Goal: Information Seeking & Learning: Learn about a topic

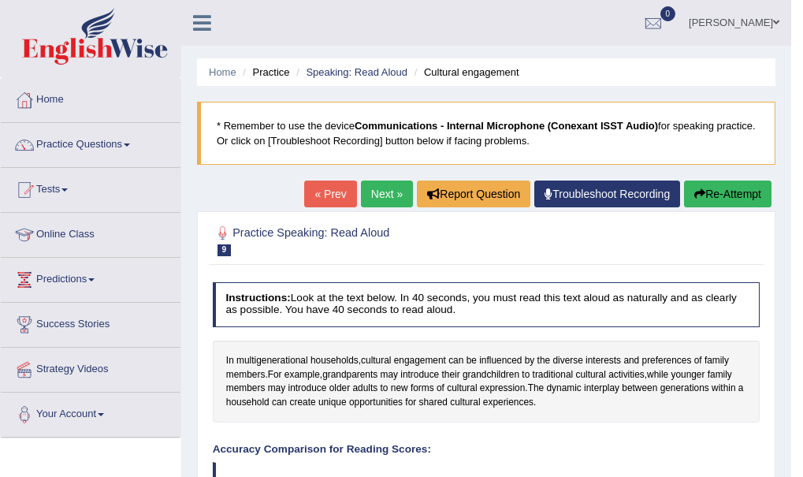
click at [377, 194] on link "Next »" at bounding box center [387, 193] width 52 height 27
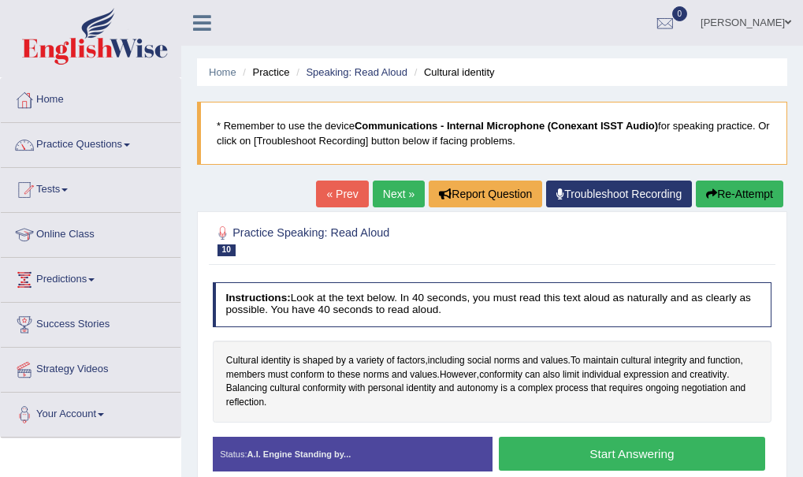
click at [654, 452] on button "Start Answering" at bounding box center [632, 453] width 266 height 34
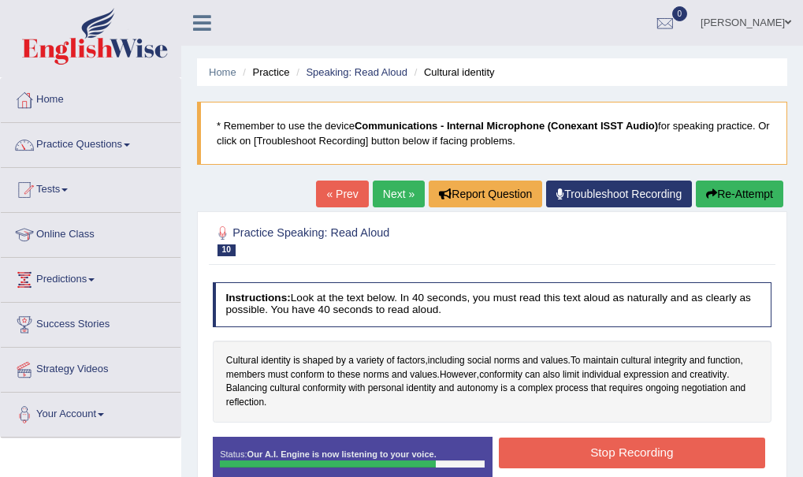
click at [654, 452] on button "Stop Recording" at bounding box center [632, 452] width 266 height 31
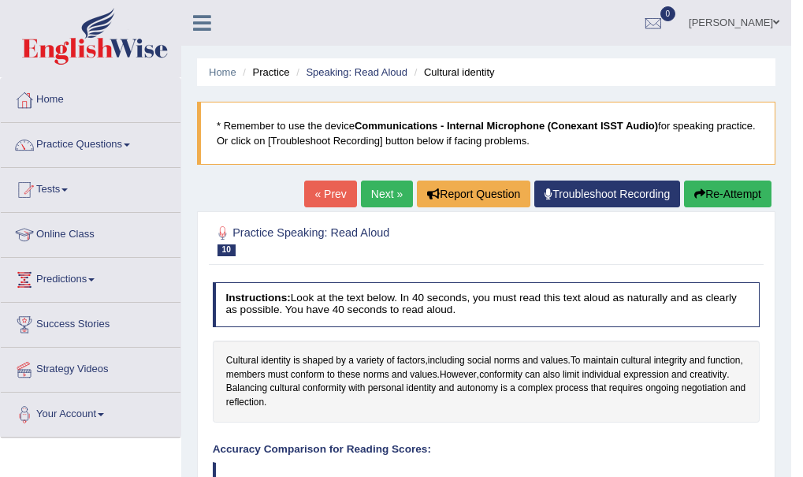
click at [700, 194] on icon "button" at bounding box center [699, 193] width 11 height 11
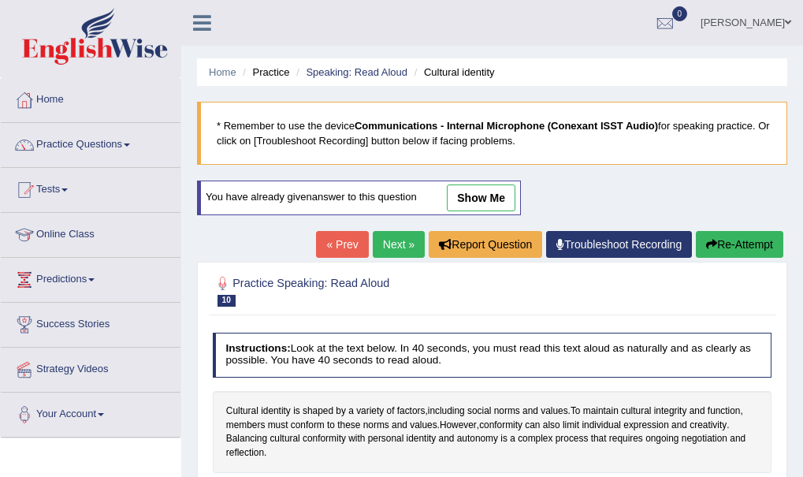
click at [470, 337] on h4 "Instructions: Look at the text below. In 40 seconds, you must read this text al…" at bounding box center [492, 354] width 559 height 45
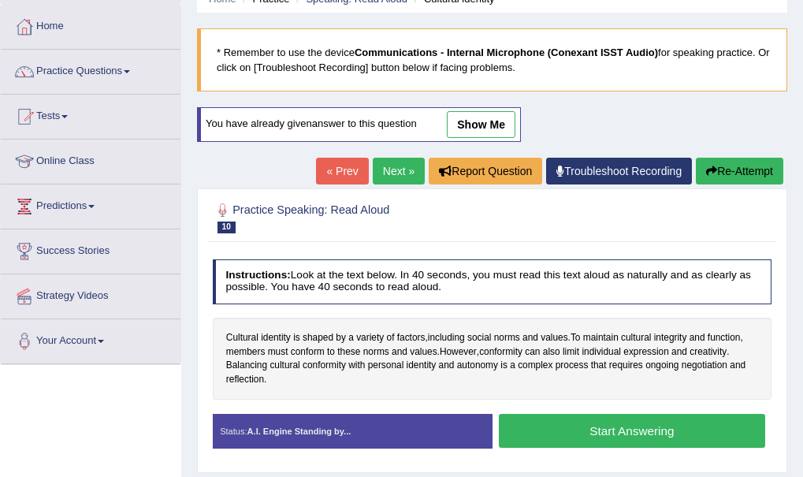
scroll to position [95, 0]
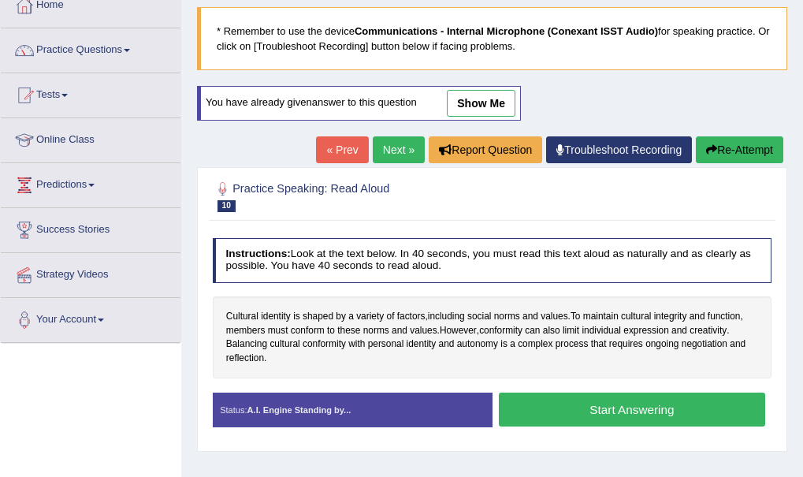
click at [596, 406] on button "Start Answering" at bounding box center [632, 409] width 266 height 34
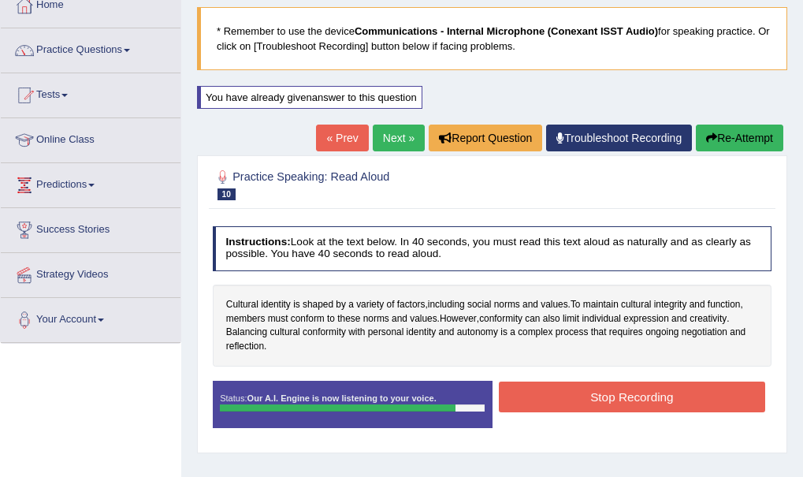
click at [596, 406] on button "Stop Recording" at bounding box center [632, 396] width 266 height 31
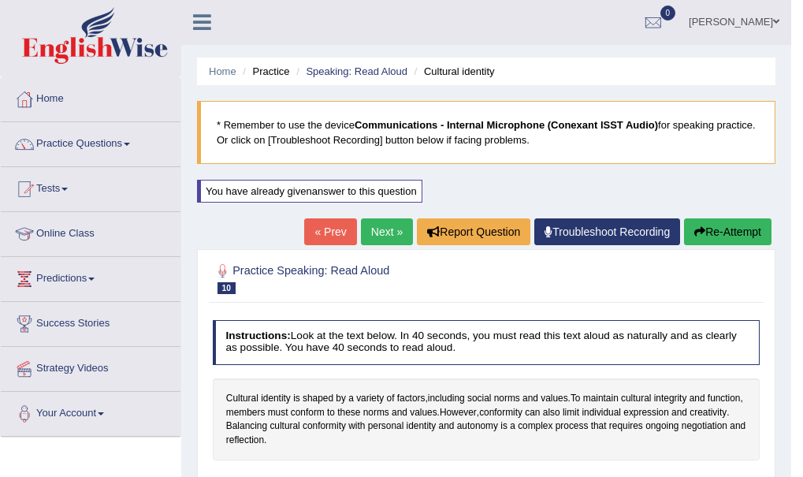
scroll to position [0, 0]
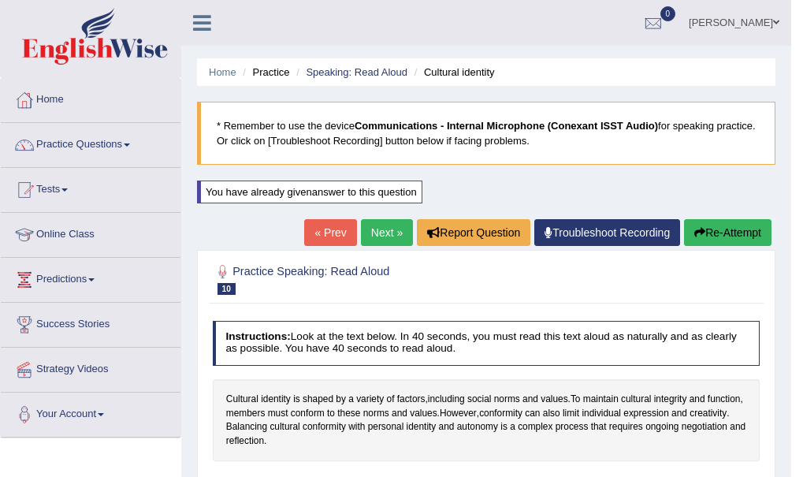
click at [721, 237] on button "Re-Attempt" at bounding box center [727, 232] width 87 height 27
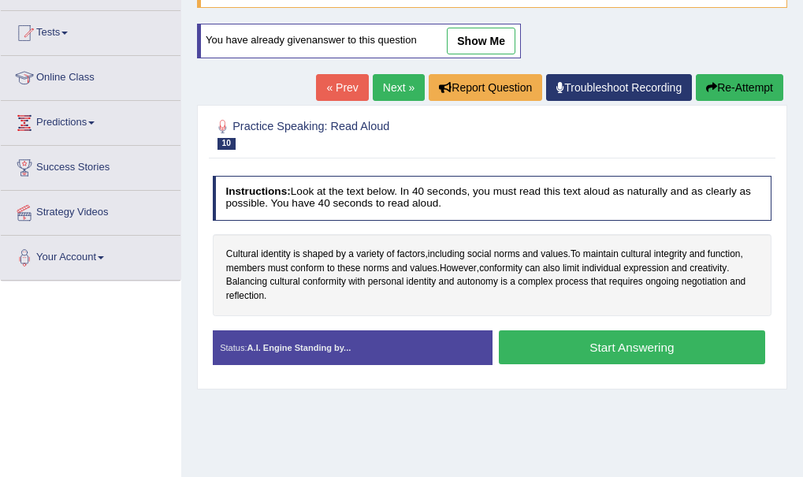
scroll to position [189, 0]
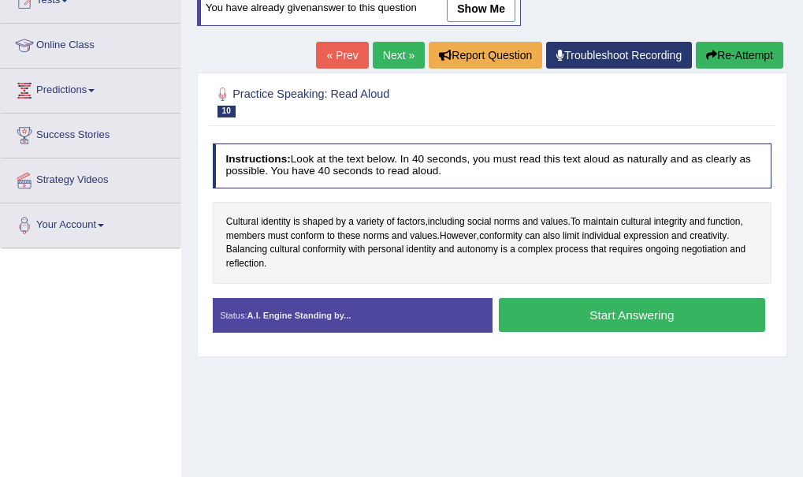
click at [617, 318] on button "Start Answering" at bounding box center [632, 315] width 266 height 34
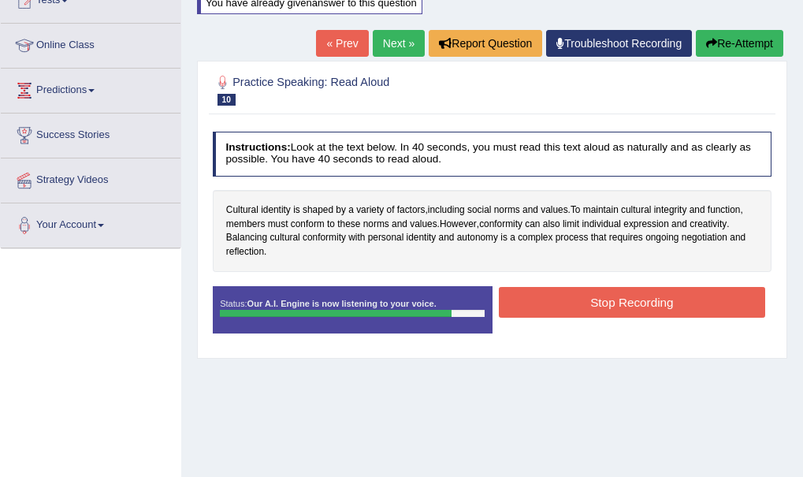
click at [626, 295] on button "Stop Recording" at bounding box center [632, 302] width 266 height 31
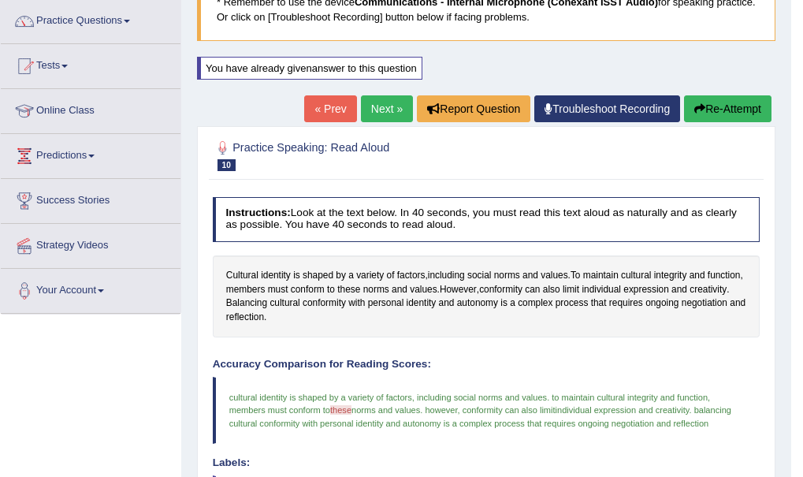
scroll to position [113, 0]
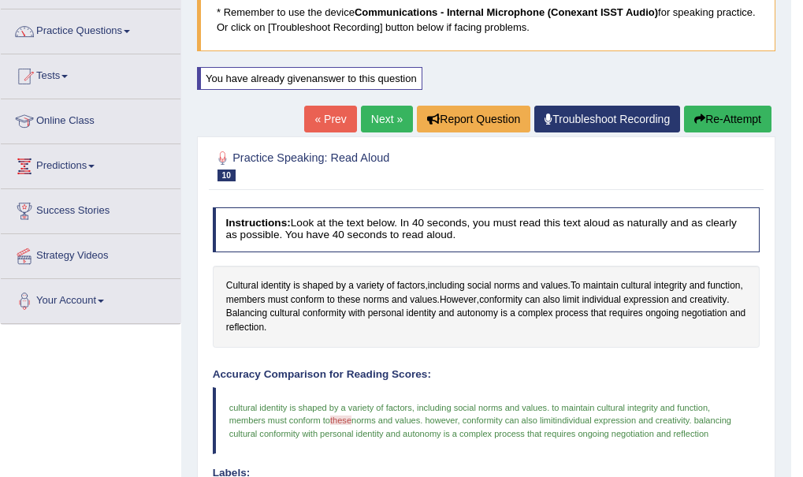
click at [383, 117] on link "Next »" at bounding box center [387, 119] width 52 height 27
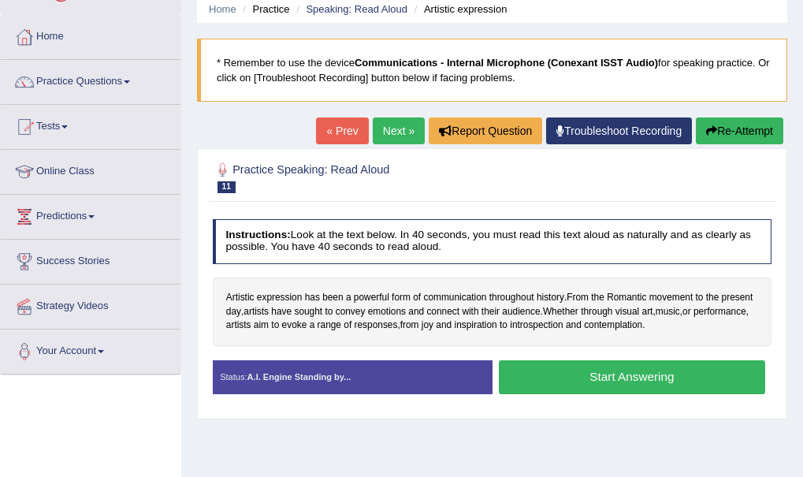
scroll to position [95, 0]
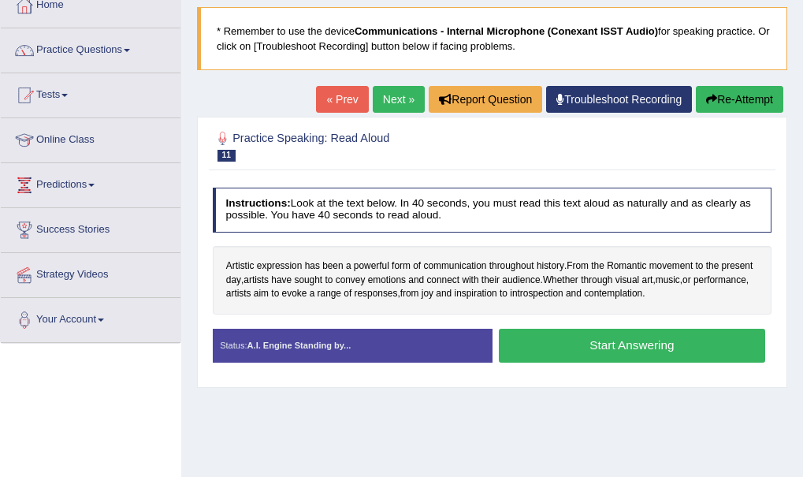
click at [552, 343] on button "Start Answering" at bounding box center [632, 346] width 266 height 34
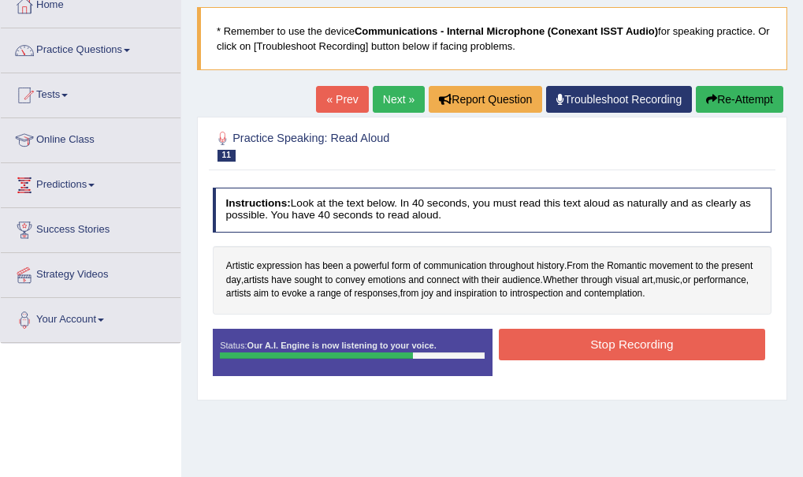
click at [552, 343] on button "Stop Recording" at bounding box center [632, 344] width 266 height 31
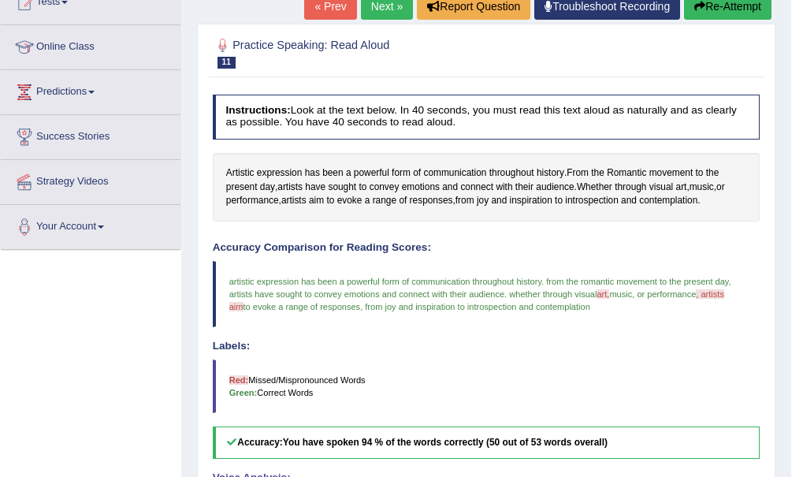
scroll to position [174, 0]
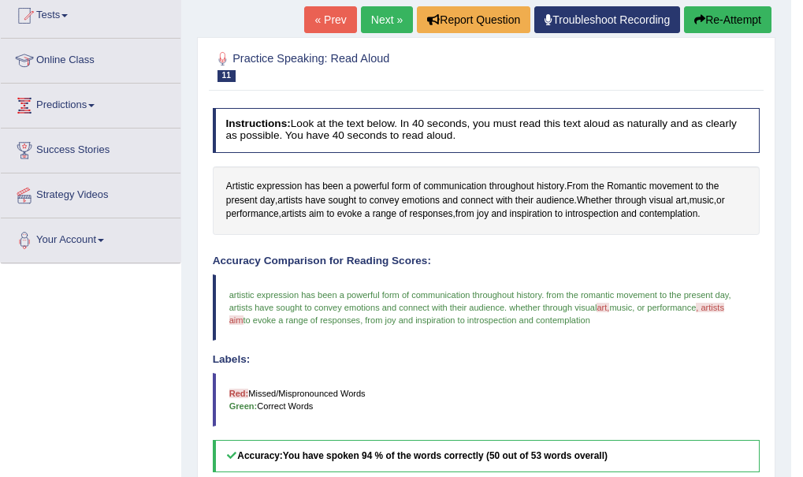
click at [741, 24] on button "Re-Attempt" at bounding box center [727, 19] width 87 height 27
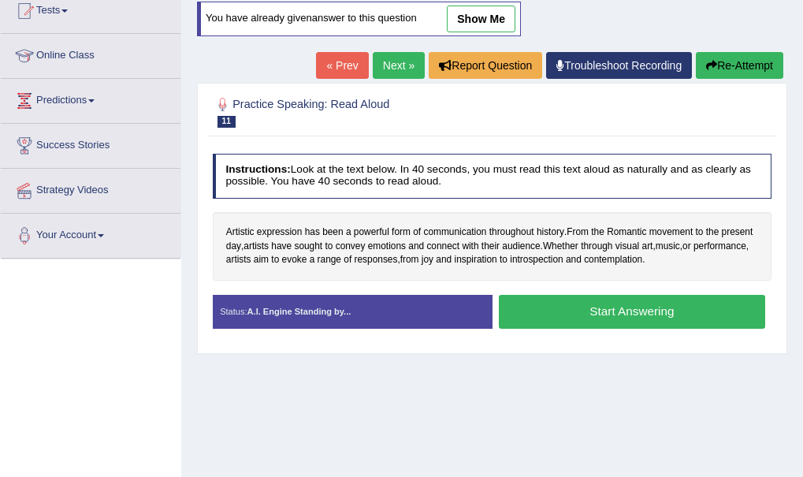
click at [625, 313] on button "Start Answering" at bounding box center [632, 312] width 266 height 34
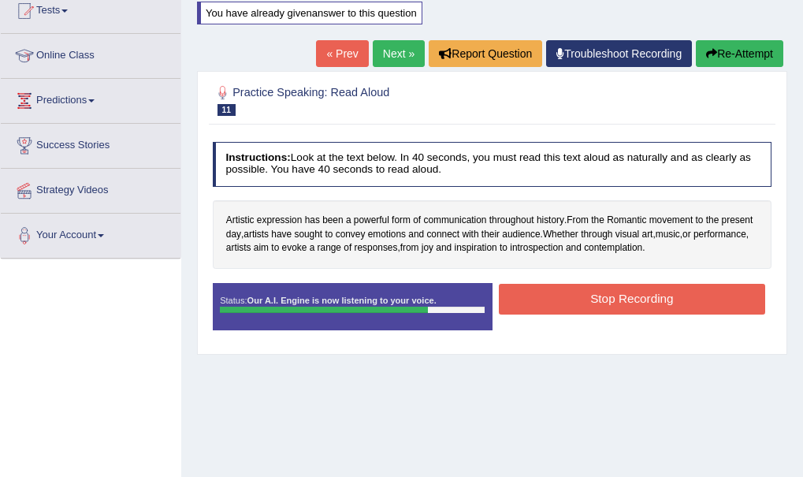
click at [633, 291] on button "Stop Recording" at bounding box center [632, 299] width 266 height 31
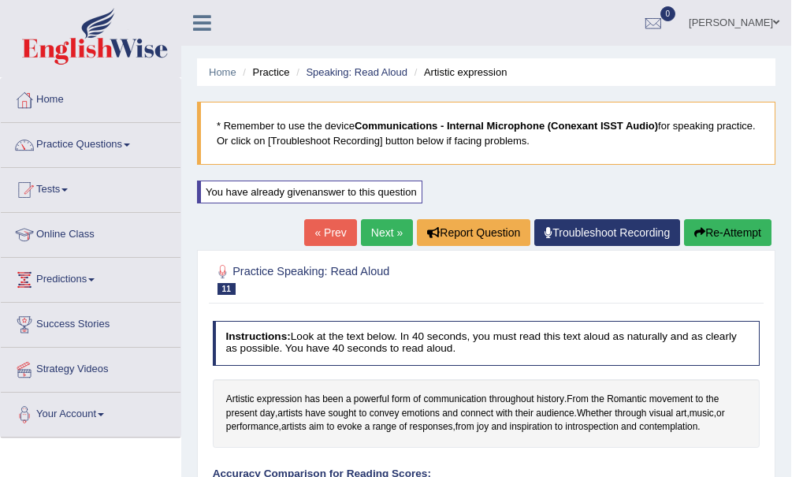
click at [723, 232] on button "Re-Attempt" at bounding box center [727, 232] width 87 height 27
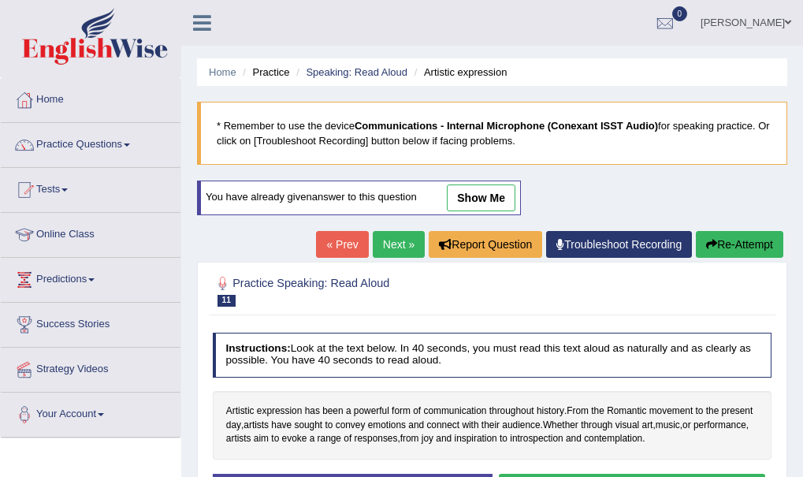
click at [468, 195] on link "show me" at bounding box center [481, 197] width 69 height 27
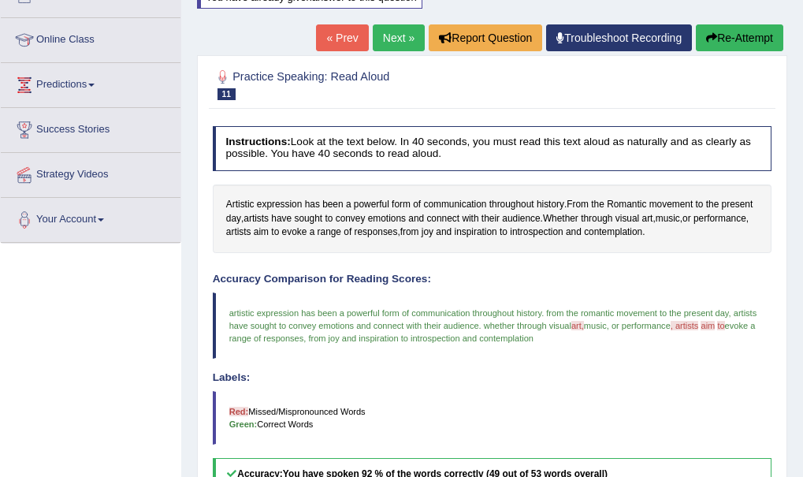
scroll to position [169, 0]
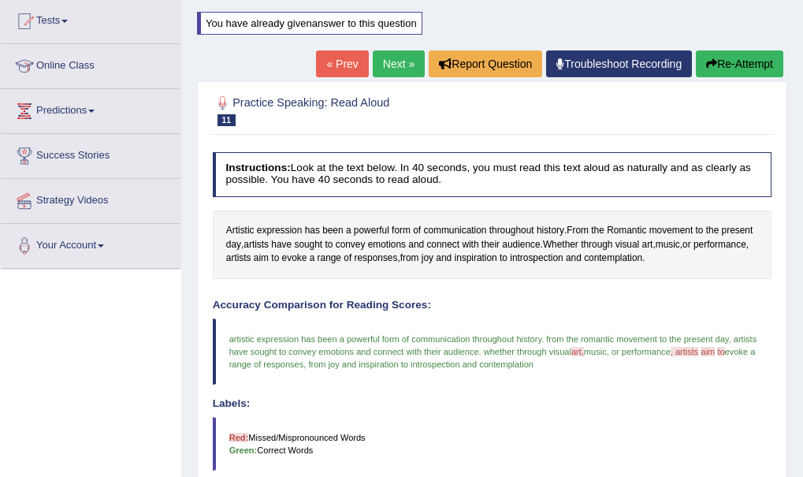
click at [384, 60] on link "Next »" at bounding box center [399, 63] width 52 height 27
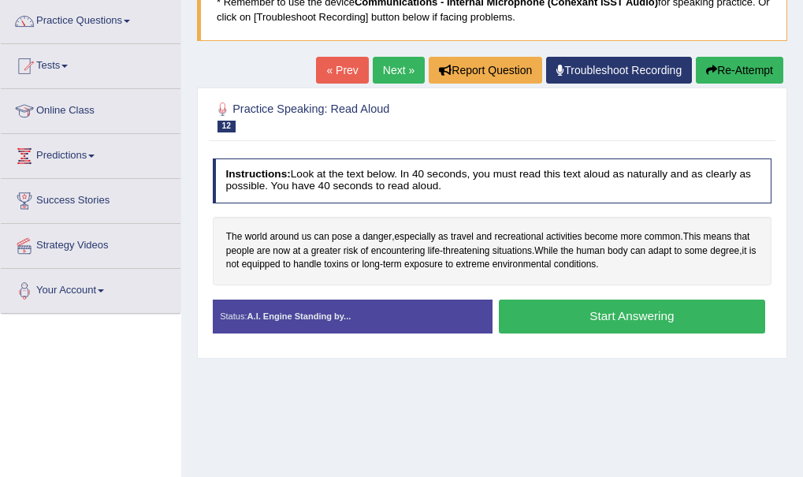
scroll to position [95, 0]
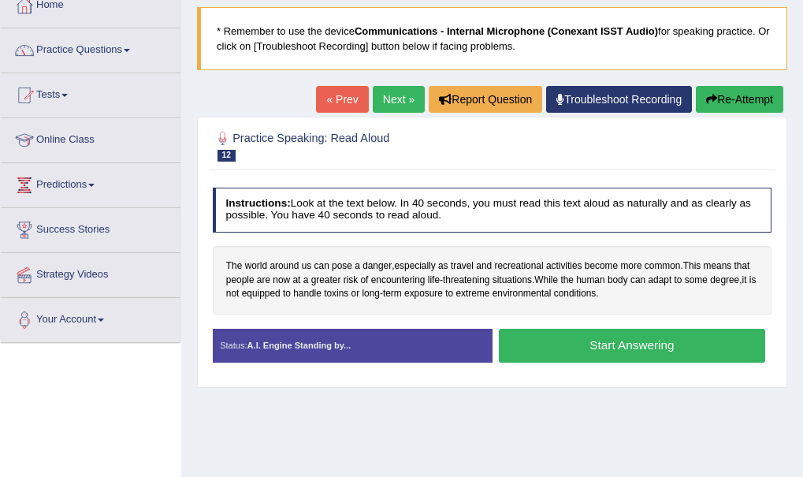
click at [625, 350] on button "Start Answering" at bounding box center [632, 346] width 266 height 34
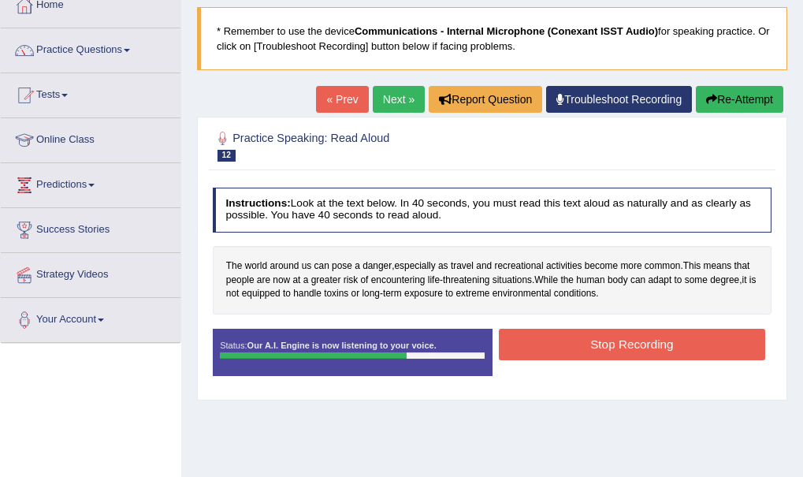
click at [625, 350] on button "Stop Recording" at bounding box center [632, 344] width 266 height 31
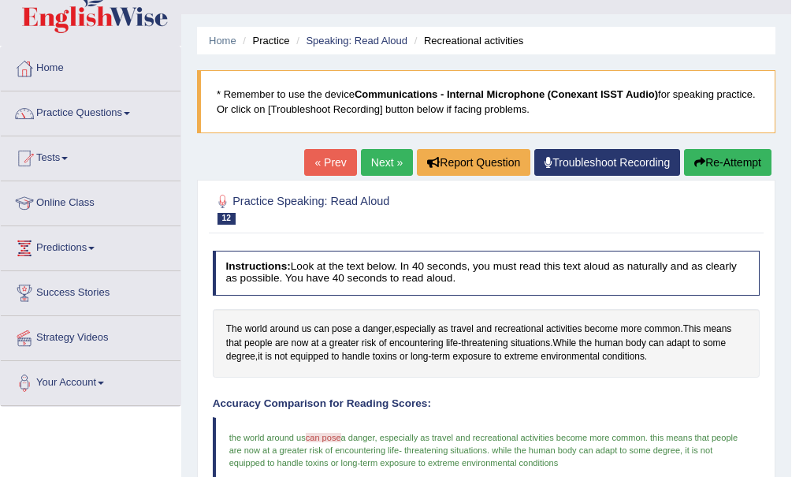
scroll to position [0, 0]
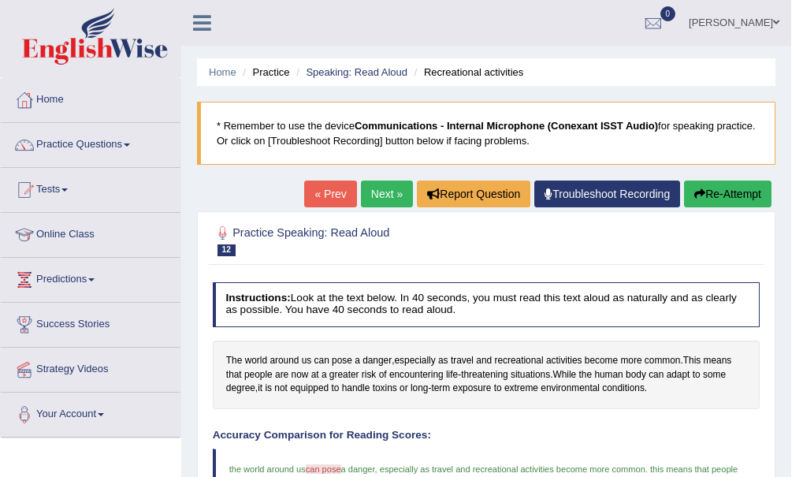
click at [381, 197] on link "Next »" at bounding box center [387, 193] width 52 height 27
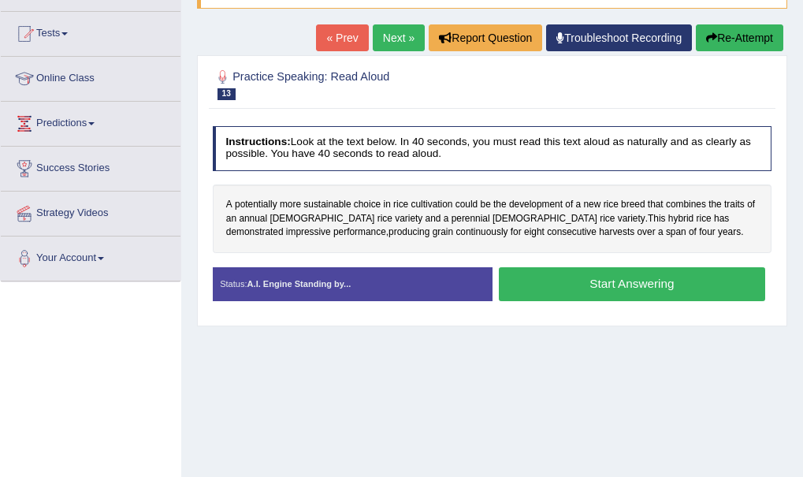
scroll to position [158, 0]
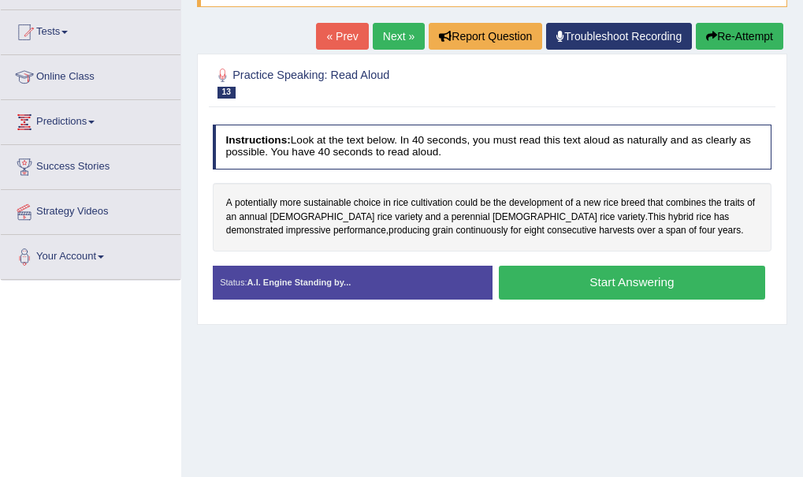
click at [582, 285] on button "Start Answering" at bounding box center [632, 282] width 266 height 34
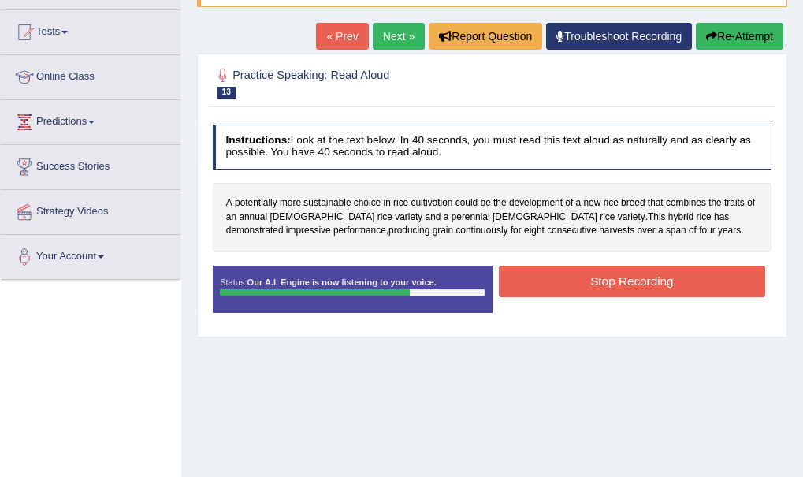
click at [582, 285] on button "Stop Recording" at bounding box center [632, 280] width 266 height 31
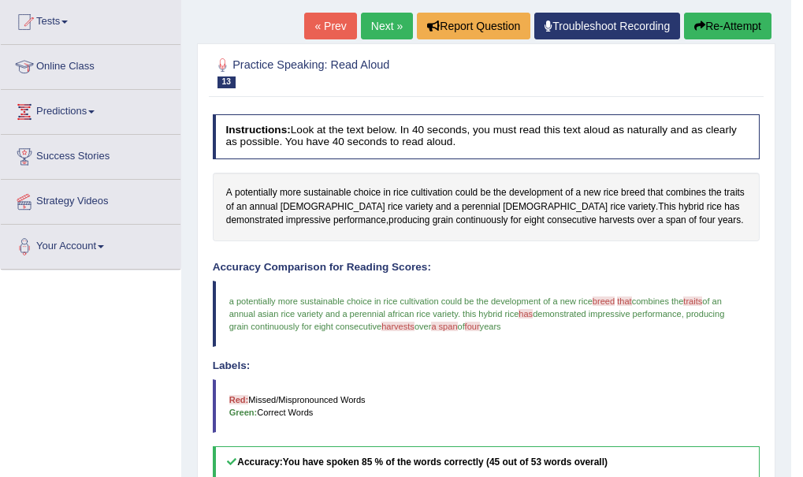
scroll to position [143, 0]
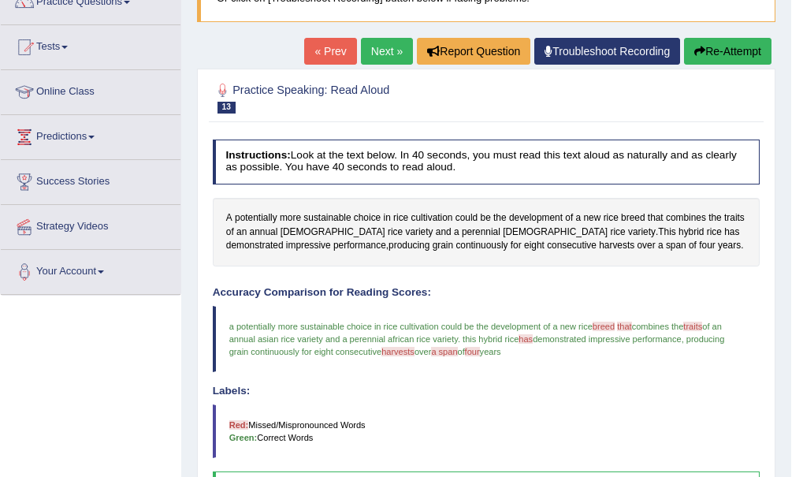
click at [738, 50] on button "Re-Attempt" at bounding box center [727, 51] width 87 height 27
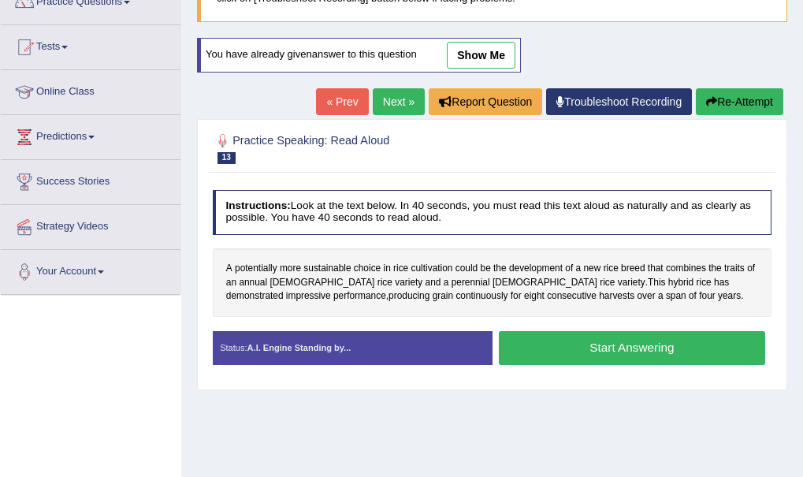
click at [612, 349] on button "Start Answering" at bounding box center [632, 348] width 266 height 34
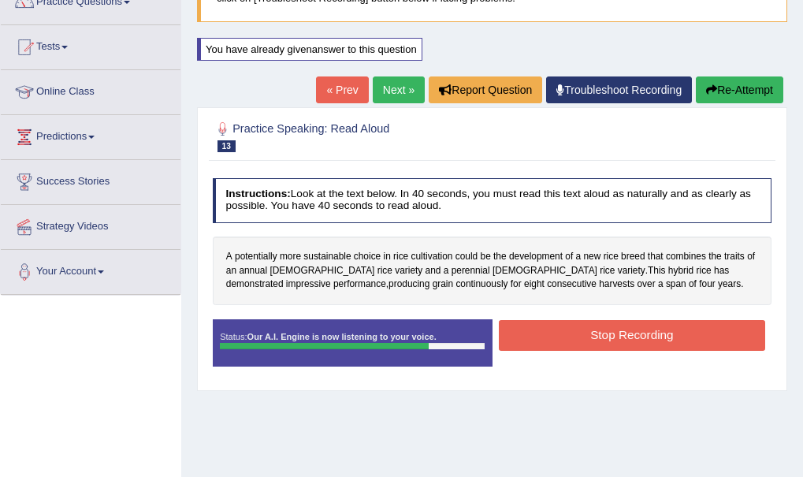
click at [613, 336] on button "Stop Recording" at bounding box center [632, 335] width 266 height 31
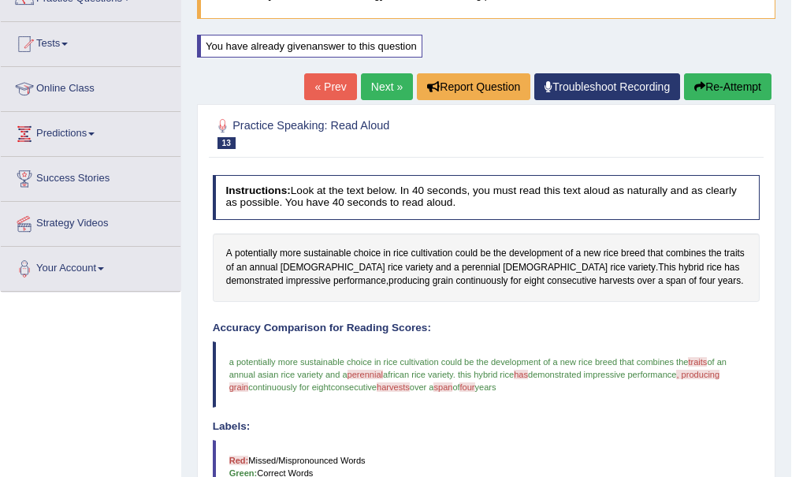
scroll to position [143, 0]
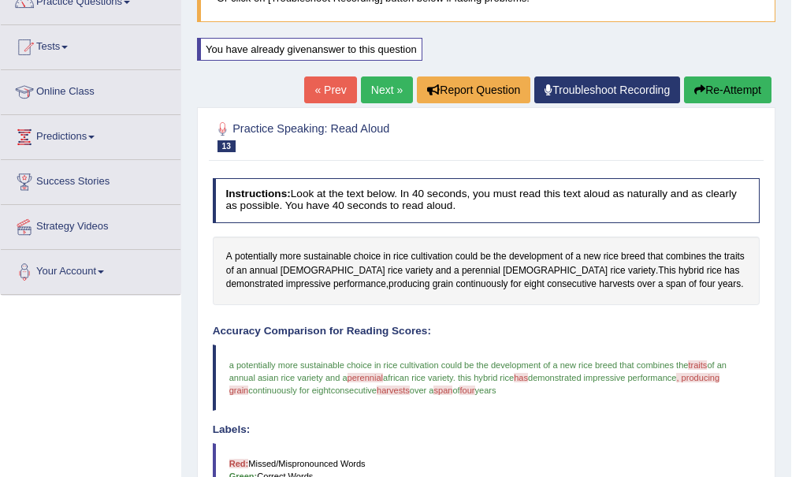
click at [723, 89] on button "Re-Attempt" at bounding box center [727, 89] width 87 height 27
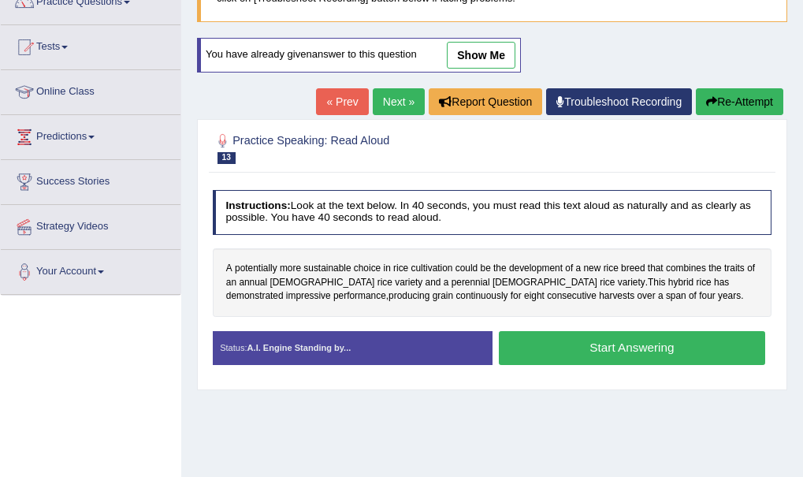
click at [599, 353] on button "Start Answering" at bounding box center [632, 348] width 266 height 34
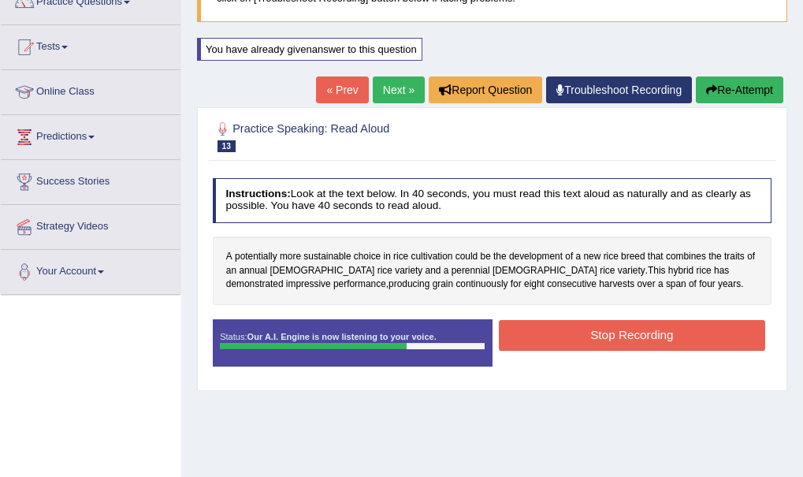
click at [608, 338] on button "Stop Recording" at bounding box center [632, 335] width 266 height 31
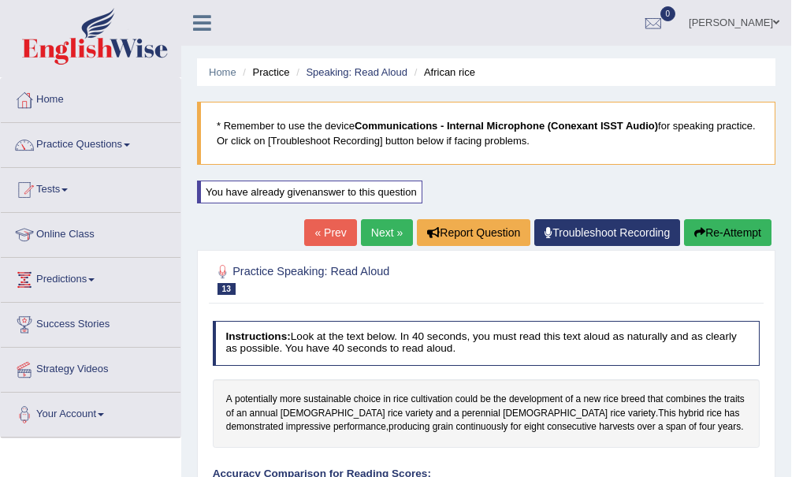
click at [388, 227] on link "Next »" at bounding box center [387, 232] width 52 height 27
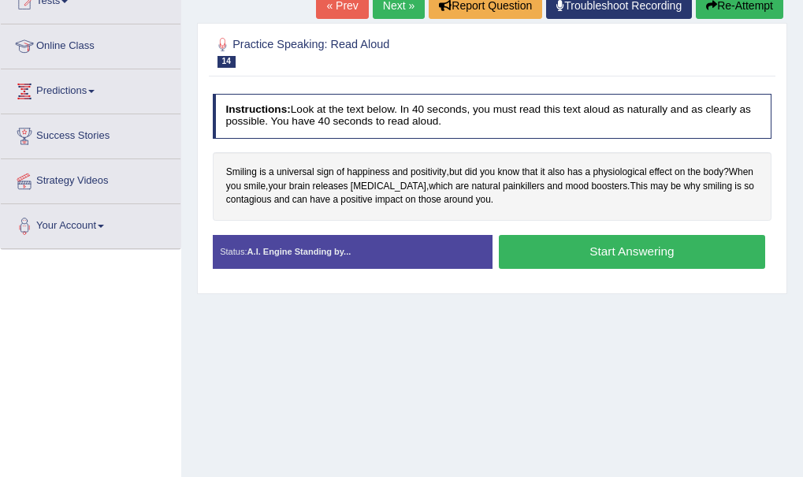
scroll to position [189, 0]
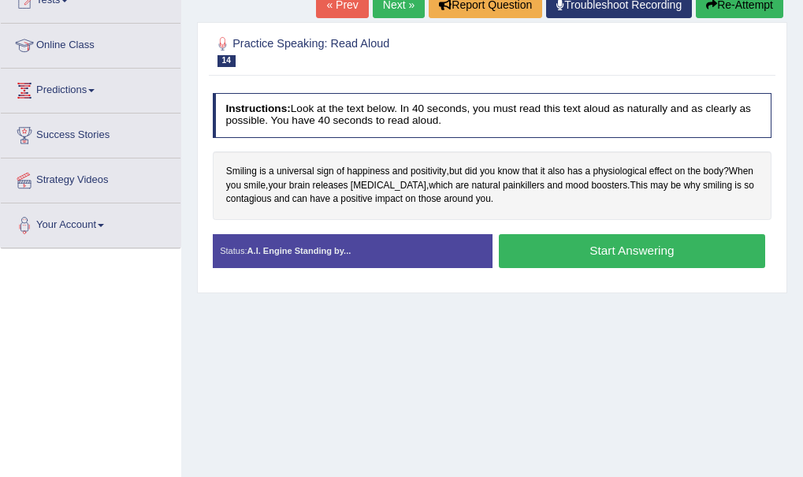
click at [600, 251] on button "Start Answering" at bounding box center [632, 251] width 266 height 34
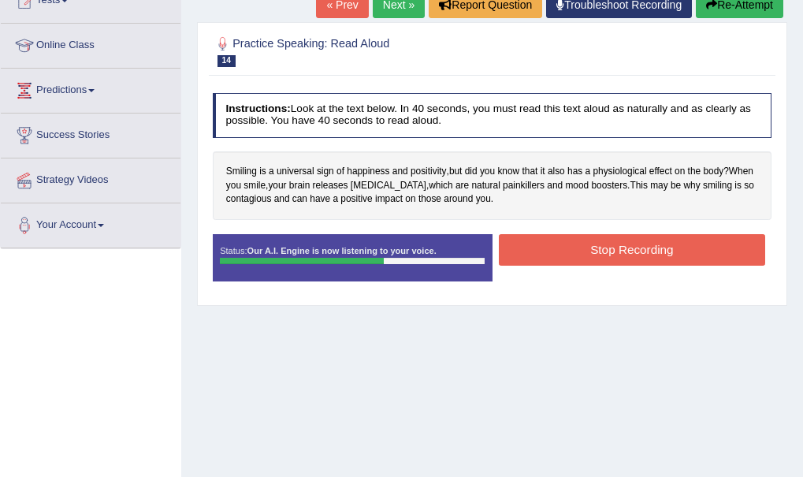
click at [600, 251] on button "Stop Recording" at bounding box center [632, 249] width 266 height 31
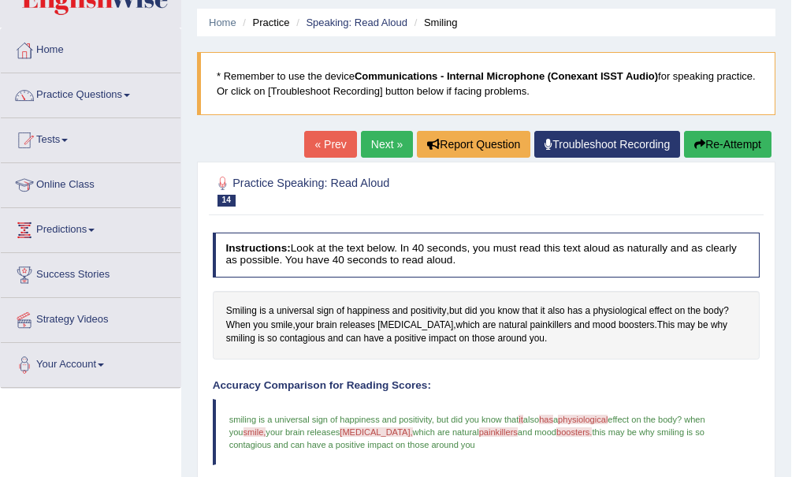
scroll to position [48, 0]
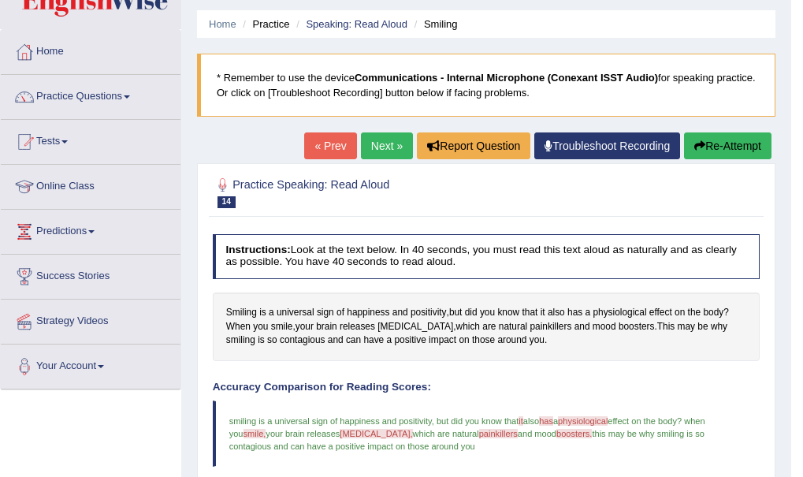
click at [703, 143] on button "Re-Attempt" at bounding box center [727, 145] width 87 height 27
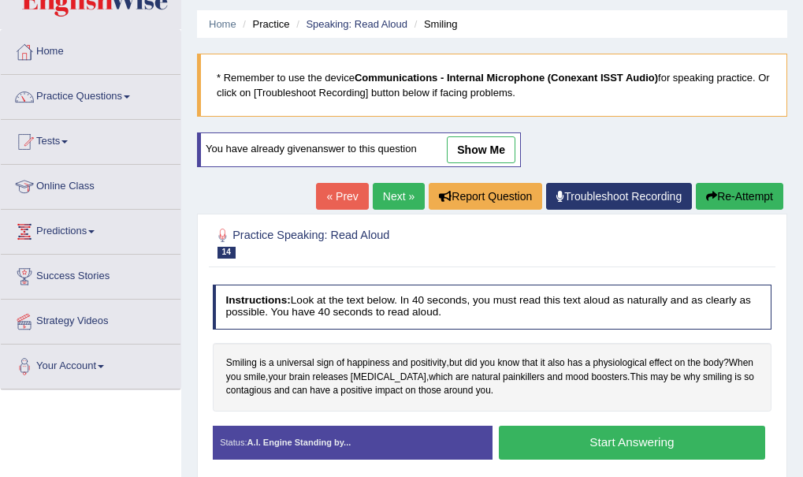
scroll to position [48, 0]
click at [669, 439] on button "Start Answering" at bounding box center [632, 442] width 266 height 34
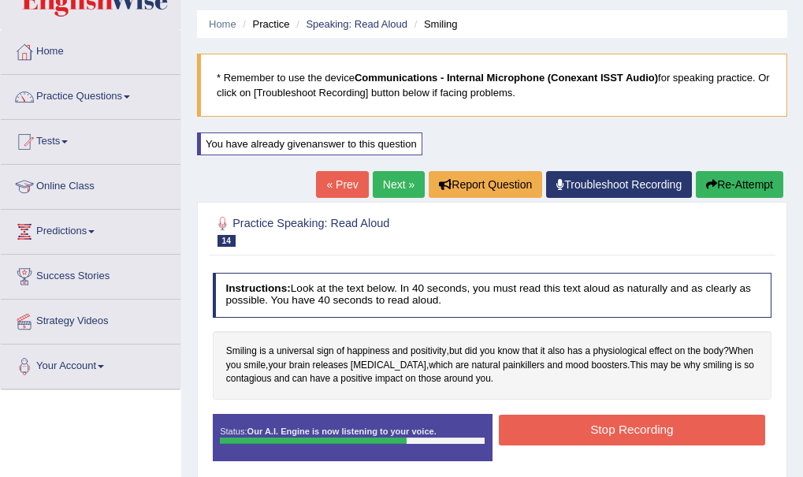
click at [669, 439] on button "Stop Recording" at bounding box center [632, 429] width 266 height 31
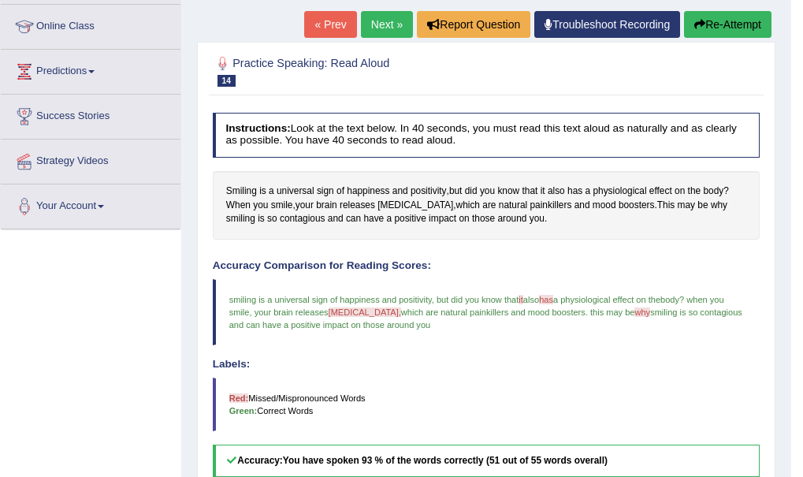
scroll to position [181, 0]
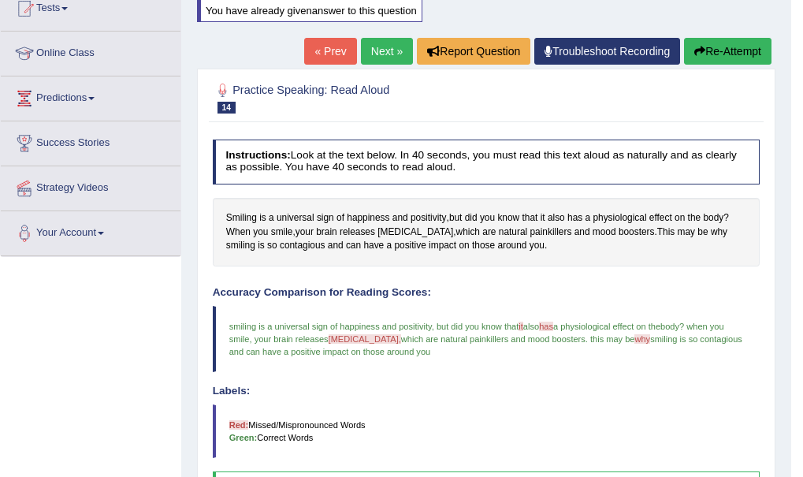
click at [707, 49] on button "Re-Attempt" at bounding box center [727, 51] width 87 height 27
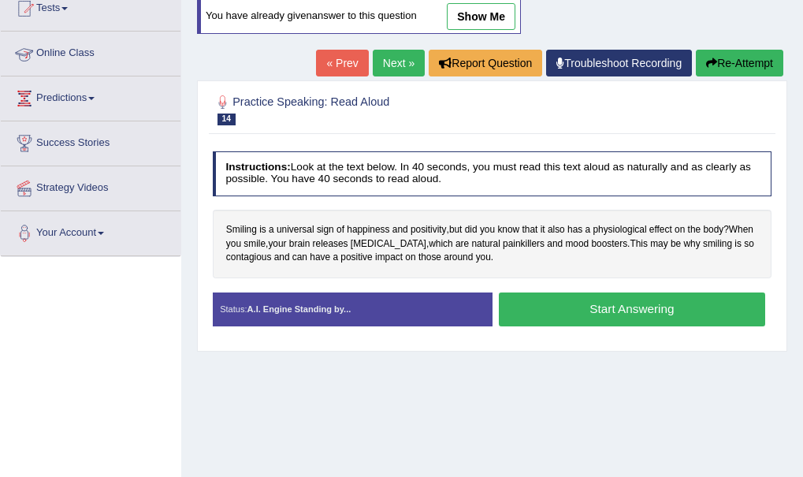
click at [71, 57] on link "Online Class" at bounding box center [91, 51] width 180 height 39
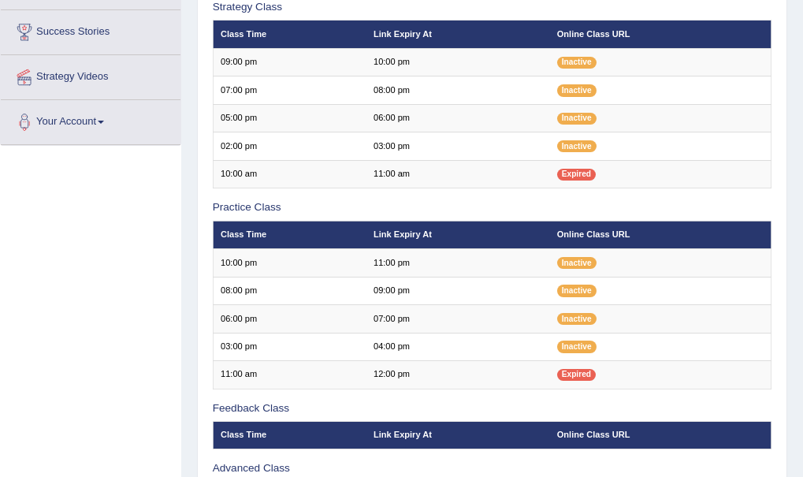
scroll to position [273, 0]
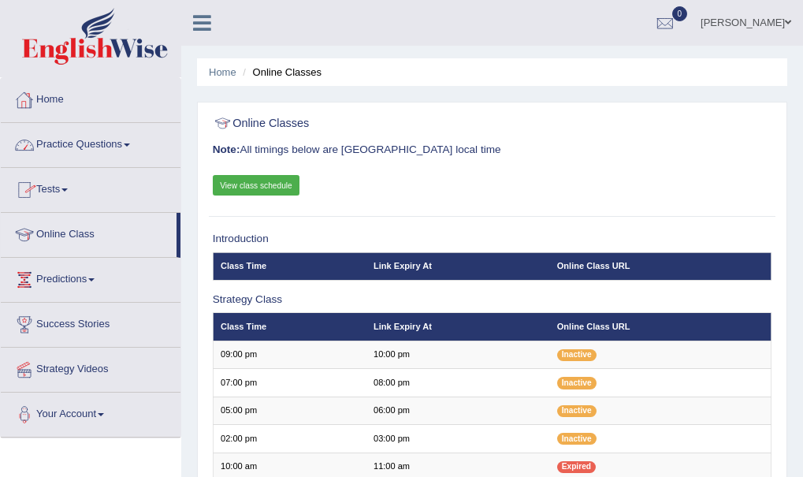
click at [123, 147] on link "Practice Questions" at bounding box center [91, 142] width 180 height 39
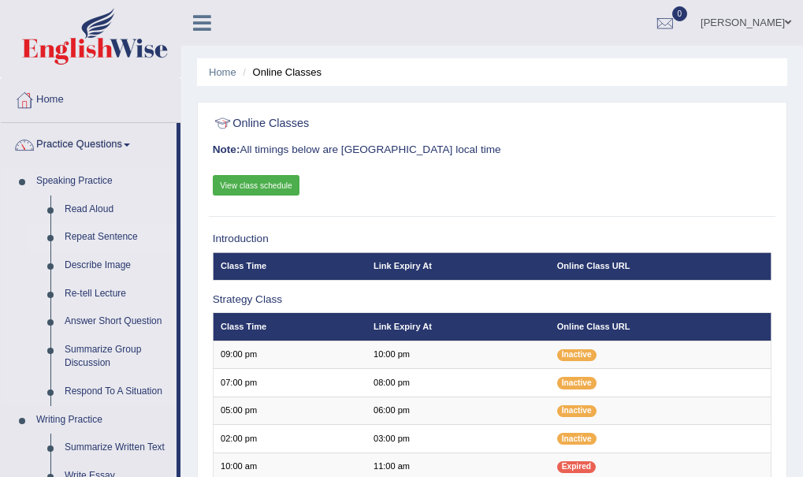
click at [107, 236] on link "Repeat Sentence" at bounding box center [117, 237] width 119 height 28
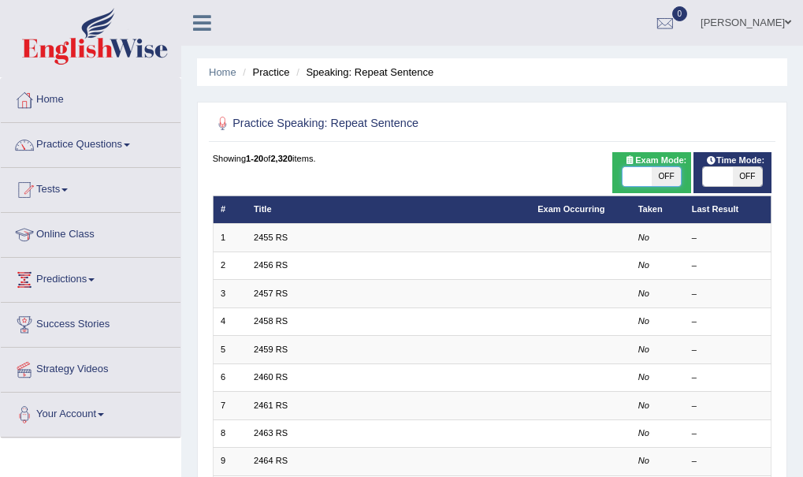
click at [631, 177] on span at bounding box center [636, 176] width 29 height 19
checkbox input "true"
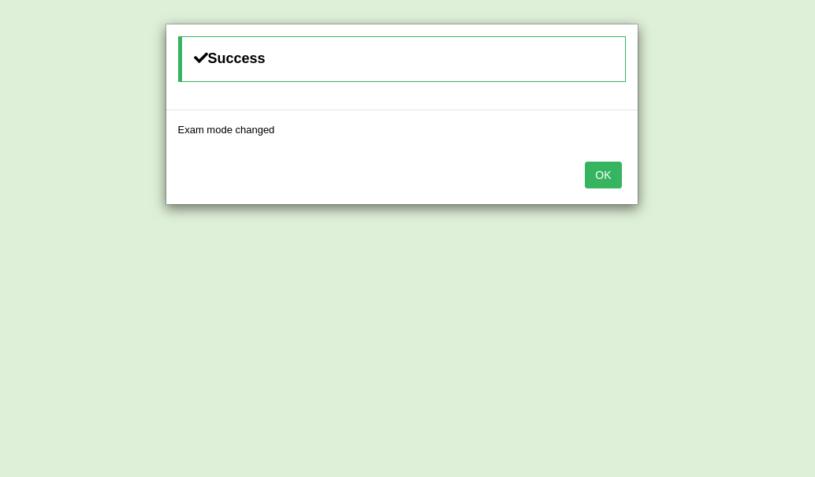
click at [607, 173] on button "OK" at bounding box center [603, 174] width 36 height 27
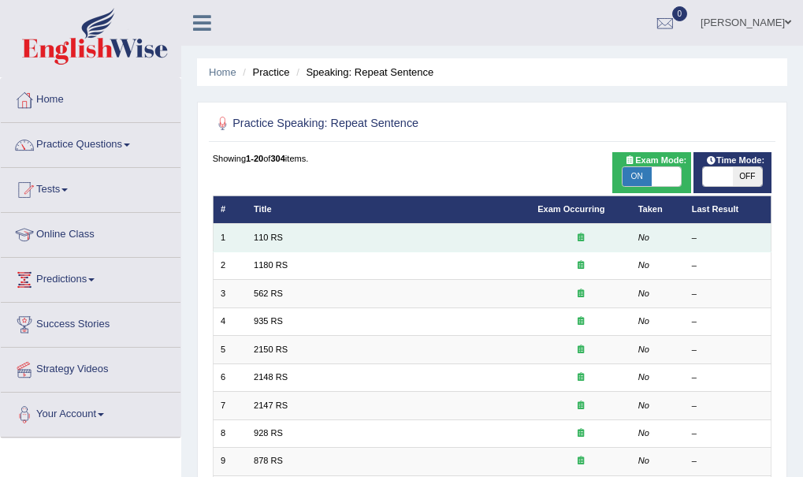
click at [530, 231] on td at bounding box center [580, 238] width 101 height 28
click at [466, 243] on td "110 RS" at bounding box center [389, 238] width 284 height 28
click at [273, 235] on link "110 RS" at bounding box center [268, 236] width 29 height 9
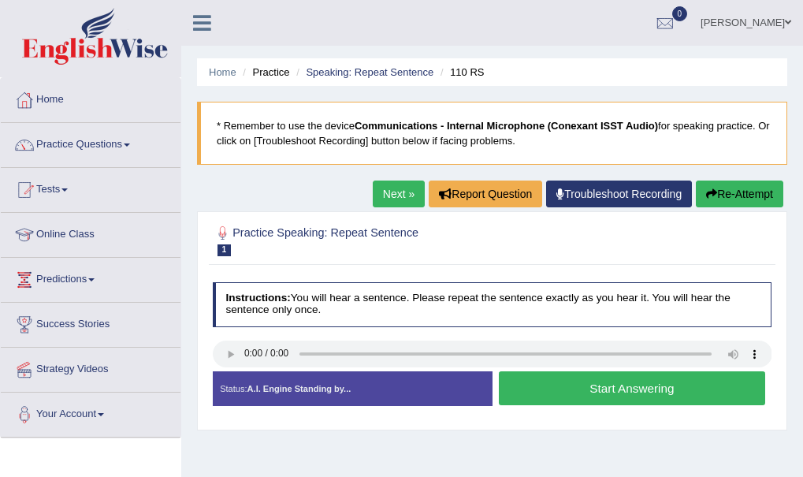
click at [569, 381] on button "Start Answering" at bounding box center [632, 388] width 266 height 34
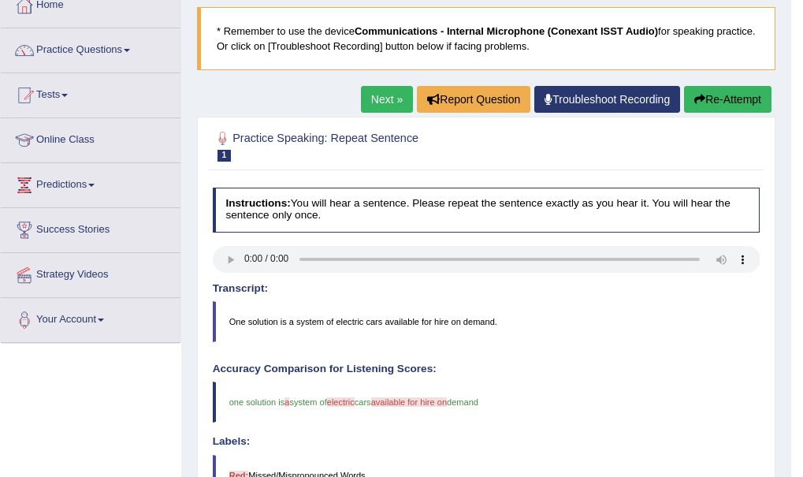
scroll to position [126, 0]
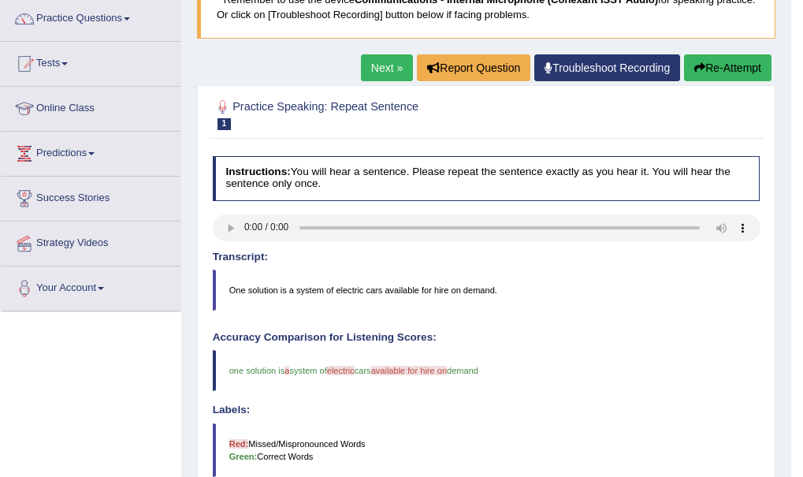
click at [729, 66] on button "Re-Attempt" at bounding box center [727, 67] width 87 height 27
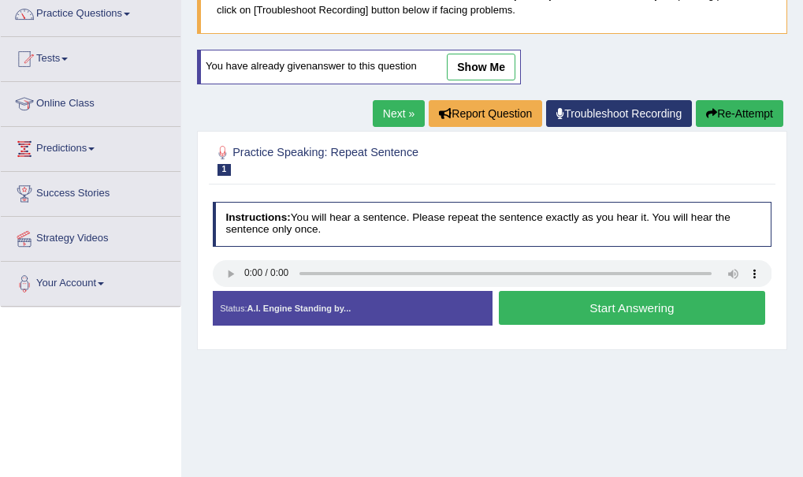
click at [574, 320] on button "Start Answering" at bounding box center [632, 308] width 266 height 34
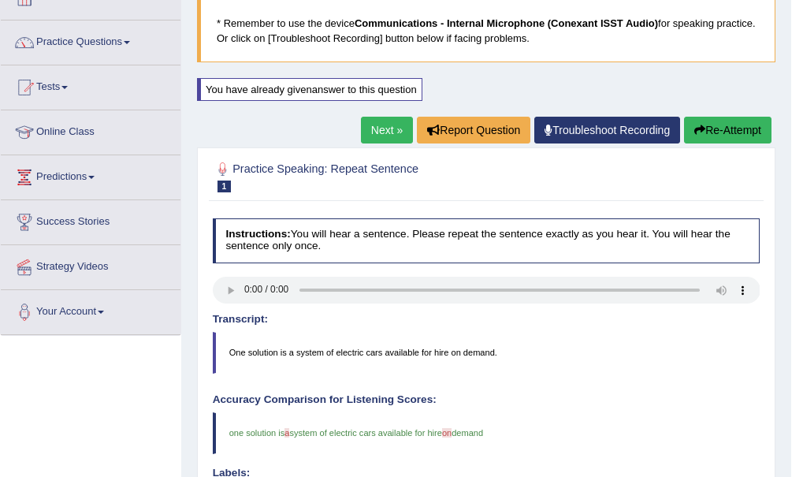
scroll to position [26, 0]
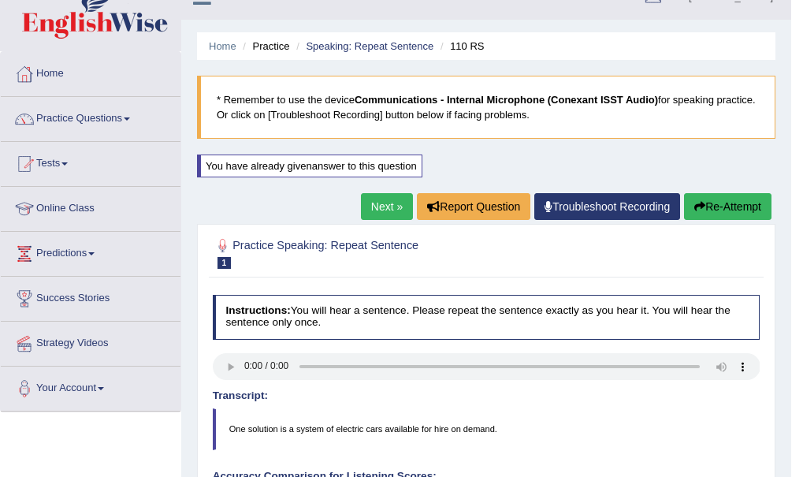
click at [722, 197] on button "Re-Attempt" at bounding box center [727, 206] width 87 height 27
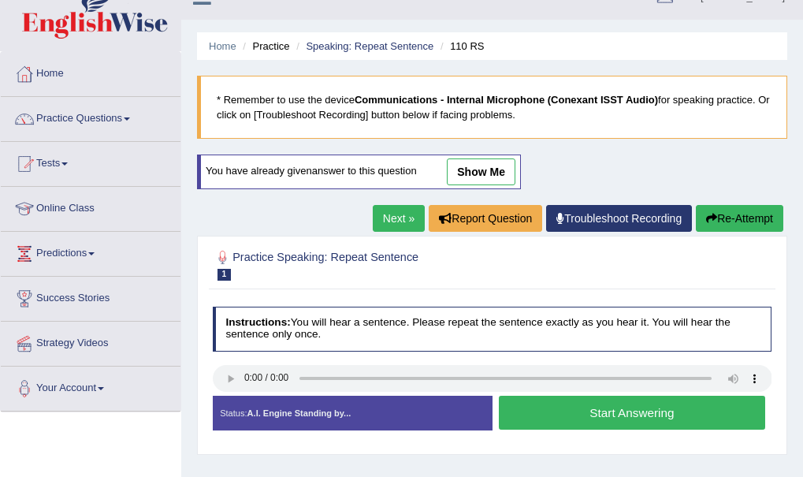
click at [579, 406] on button "Start Answering" at bounding box center [632, 412] width 266 height 34
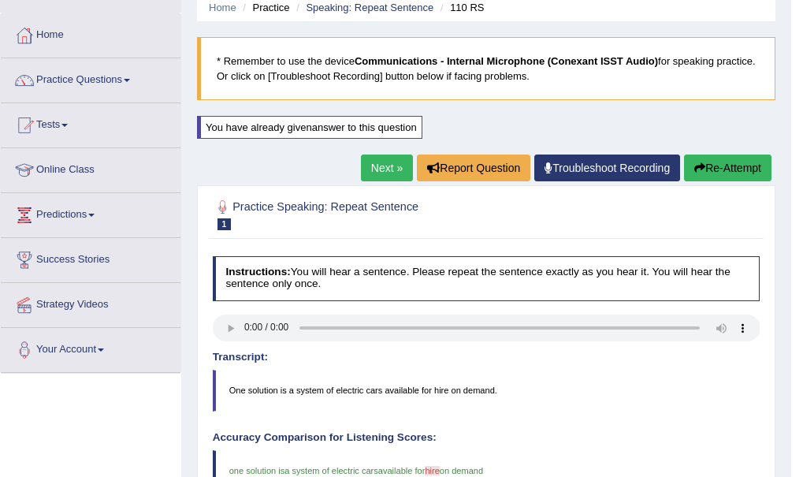
scroll to position [58, 0]
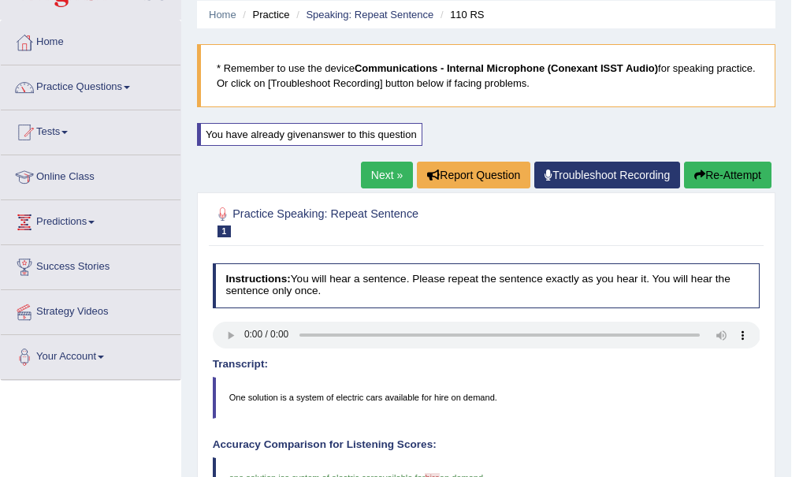
click at [384, 165] on link "Next »" at bounding box center [387, 174] width 52 height 27
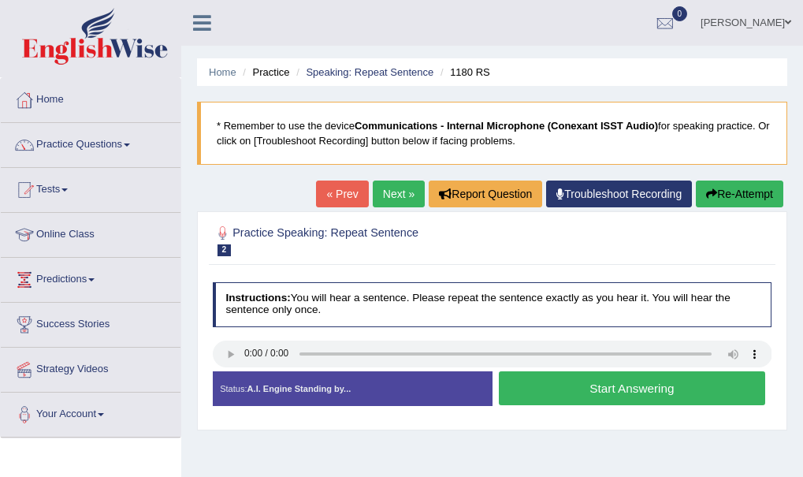
click at [574, 384] on button "Start Answering" at bounding box center [632, 388] width 266 height 34
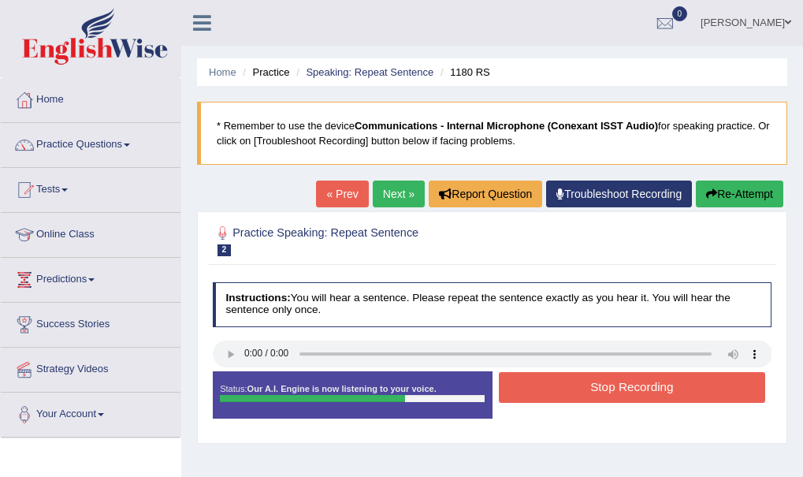
click at [574, 384] on button "Stop Recording" at bounding box center [632, 387] width 266 height 31
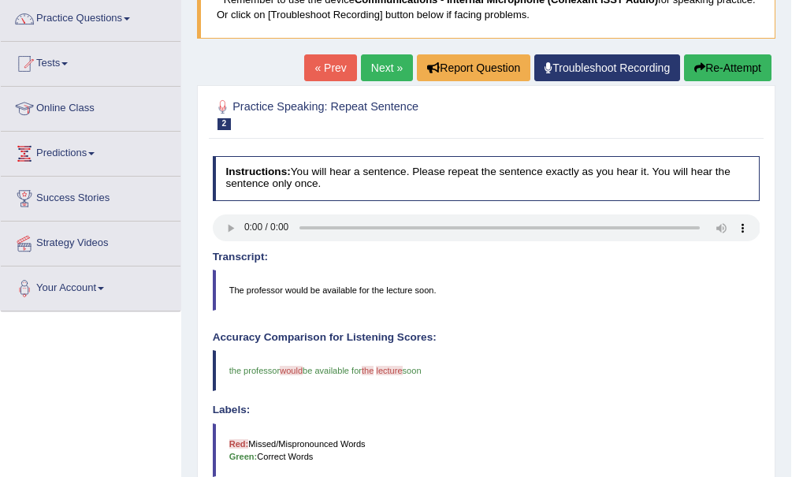
scroll to position [158, 0]
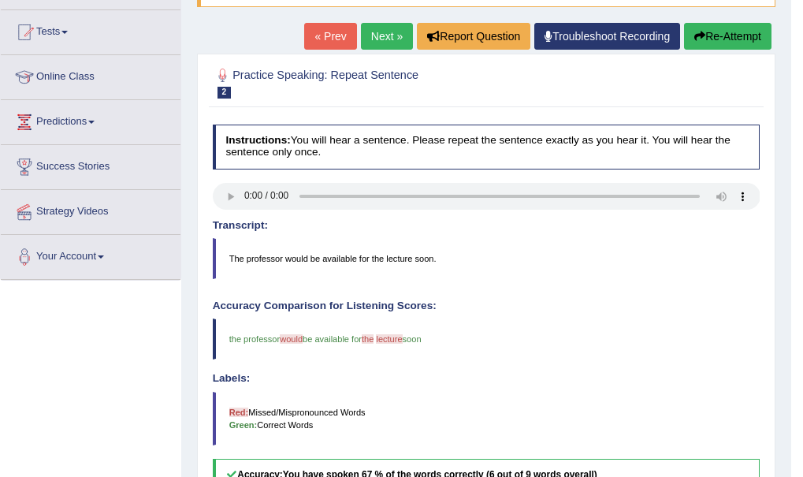
click at [703, 25] on button "Re-Attempt" at bounding box center [727, 36] width 87 height 27
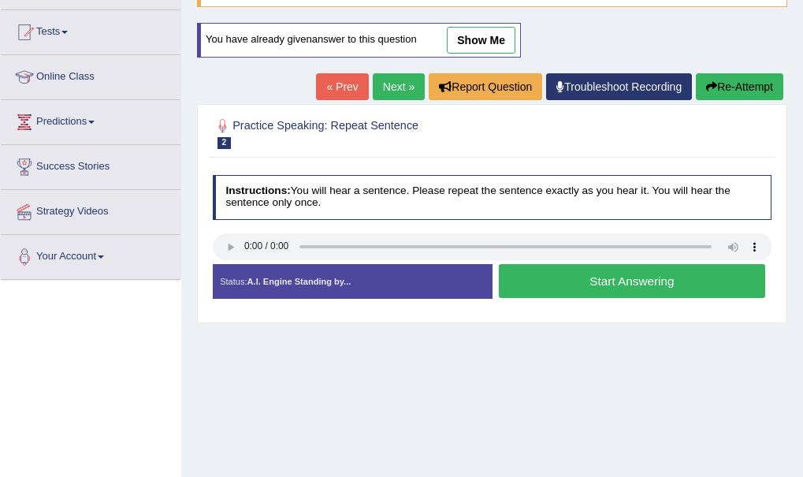
click at [628, 275] on button "Start Answering" at bounding box center [632, 281] width 266 height 34
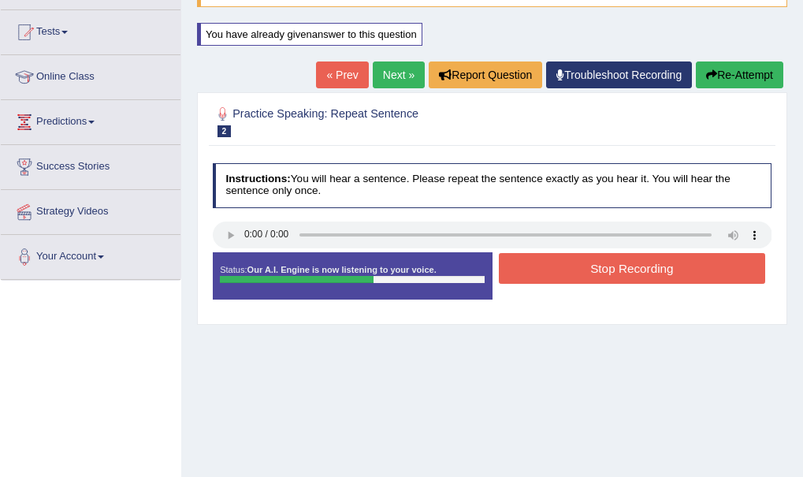
click at [657, 273] on button "Stop Recording" at bounding box center [632, 268] width 266 height 31
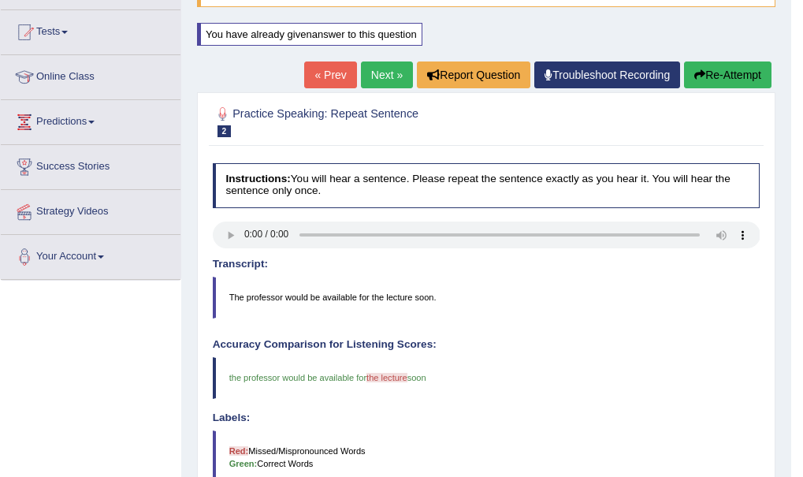
click at [715, 69] on button "Re-Attempt" at bounding box center [727, 74] width 87 height 27
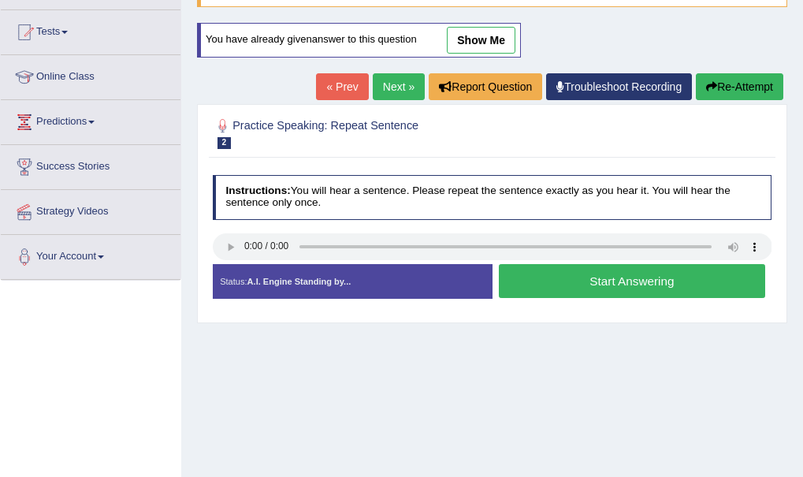
click at [510, 288] on button "Start Answering" at bounding box center [632, 281] width 266 height 34
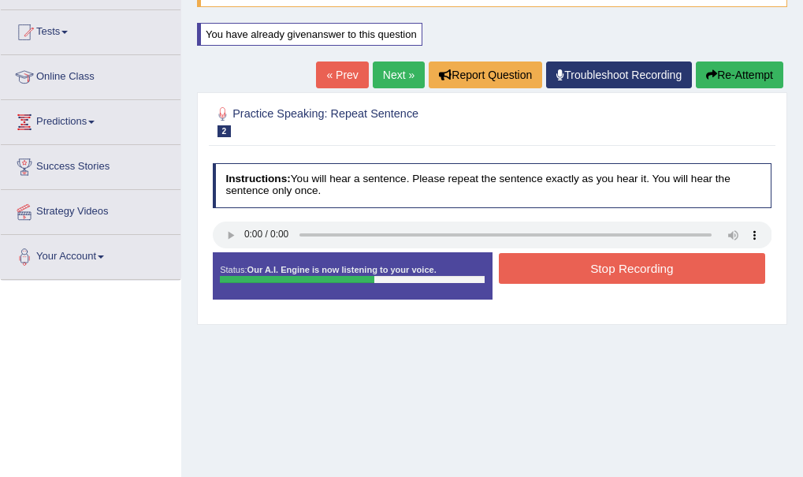
click at [595, 265] on button "Stop Recording" at bounding box center [632, 268] width 266 height 31
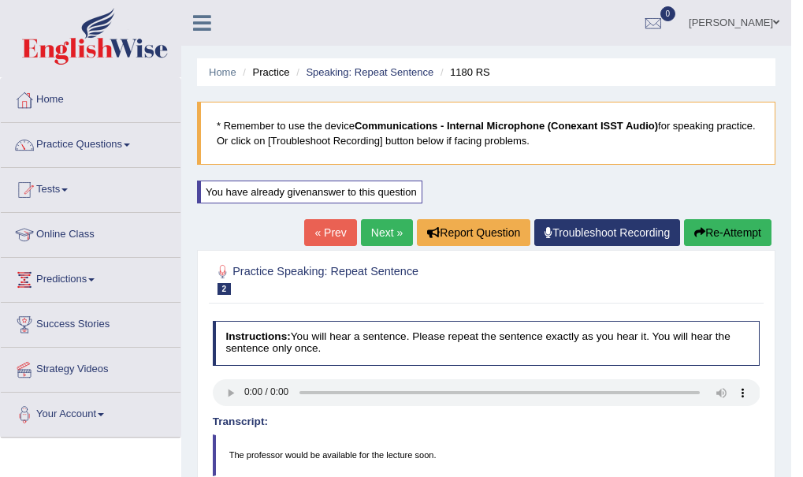
click at [386, 237] on link "Next »" at bounding box center [387, 232] width 52 height 27
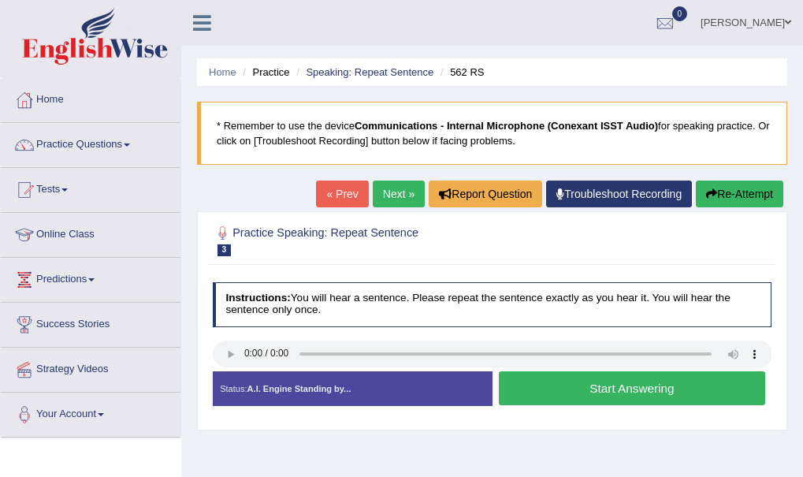
click at [562, 390] on button "Start Answering" at bounding box center [632, 388] width 266 height 34
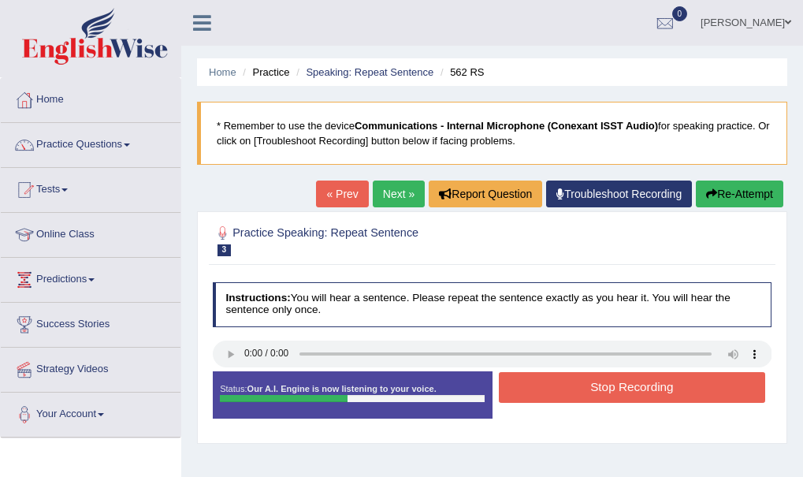
click at [562, 390] on button "Stop Recording" at bounding box center [632, 387] width 266 height 31
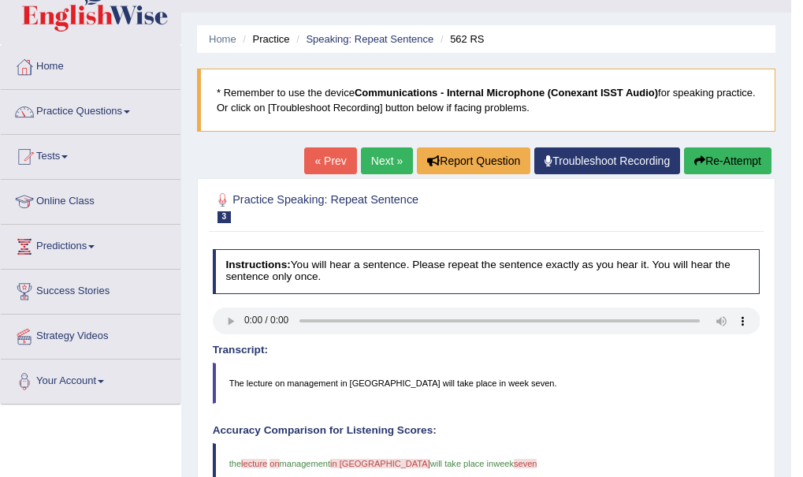
scroll to position [32, 0]
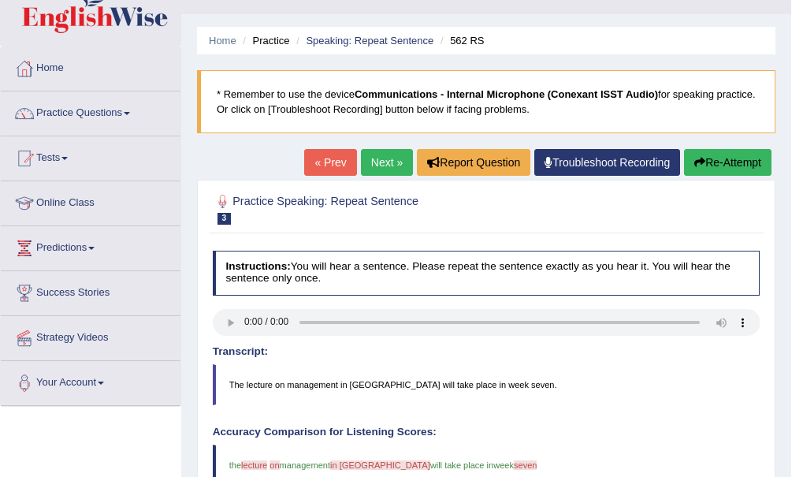
click at [718, 166] on button "Re-Attempt" at bounding box center [727, 162] width 87 height 27
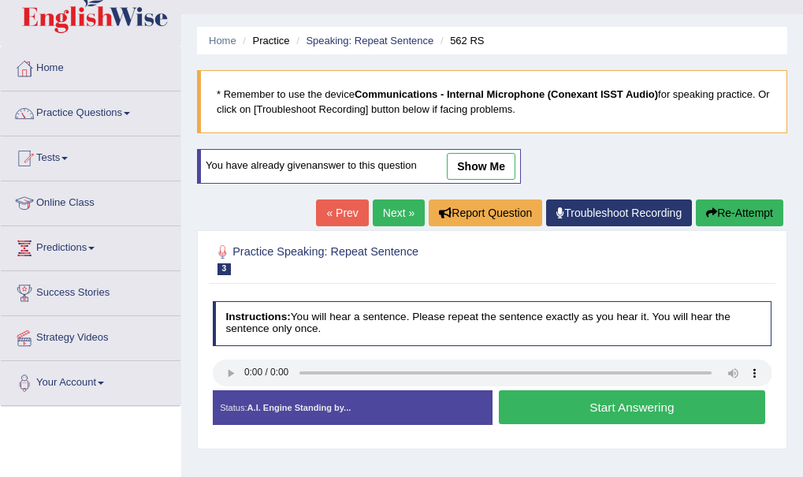
click at [635, 407] on button "Start Answering" at bounding box center [632, 407] width 266 height 34
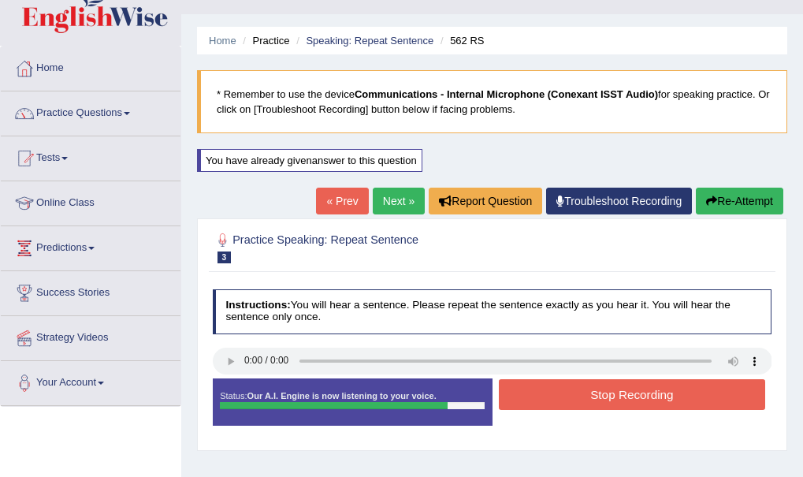
click at [738, 202] on button "Re-Attempt" at bounding box center [739, 200] width 87 height 27
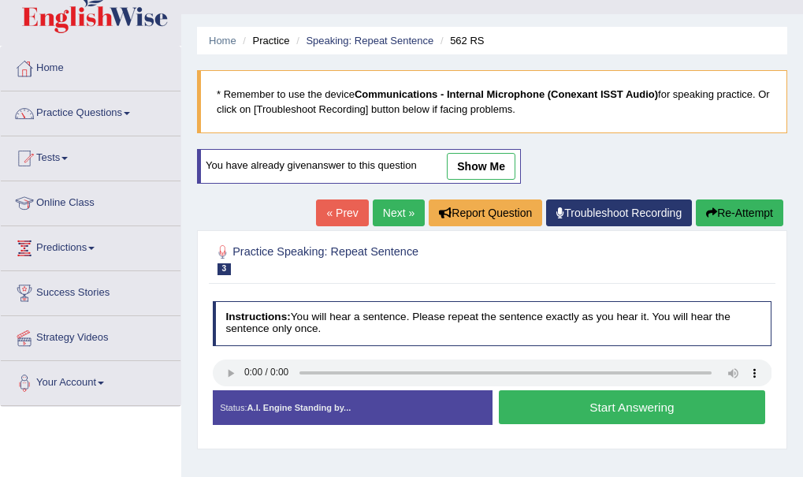
click at [559, 404] on button "Start Answering" at bounding box center [632, 407] width 266 height 34
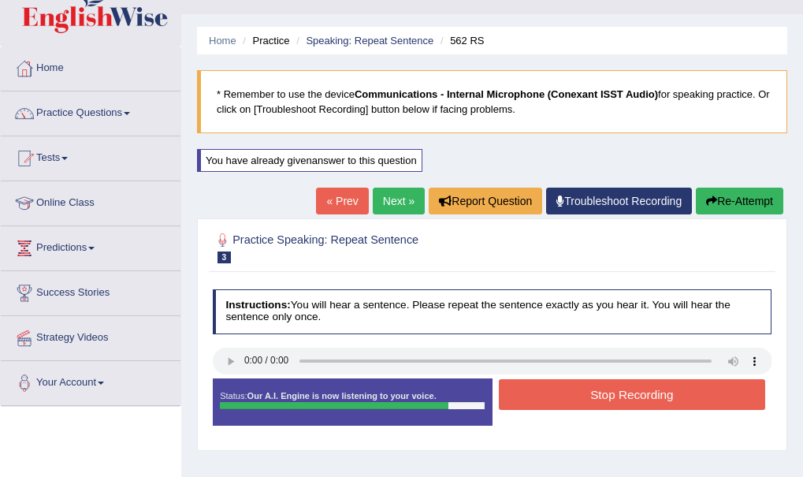
click at [737, 197] on button "Re-Attempt" at bounding box center [739, 200] width 87 height 27
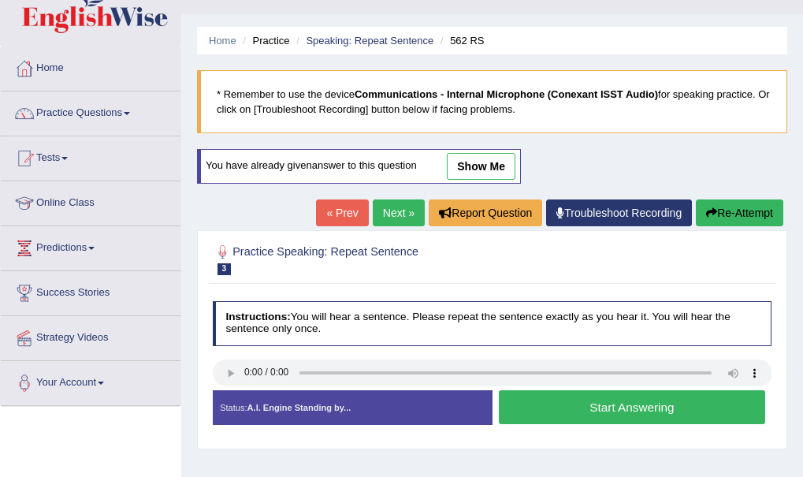
click at [623, 410] on button "Start Answering" at bounding box center [632, 407] width 266 height 34
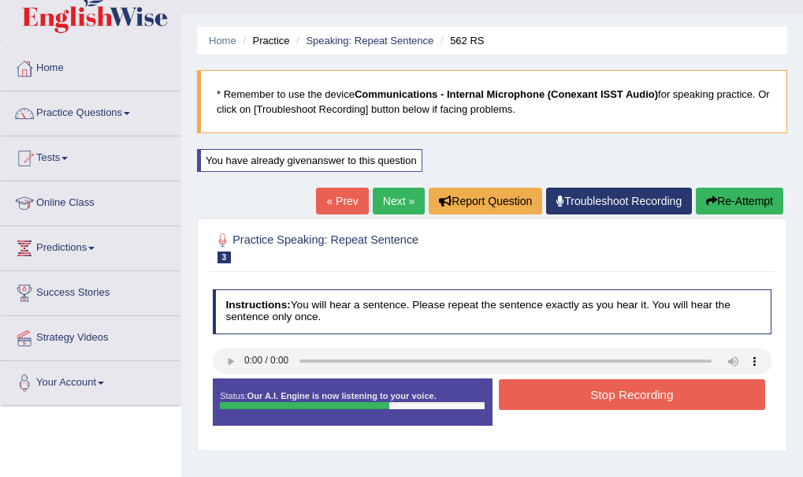
click at [623, 400] on button "Stop Recording" at bounding box center [632, 394] width 266 height 31
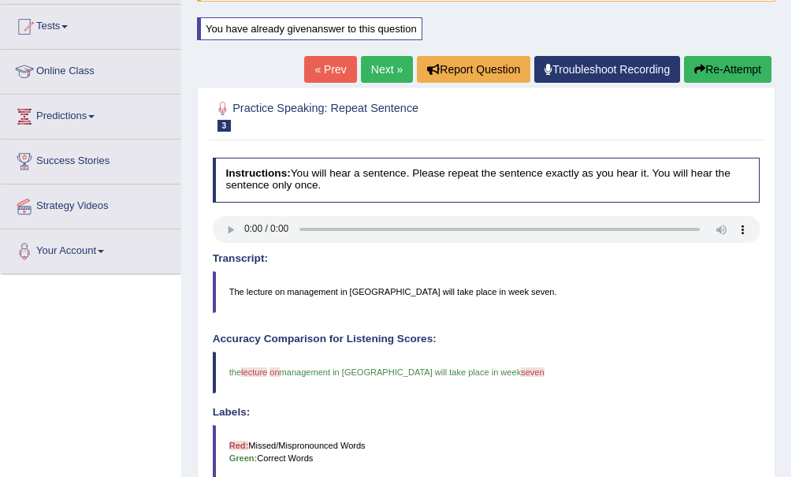
scroll to position [158, 0]
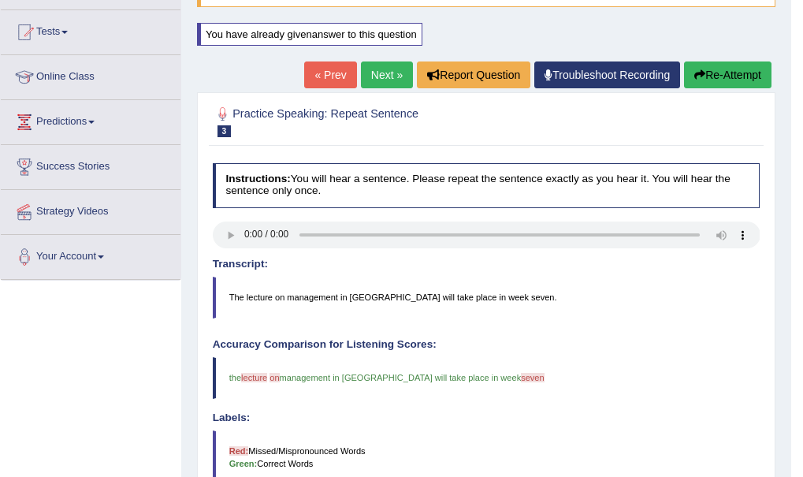
click at [732, 72] on button "Re-Attempt" at bounding box center [727, 74] width 87 height 27
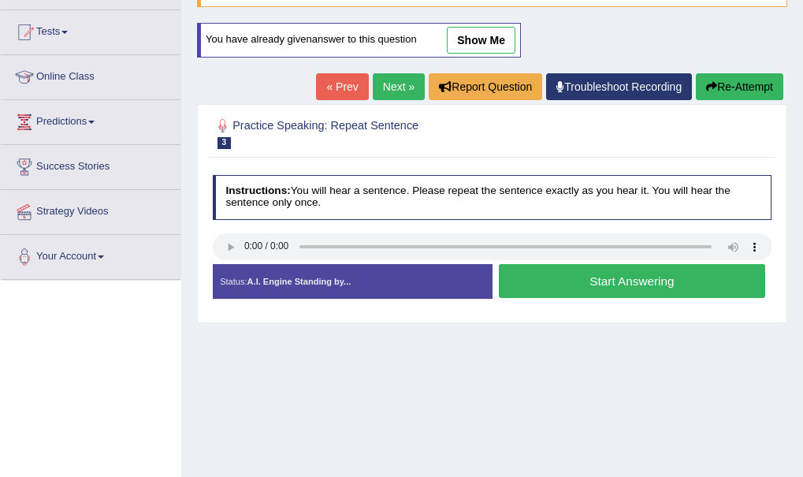
click at [518, 281] on button "Start Answering" at bounding box center [632, 281] width 266 height 34
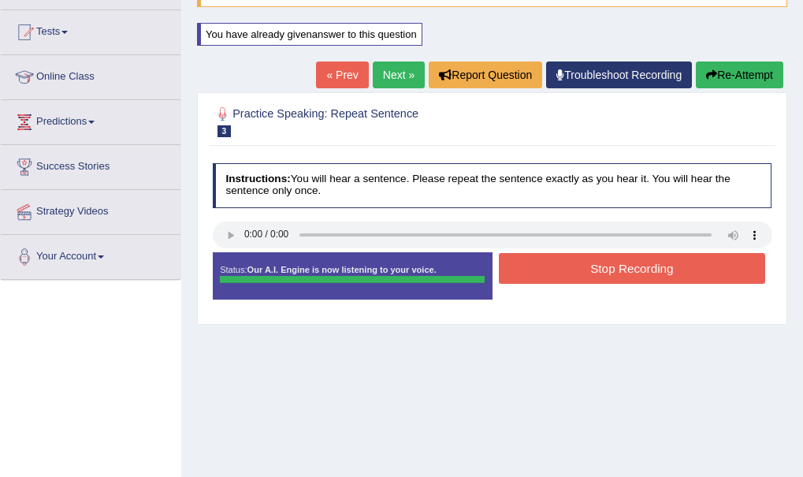
click at [741, 79] on button "Re-Attempt" at bounding box center [739, 74] width 87 height 27
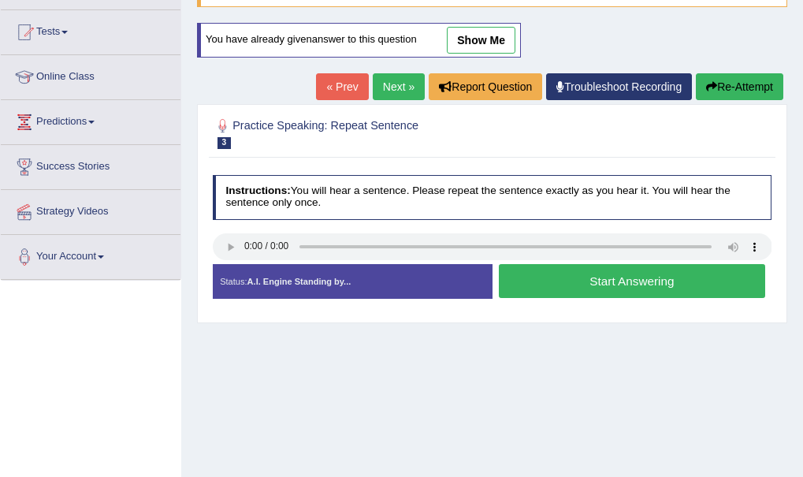
click at [565, 273] on button "Start Answering" at bounding box center [632, 281] width 266 height 34
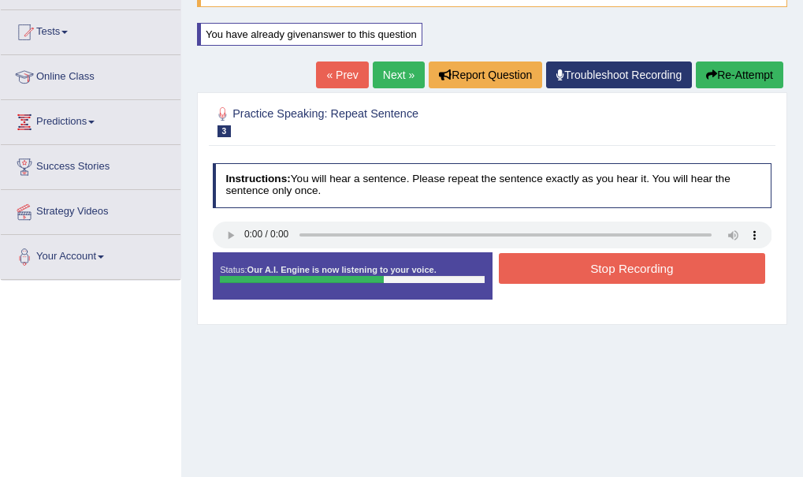
click at [565, 273] on button "Stop Recording" at bounding box center [632, 268] width 266 height 31
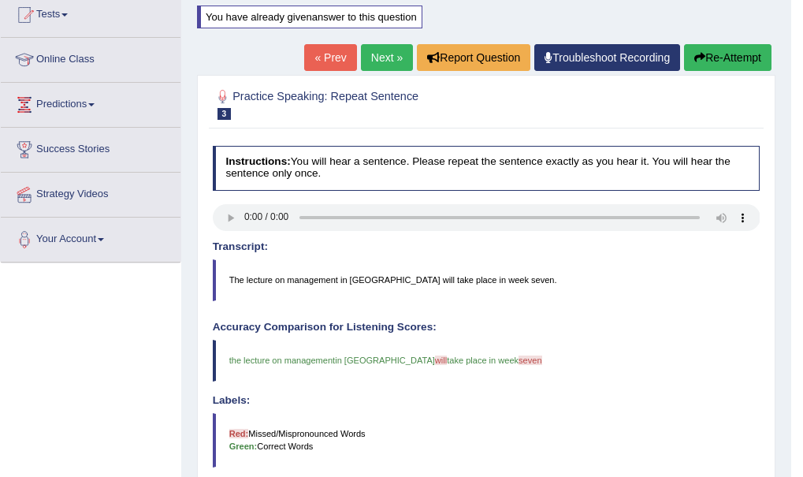
scroll to position [152, 0]
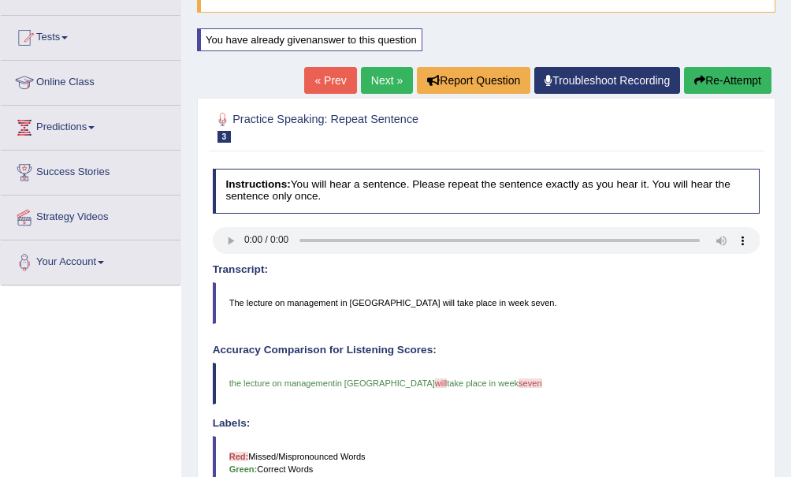
click at [369, 84] on link "Next »" at bounding box center [387, 80] width 52 height 27
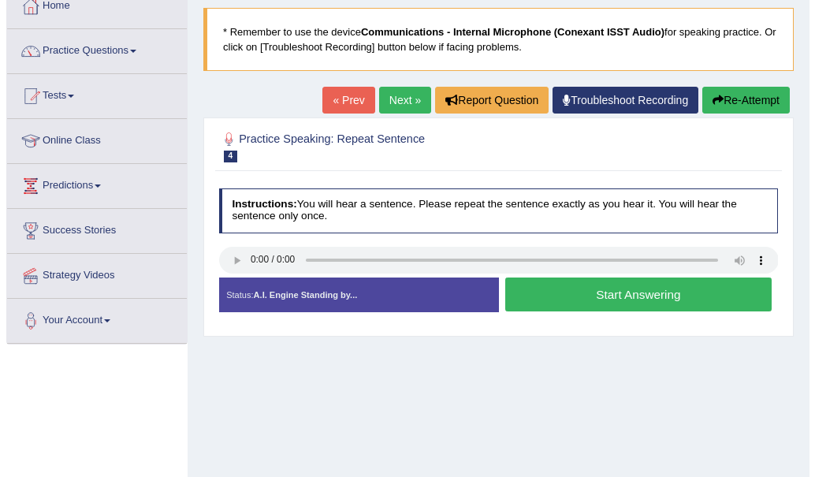
scroll to position [95, 0]
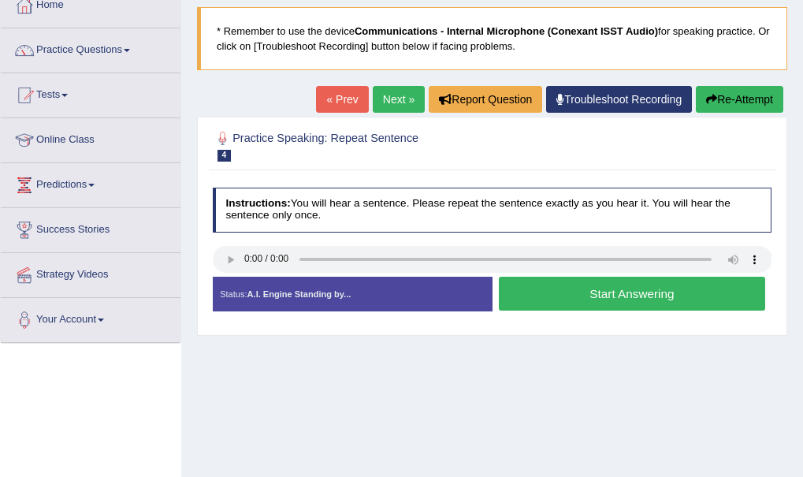
click at [557, 300] on button "Start Answering" at bounding box center [632, 294] width 266 height 34
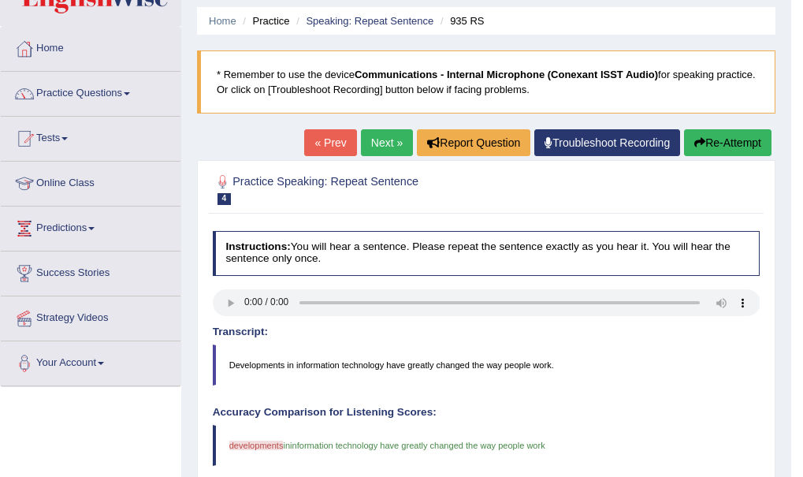
scroll to position [0, 0]
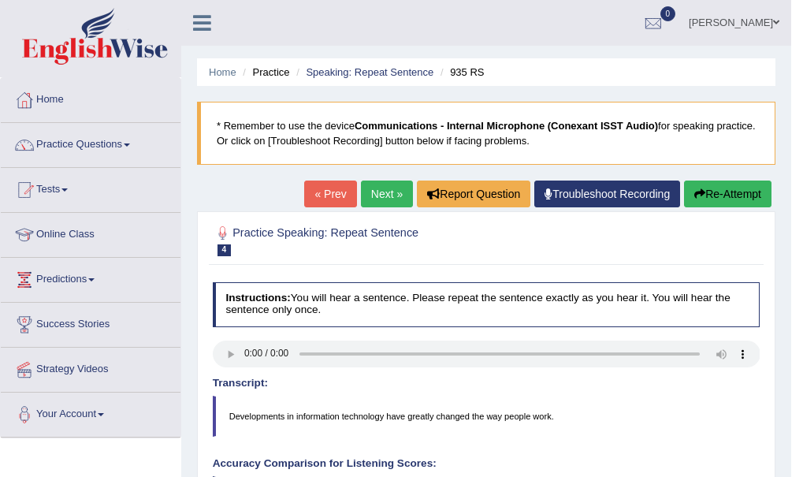
click at [373, 191] on link "Next »" at bounding box center [387, 193] width 52 height 27
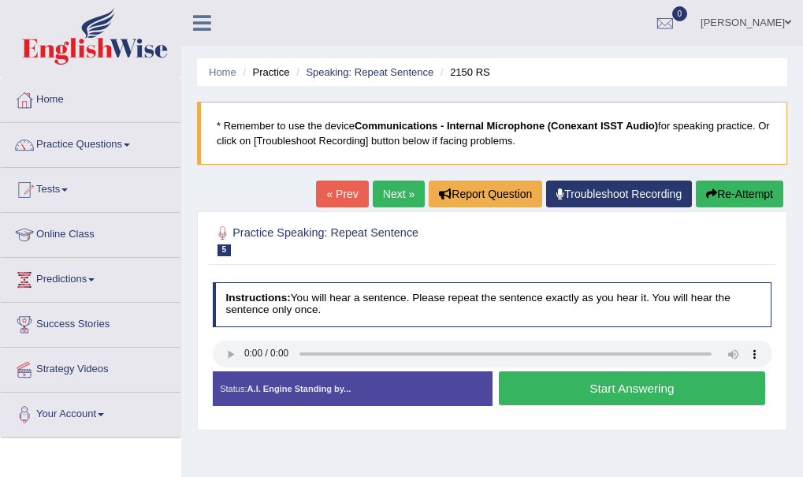
click at [602, 382] on button "Start Answering" at bounding box center [632, 388] width 266 height 34
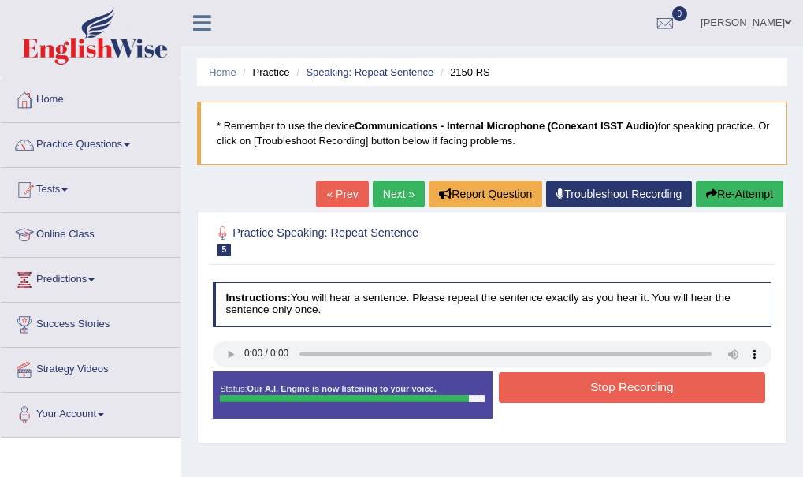
click at [624, 386] on button "Stop Recording" at bounding box center [632, 387] width 266 height 31
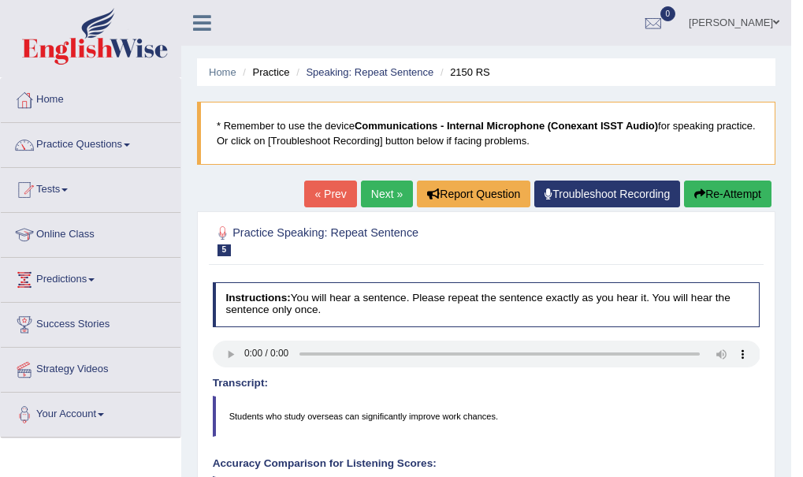
click at [132, 141] on link "Practice Questions" at bounding box center [91, 142] width 180 height 39
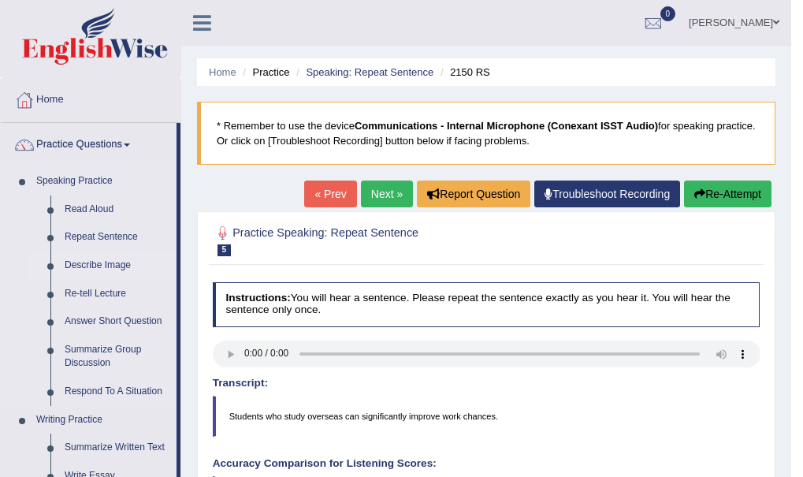
click at [104, 265] on link "Describe Image" at bounding box center [117, 265] width 119 height 28
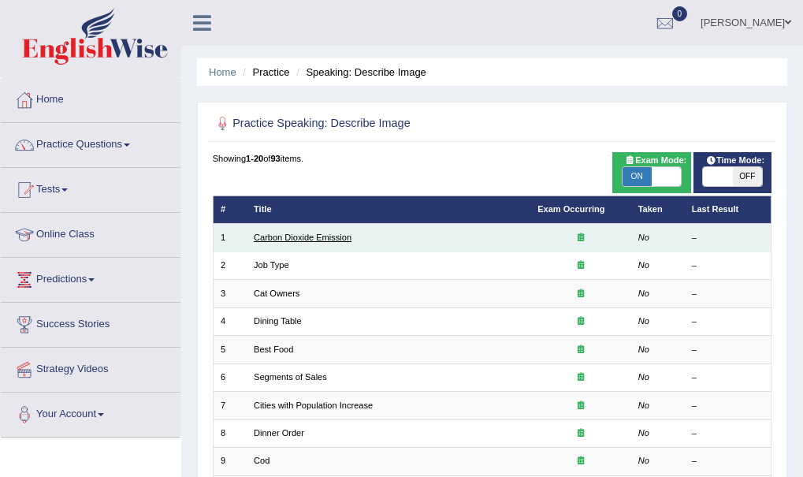
click at [295, 235] on link "Carbon Dioxide Emission" at bounding box center [303, 236] width 98 height 9
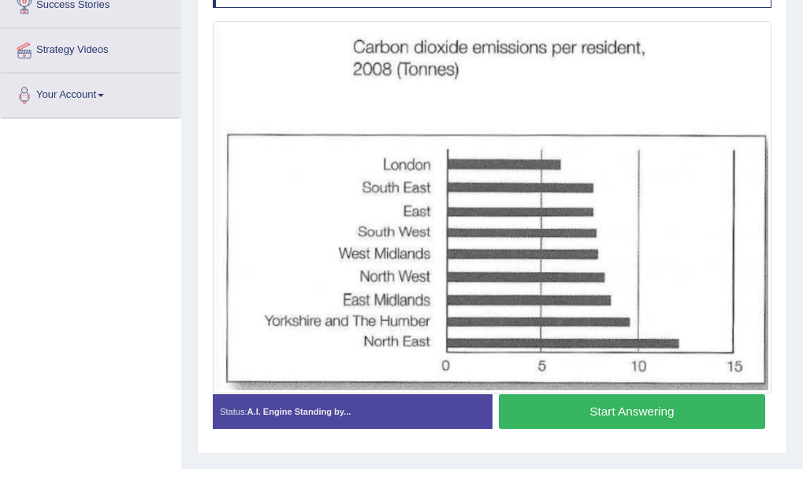
scroll to position [351, 0]
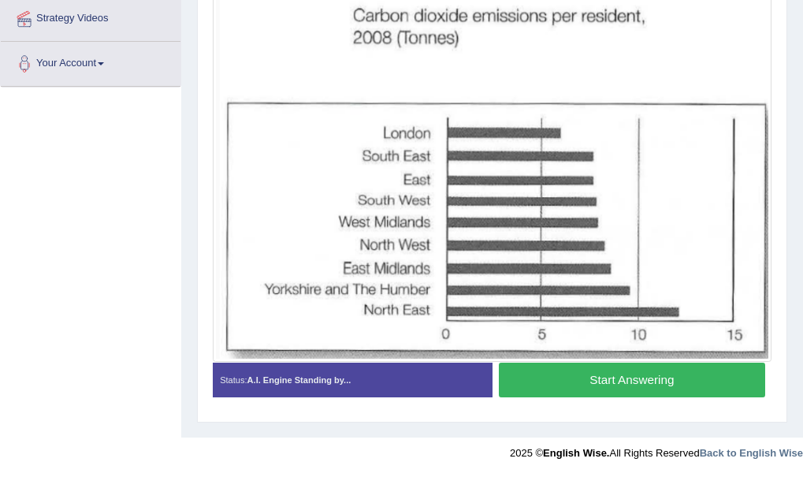
click at [608, 381] on button "Start Answering" at bounding box center [632, 379] width 266 height 34
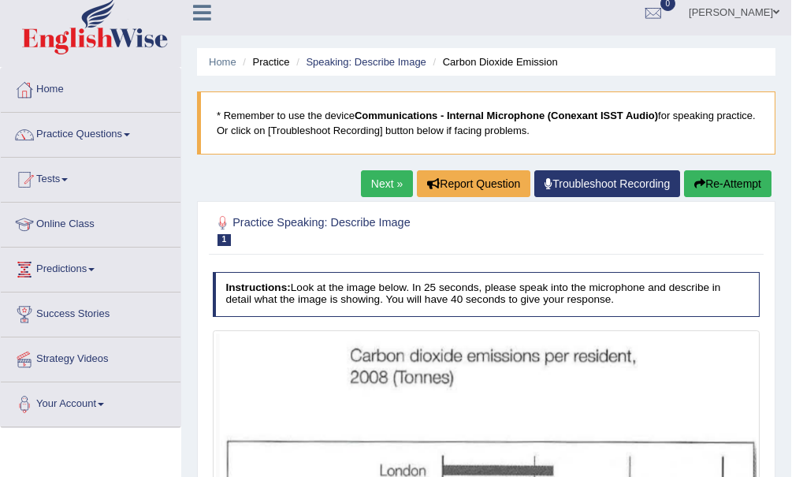
scroll to position [0, 0]
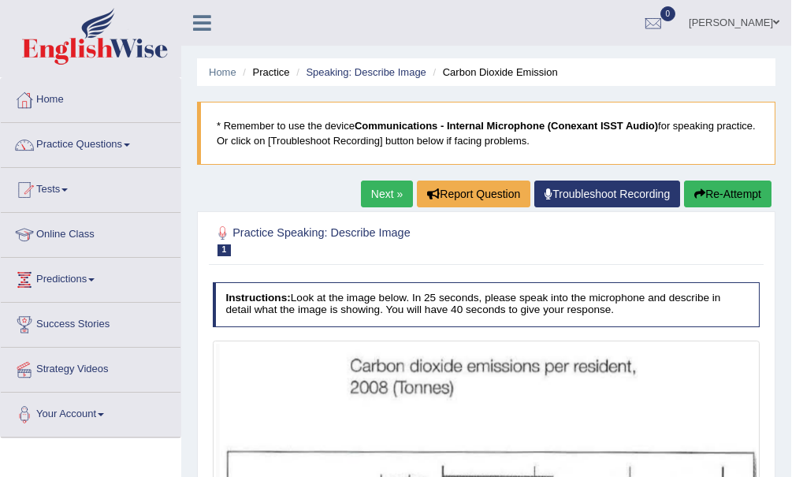
click at [381, 182] on link "Next »" at bounding box center [387, 193] width 52 height 27
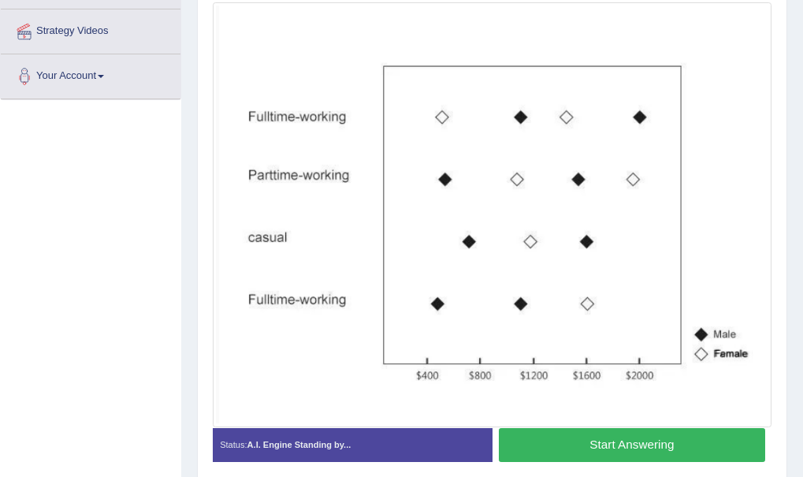
scroll to position [336, 0]
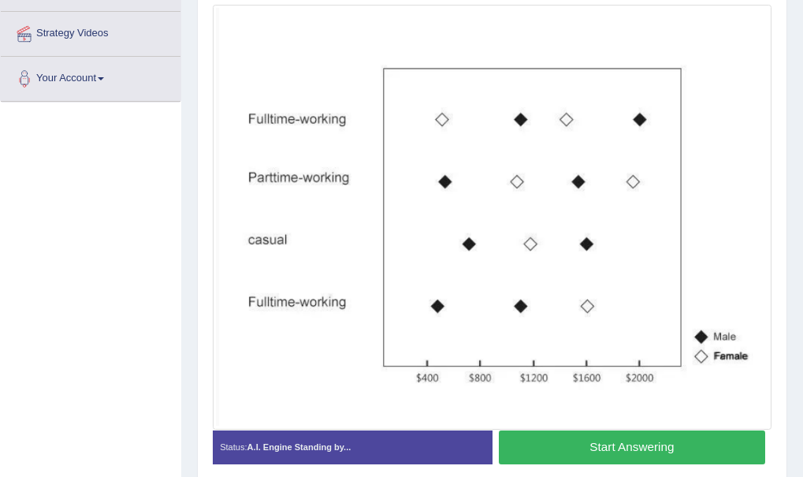
click at [607, 442] on button "Start Answering" at bounding box center [632, 447] width 266 height 34
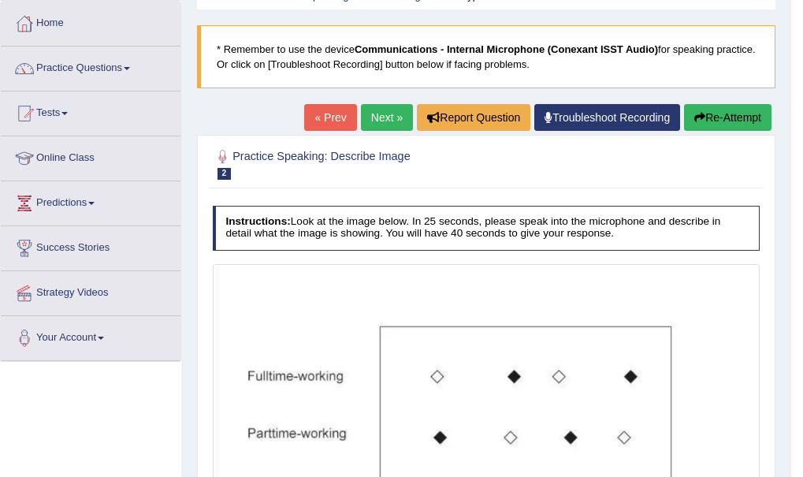
scroll to position [74, 0]
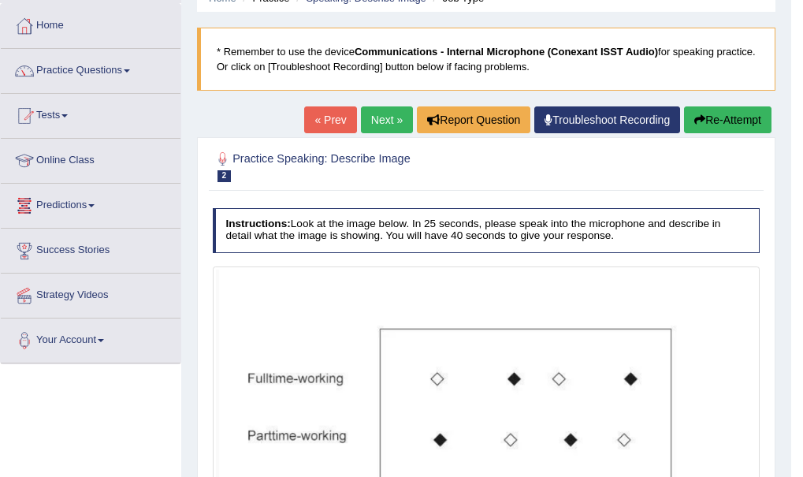
click at [383, 117] on link "Next »" at bounding box center [387, 119] width 52 height 27
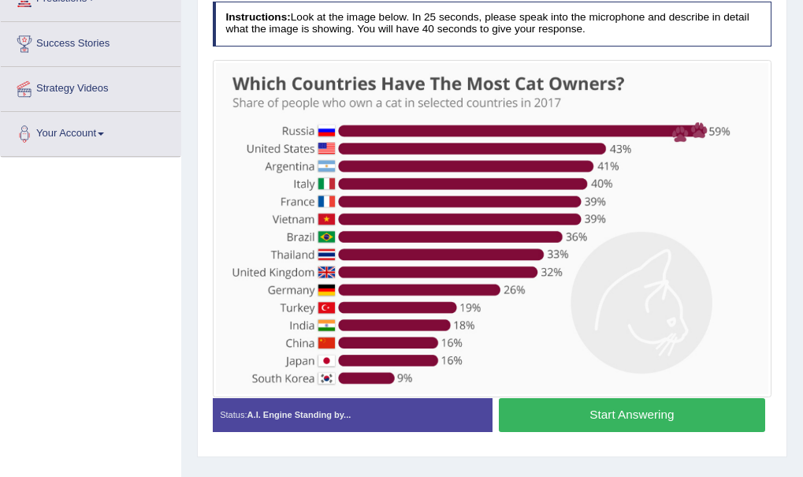
scroll to position [284, 0]
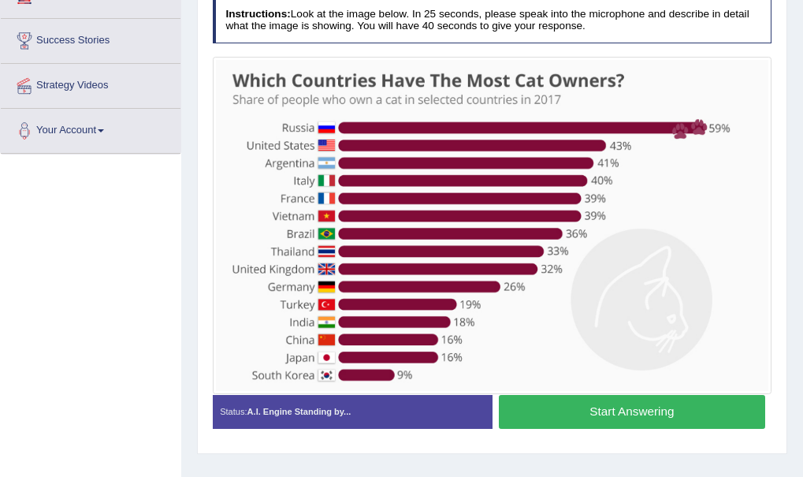
click at [633, 410] on button "Start Answering" at bounding box center [632, 412] width 266 height 34
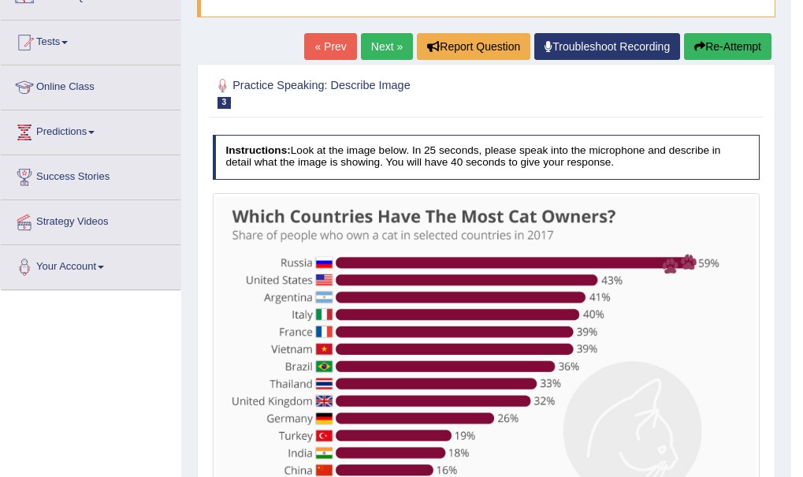
scroll to position [147, 0]
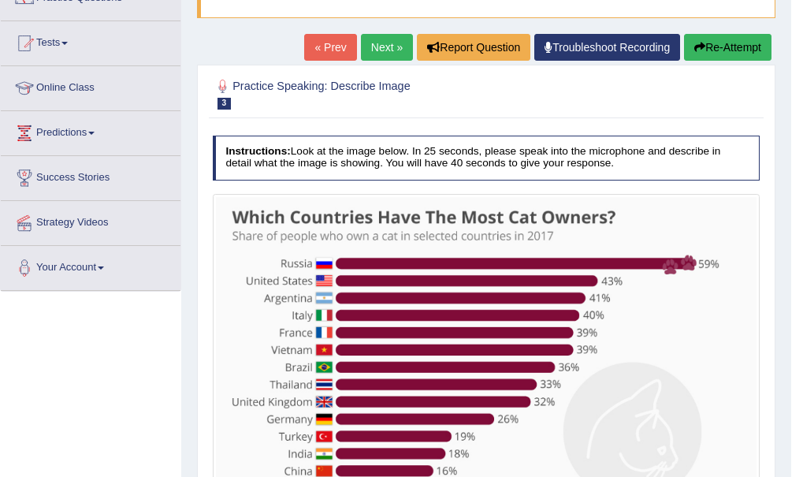
click at [379, 44] on link "Next »" at bounding box center [387, 47] width 52 height 27
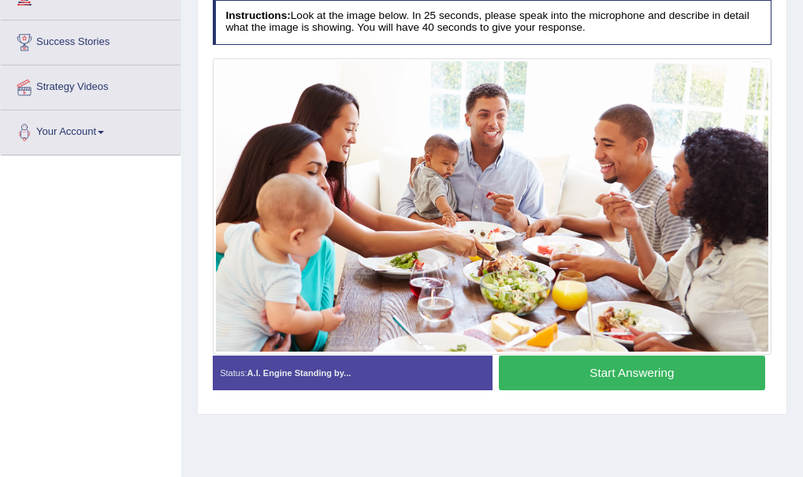
scroll to position [284, 0]
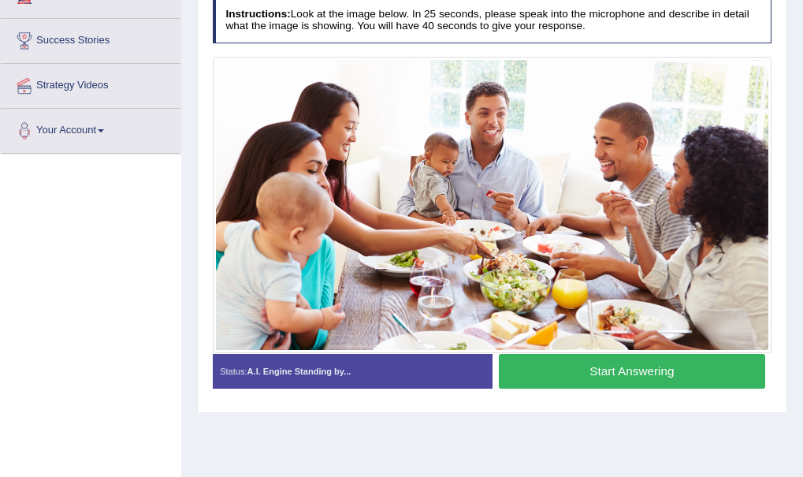
click at [613, 369] on button "Start Answering" at bounding box center [632, 371] width 266 height 34
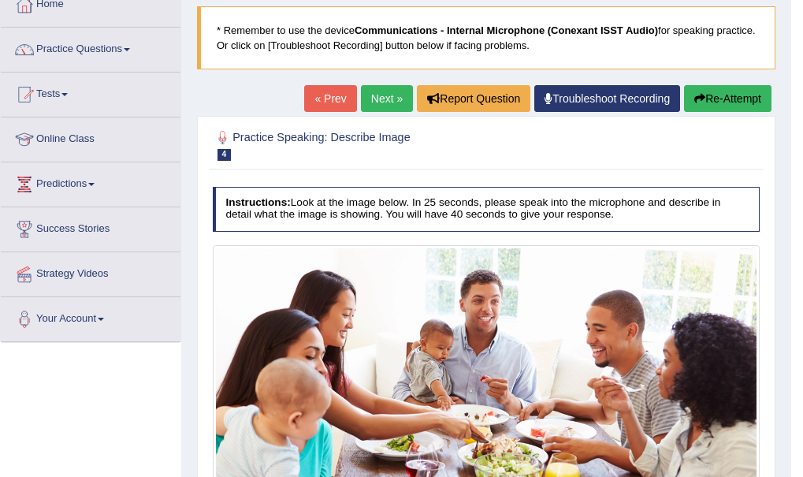
scroll to position [0, 0]
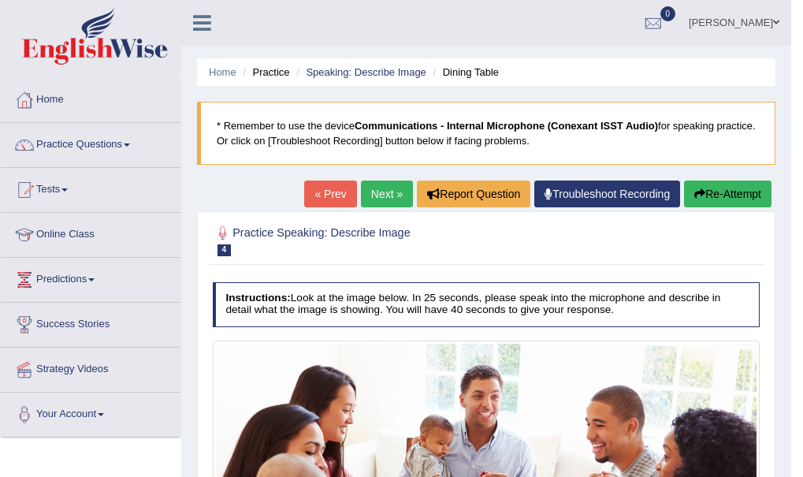
click at [375, 188] on link "Next »" at bounding box center [387, 193] width 52 height 27
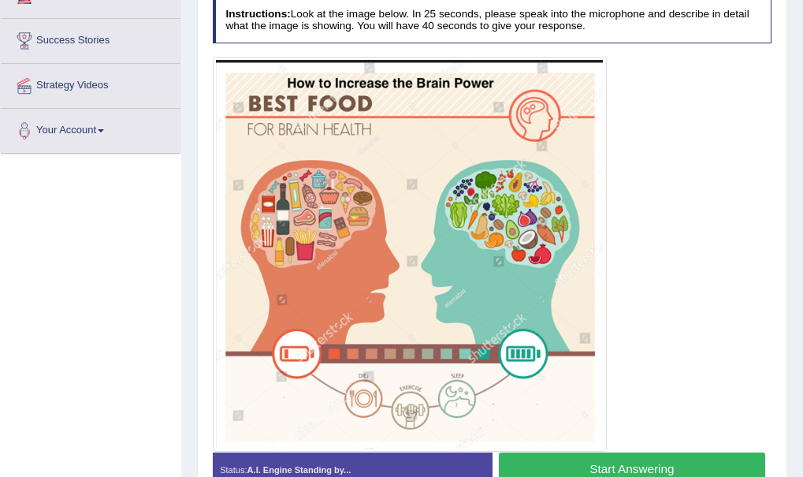
scroll to position [315, 0]
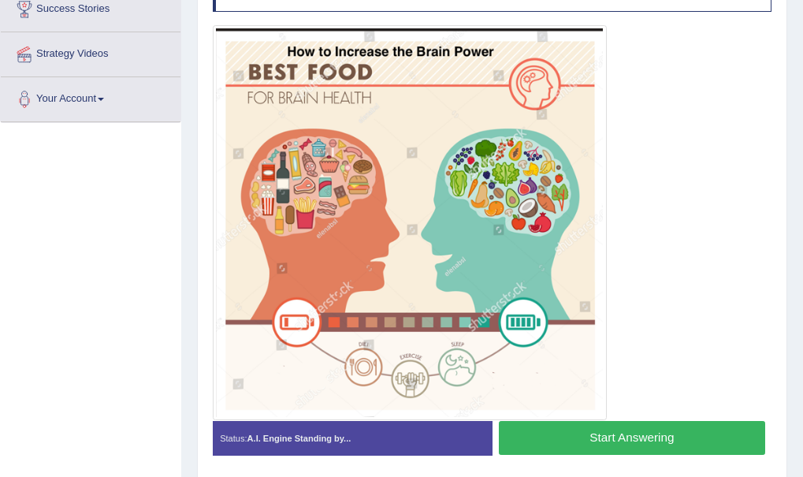
click at [600, 432] on button "Start Answering" at bounding box center [632, 438] width 266 height 34
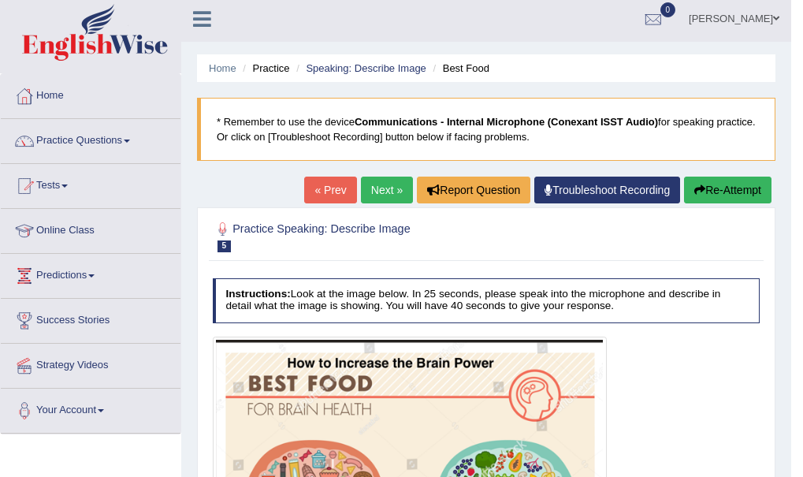
scroll to position [0, 0]
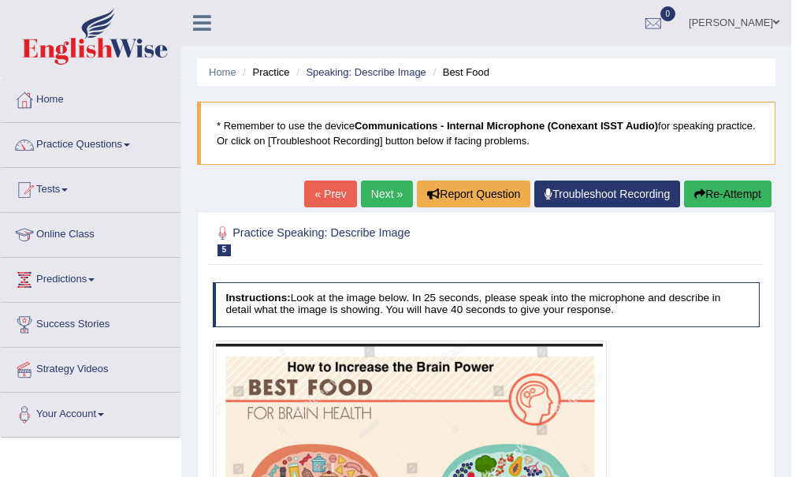
click at [389, 197] on link "Next »" at bounding box center [387, 193] width 52 height 27
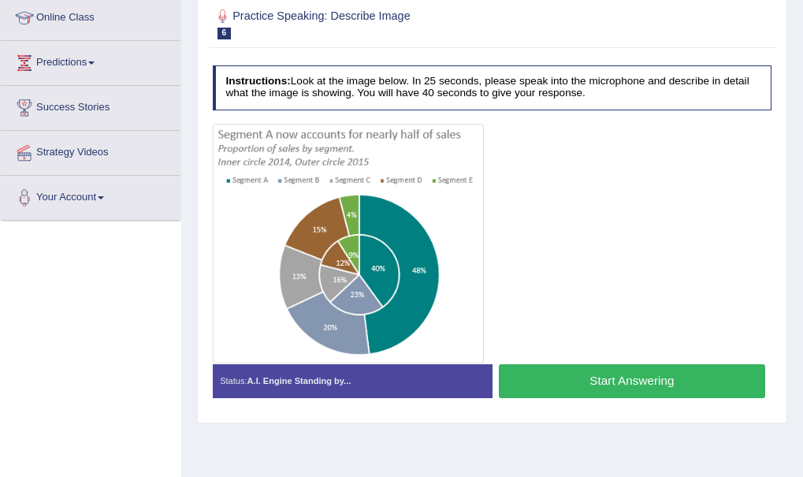
scroll to position [221, 0]
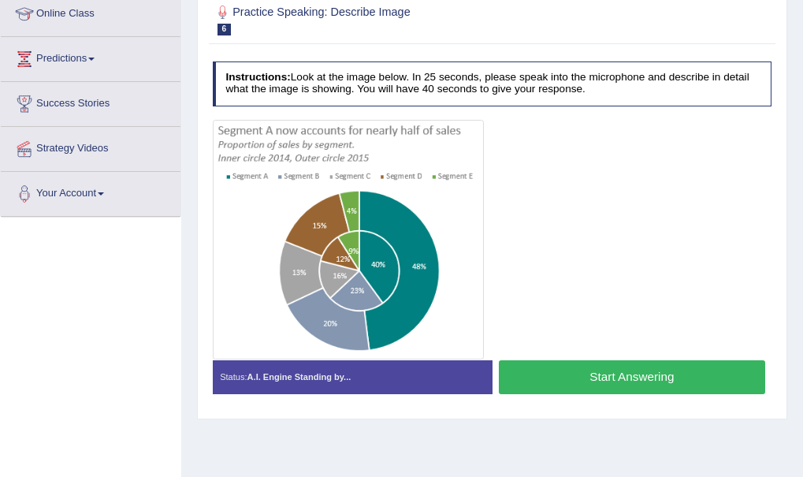
click at [628, 384] on button "Start Answering" at bounding box center [632, 377] width 266 height 34
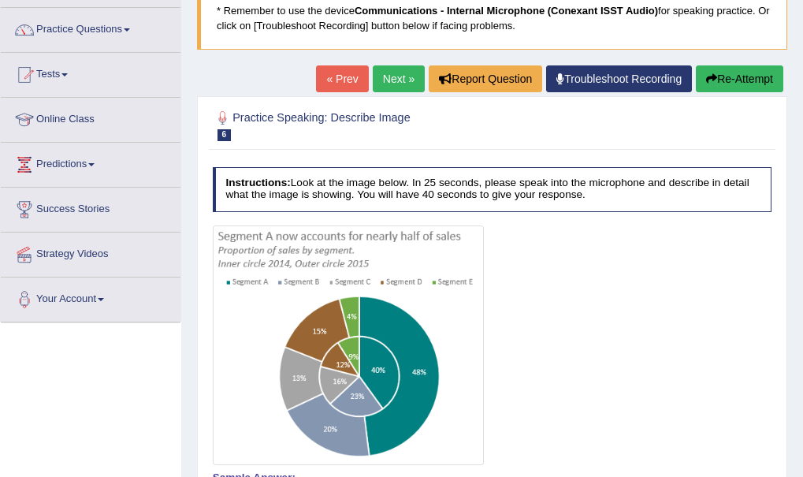
scroll to position [98, 0]
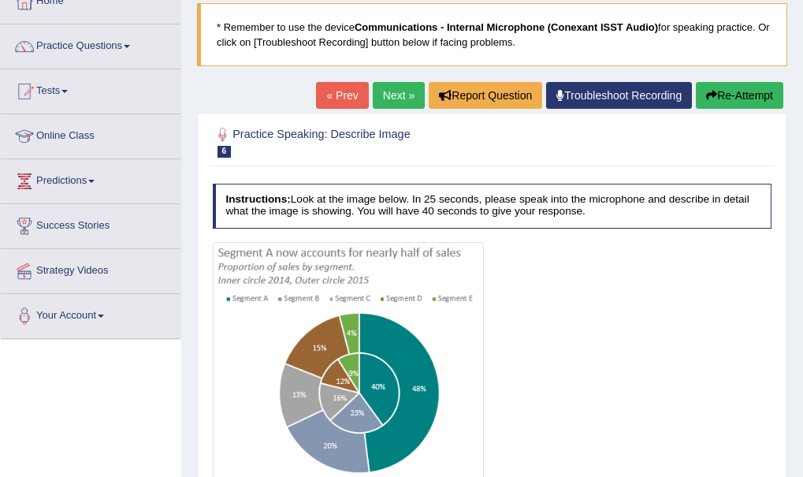
click at [747, 92] on button "Re-Attempt" at bounding box center [739, 95] width 87 height 27
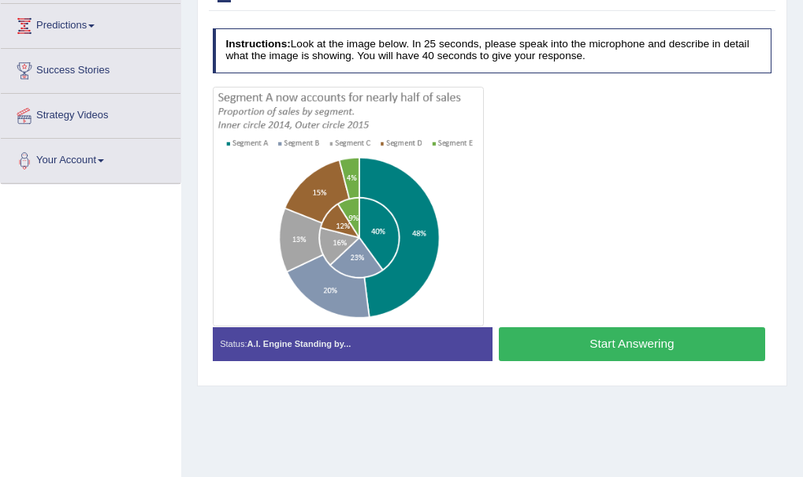
scroll to position [256, 0]
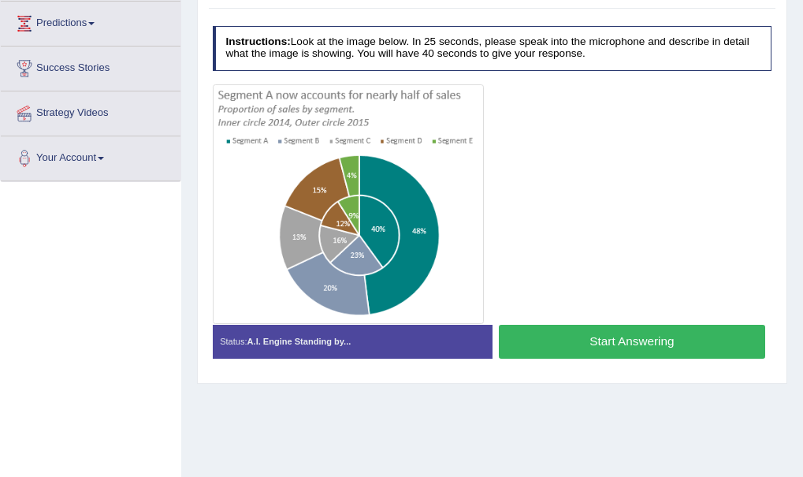
click at [649, 342] on button "Start Answering" at bounding box center [632, 342] width 266 height 34
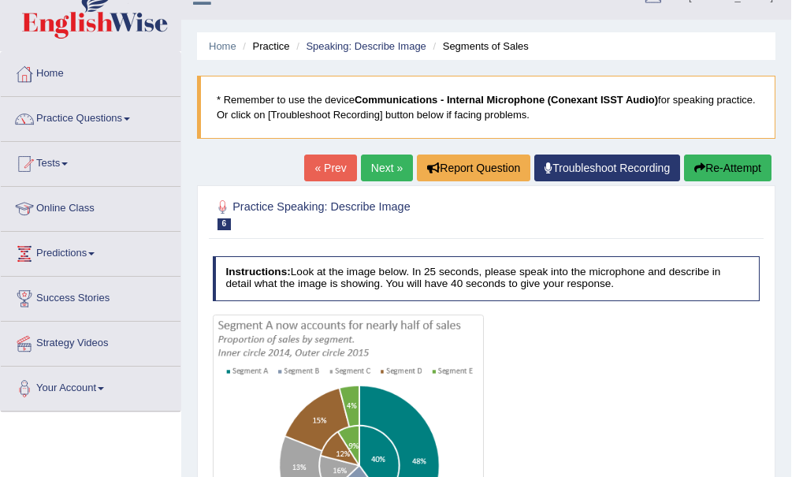
scroll to position [0, 0]
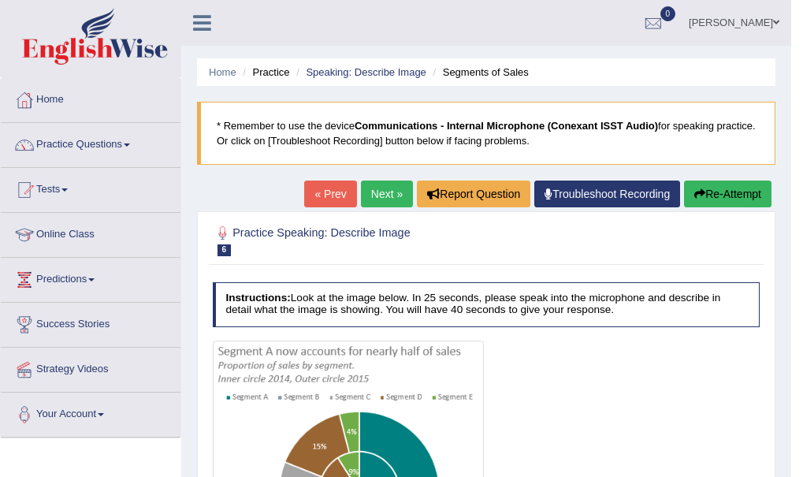
click at [382, 182] on link "Next »" at bounding box center [387, 193] width 52 height 27
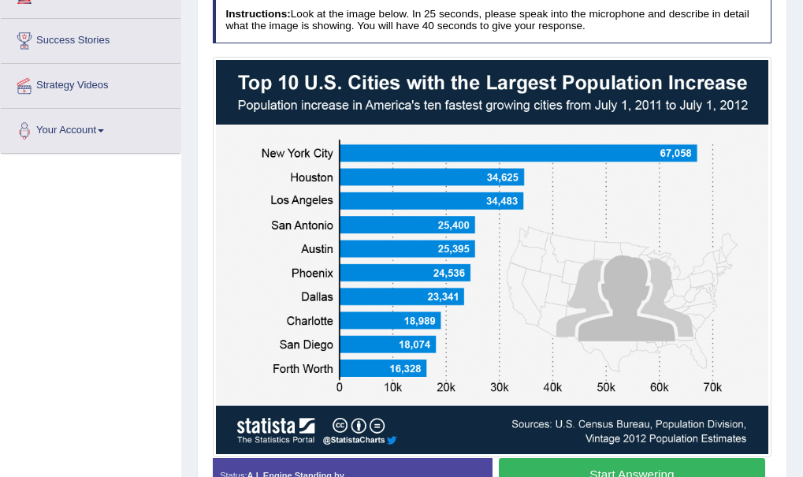
scroll to position [315, 0]
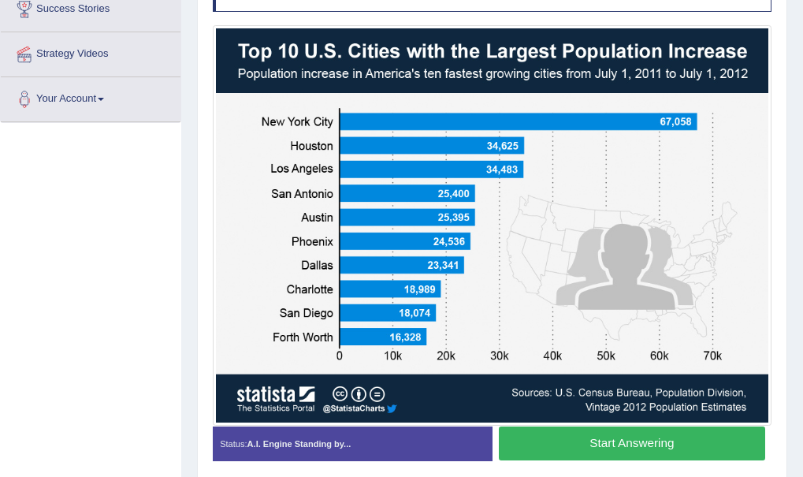
click at [550, 444] on button "Start Answering" at bounding box center [632, 443] width 266 height 34
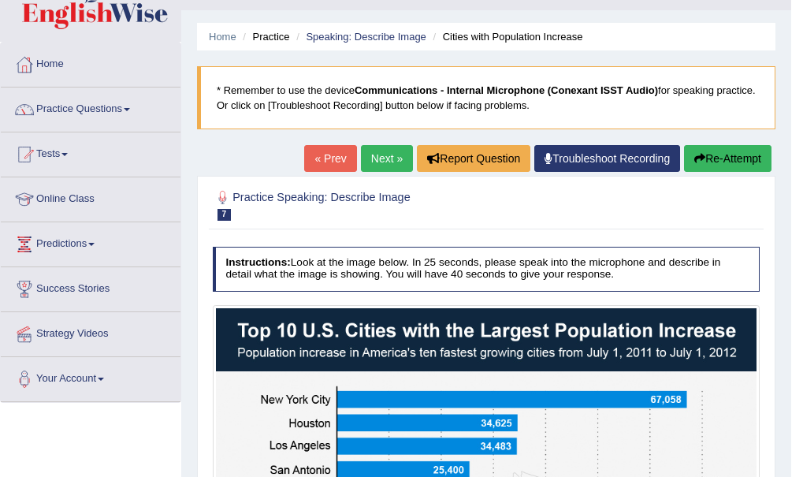
scroll to position [0, 0]
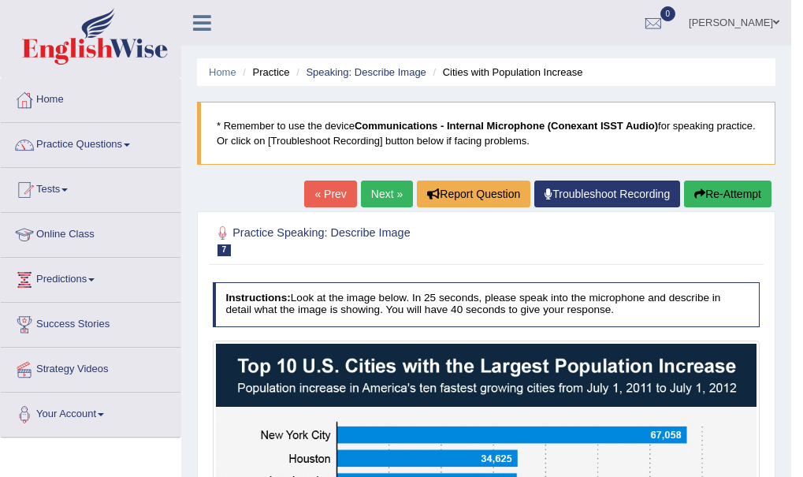
click at [381, 193] on link "Next »" at bounding box center [387, 193] width 52 height 27
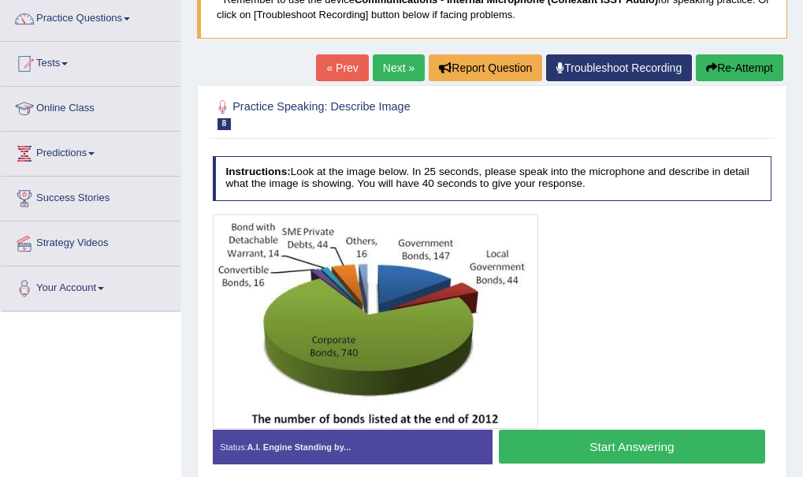
scroll to position [158, 0]
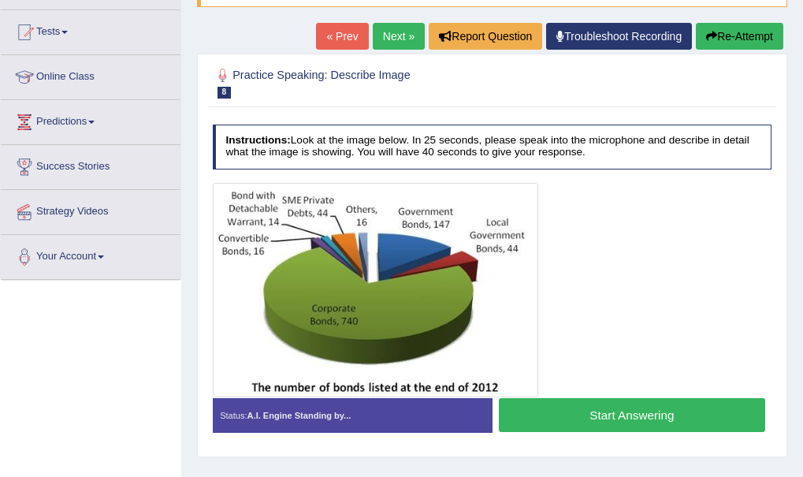
click at [383, 28] on link "Next »" at bounding box center [399, 36] width 52 height 27
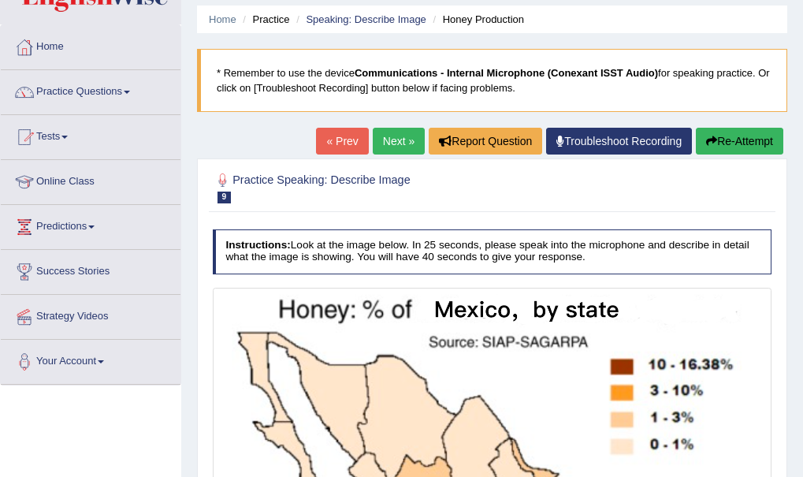
scroll to position [50, 0]
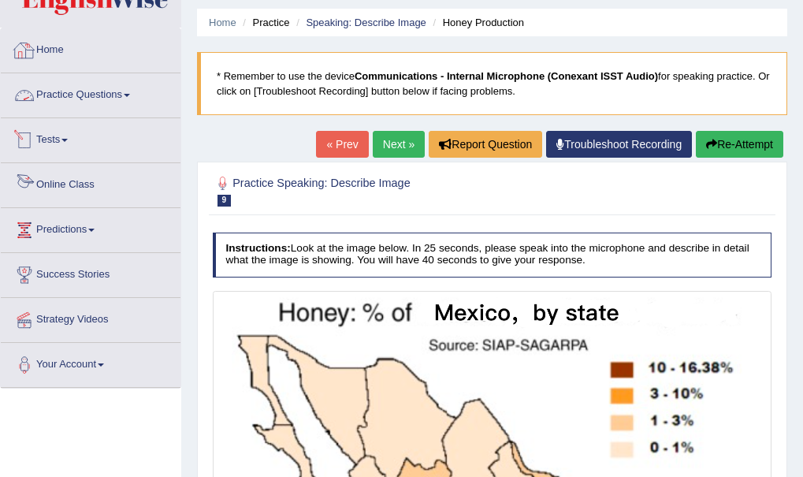
click at [49, 181] on link "Online Class" at bounding box center [91, 182] width 180 height 39
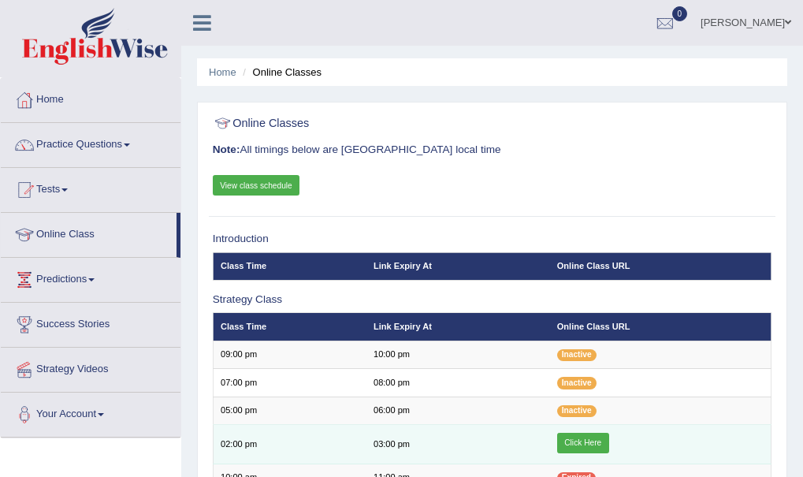
click at [575, 447] on link "Click Here" at bounding box center [583, 442] width 52 height 20
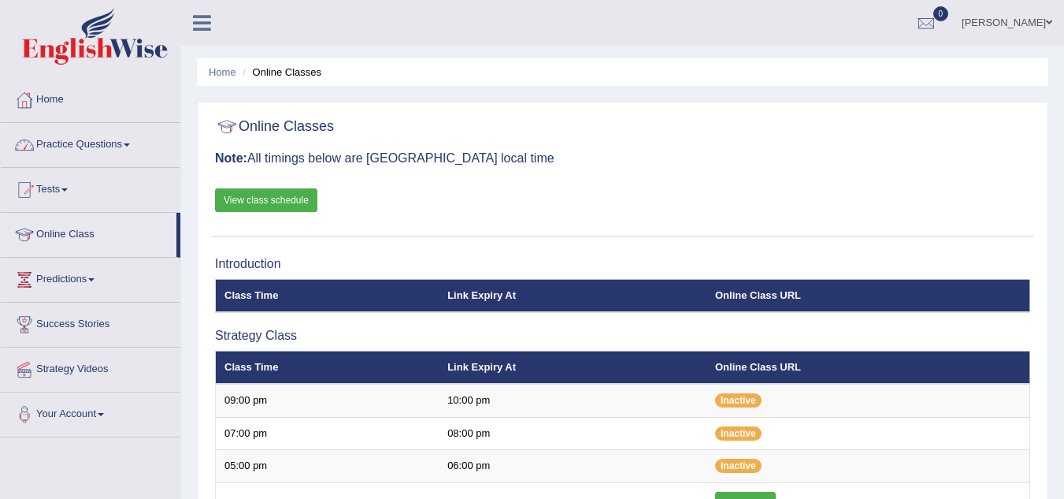
click at [135, 119] on li "Home" at bounding box center [91, 100] width 180 height 45
click at [134, 138] on link "Practice Questions" at bounding box center [91, 142] width 180 height 39
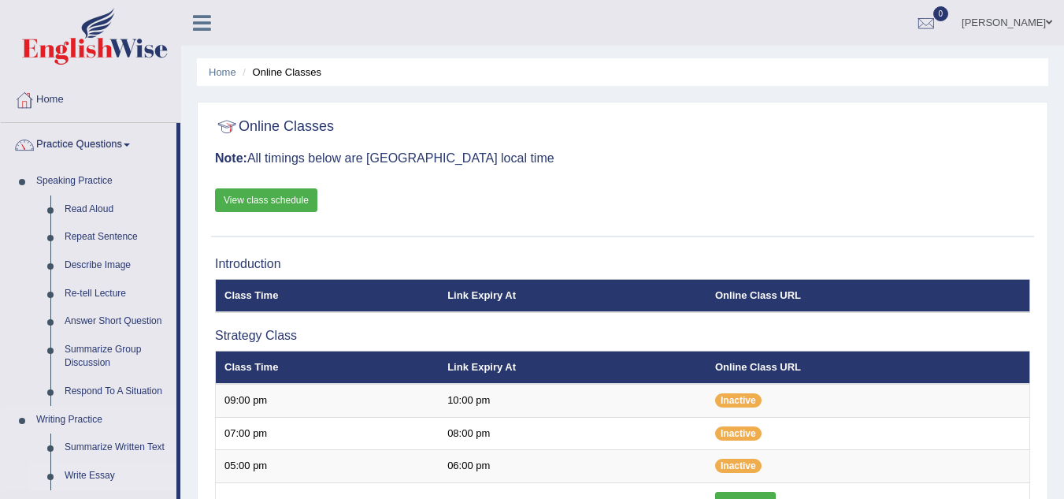
click at [169, 464] on link "Write Essay" at bounding box center [117, 476] width 119 height 28
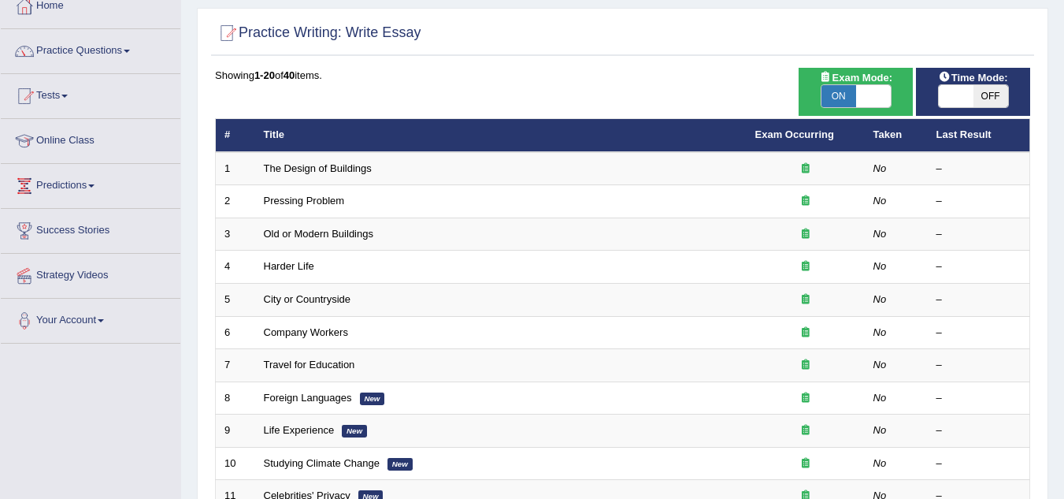
scroll to position [95, 0]
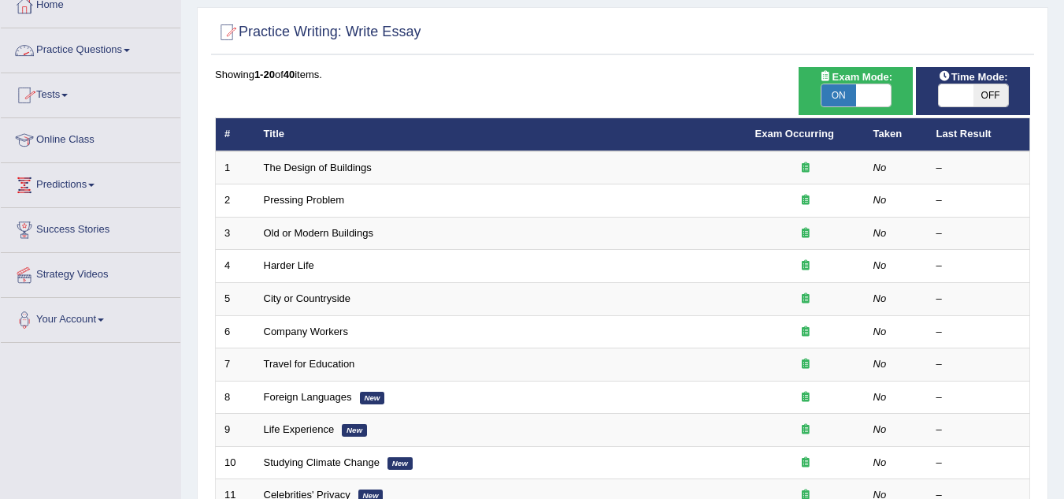
click at [128, 48] on link "Practice Questions" at bounding box center [91, 47] width 180 height 39
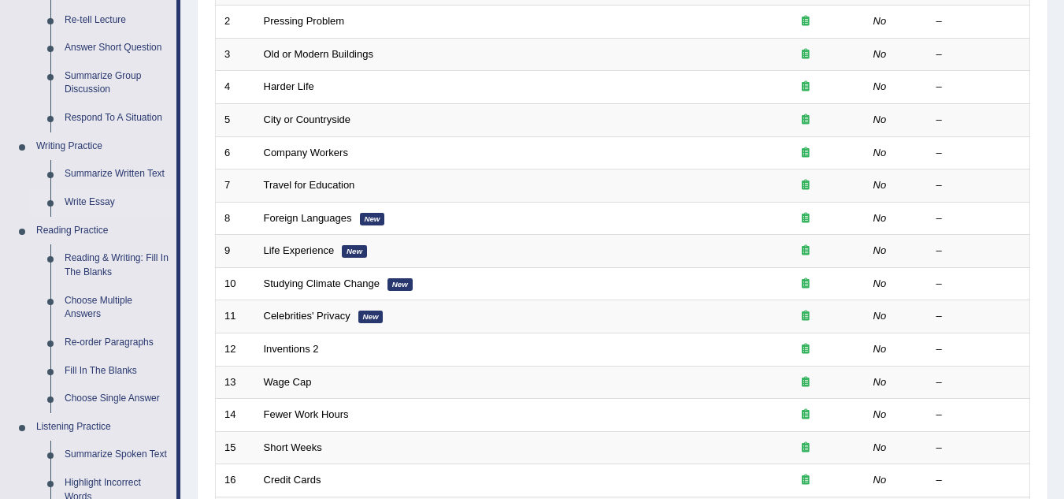
scroll to position [242, 0]
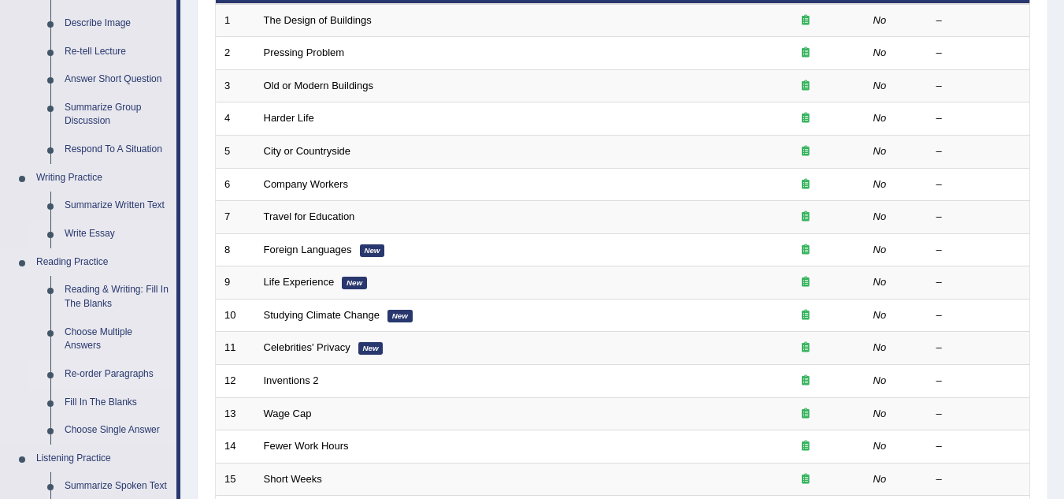
click at [91, 369] on link "Re-order Paragraphs" at bounding box center [117, 374] width 119 height 28
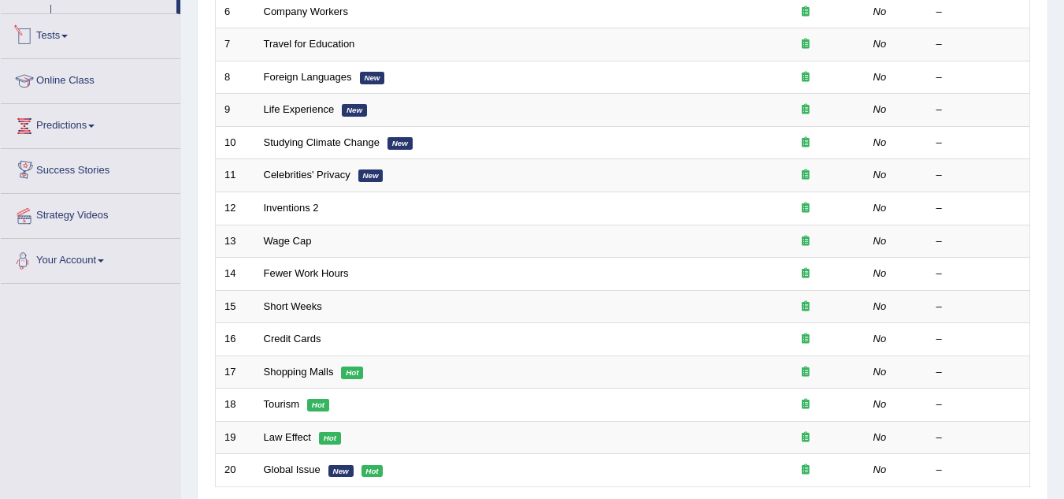
scroll to position [522, 0]
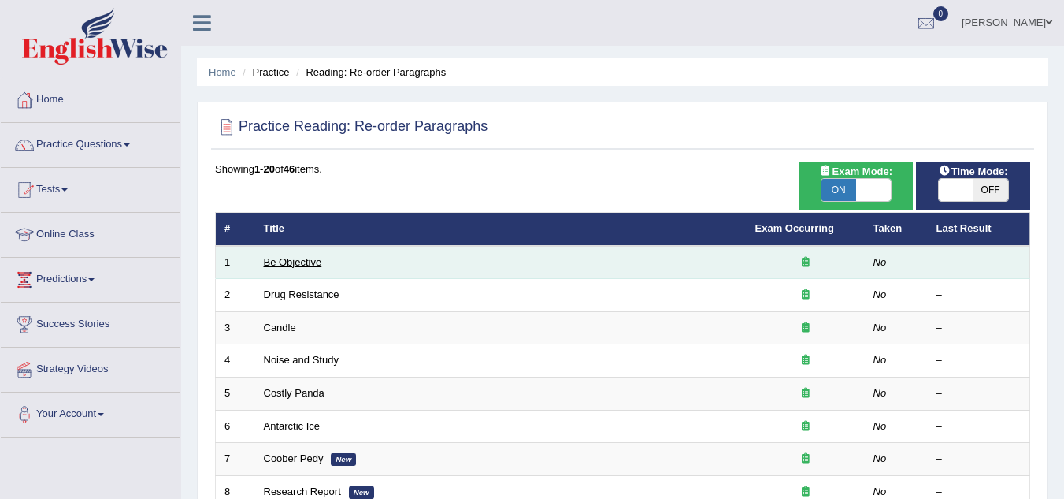
click at [299, 262] on link "Be Objective" at bounding box center [293, 262] width 58 height 12
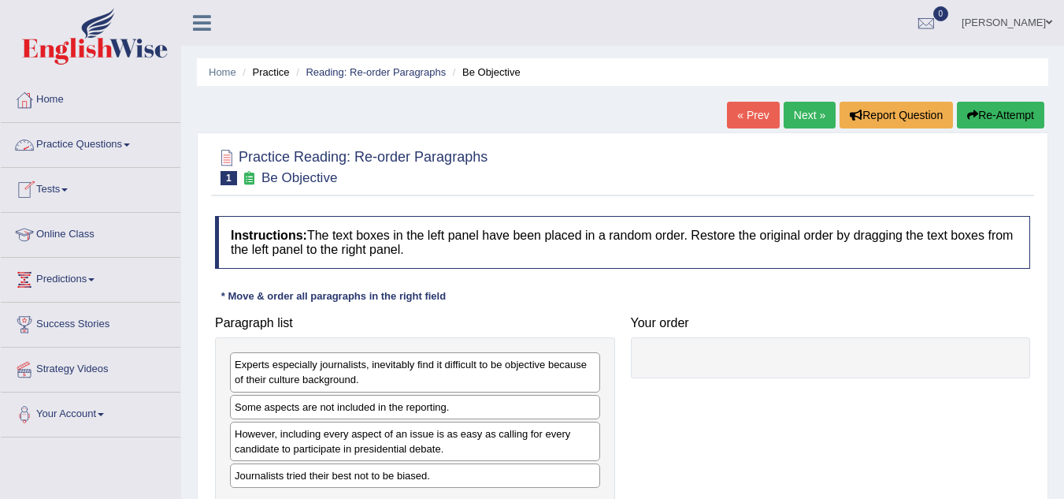
click at [128, 142] on link "Practice Questions" at bounding box center [91, 142] width 180 height 39
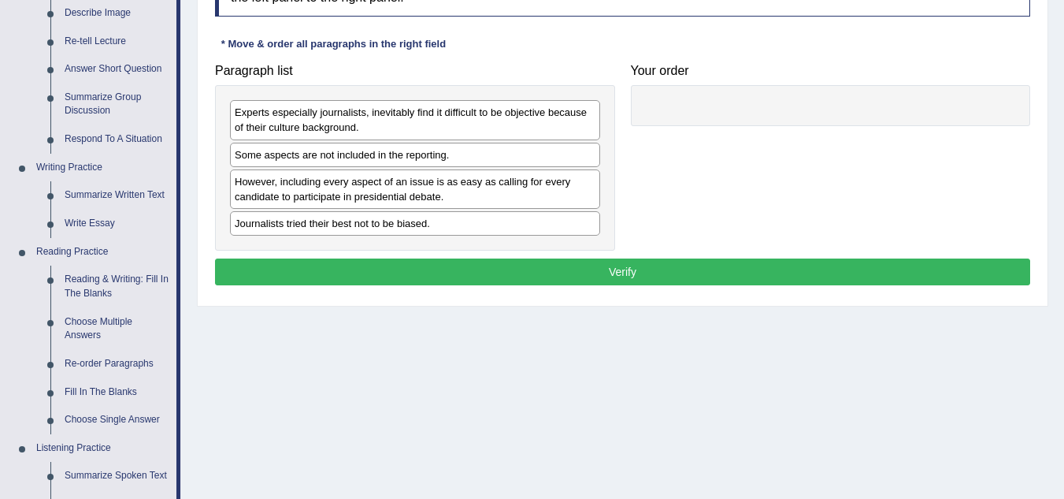
scroll to position [284, 0]
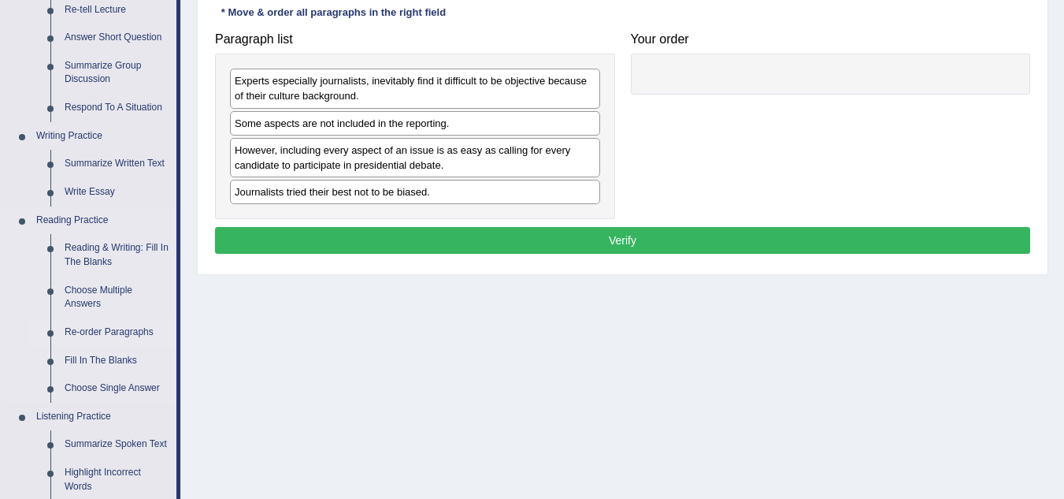
click at [121, 330] on link "Re-order Paragraphs" at bounding box center [117, 332] width 119 height 28
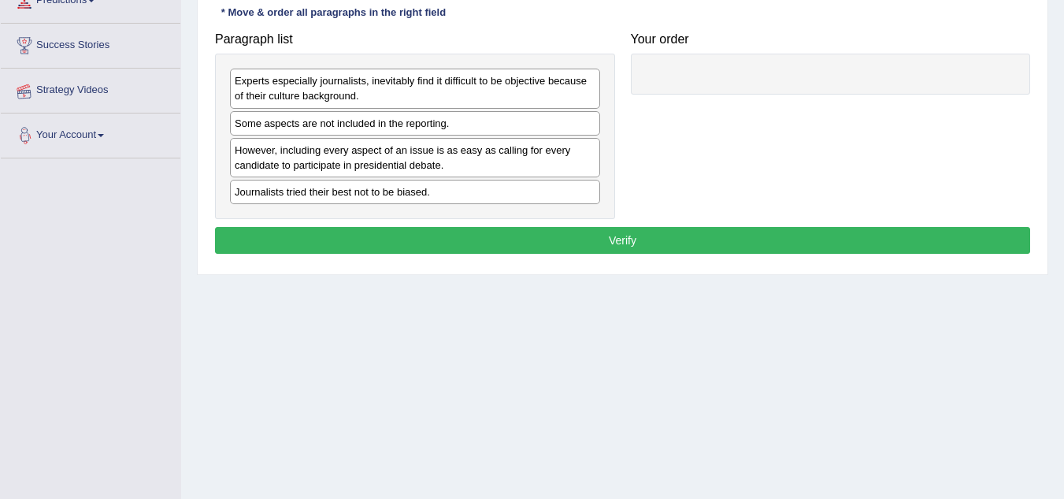
scroll to position [329, 0]
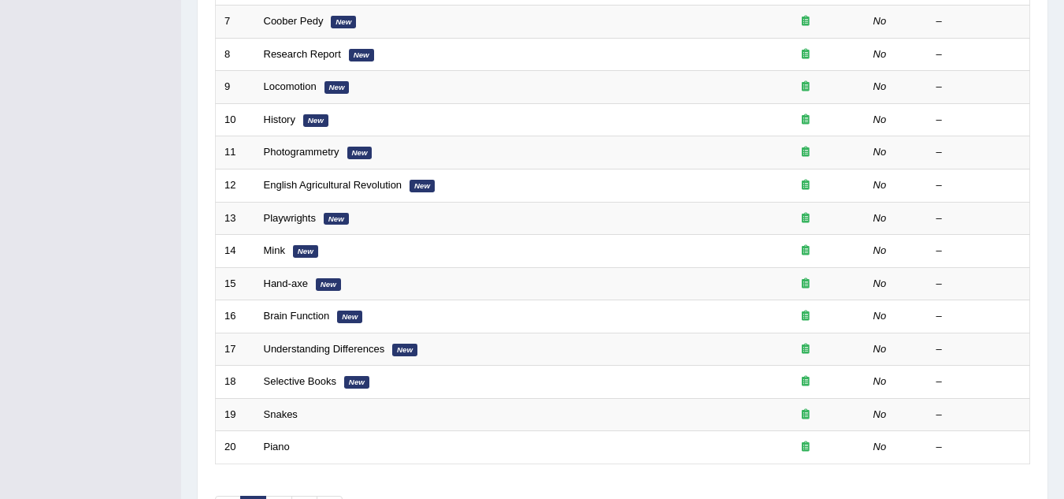
scroll to position [544, 0]
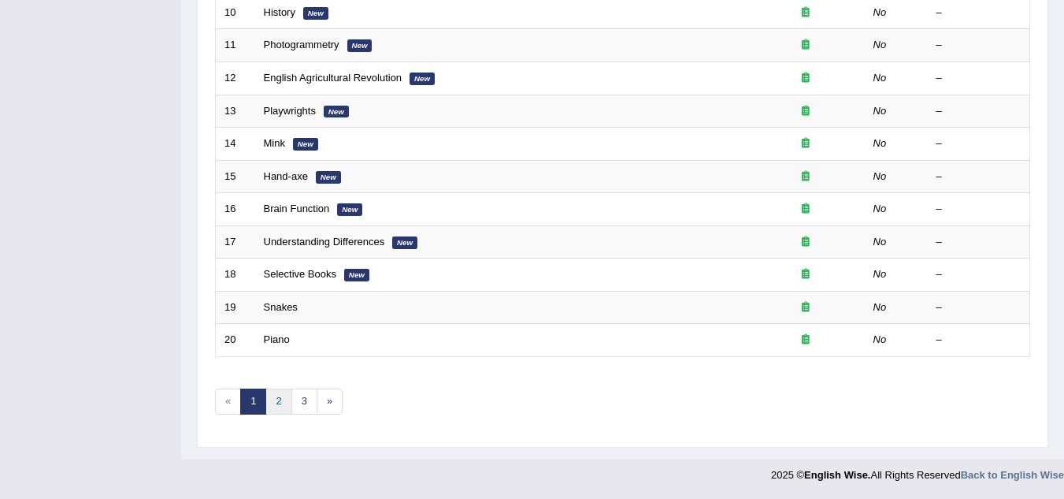
click at [277, 400] on link "2" at bounding box center [278, 401] width 26 height 26
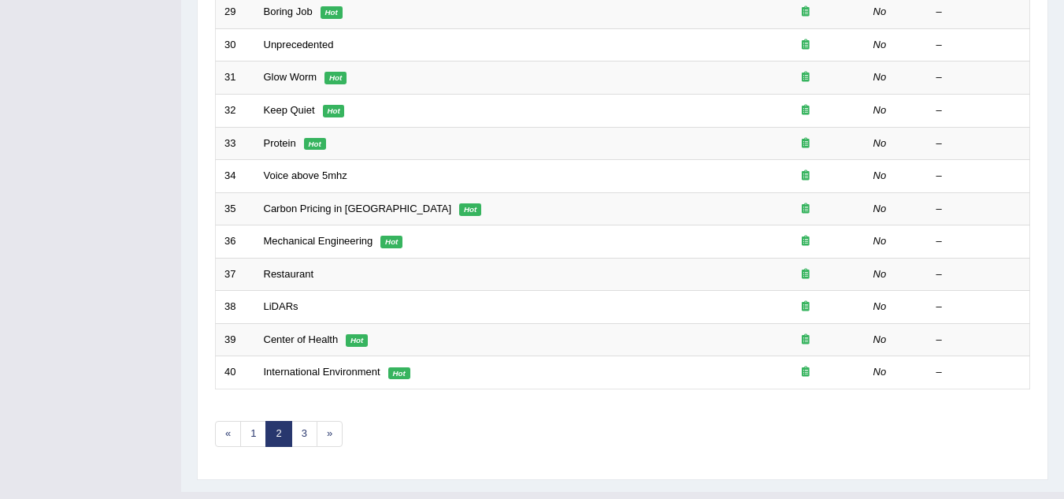
scroll to position [544, 0]
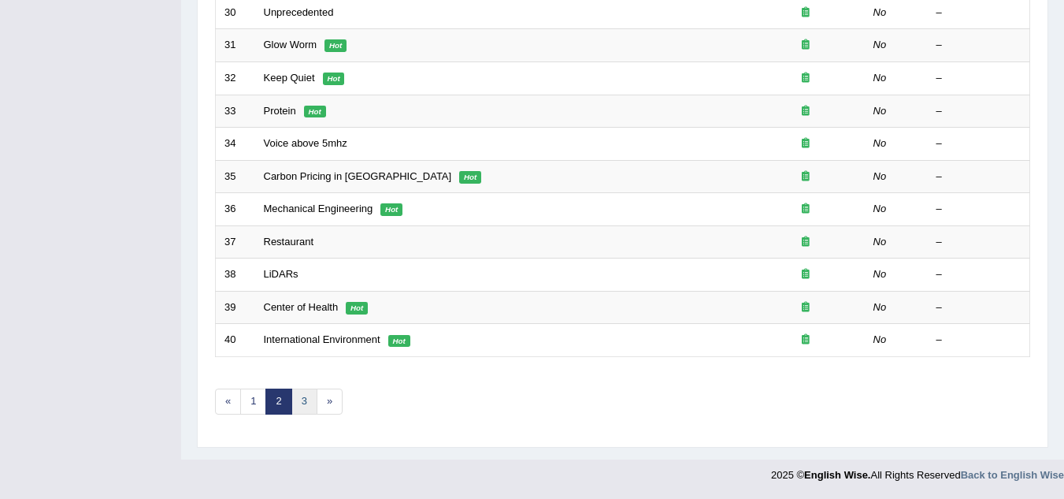
click at [301, 407] on link "3" at bounding box center [304, 401] width 26 height 26
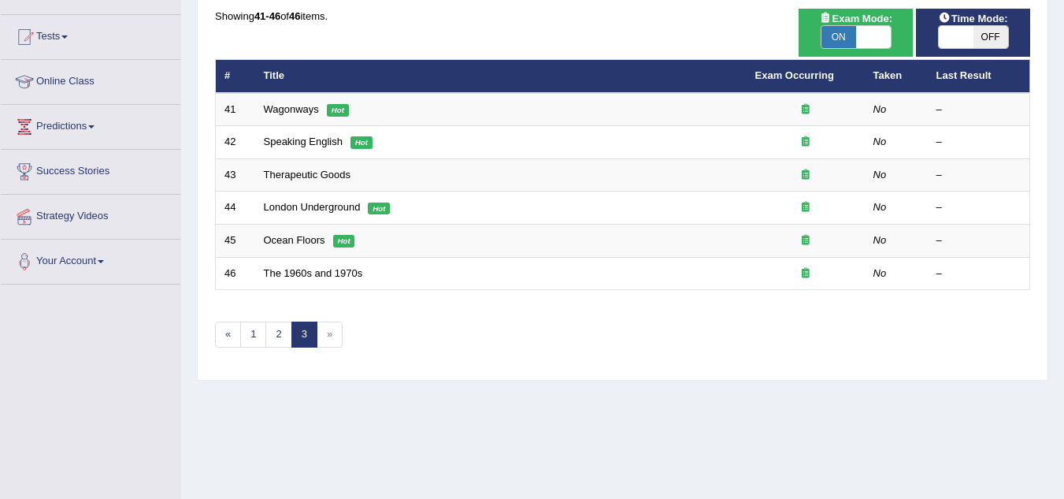
scroll to position [221, 0]
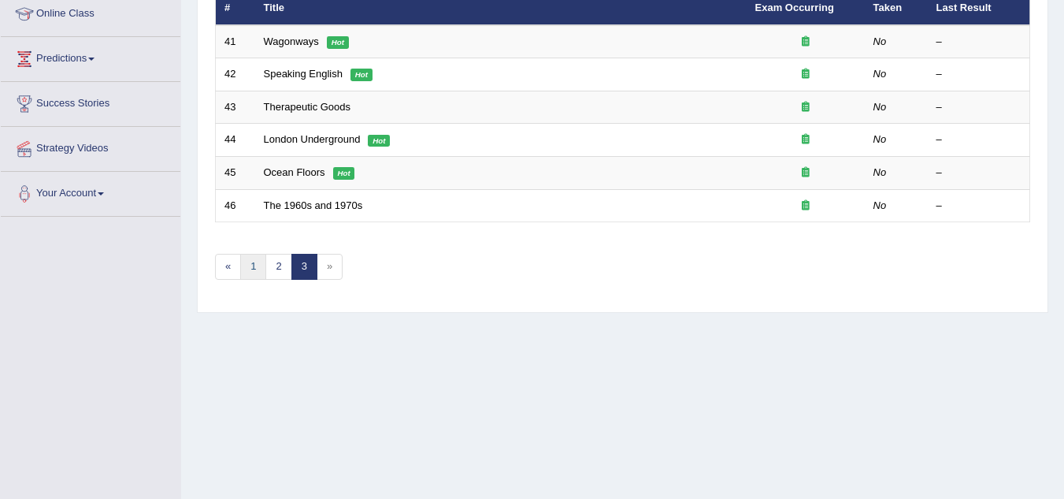
click at [251, 262] on link "1" at bounding box center [253, 267] width 26 height 26
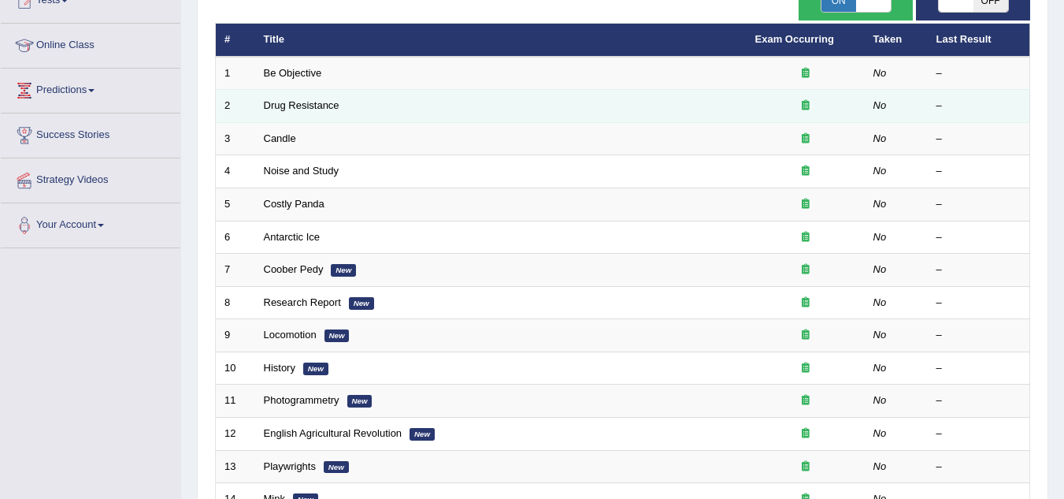
scroll to position [166, 0]
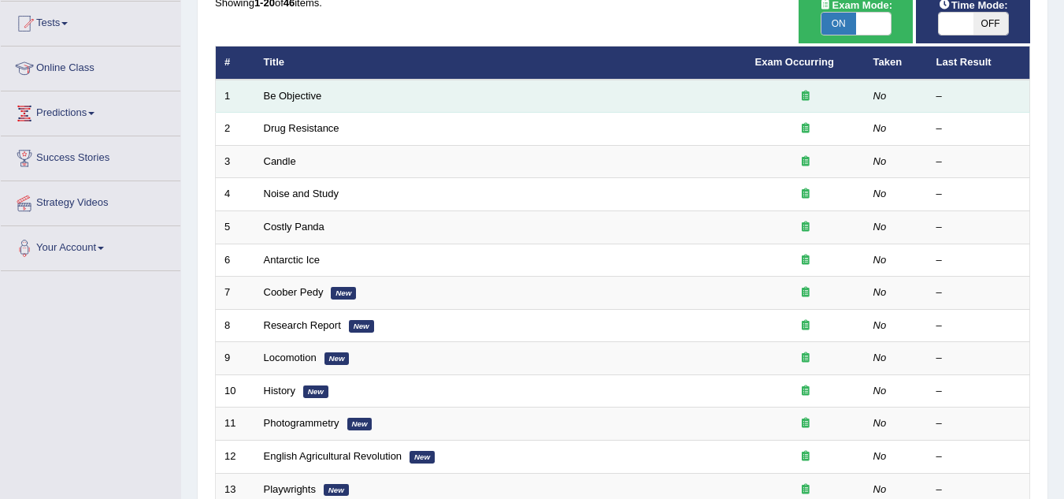
click at [341, 98] on td "Be Objective" at bounding box center [501, 96] width 492 height 33
click at [295, 95] on link "Be Objective" at bounding box center [293, 96] width 58 height 12
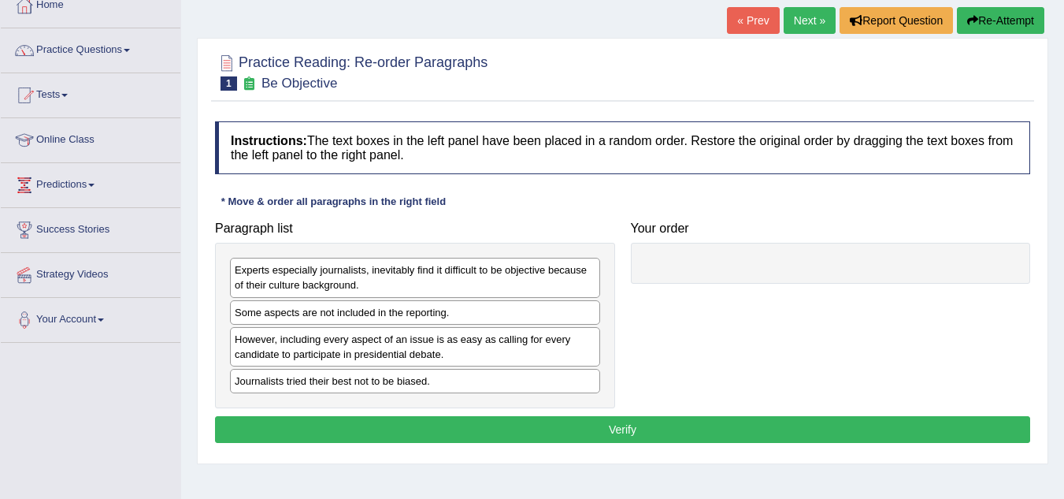
scroll to position [63, 0]
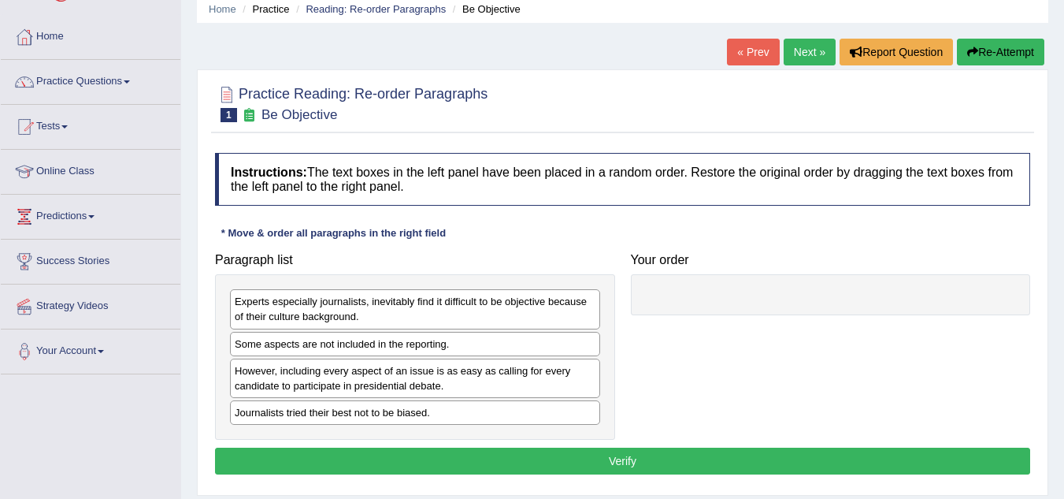
click at [804, 46] on link "Next »" at bounding box center [810, 52] width 52 height 27
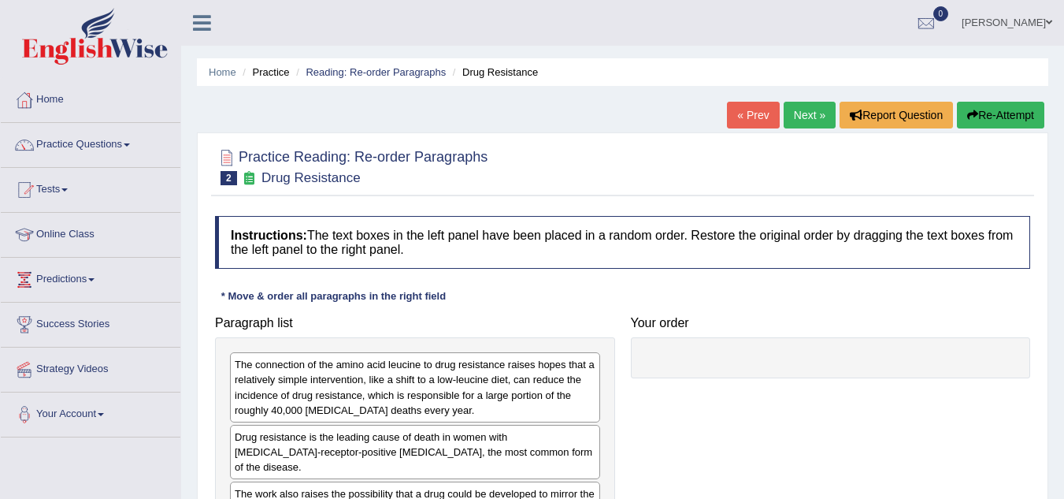
click at [804, 46] on div "Home Practice Reading: Re-order Paragraphs Drug Resistance « Prev Next » Report…" at bounding box center [622, 394] width 883 height 788
click at [794, 115] on link "Next »" at bounding box center [810, 115] width 52 height 27
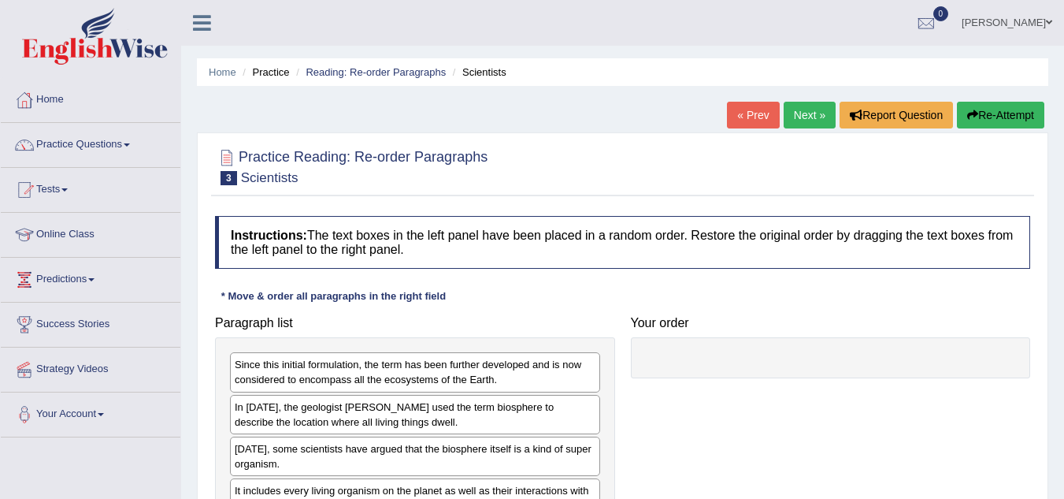
click at [794, 115] on link "Next »" at bounding box center [810, 115] width 52 height 27
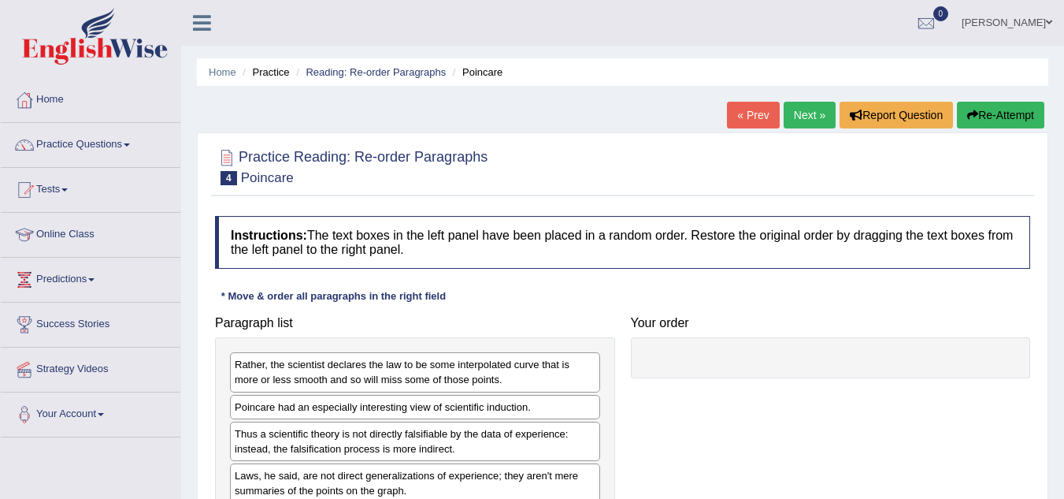
click at [794, 115] on link "Next »" at bounding box center [810, 115] width 52 height 27
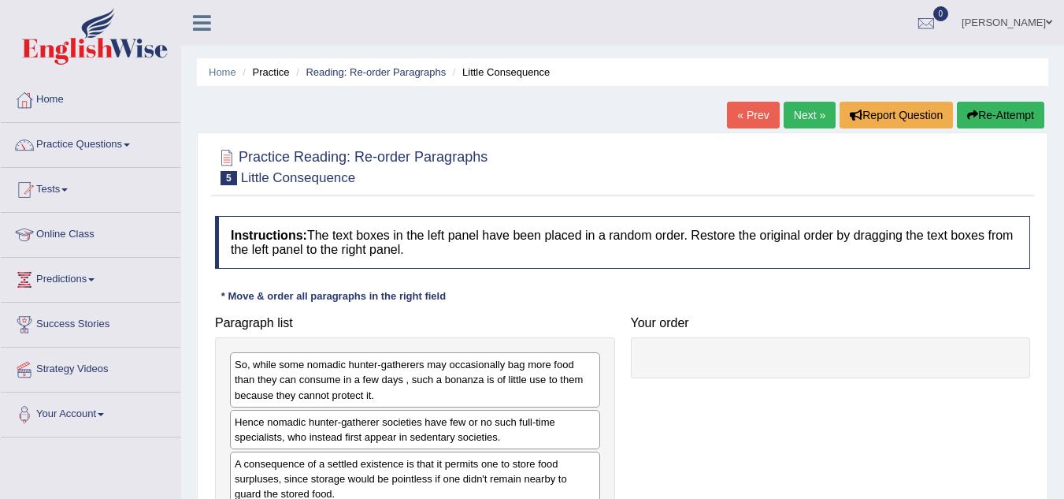
click at [794, 115] on link "Next »" at bounding box center [810, 115] width 52 height 27
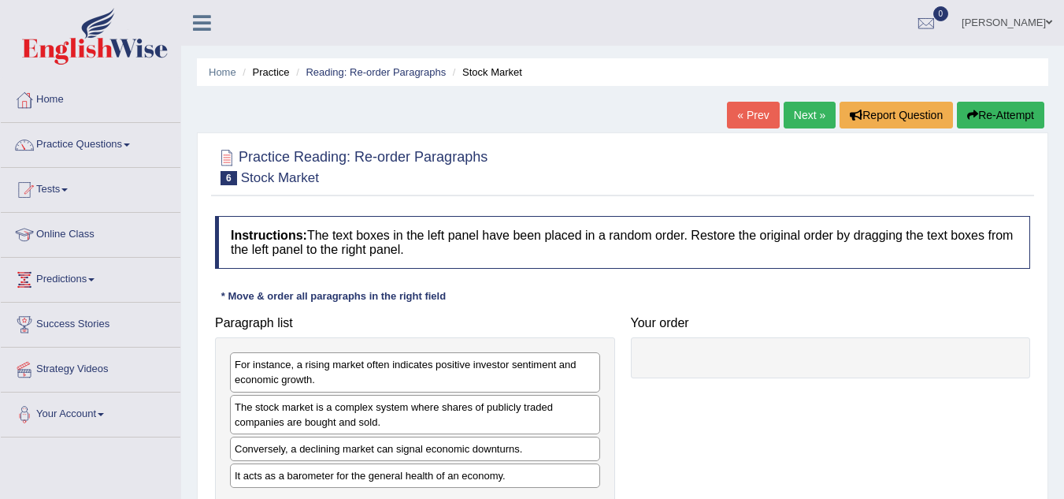
click at [794, 115] on link "Next »" at bounding box center [810, 115] width 52 height 27
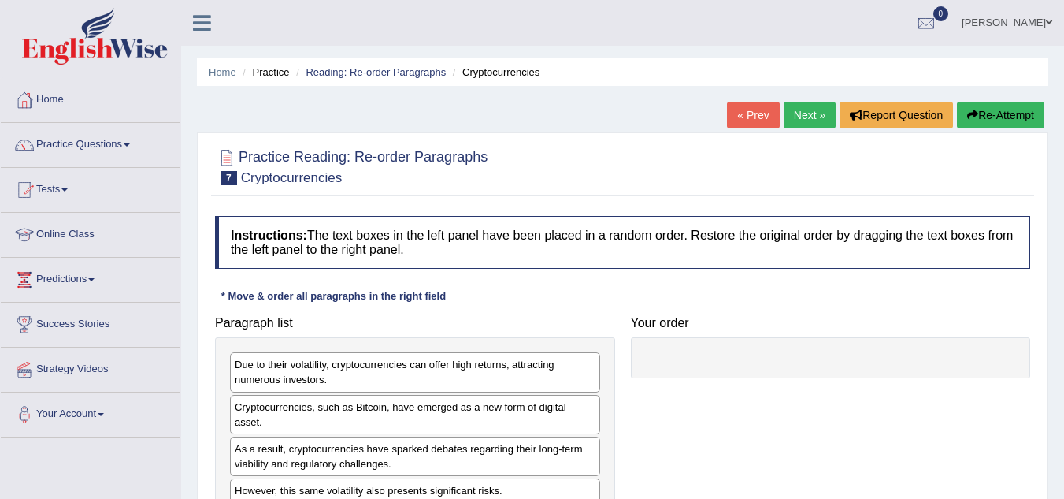
click at [799, 117] on link "Next »" at bounding box center [810, 115] width 52 height 27
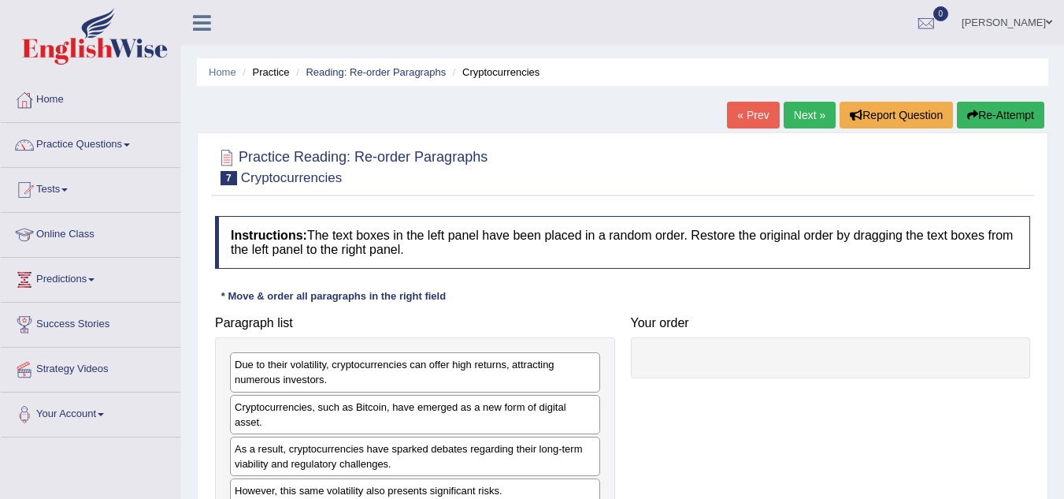
click at [799, 117] on link "Next »" at bounding box center [810, 115] width 52 height 27
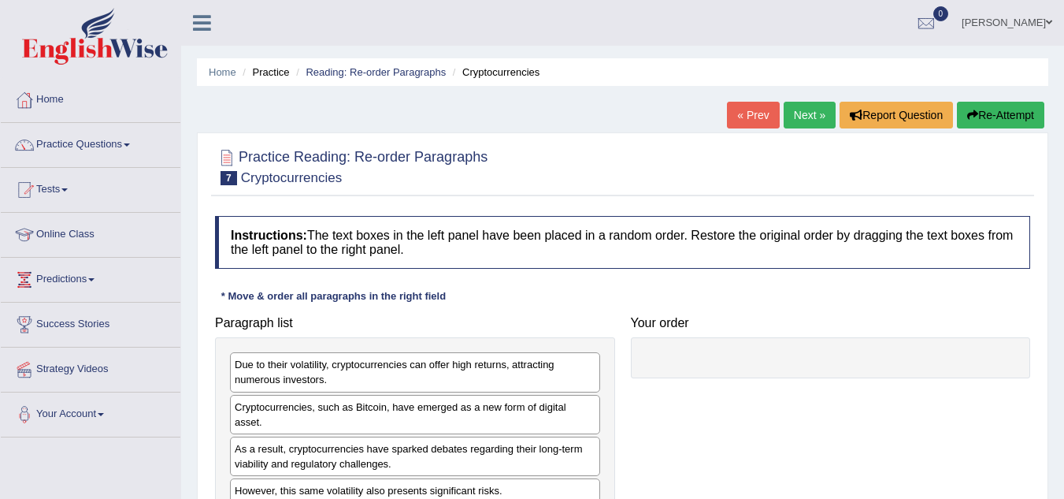
click at [799, 117] on link "Next »" at bounding box center [810, 115] width 52 height 27
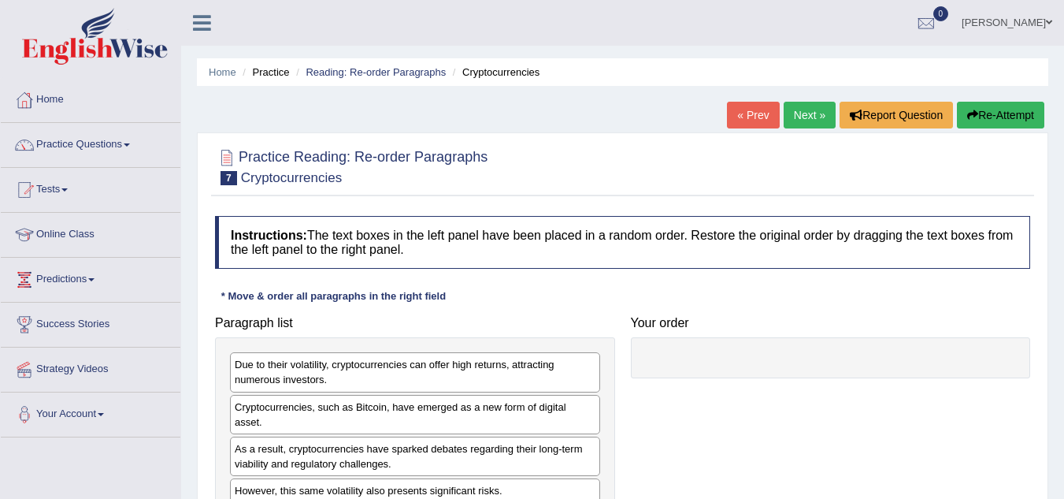
click at [799, 117] on link "Next »" at bounding box center [810, 115] width 52 height 27
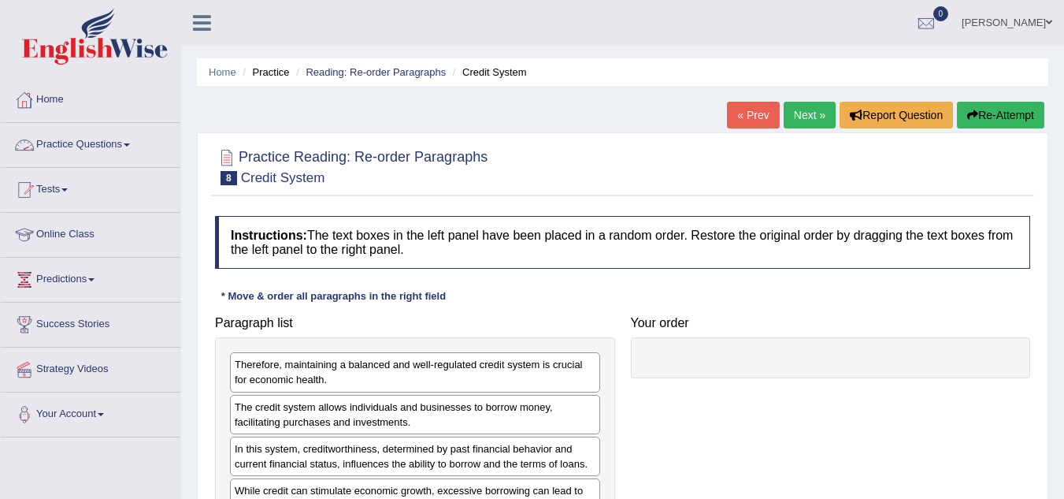
click at [126, 143] on link "Practice Questions" at bounding box center [91, 142] width 180 height 39
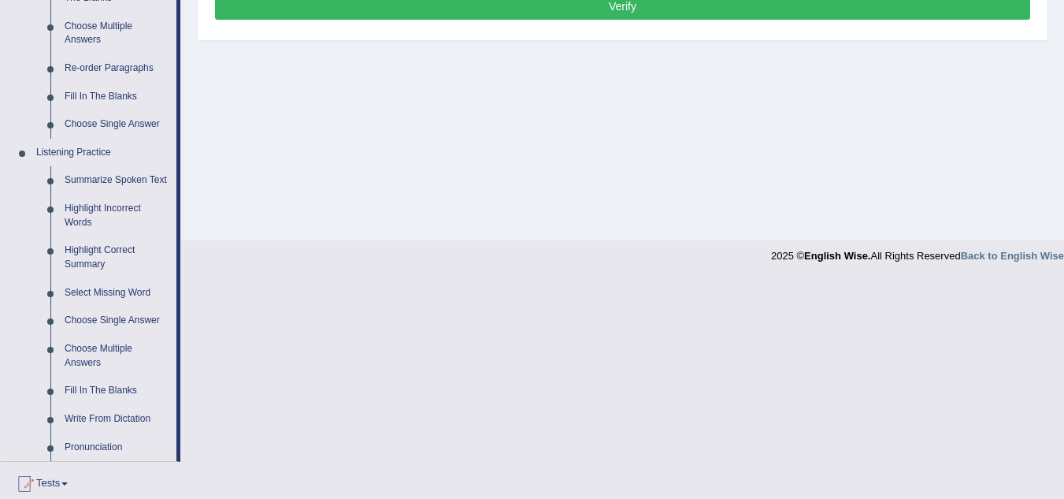
scroll to position [567, 0]
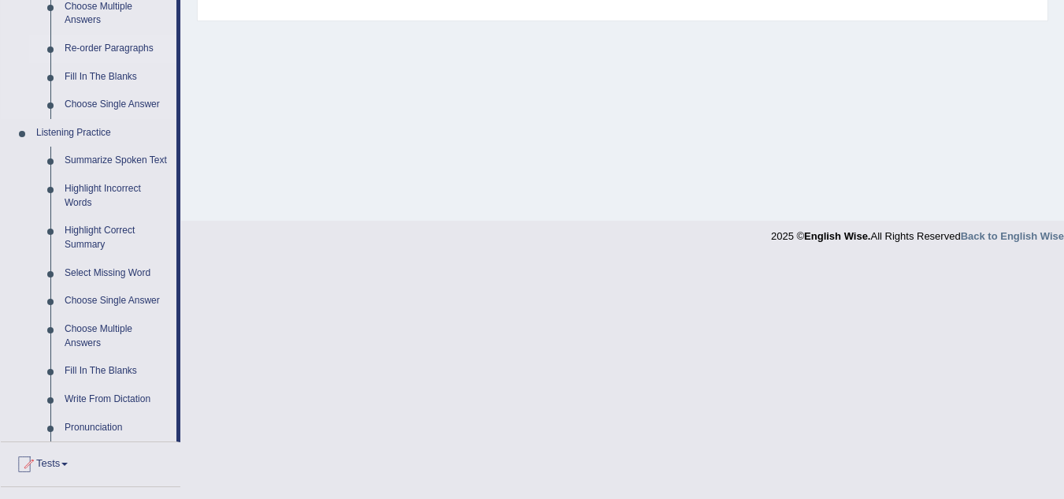
click at [86, 51] on link "Re-order Paragraphs" at bounding box center [117, 49] width 119 height 28
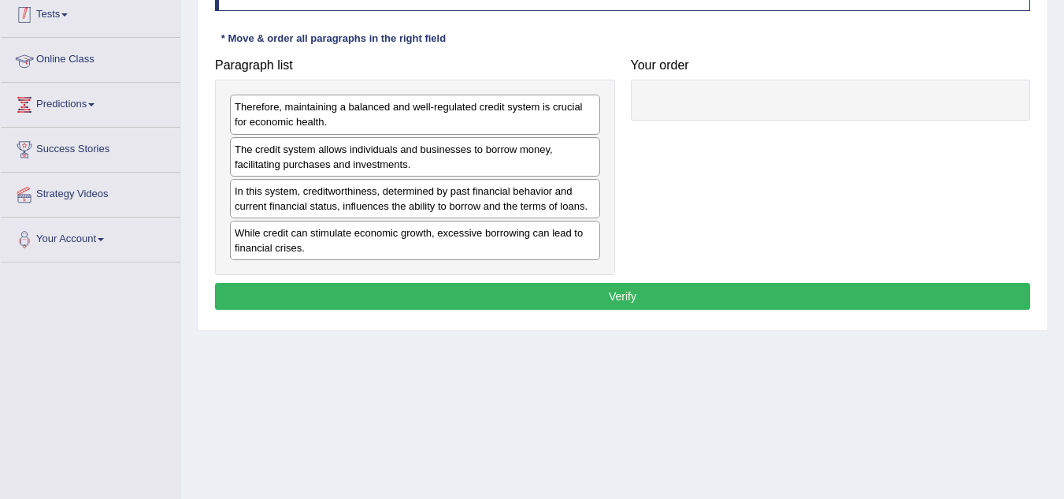
scroll to position [329, 0]
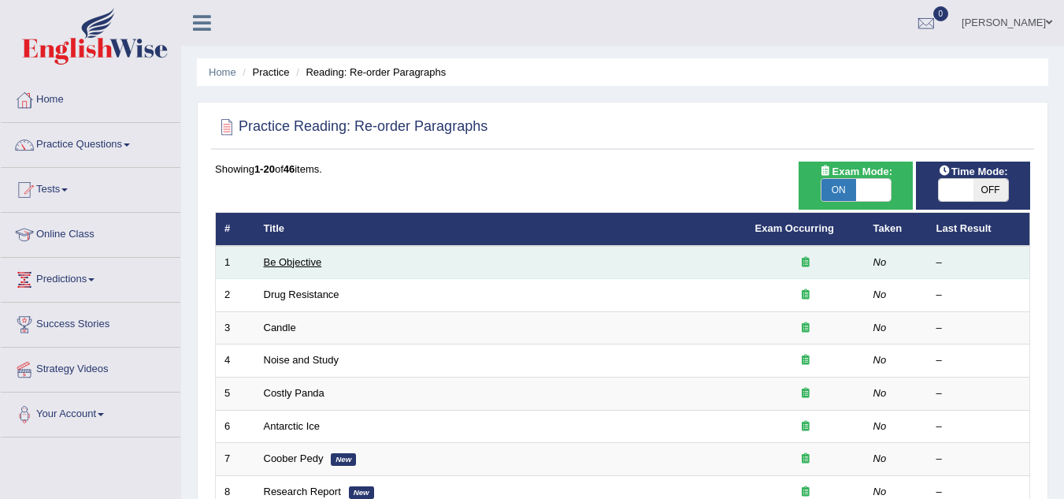
click at [307, 257] on link "Be Objective" at bounding box center [293, 262] width 58 height 12
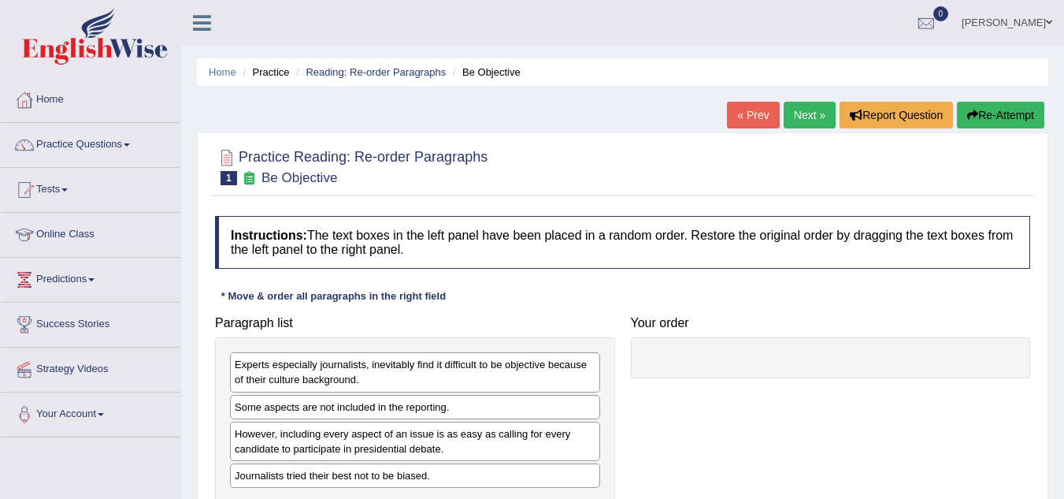
click at [65, 189] on link "Tests" at bounding box center [91, 187] width 180 height 39
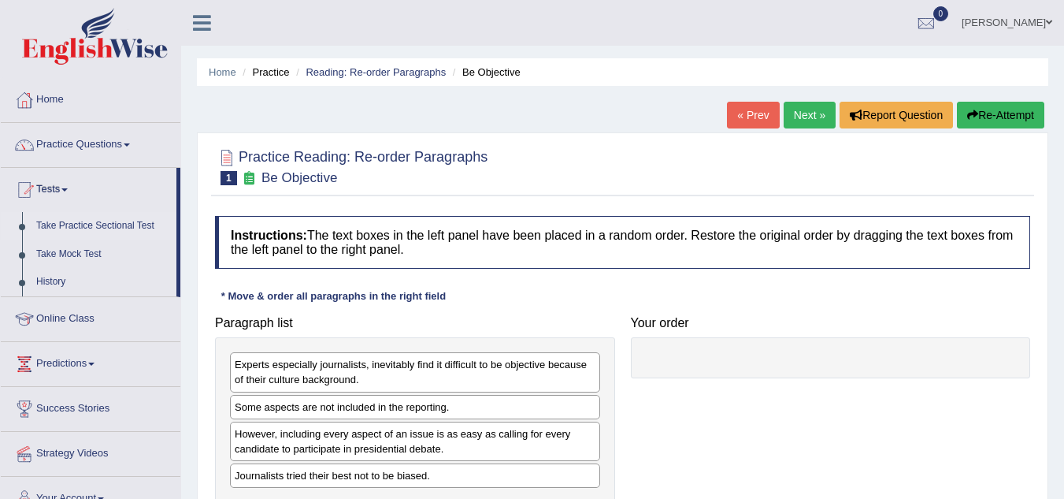
click at [113, 225] on link "Take Practice Sectional Test" at bounding box center [102, 226] width 147 height 28
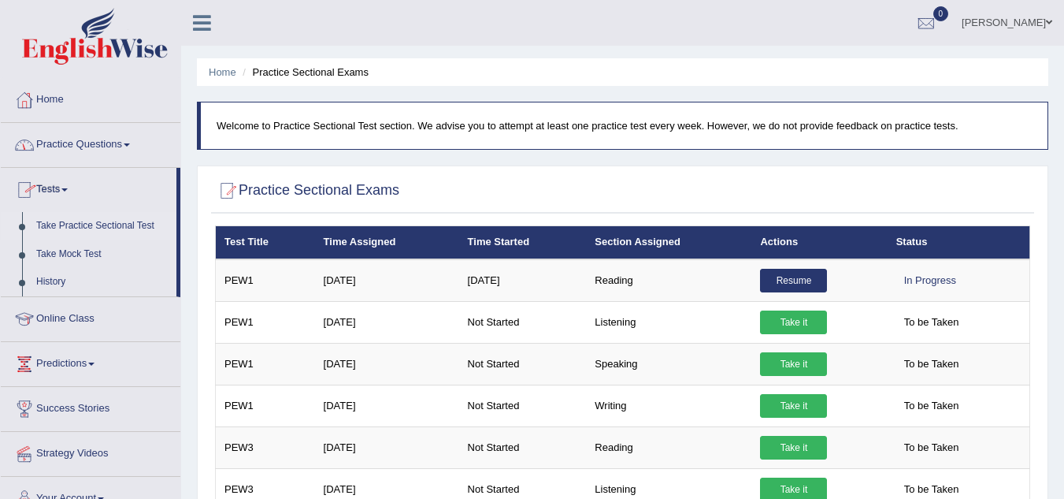
click at [126, 141] on link "Practice Questions" at bounding box center [91, 142] width 180 height 39
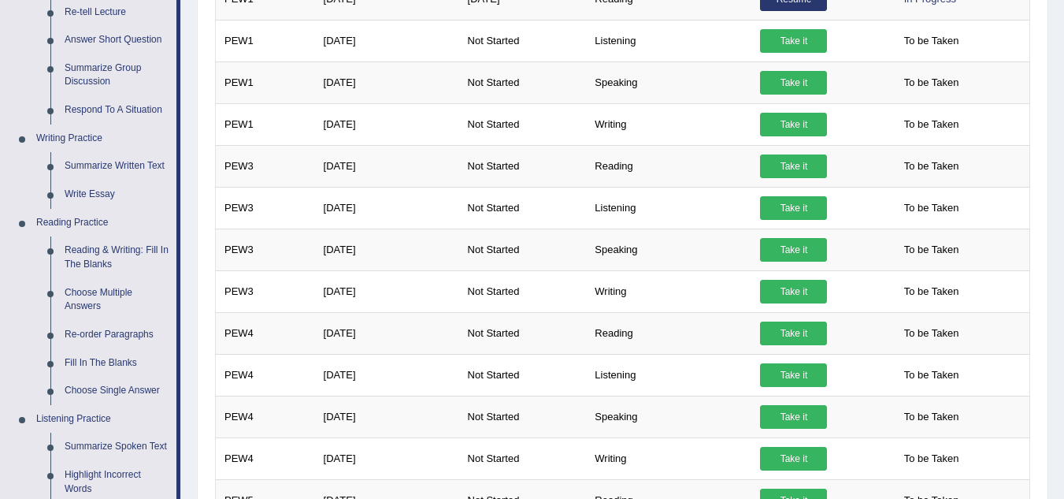
scroll to position [284, 0]
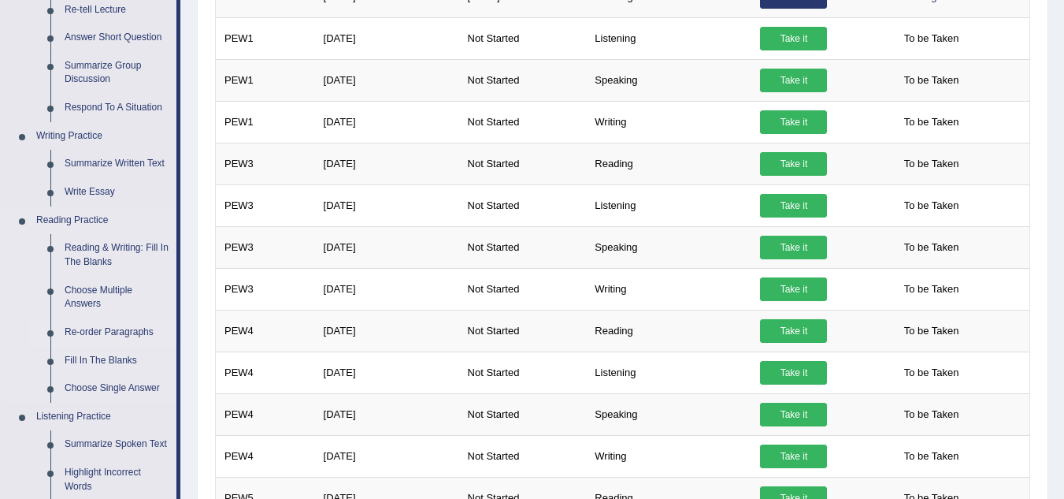
click at [105, 331] on link "Re-order Paragraphs" at bounding box center [117, 332] width 119 height 28
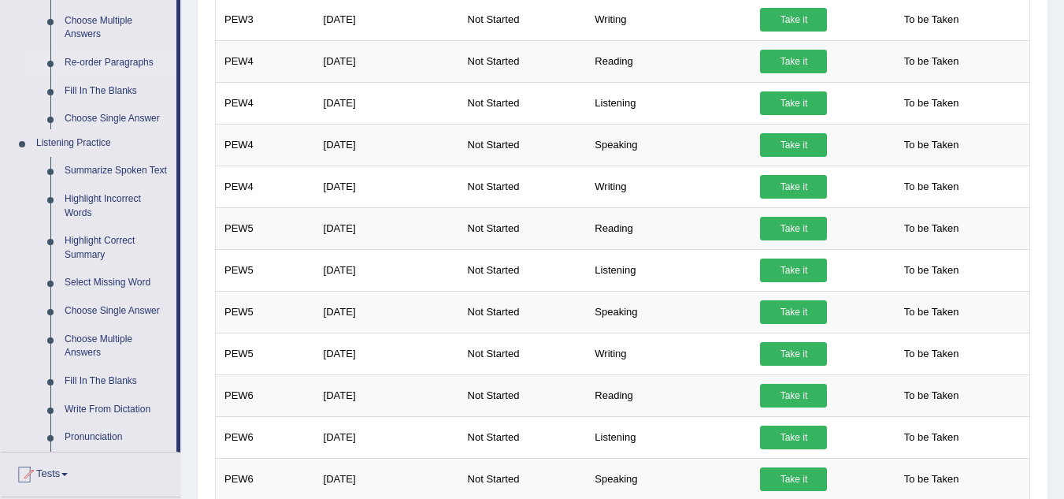
scroll to position [844, 0]
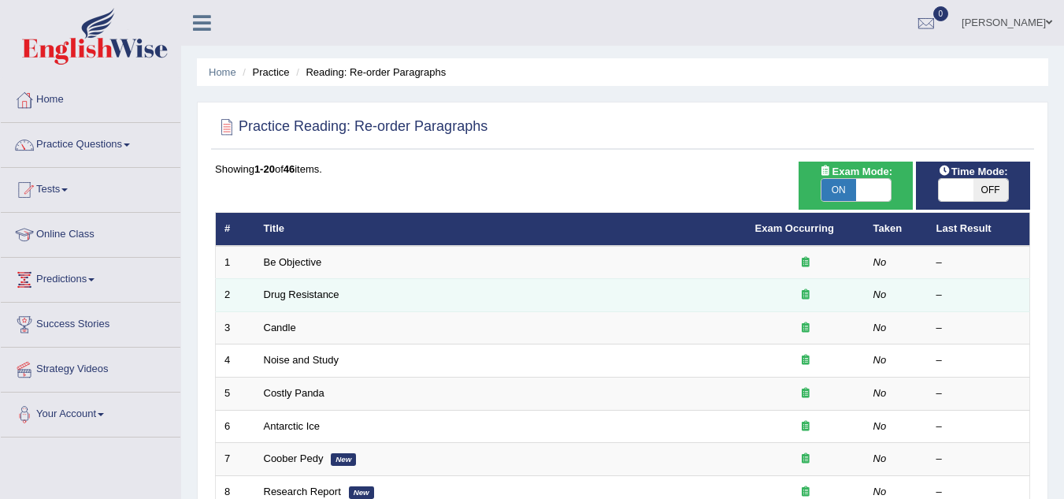
click at [412, 299] on td "Drug Resistance" at bounding box center [501, 295] width 492 height 33
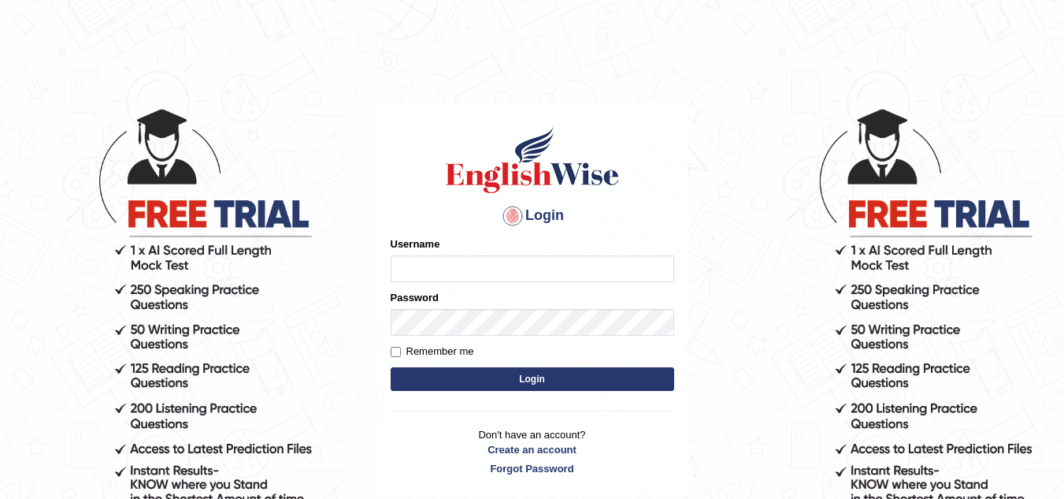
type input "Leticia_parramatta"
click at [506, 372] on button "Login" at bounding box center [533, 379] width 284 height 24
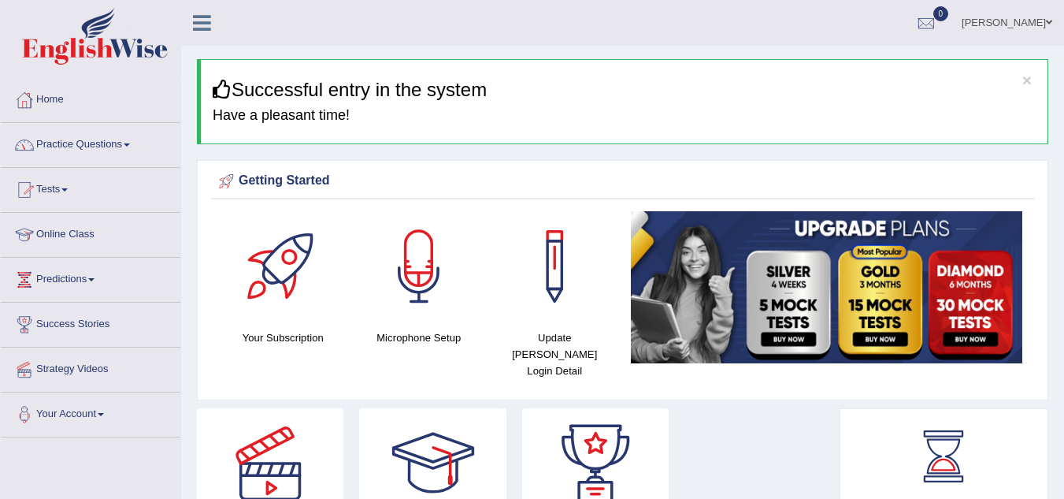
click at [130, 143] on link "Practice Questions" at bounding box center [91, 142] width 180 height 39
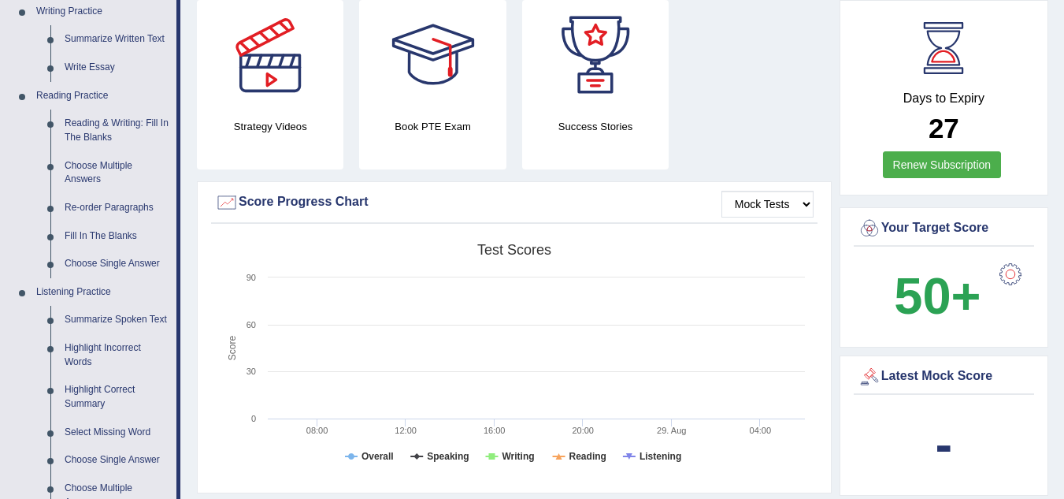
scroll to position [410, 0]
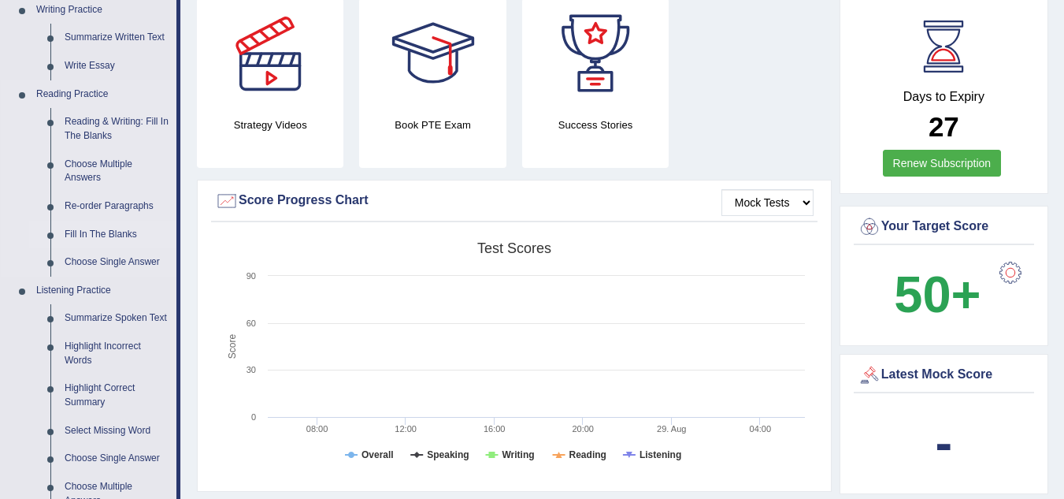
click at [97, 228] on link "Fill In The Blanks" at bounding box center [117, 235] width 119 height 28
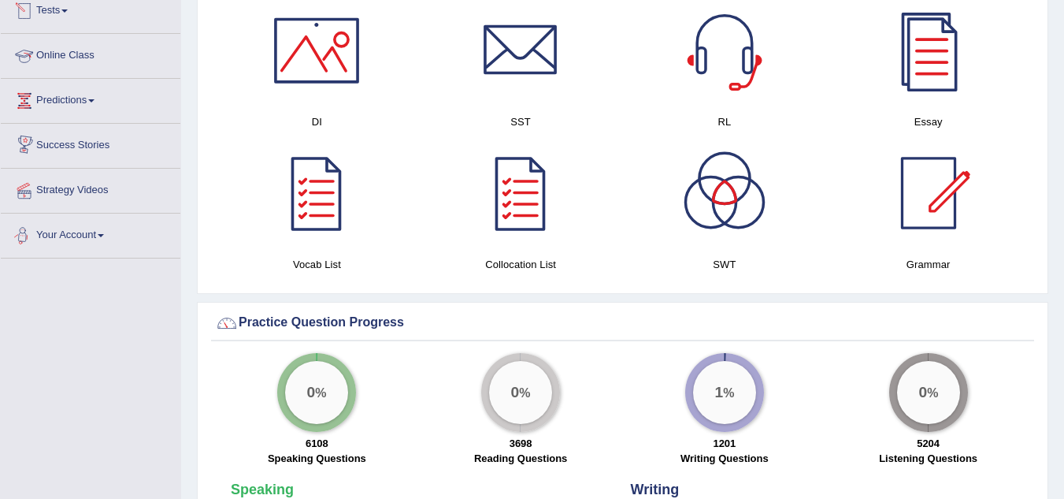
scroll to position [887, 0]
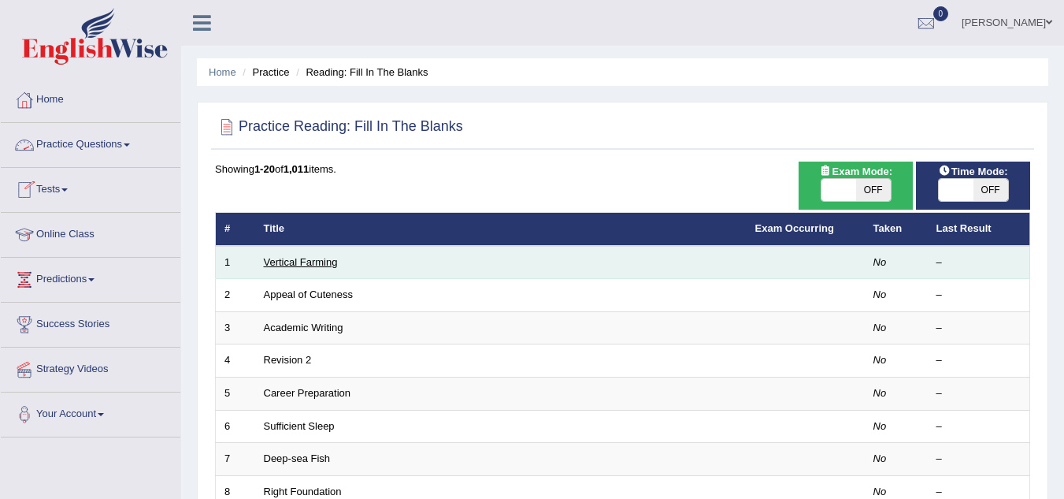
click at [305, 258] on link "Vertical Farming" at bounding box center [301, 262] width 74 height 12
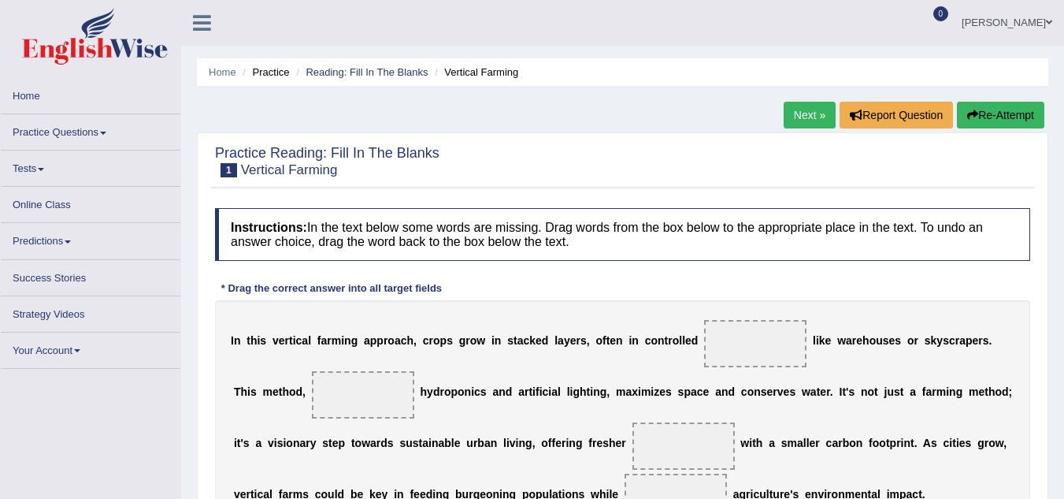
click at [655, 223] on h4 "Instructions: In the text below some words are missing. Drag words from the box…" at bounding box center [622, 234] width 815 height 53
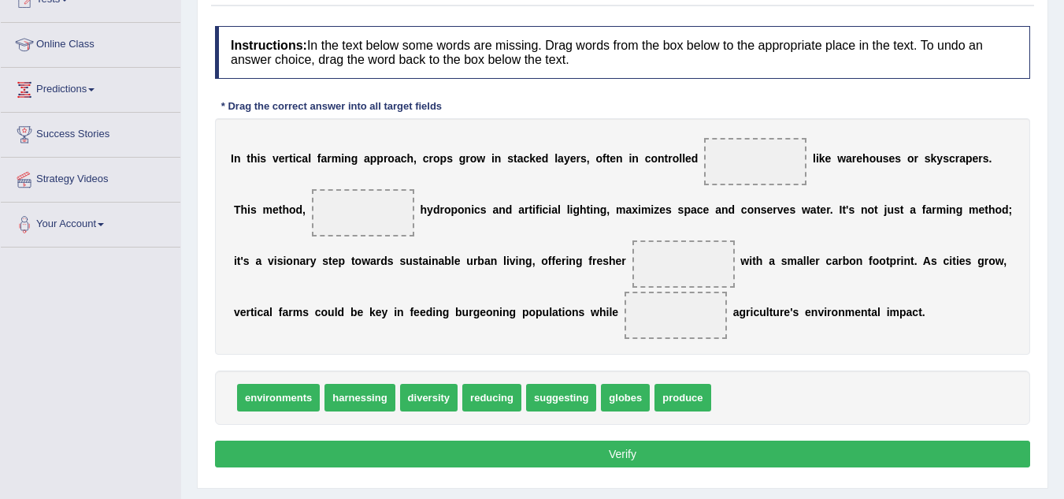
scroll to position [189, 0]
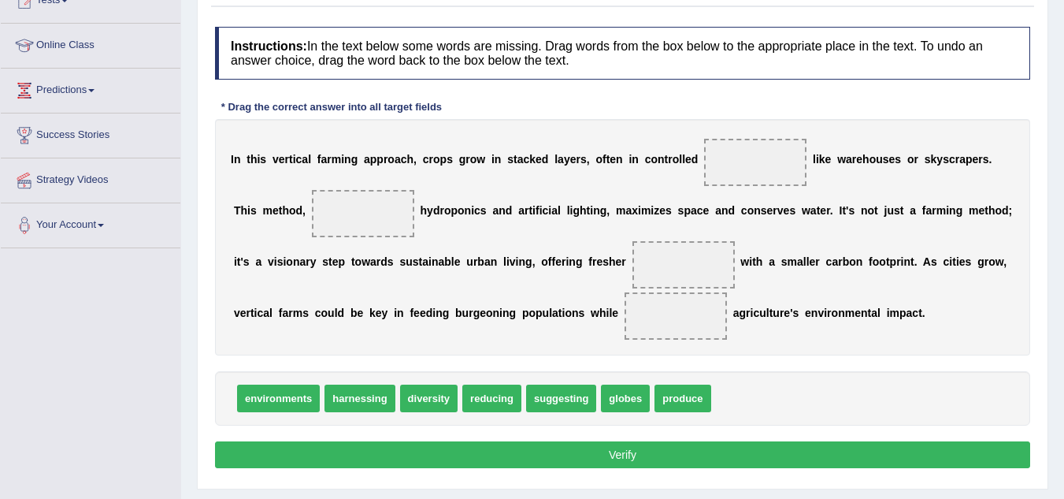
click at [272, 400] on span "environments" at bounding box center [278, 398] width 83 height 28
drag, startPoint x: 364, startPoint y: 407, endPoint x: 755, endPoint y: 173, distance: 455.7
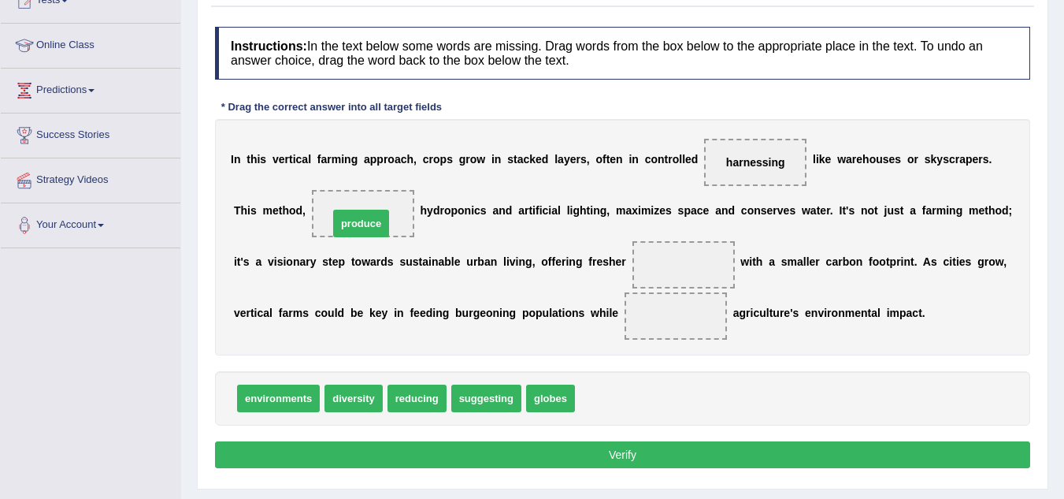
drag, startPoint x: 594, startPoint y: 396, endPoint x: 347, endPoint y: 221, distance: 302.8
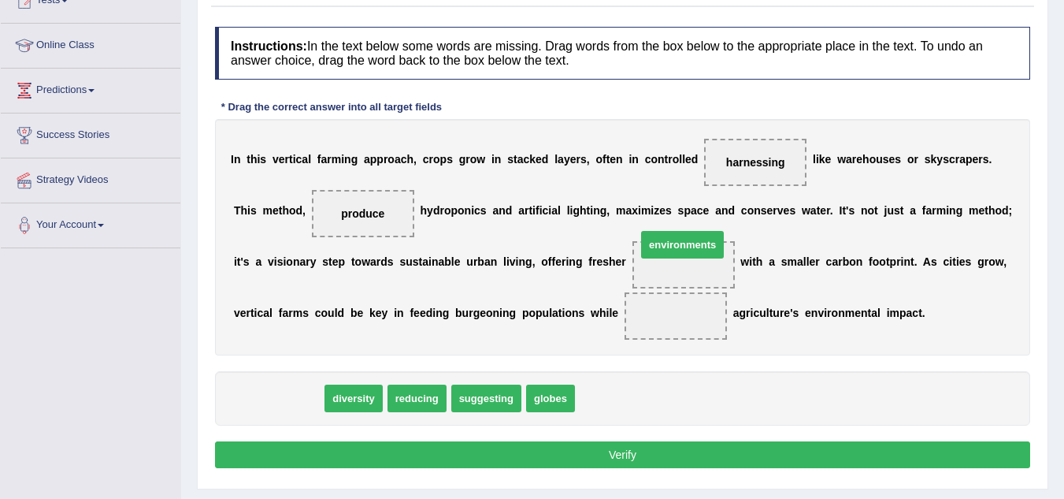
drag, startPoint x: 284, startPoint y: 399, endPoint x: 690, endPoint y: 255, distance: 431.3
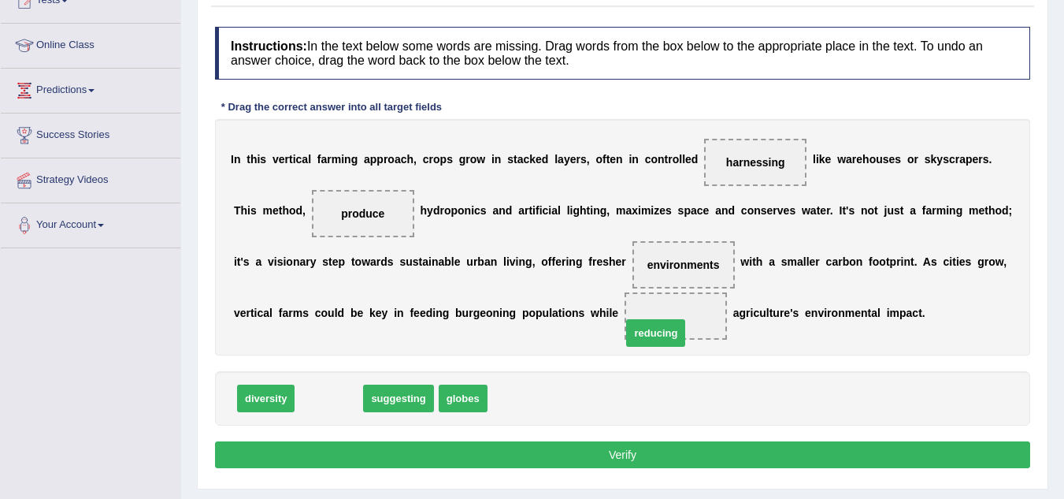
drag, startPoint x: 330, startPoint y: 397, endPoint x: 666, endPoint y: 326, distance: 343.8
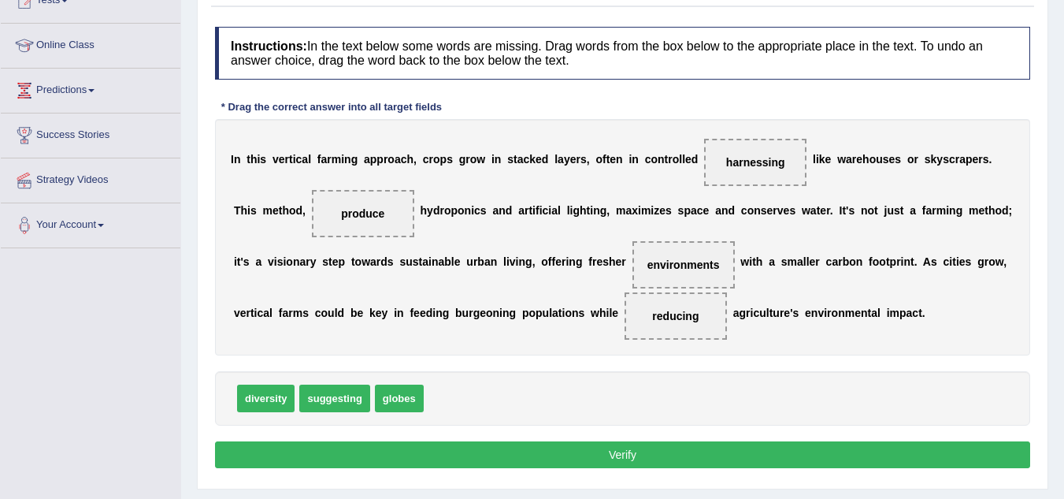
click at [626, 453] on button "Verify" at bounding box center [622, 454] width 815 height 27
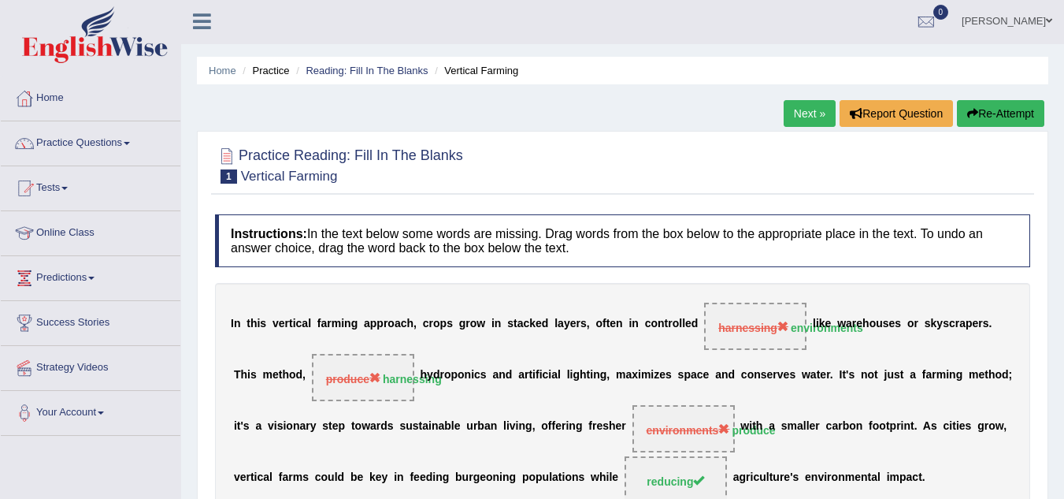
scroll to position [0, 0]
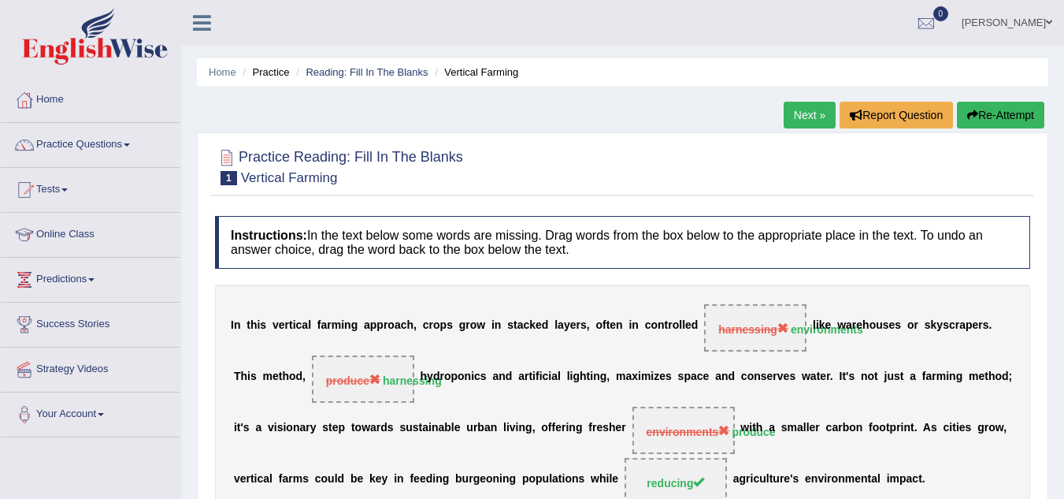
click at [796, 113] on link "Next »" at bounding box center [810, 115] width 52 height 27
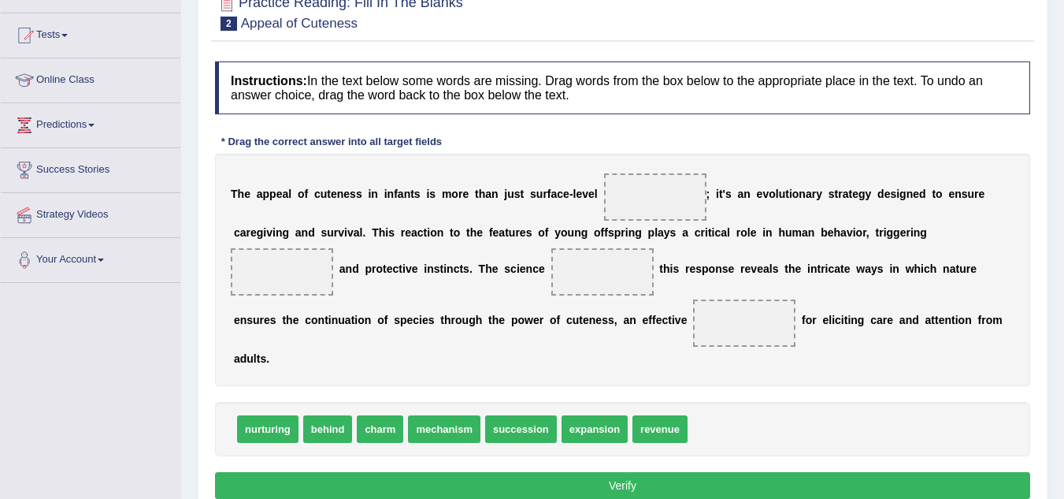
scroll to position [158, 0]
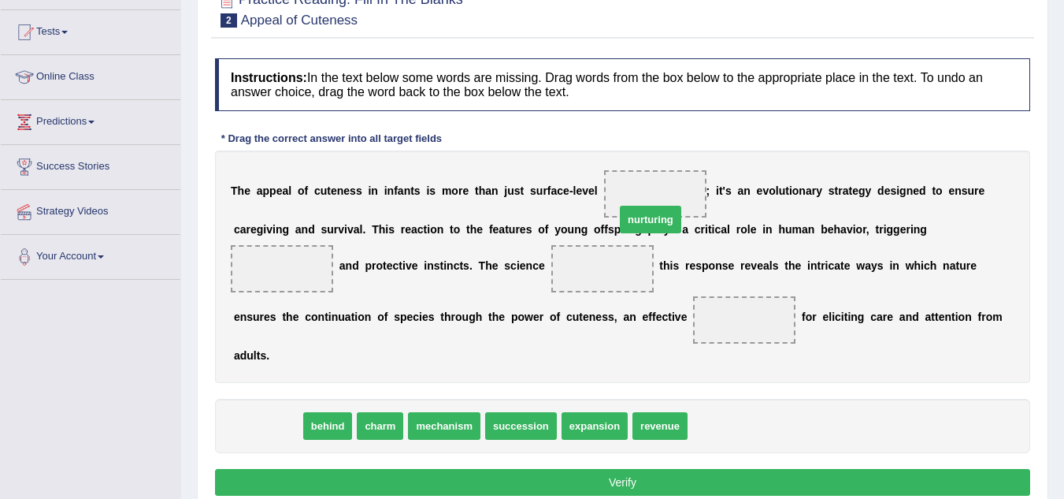
drag, startPoint x: 264, startPoint y: 422, endPoint x: 643, endPoint y: 208, distance: 435.3
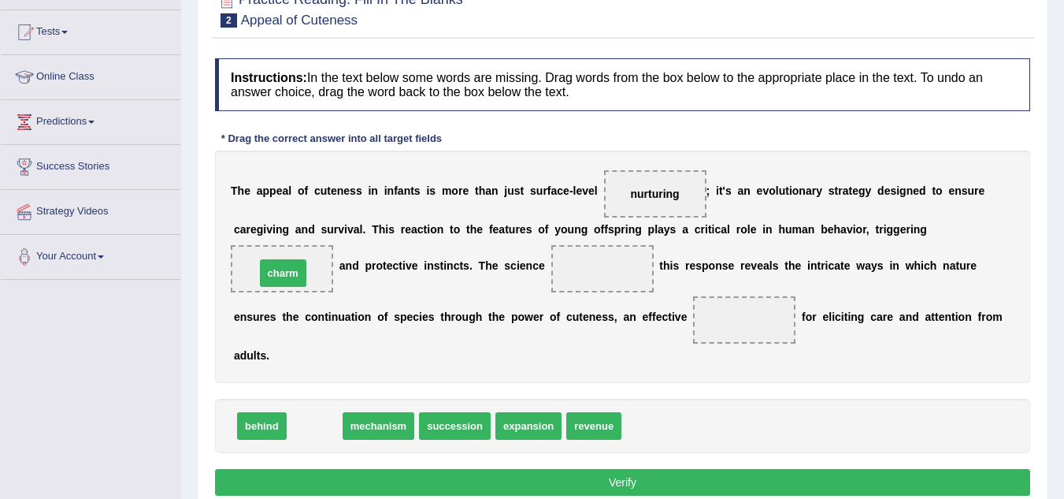
drag, startPoint x: 312, startPoint y: 428, endPoint x: 280, endPoint y: 275, distance: 156.0
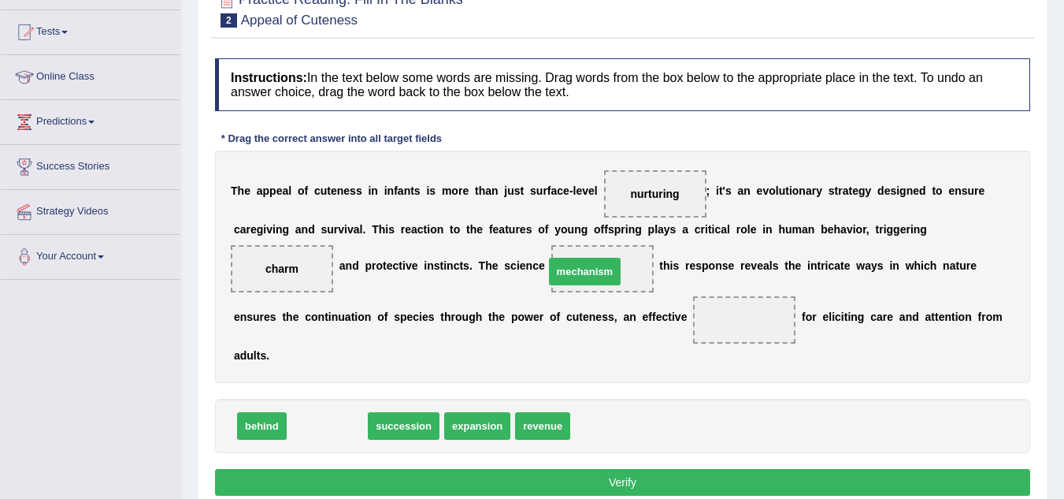
drag, startPoint x: 330, startPoint y: 433, endPoint x: 600, endPoint y: 279, distance: 310.5
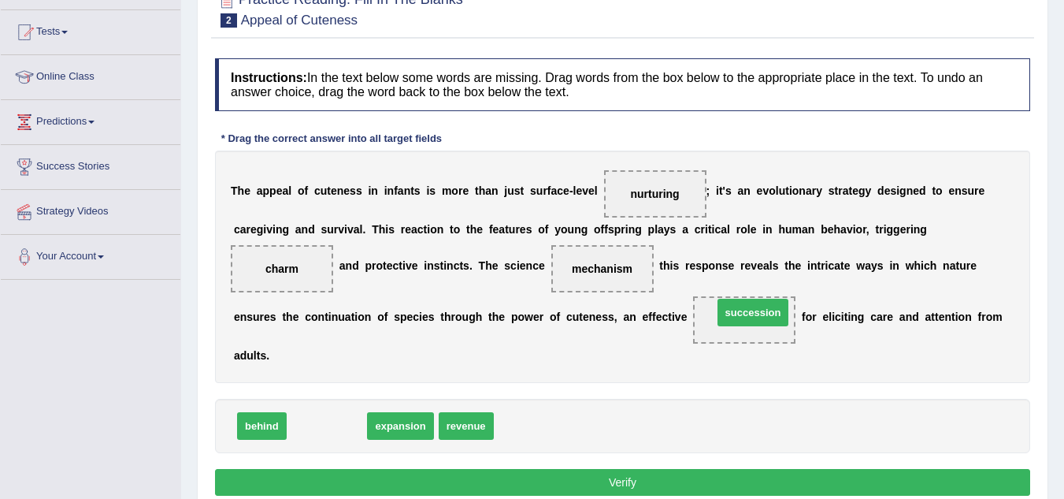
drag, startPoint x: 329, startPoint y: 427, endPoint x: 753, endPoint y: 322, distance: 437.4
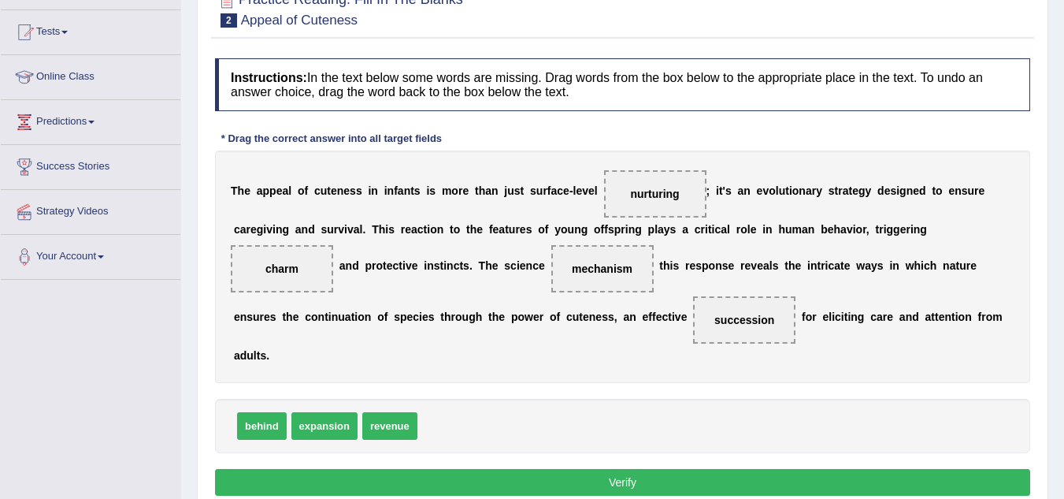
click at [682, 472] on button "Verify" at bounding box center [622, 482] width 815 height 27
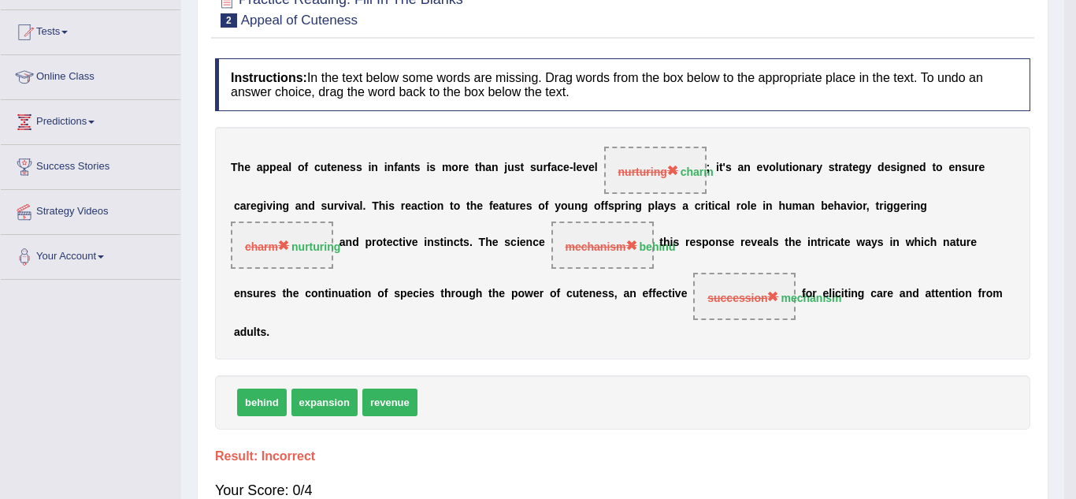
click at [682, 341] on body "Toggle navigation Home Practice Questions Speaking Practice Read Aloud Repeat S…" at bounding box center [538, 91] width 1076 height 499
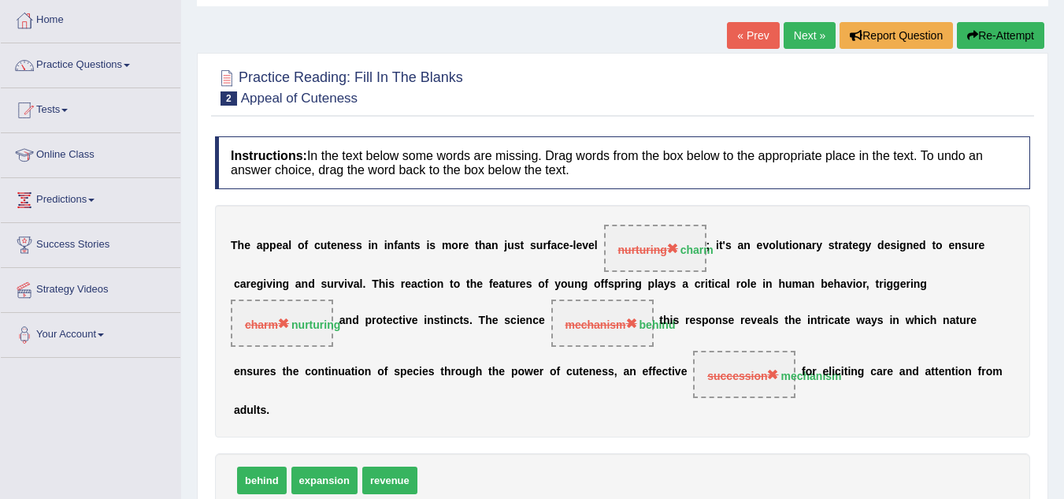
scroll to position [0, 0]
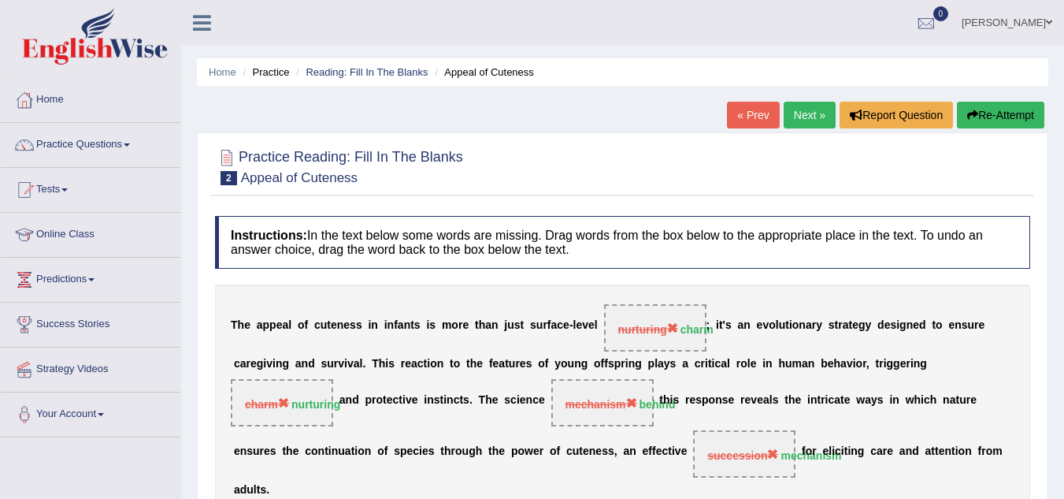
click at [1011, 106] on button "Re-Attempt" at bounding box center [1000, 115] width 87 height 27
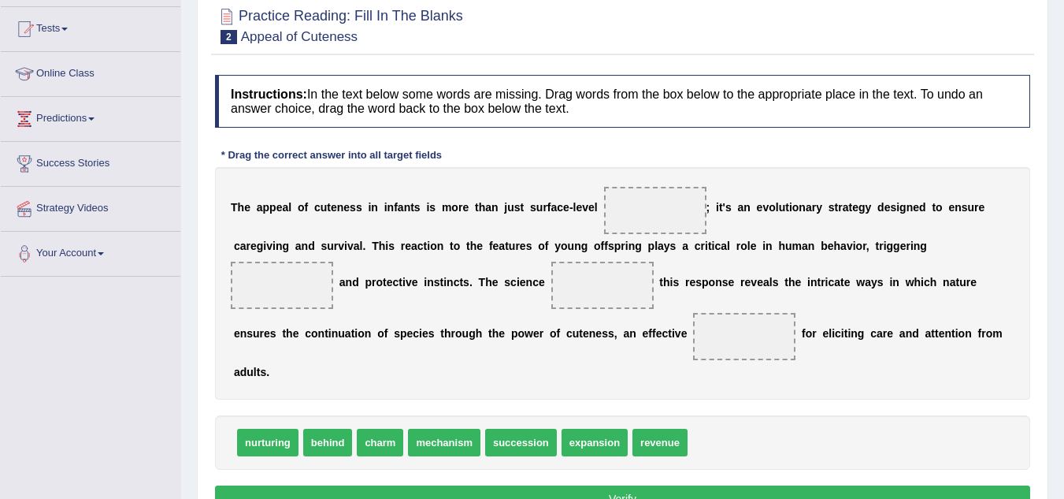
scroll to position [189, 0]
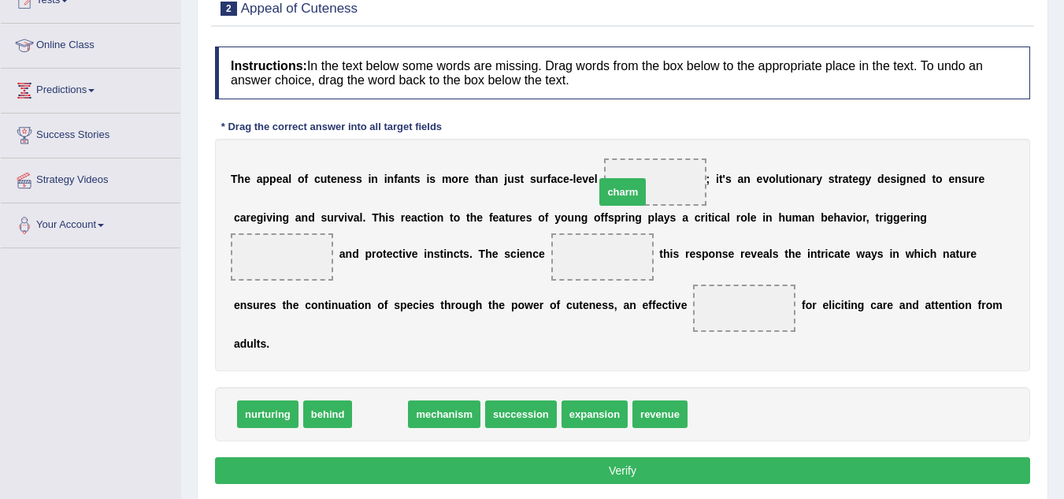
drag, startPoint x: 375, startPoint y: 414, endPoint x: 641, endPoint y: 181, distance: 353.9
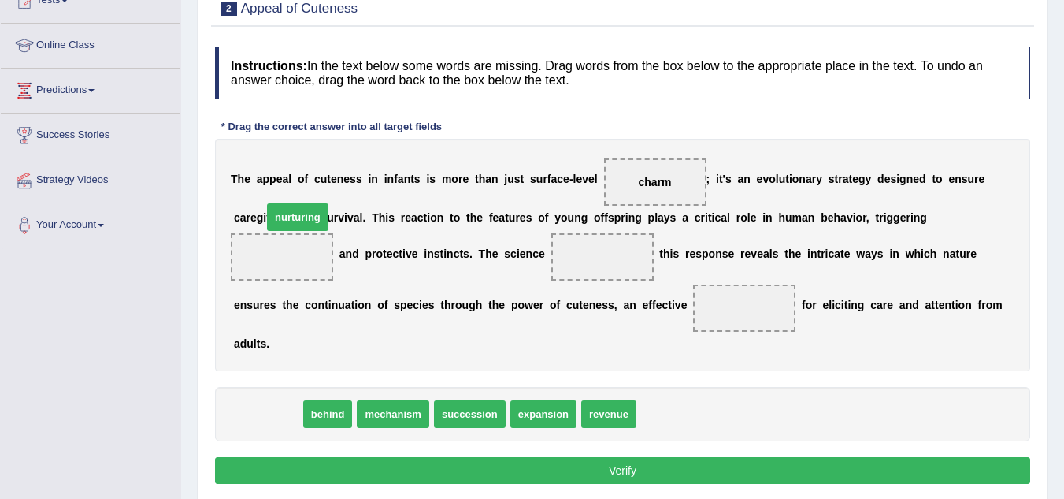
drag, startPoint x: 258, startPoint y: 403, endPoint x: 288, endPoint y: 201, distance: 204.7
click at [288, 203] on span "nurturing" at bounding box center [297, 217] width 61 height 28
drag, startPoint x: 246, startPoint y: 412, endPoint x: 251, endPoint y: 233, distance: 178.9
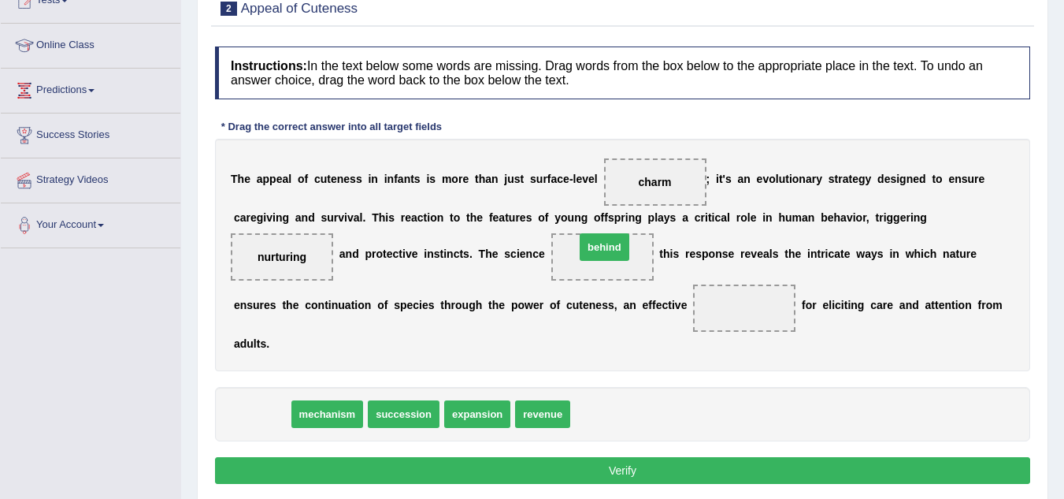
drag, startPoint x: 262, startPoint y: 417, endPoint x: 607, endPoint y: 254, distance: 381.6
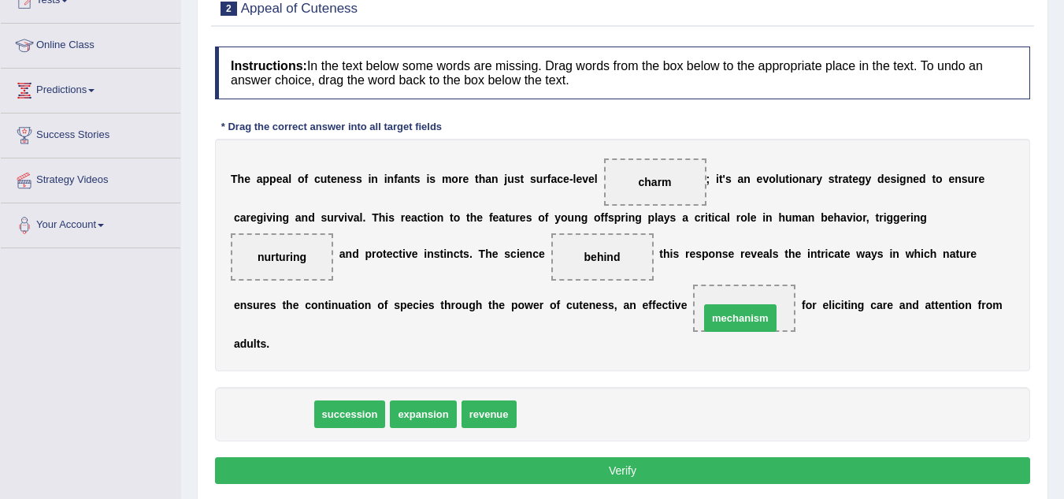
drag, startPoint x: 278, startPoint y: 418, endPoint x: 748, endPoint y: 317, distance: 481.2
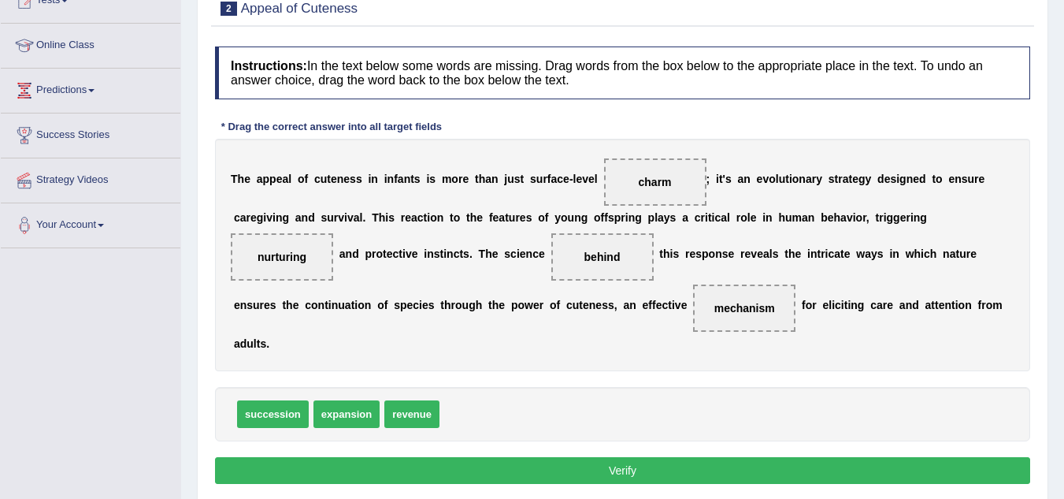
click at [635, 473] on button "Verify" at bounding box center [622, 470] width 815 height 27
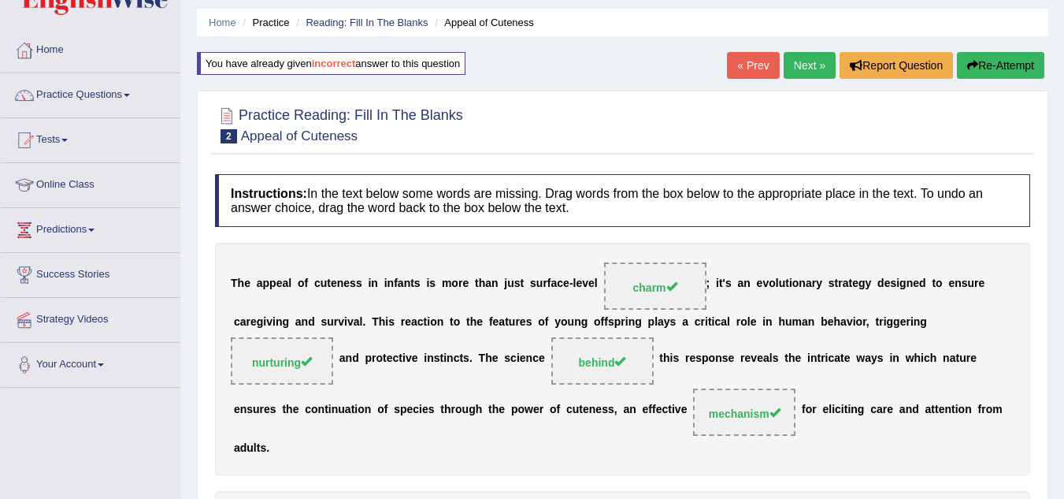
scroll to position [0, 0]
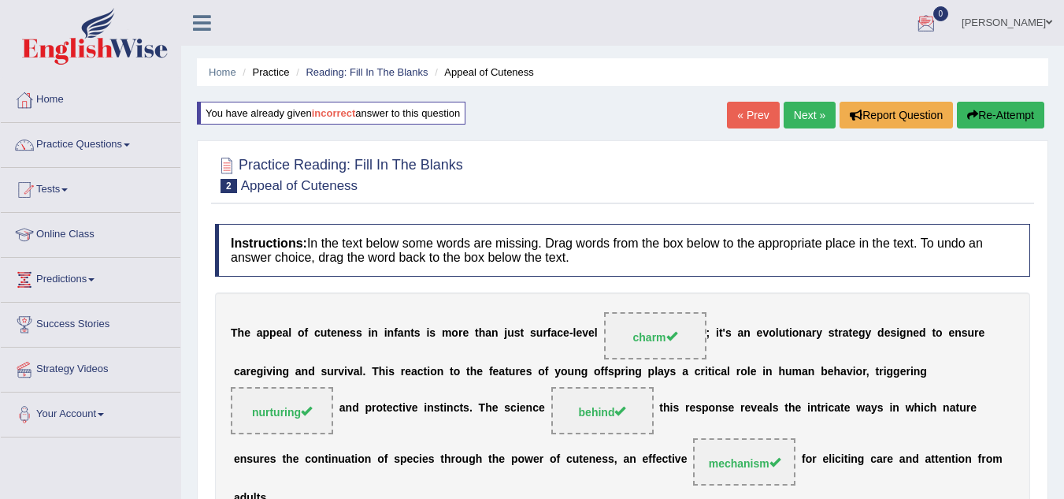
click at [813, 113] on link "Next »" at bounding box center [810, 115] width 52 height 27
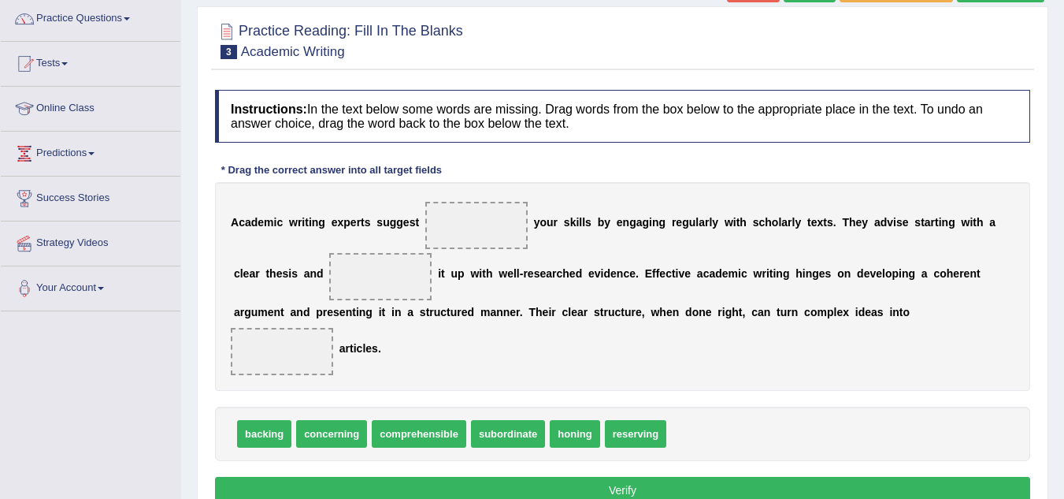
scroll to position [158, 0]
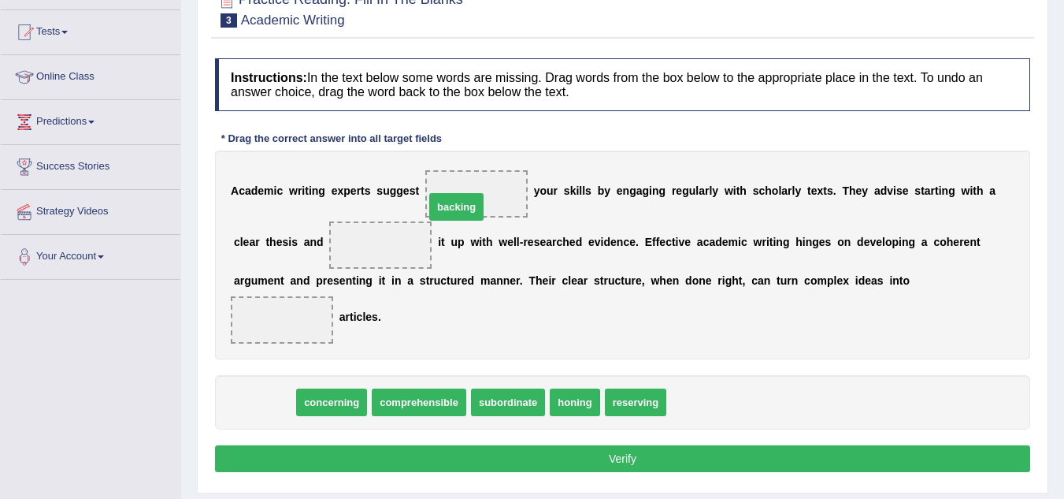
drag, startPoint x: 258, startPoint y: 401, endPoint x: 452, endPoint y: 206, distance: 275.2
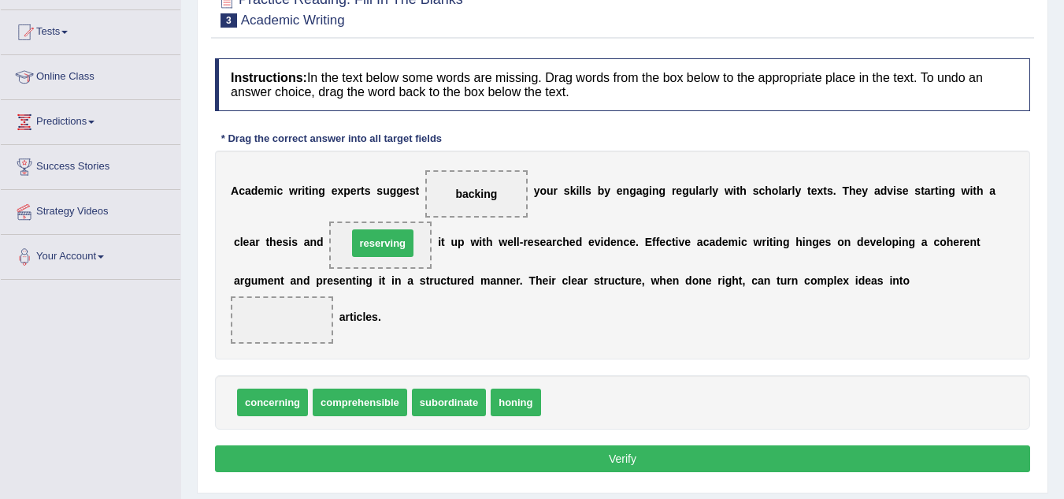
drag, startPoint x: 578, startPoint y: 405, endPoint x: 380, endPoint y: 240, distance: 257.9
drag, startPoint x: 471, startPoint y: 187, endPoint x: 544, endPoint y: 299, distance: 133.3
click at [555, 332] on div "A c a d e m i c w r i t i n g e x p e r t s s u g g e s t backing y o u r s k i…" at bounding box center [622, 254] width 815 height 209
click at [478, 192] on span "backing" at bounding box center [476, 193] width 42 height 13
drag, startPoint x: 478, startPoint y: 192, endPoint x: 583, endPoint y: 395, distance: 228.0
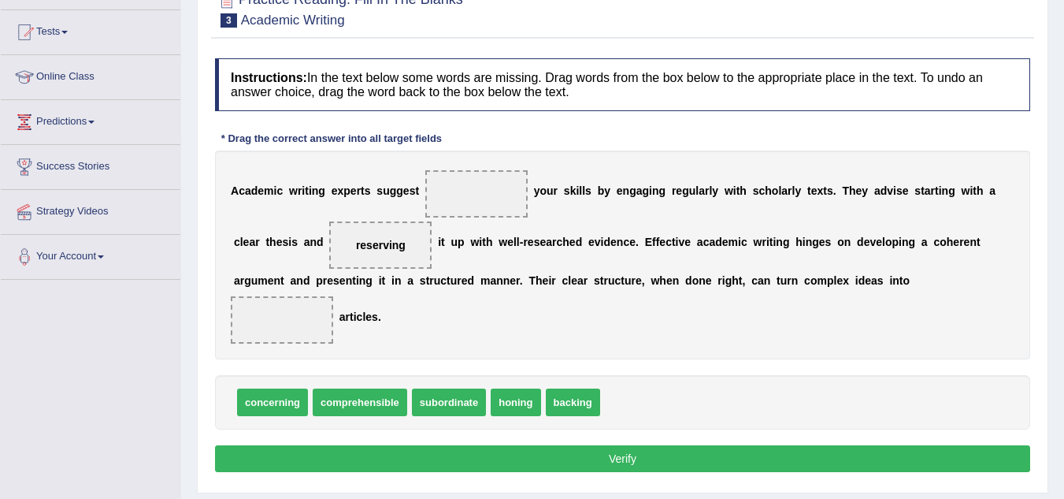
click at [583, 395] on span "backing" at bounding box center [573, 402] width 54 height 28
drag, startPoint x: 393, startPoint y: 245, endPoint x: 472, endPoint y: 194, distance: 94.0
drag, startPoint x: 577, startPoint y: 399, endPoint x: 377, endPoint y: 254, distance: 247.5
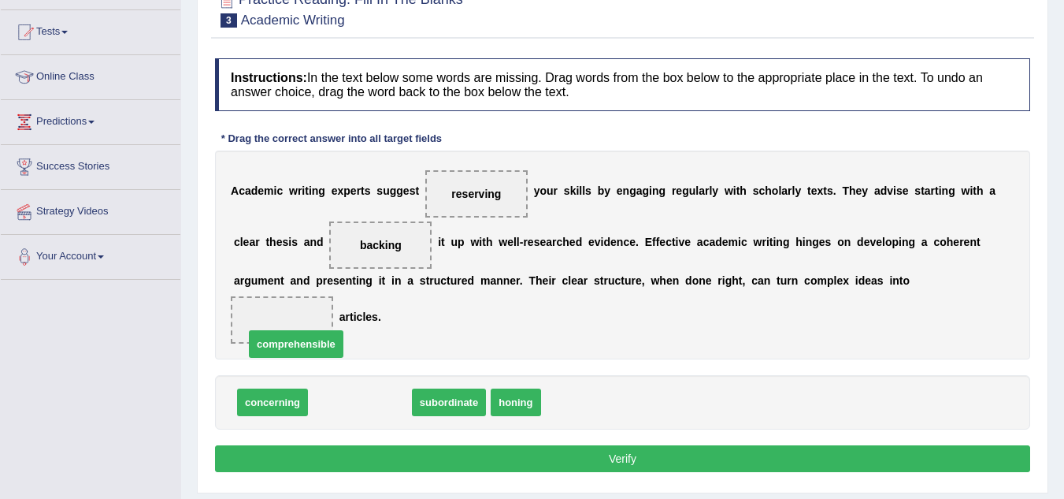
drag, startPoint x: 357, startPoint y: 402, endPoint x: 281, endPoint y: 335, distance: 101.0
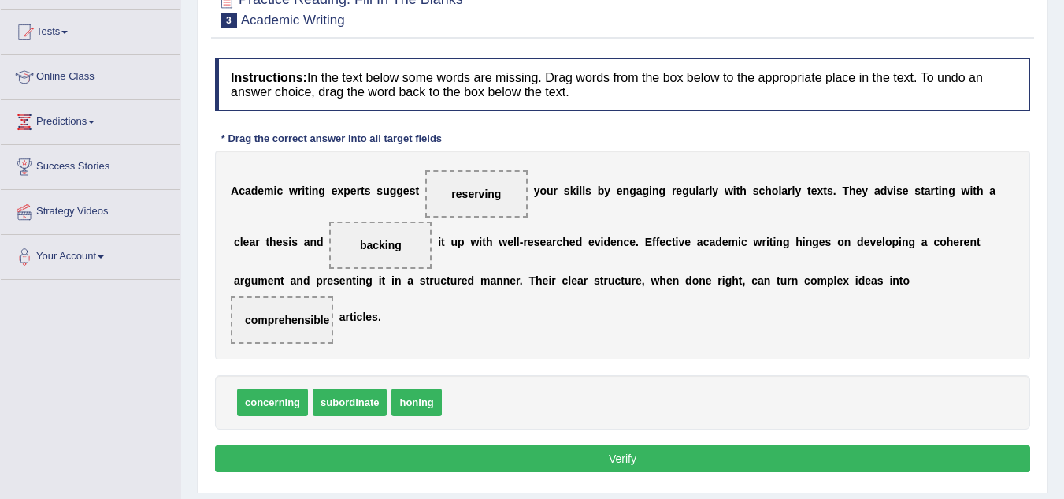
click at [617, 463] on button "Verify" at bounding box center [622, 458] width 815 height 27
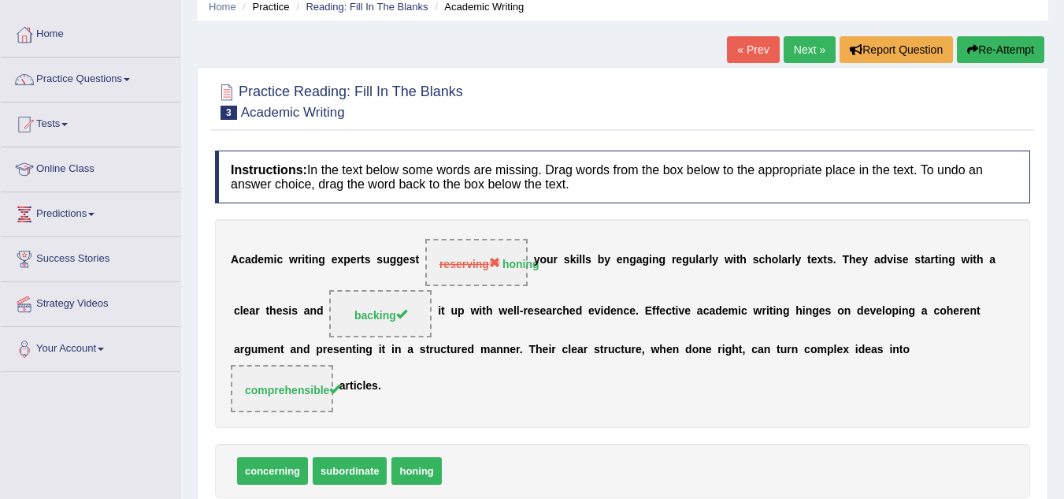
scroll to position [63, 0]
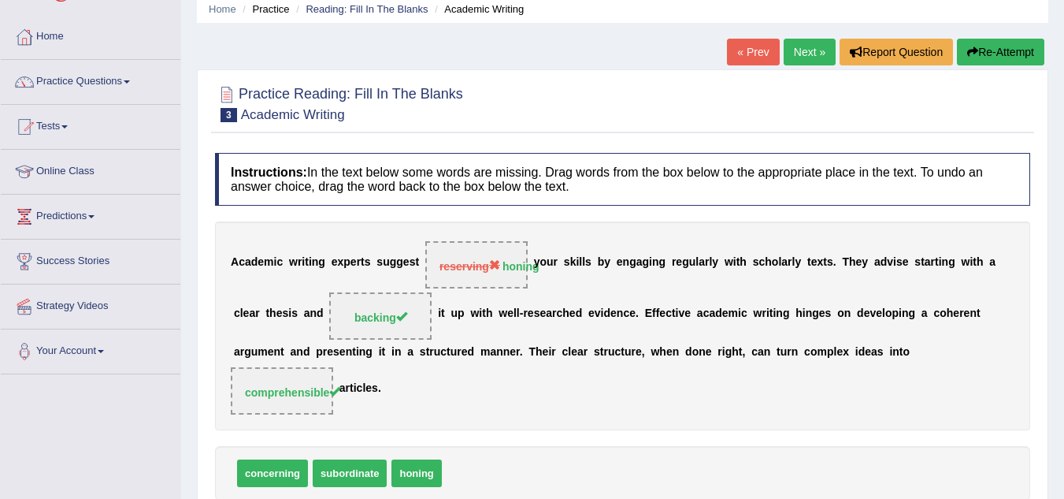
click at [801, 54] on link "Next »" at bounding box center [810, 52] width 52 height 27
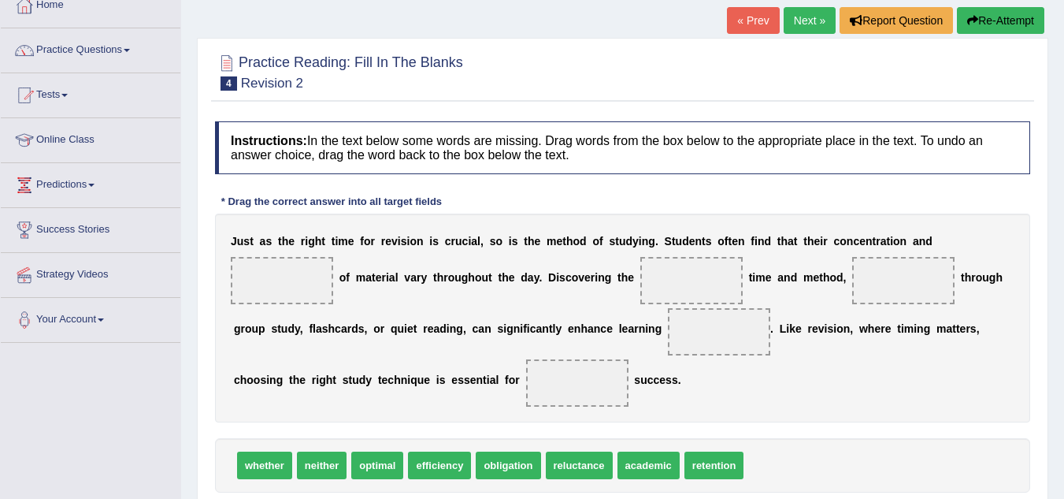
scroll to position [126, 0]
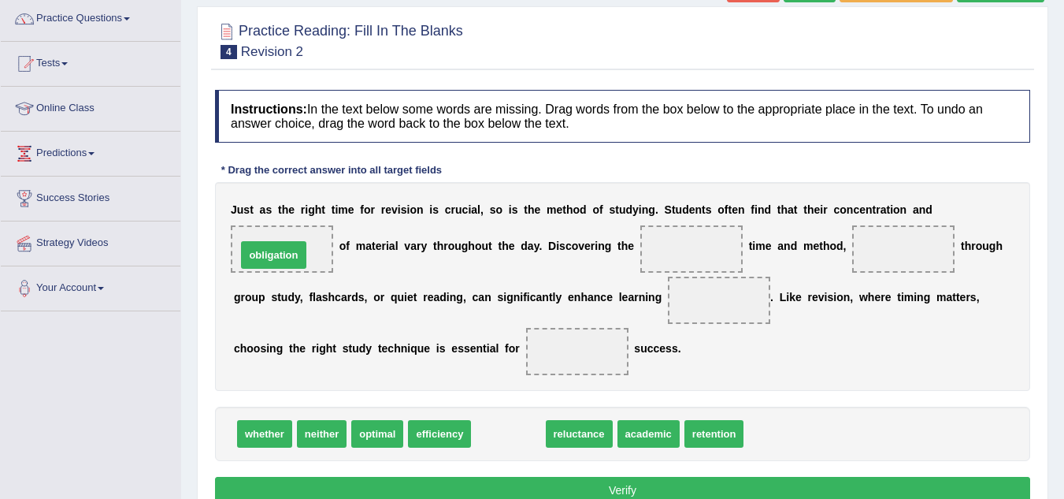
drag, startPoint x: 510, startPoint y: 431, endPoint x: 275, endPoint y: 252, distance: 295.1
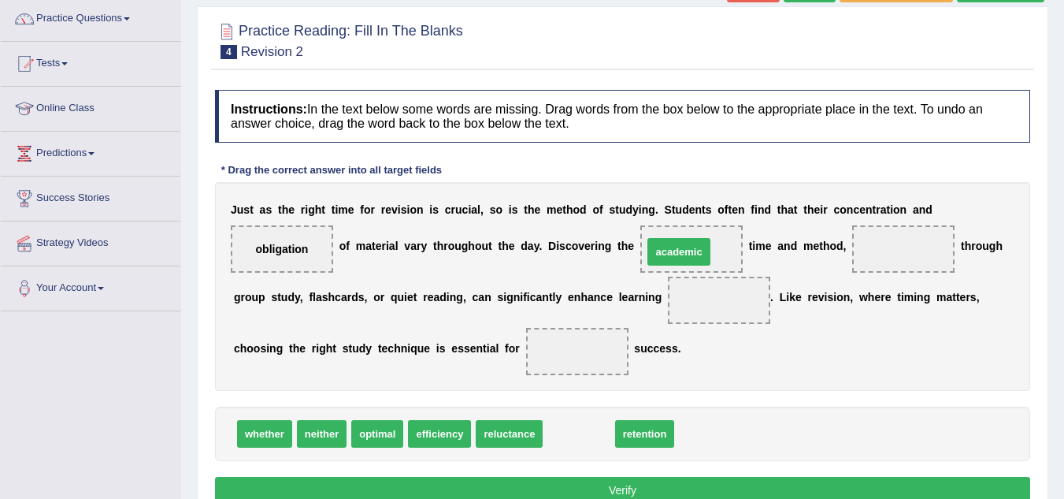
drag, startPoint x: 566, startPoint y: 442, endPoint x: 666, endPoint y: 260, distance: 207.7
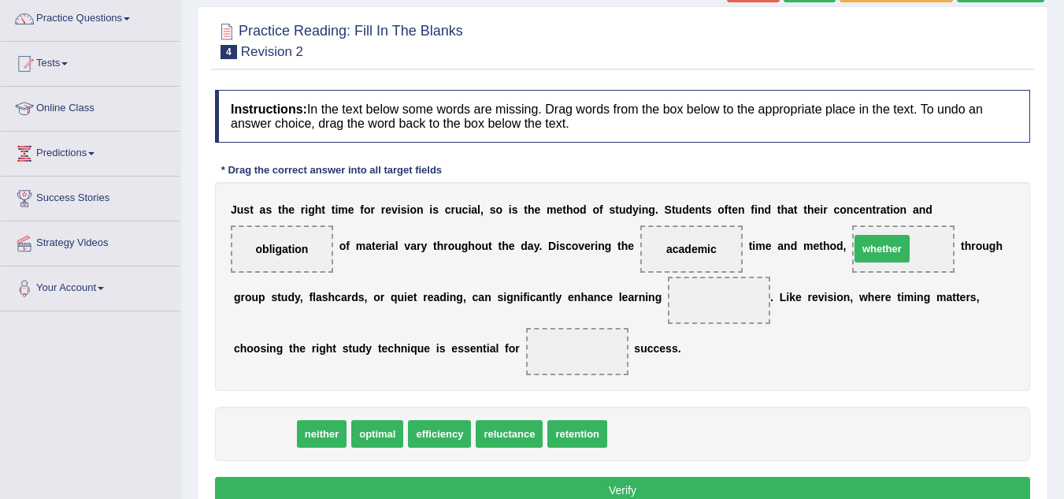
drag, startPoint x: 268, startPoint y: 431, endPoint x: 891, endPoint y: 246, distance: 650.1
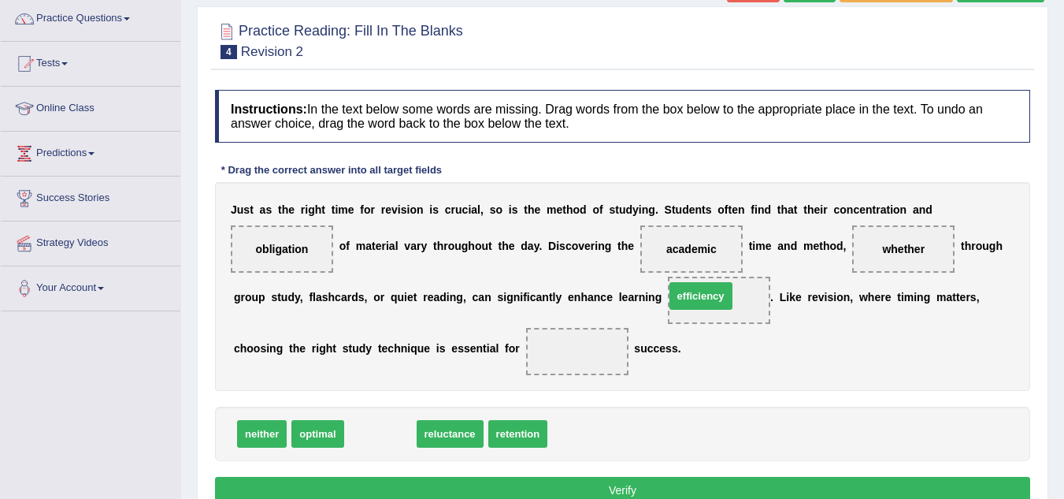
drag, startPoint x: 368, startPoint y: 437, endPoint x: 694, endPoint y: 303, distance: 352.9
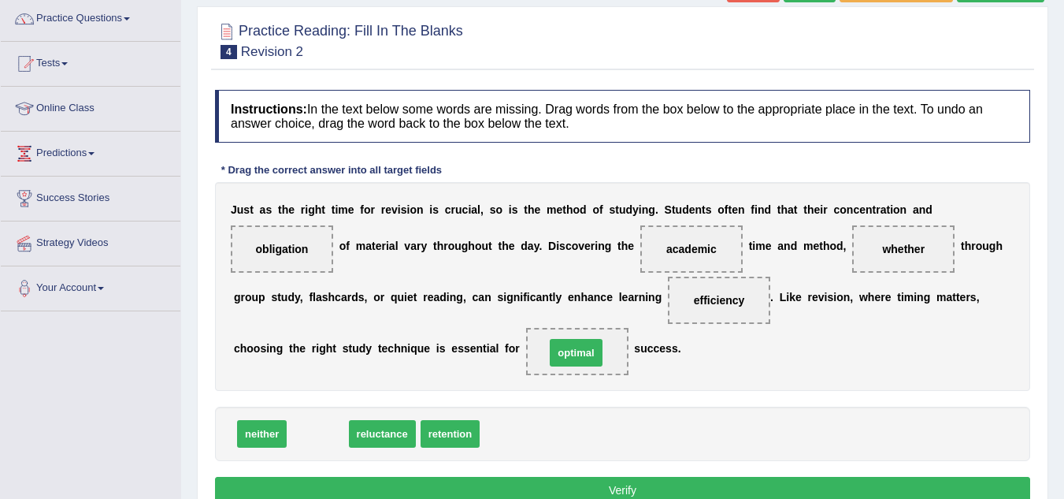
drag, startPoint x: 310, startPoint y: 436, endPoint x: 575, endPoint y: 355, distance: 276.9
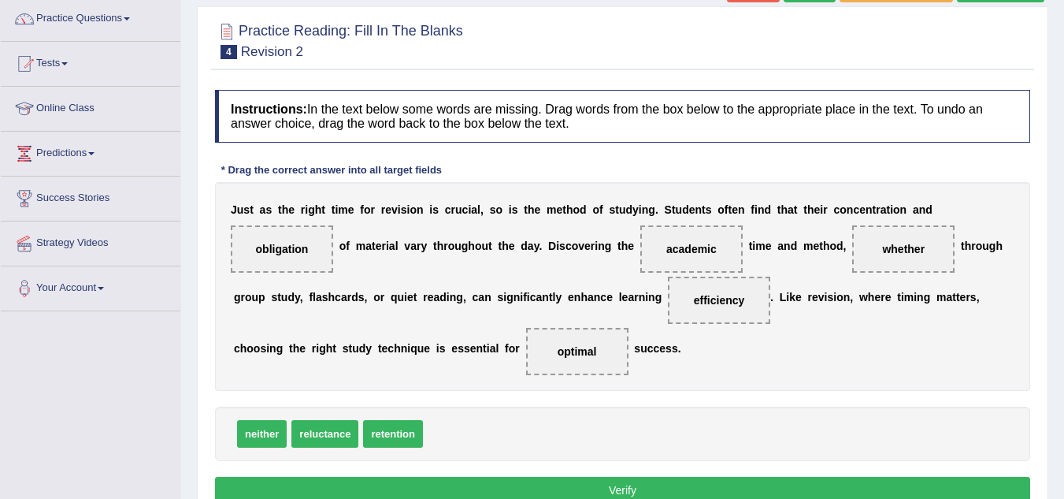
click at [613, 489] on button "Verify" at bounding box center [622, 490] width 815 height 27
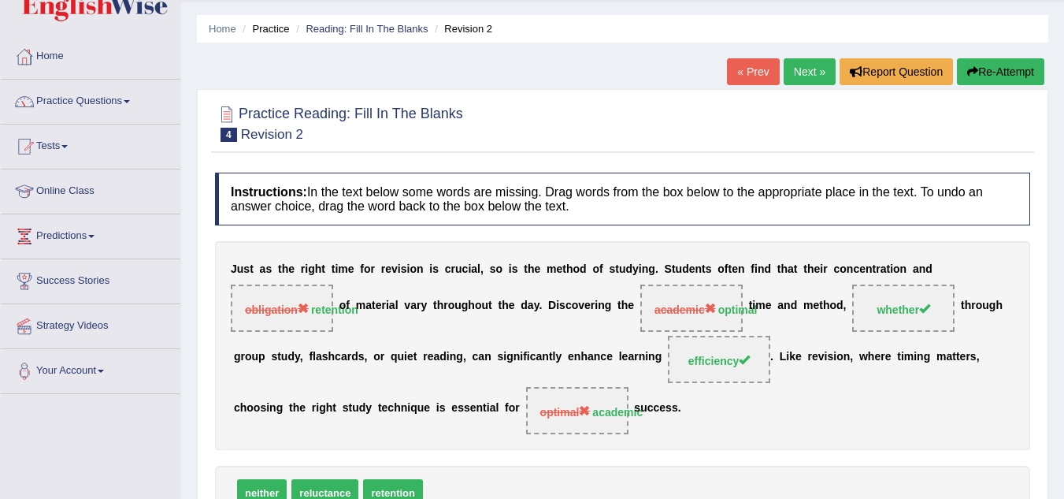
scroll to position [32, 0]
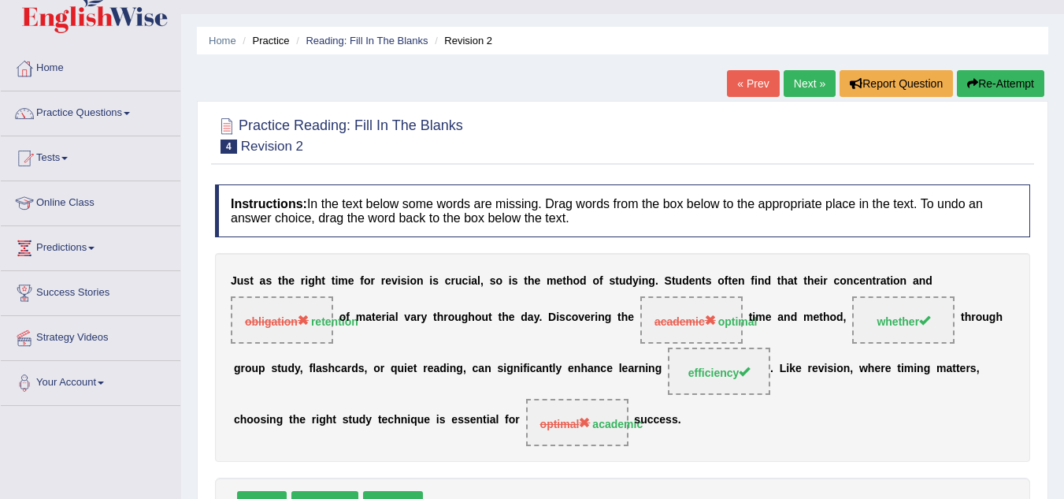
click at [811, 82] on link "Next »" at bounding box center [810, 83] width 52 height 27
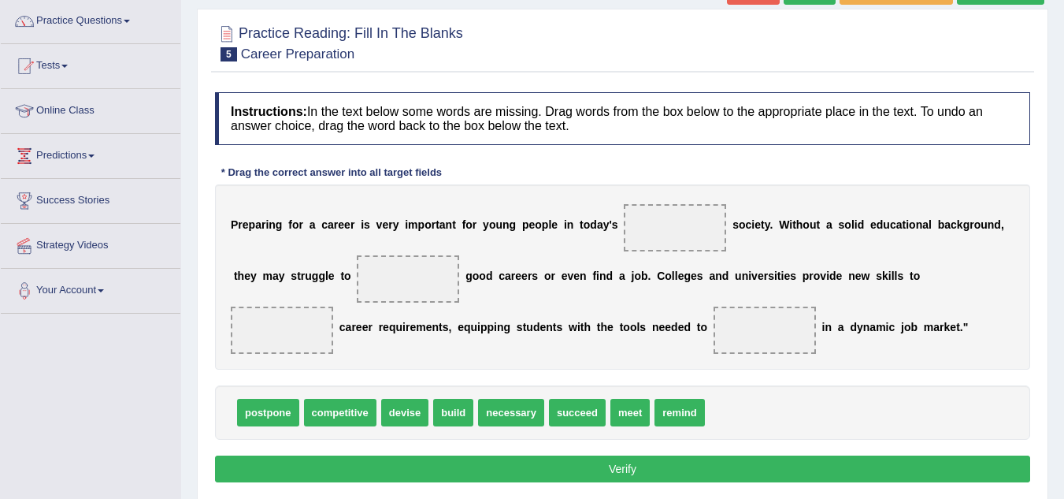
scroll to position [126, 0]
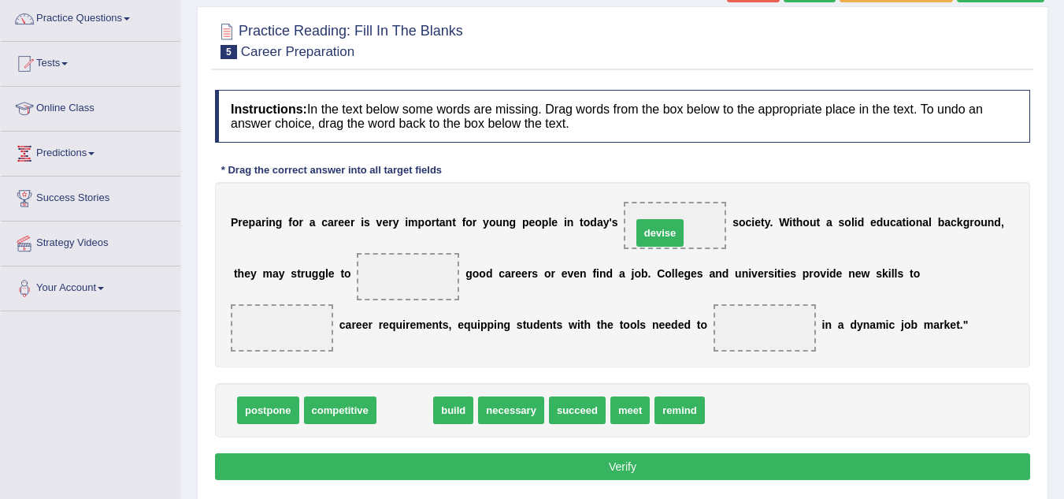
drag, startPoint x: 406, startPoint y: 414, endPoint x: 661, endPoint y: 235, distance: 312.1
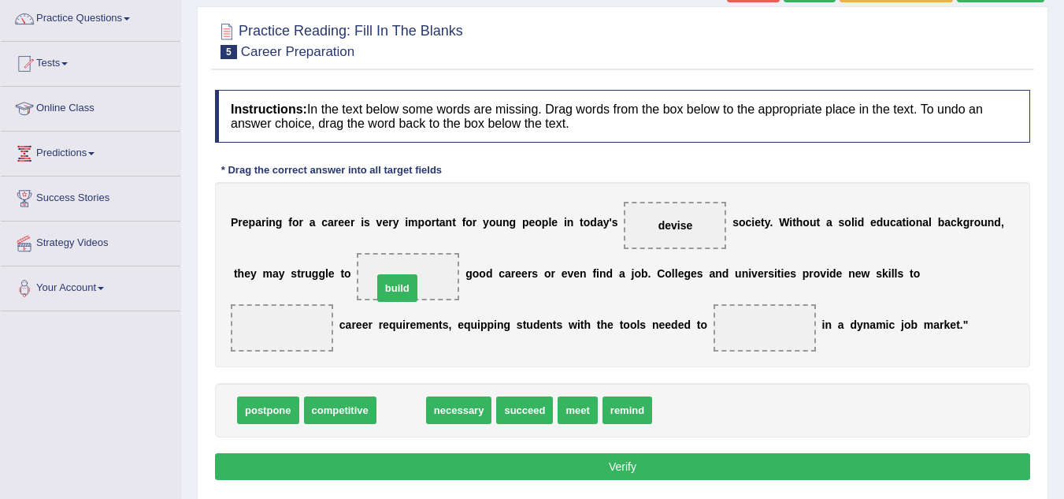
drag, startPoint x: 410, startPoint y: 414, endPoint x: 411, endPoint y: 275, distance: 138.7
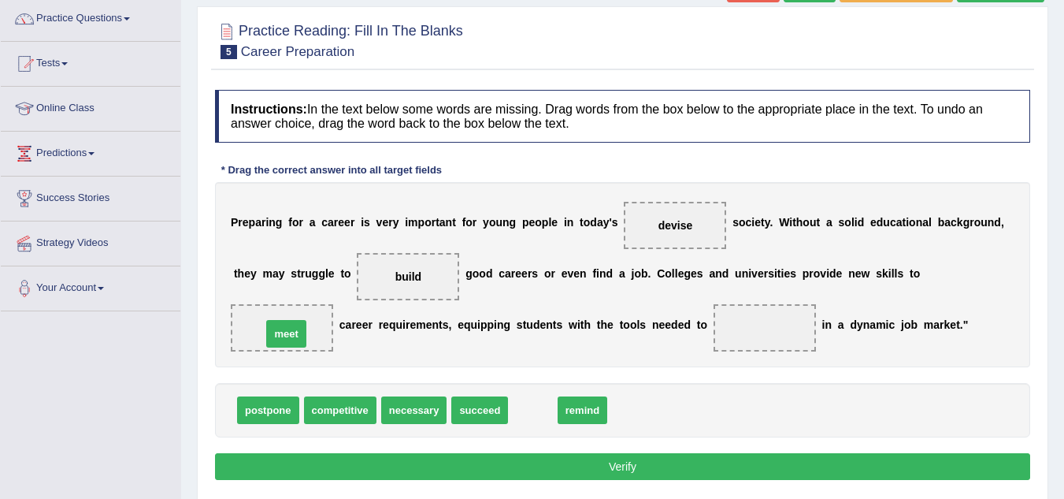
drag, startPoint x: 533, startPoint y: 413, endPoint x: 280, endPoint y: 329, distance: 266.3
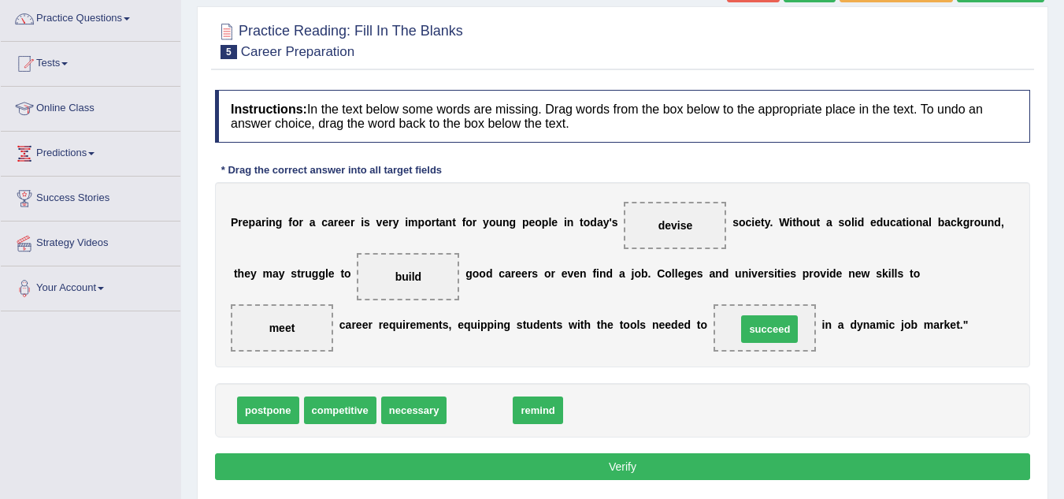
drag, startPoint x: 475, startPoint y: 407, endPoint x: 765, endPoint y: 325, distance: 301.3
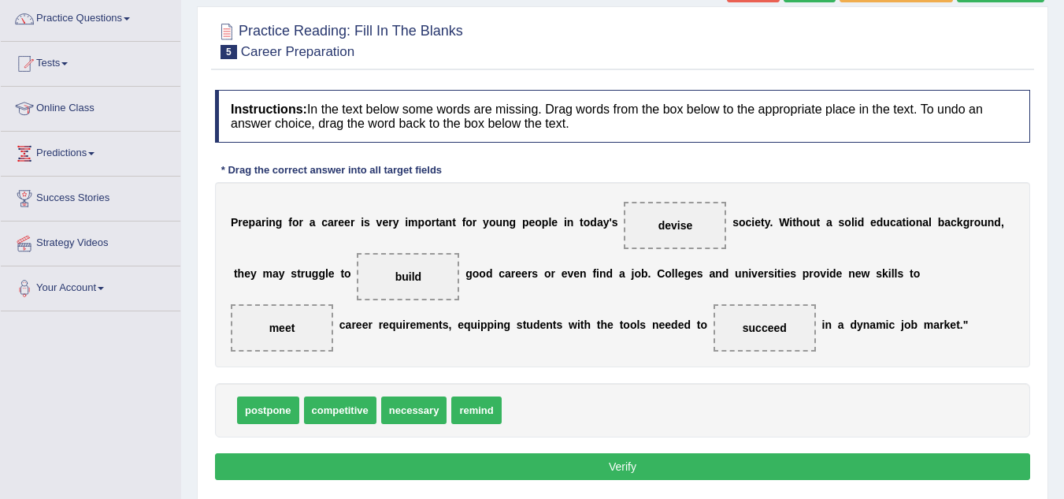
click at [673, 466] on button "Verify" at bounding box center [622, 466] width 815 height 27
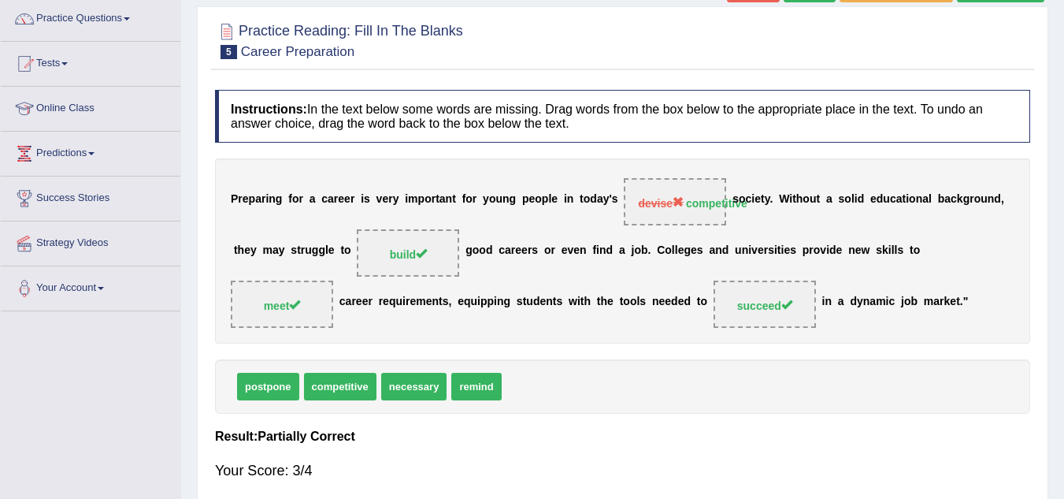
scroll to position [95, 0]
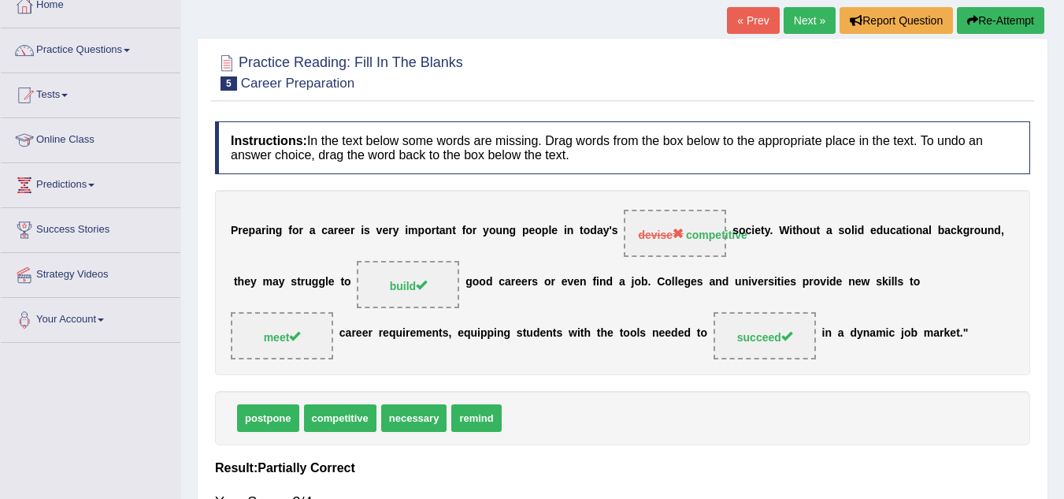
click at [793, 20] on link "Next »" at bounding box center [810, 20] width 52 height 27
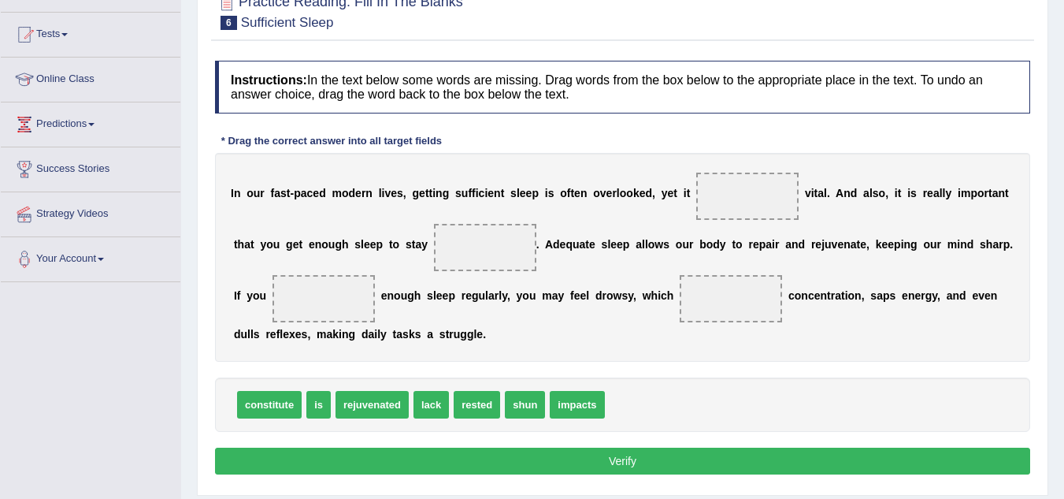
scroll to position [158, 0]
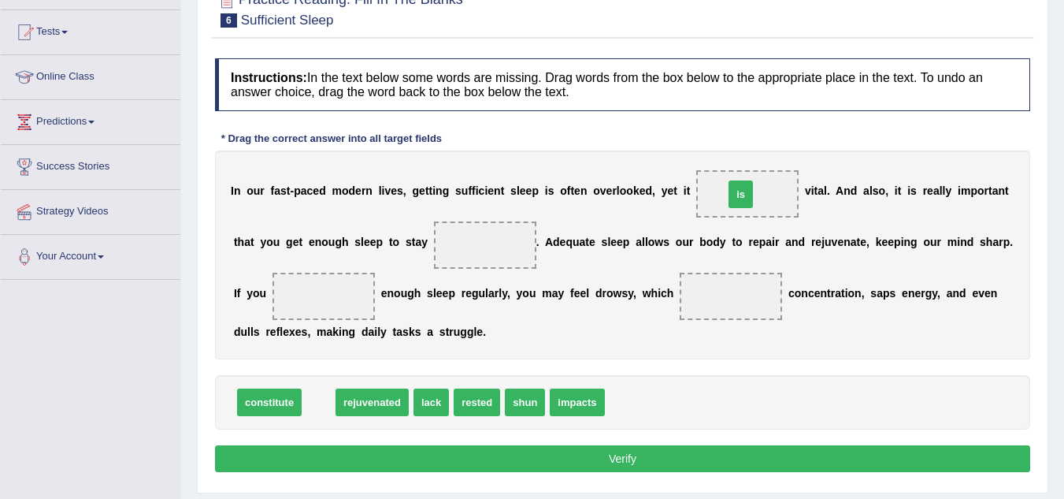
drag, startPoint x: 320, startPoint y: 403, endPoint x: 746, endPoint y: 198, distance: 473.2
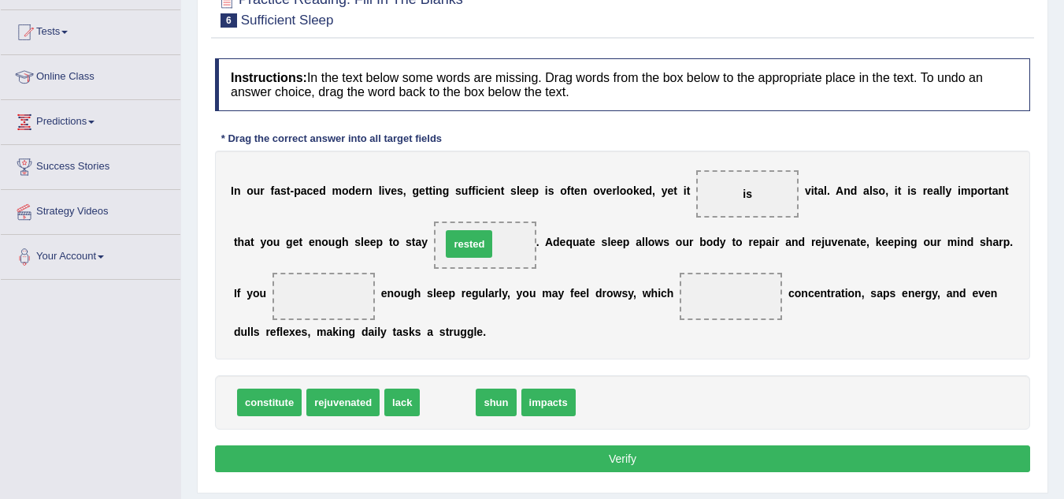
drag, startPoint x: 453, startPoint y: 396, endPoint x: 478, endPoint y: 238, distance: 160.3
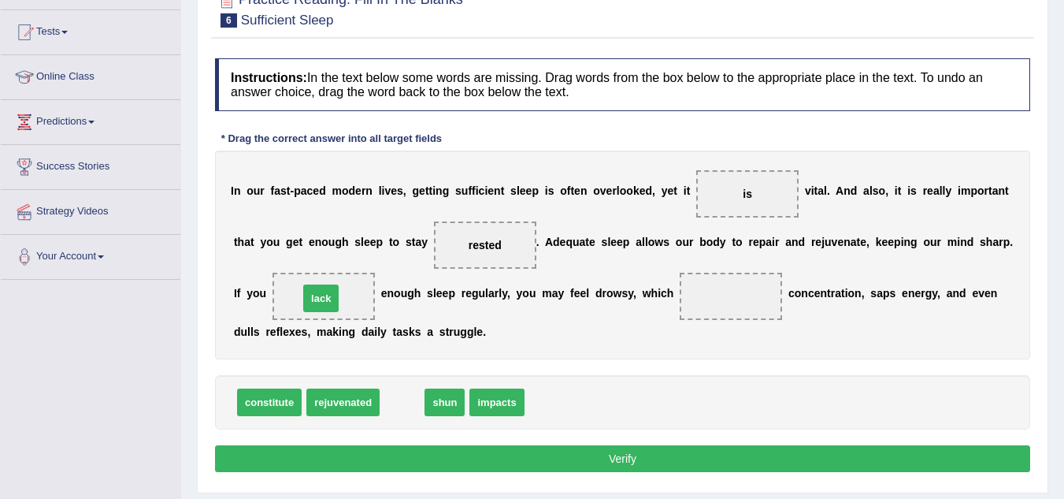
drag, startPoint x: 398, startPoint y: 403, endPoint x: 317, endPoint y: 299, distance: 131.9
drag, startPoint x: 393, startPoint y: 396, endPoint x: 702, endPoint y: 300, distance: 323.4
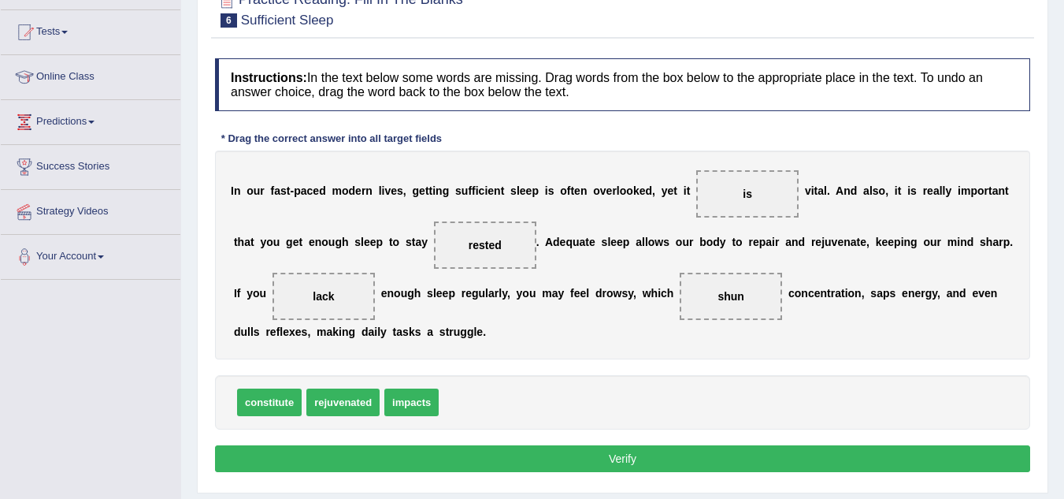
click at [650, 457] on button "Verify" at bounding box center [622, 458] width 815 height 27
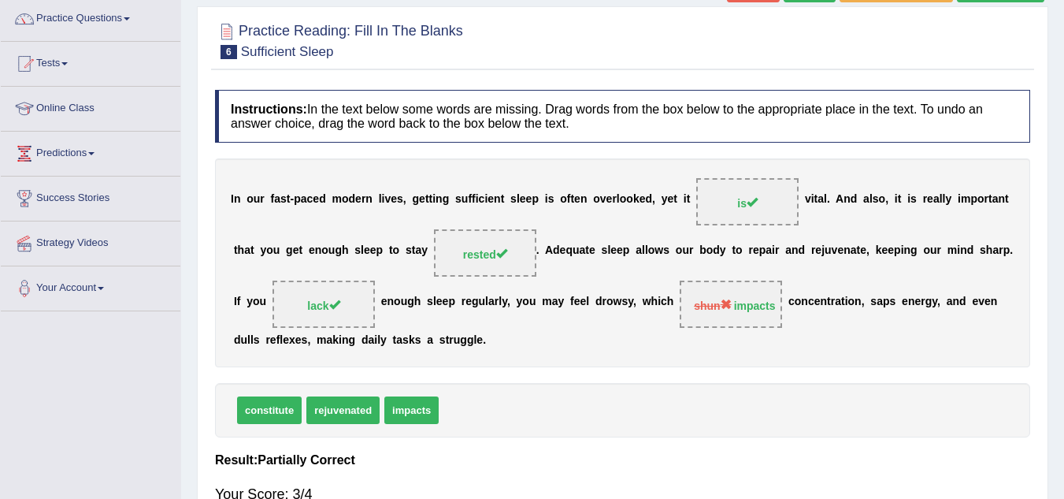
scroll to position [95, 0]
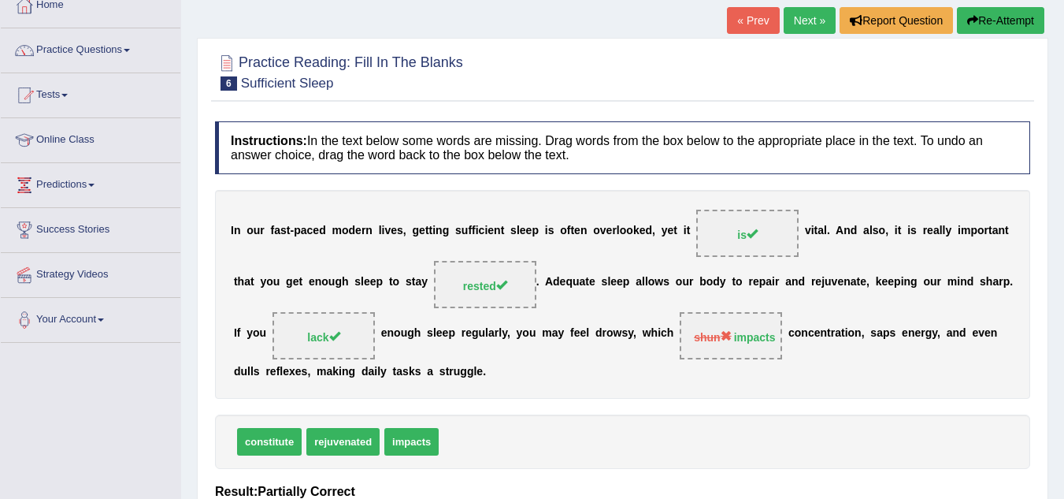
click at [811, 17] on link "Next »" at bounding box center [810, 20] width 52 height 27
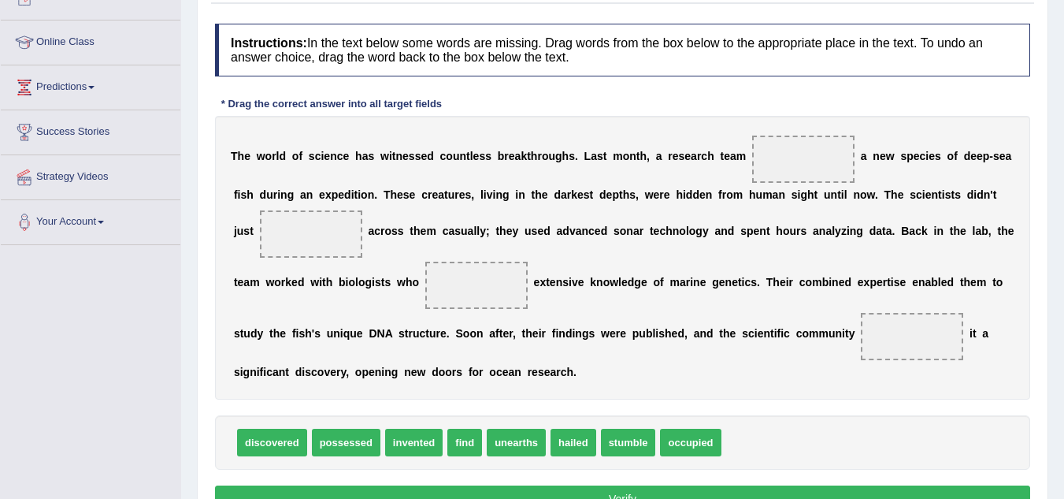
scroll to position [221, 0]
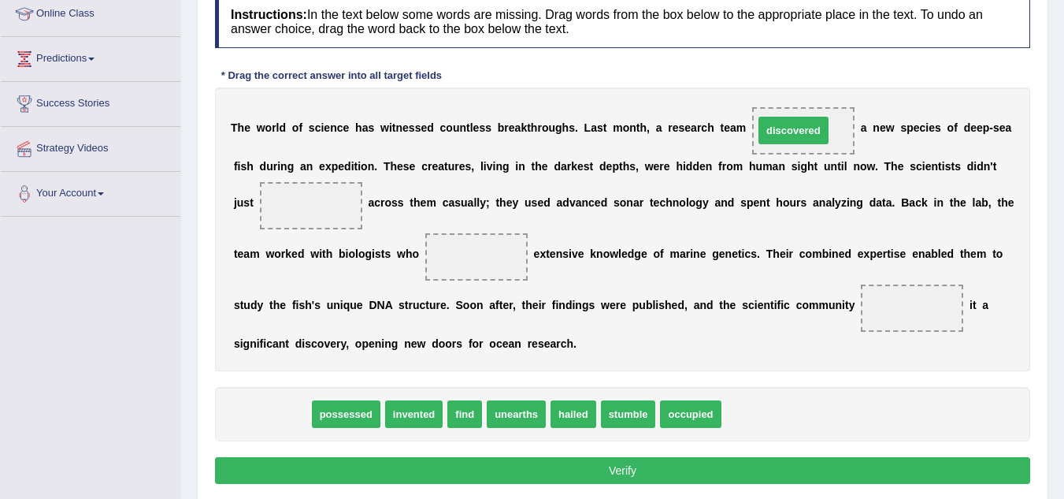
drag, startPoint x: 262, startPoint y: 414, endPoint x: 784, endPoint y: 130, distance: 593.6
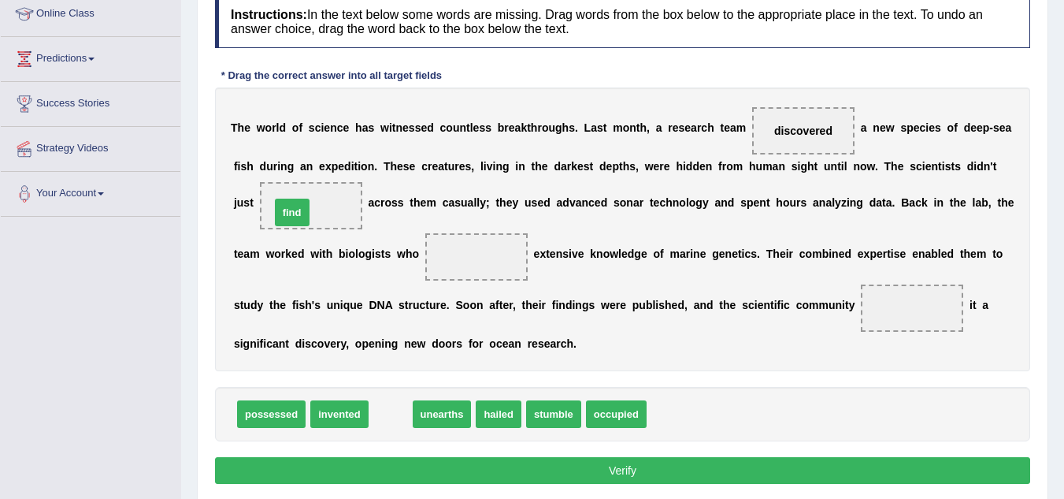
drag, startPoint x: 392, startPoint y: 414, endPoint x: 298, endPoint y: 196, distance: 236.8
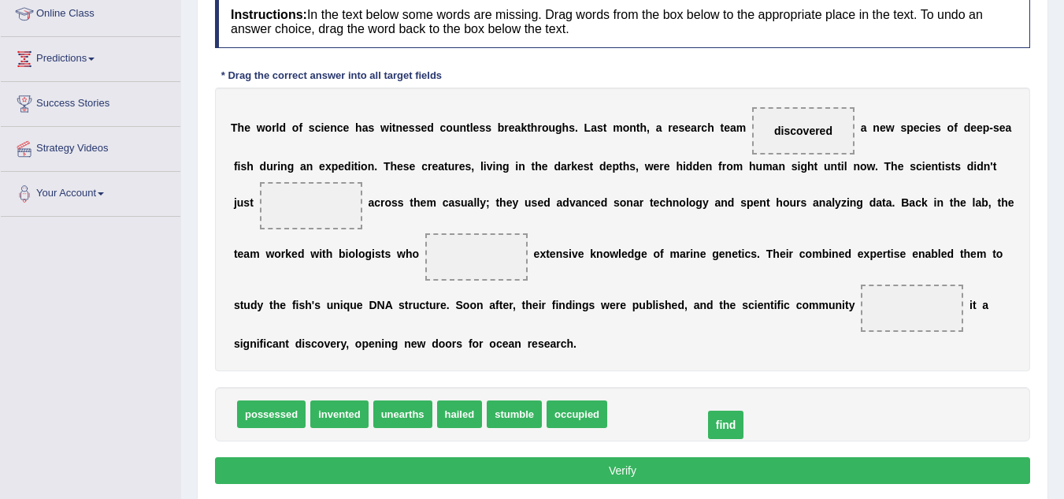
drag, startPoint x: 308, startPoint y: 208, endPoint x: 713, endPoint y: 429, distance: 461.1
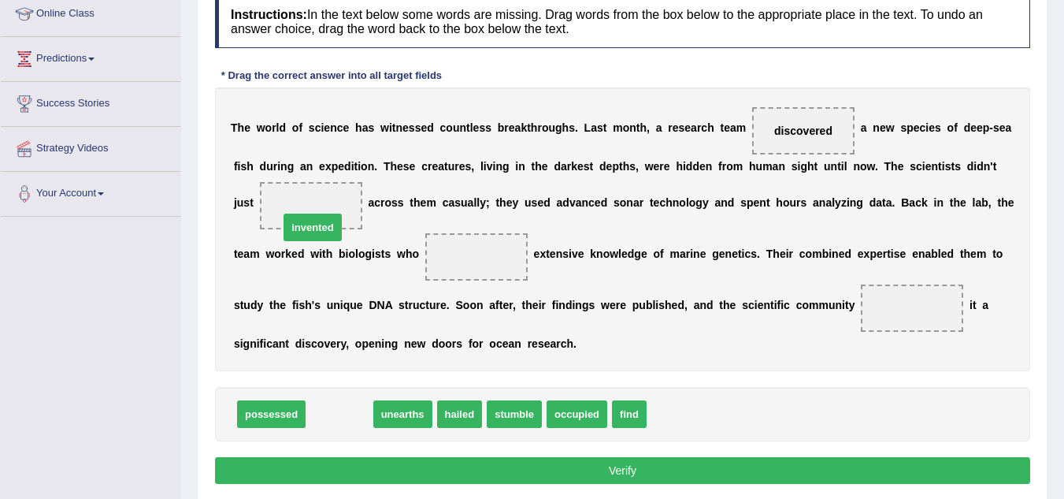
drag, startPoint x: 332, startPoint y: 410, endPoint x: 306, endPoint y: 217, distance: 194.9
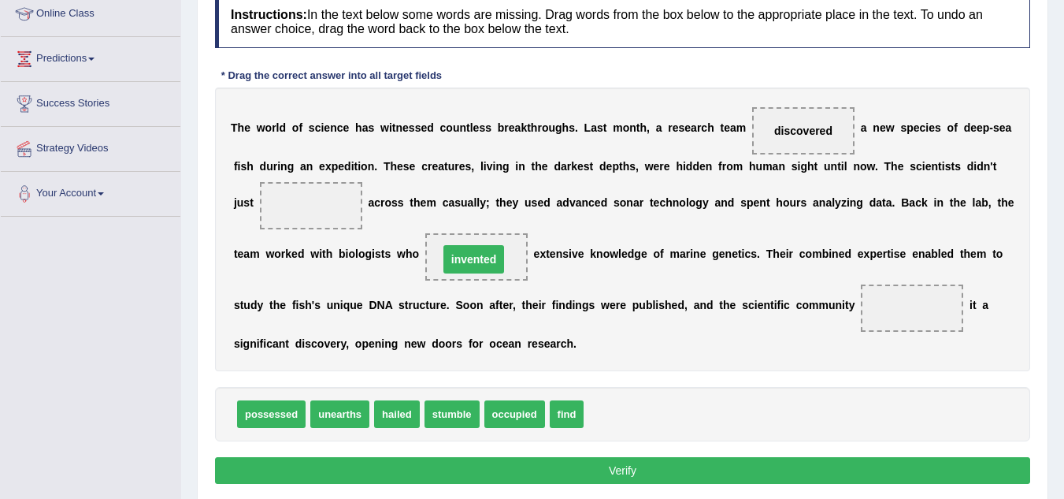
drag, startPoint x: 297, startPoint y: 202, endPoint x: 460, endPoint y: 256, distance: 171.6
drag, startPoint x: 573, startPoint y: 415, endPoint x: 280, endPoint y: 194, distance: 367.3
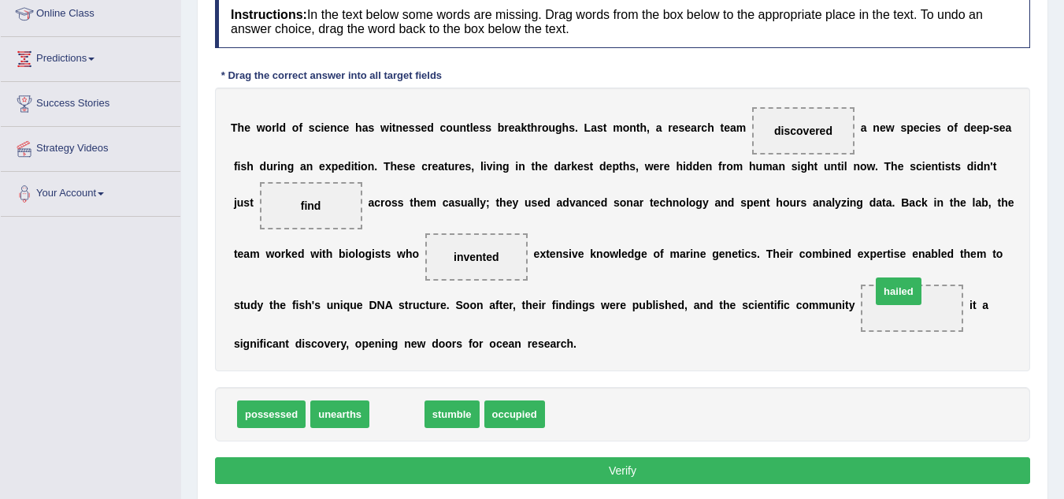
drag, startPoint x: 402, startPoint y: 415, endPoint x: 915, endPoint y: 306, distance: 524.4
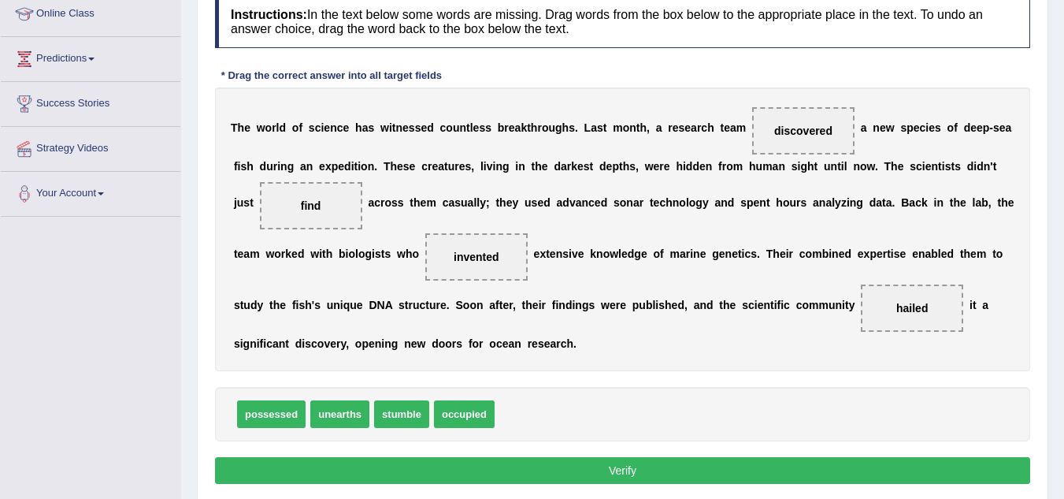
click at [652, 476] on button "Verify" at bounding box center [622, 470] width 815 height 27
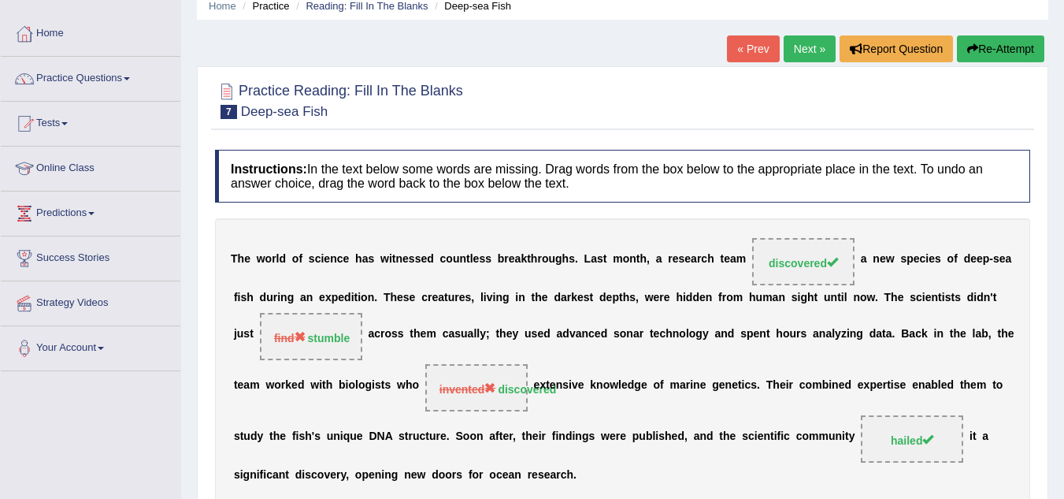
scroll to position [63, 0]
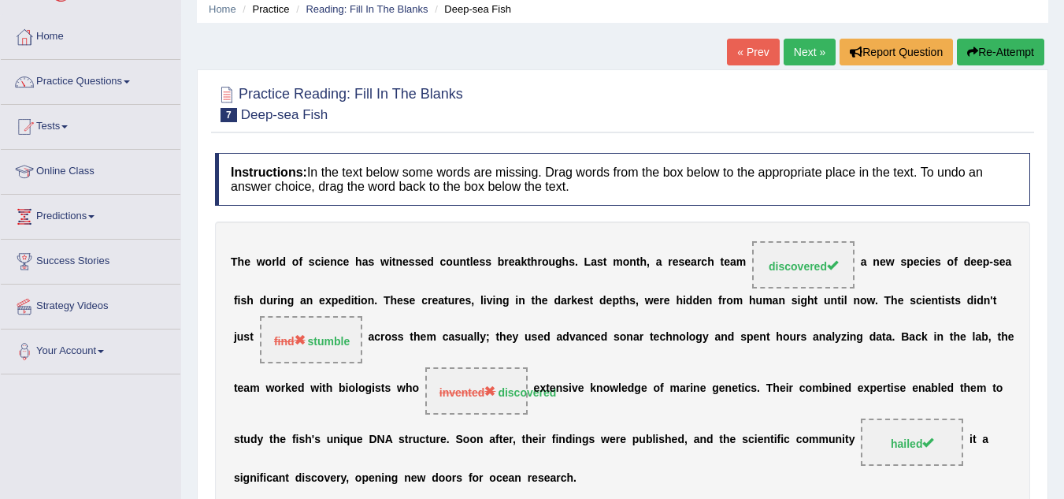
click at [791, 40] on link "Next »" at bounding box center [810, 52] width 52 height 27
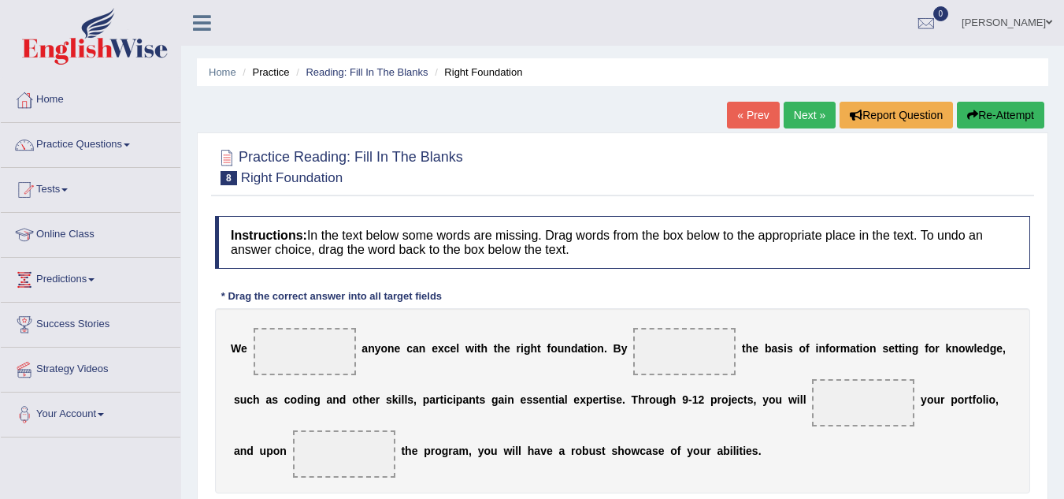
drag, startPoint x: 0, startPoint y: 0, endPoint x: 791, endPoint y: 39, distance: 791.9
click at [791, 39] on ul "Leticia Maku Bosumprah Toggle navigation Username: leticia_parramatta Access Ty…" at bounding box center [755, 22] width 618 height 45
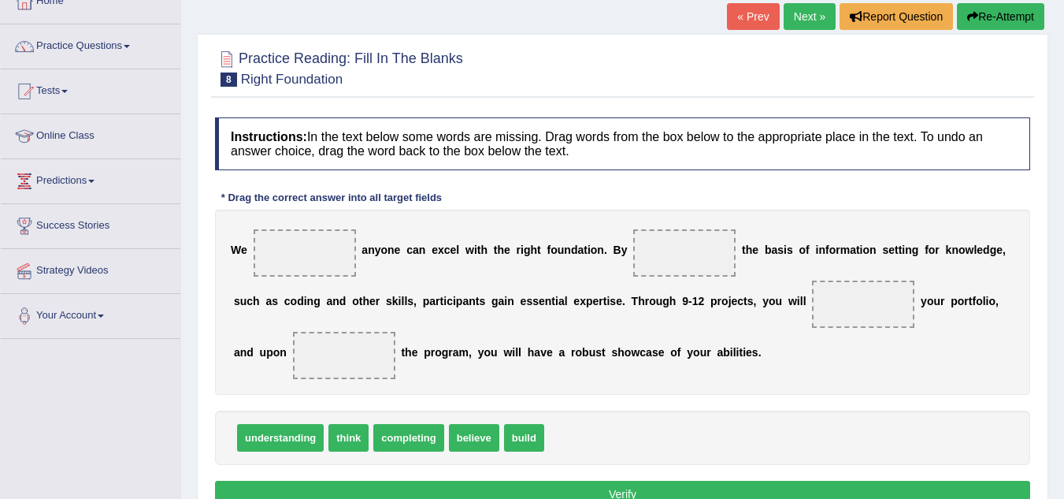
scroll to position [126, 0]
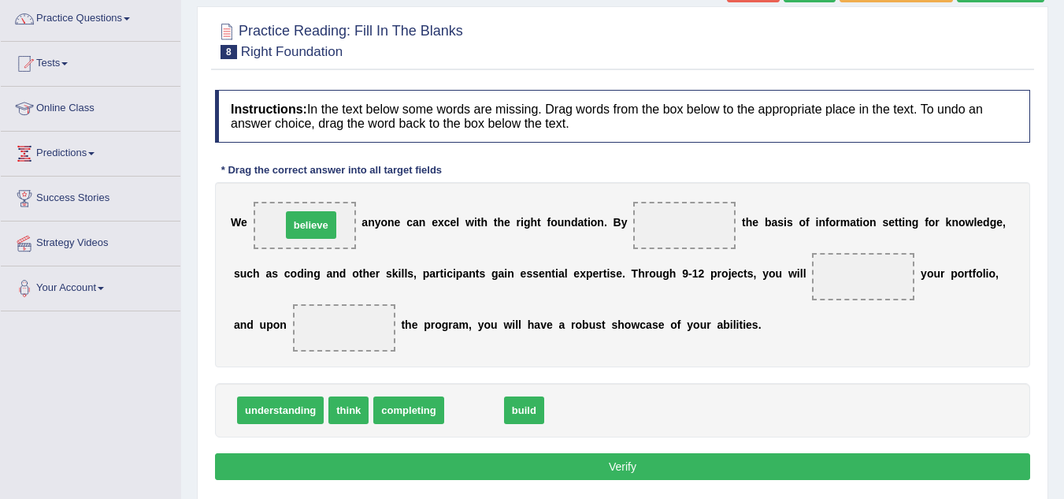
drag, startPoint x: 481, startPoint y: 412, endPoint x: 317, endPoint y: 225, distance: 249.5
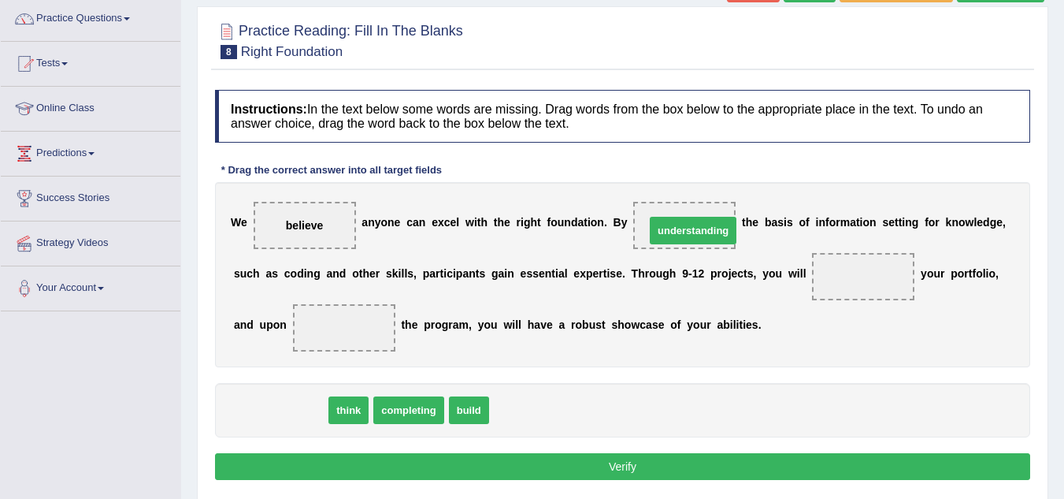
drag, startPoint x: 287, startPoint y: 411, endPoint x: 701, endPoint y: 229, distance: 452.6
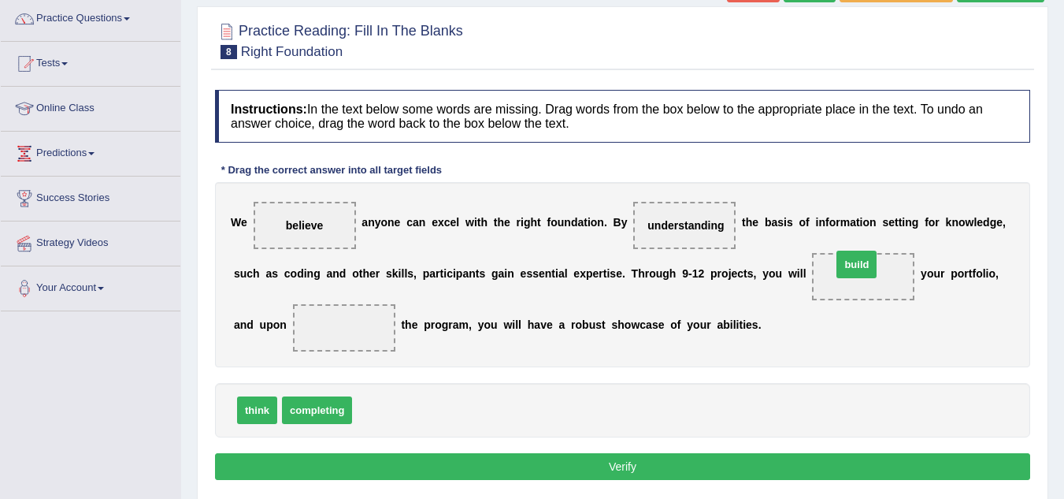
drag, startPoint x: 372, startPoint y: 415, endPoint x: 865, endPoint y: 273, distance: 513.1
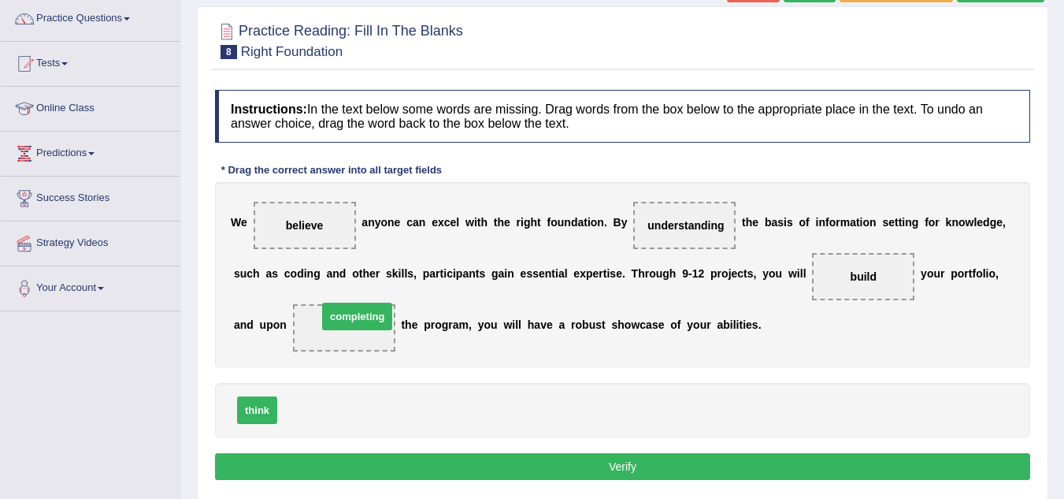
drag, startPoint x: 317, startPoint y: 414, endPoint x: 357, endPoint y: 321, distance: 102.0
click at [675, 466] on button "Verify" at bounding box center [622, 466] width 815 height 27
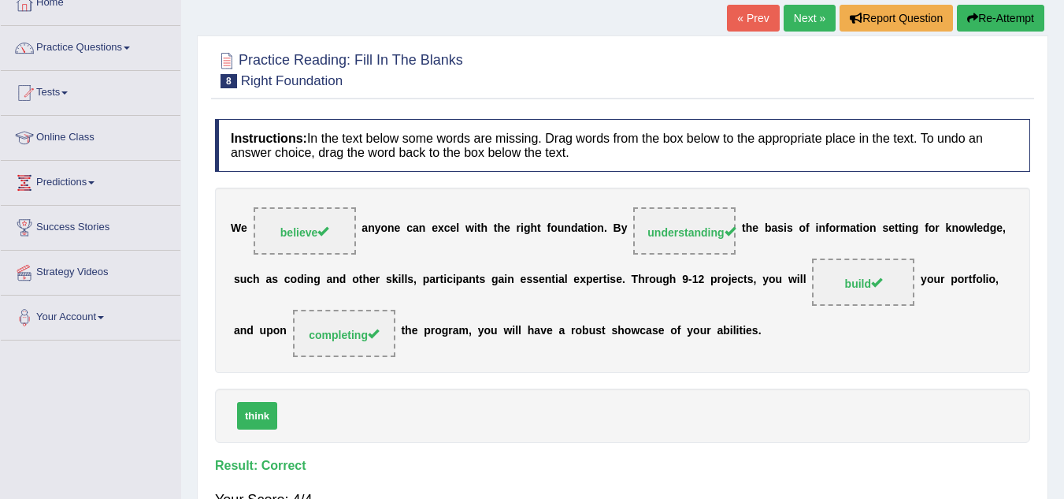
scroll to position [95, 0]
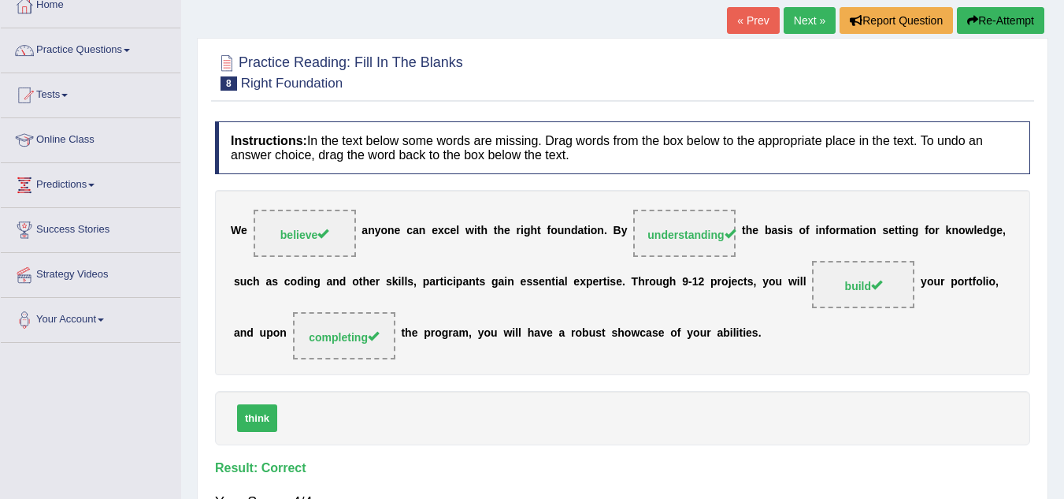
click at [803, 20] on link "Next »" at bounding box center [810, 20] width 52 height 27
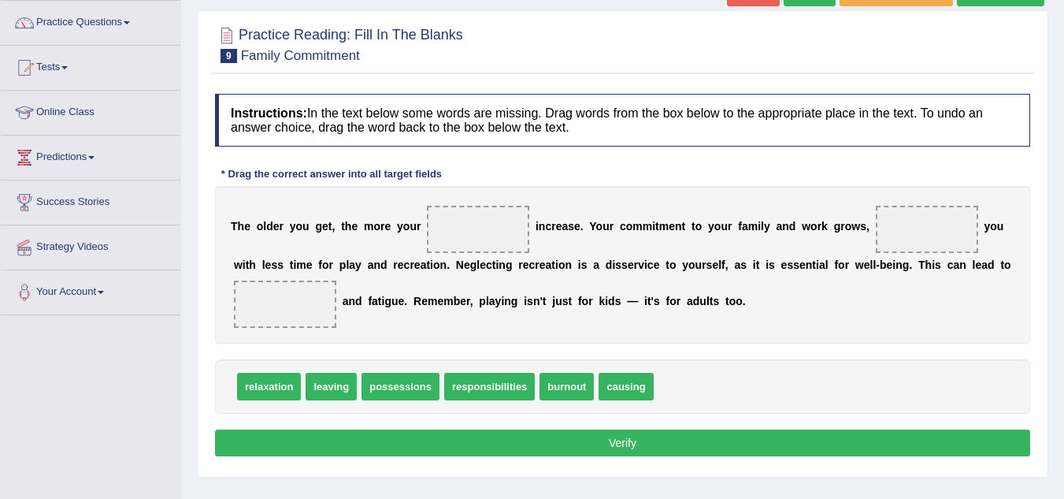
scroll to position [126, 0]
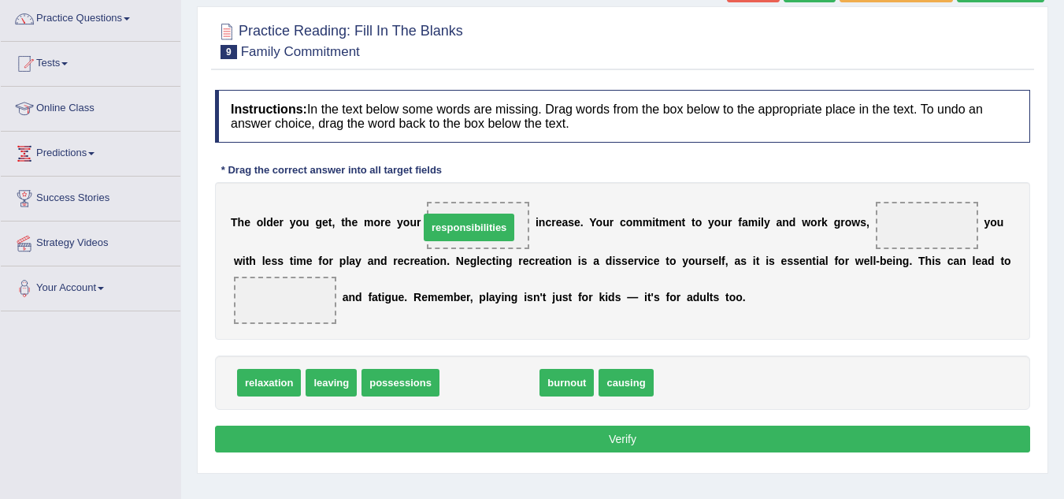
drag, startPoint x: 496, startPoint y: 381, endPoint x: 475, endPoint y: 221, distance: 160.4
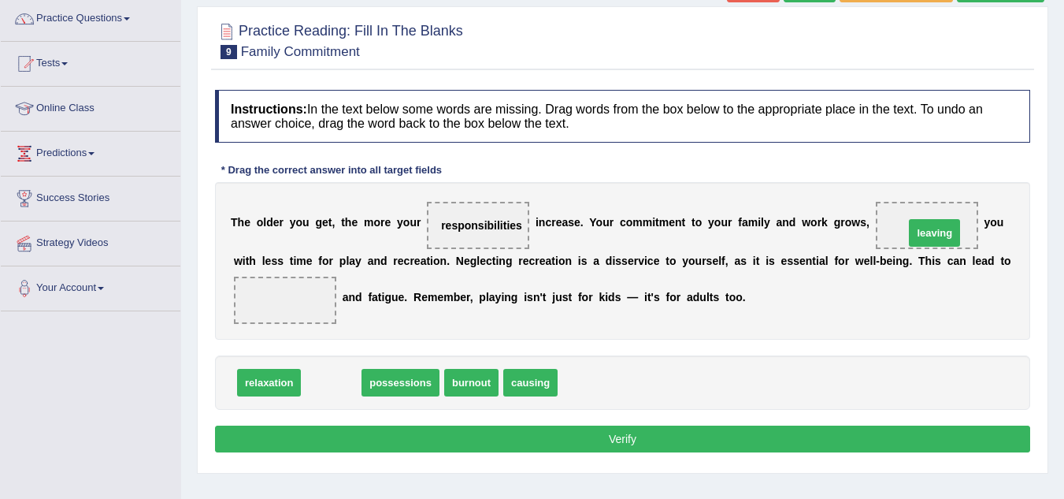
drag, startPoint x: 324, startPoint y: 379, endPoint x: 927, endPoint y: 230, distance: 621.5
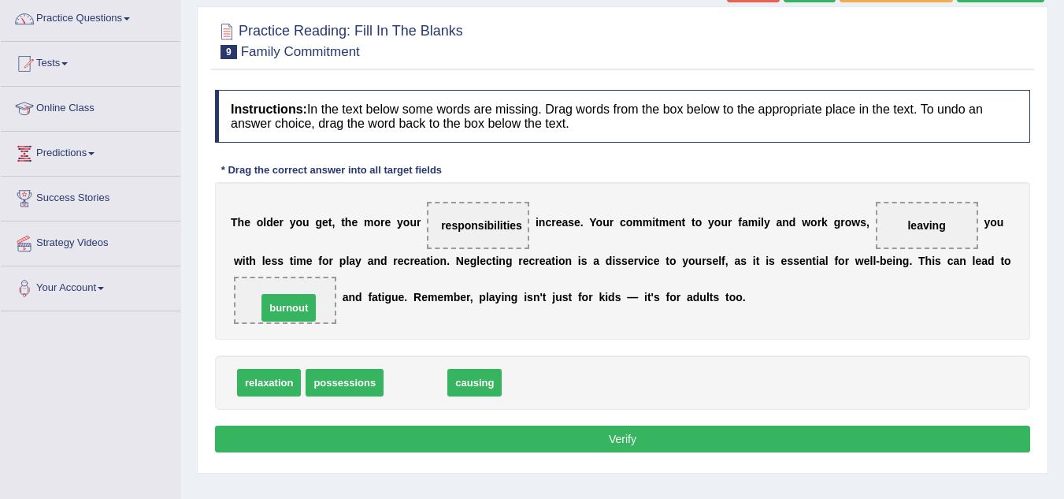
drag, startPoint x: 428, startPoint y: 387, endPoint x: 298, endPoint y: 310, distance: 150.8
click at [703, 436] on button "Verify" at bounding box center [622, 438] width 815 height 27
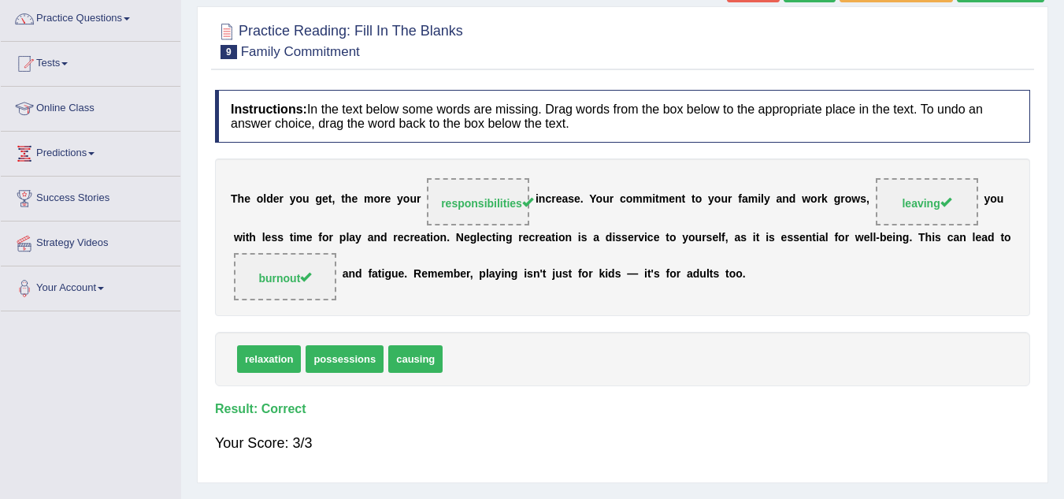
scroll to position [95, 0]
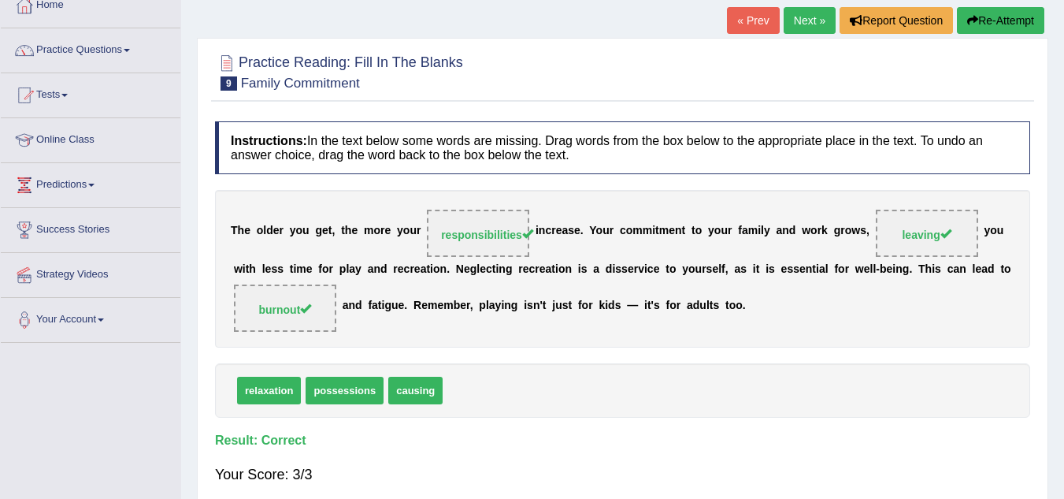
click at [811, 20] on link "Next »" at bounding box center [810, 20] width 52 height 27
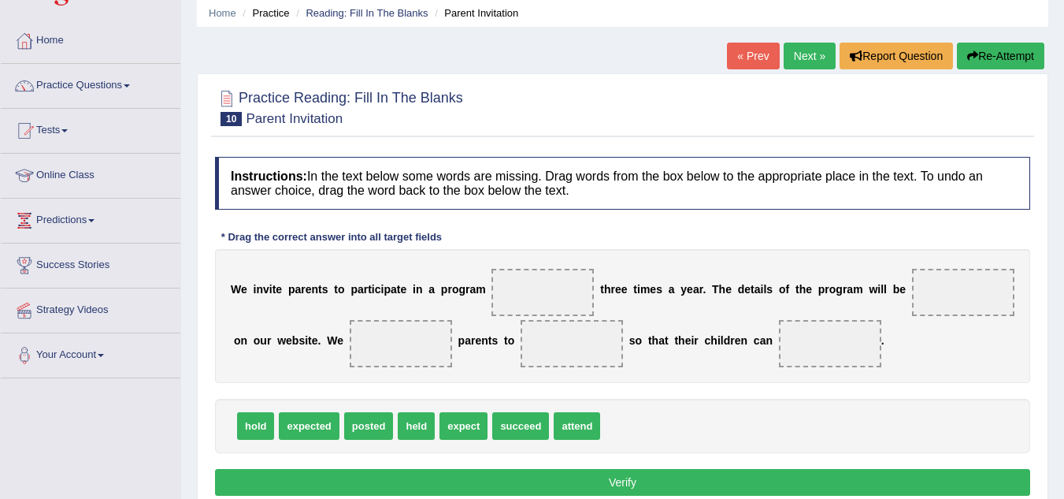
scroll to position [63, 0]
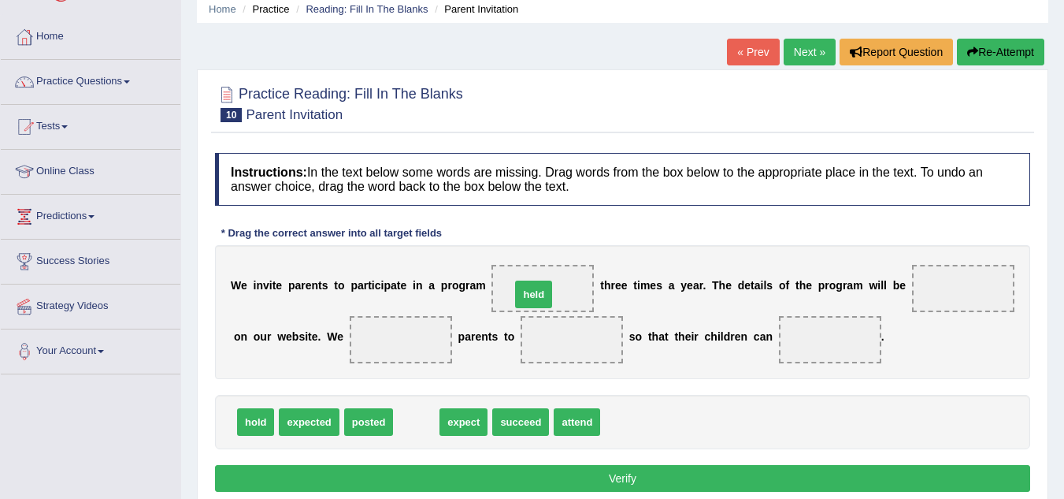
drag, startPoint x: 409, startPoint y: 423, endPoint x: 529, endPoint y: 291, distance: 177.9
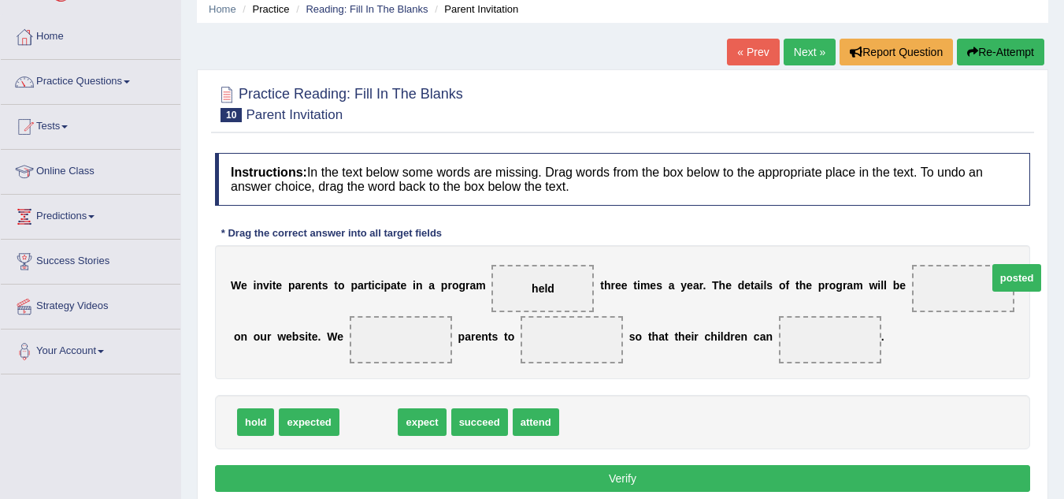
drag, startPoint x: 368, startPoint y: 420, endPoint x: 999, endPoint y: 290, distance: 644.3
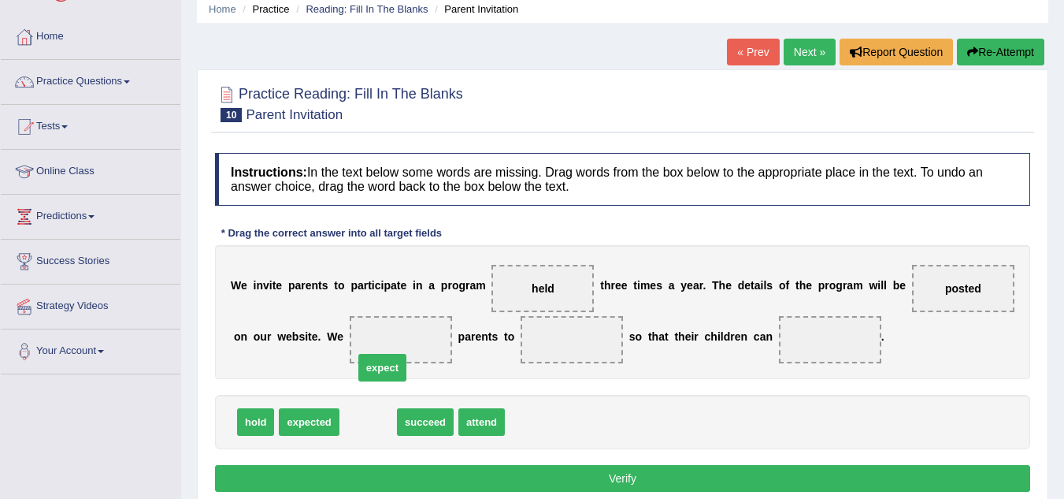
drag, startPoint x: 360, startPoint y: 416, endPoint x: 374, endPoint y: 347, distance: 70.8
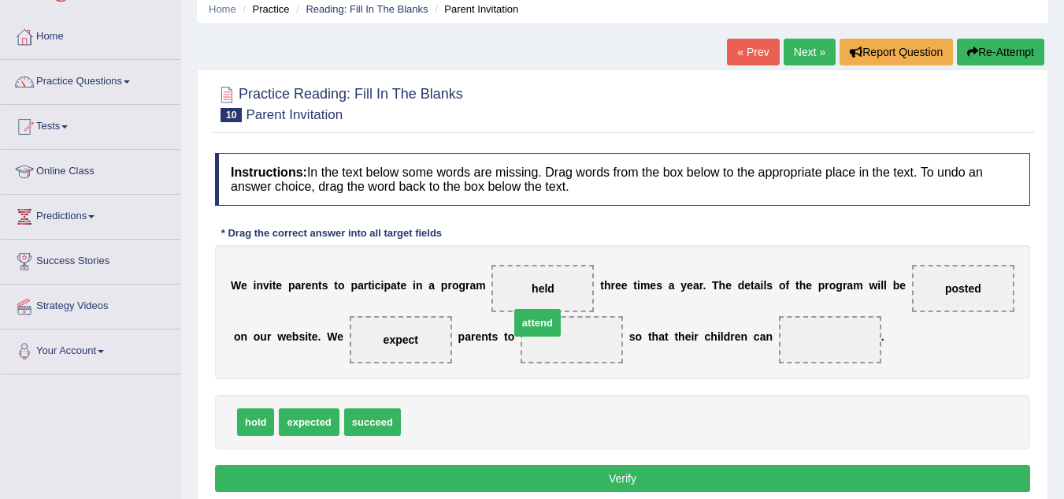
drag, startPoint x: 424, startPoint y: 433, endPoint x: 551, endPoint y: 336, distance: 160.2
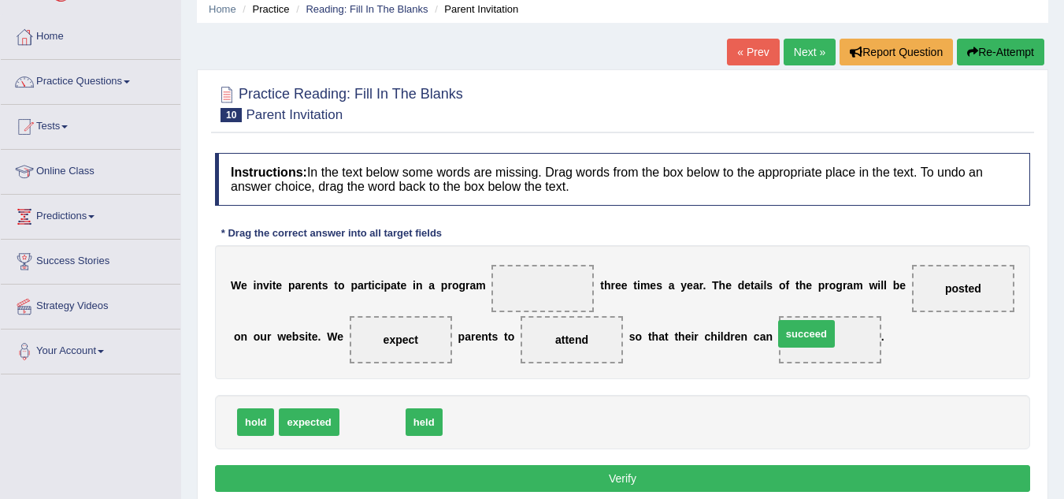
drag, startPoint x: 371, startPoint y: 422, endPoint x: 818, endPoint y: 334, distance: 455.3
drag, startPoint x: 359, startPoint y: 423, endPoint x: 571, endPoint y: 295, distance: 247.8
click at [632, 480] on button "Verify" at bounding box center [622, 478] width 815 height 27
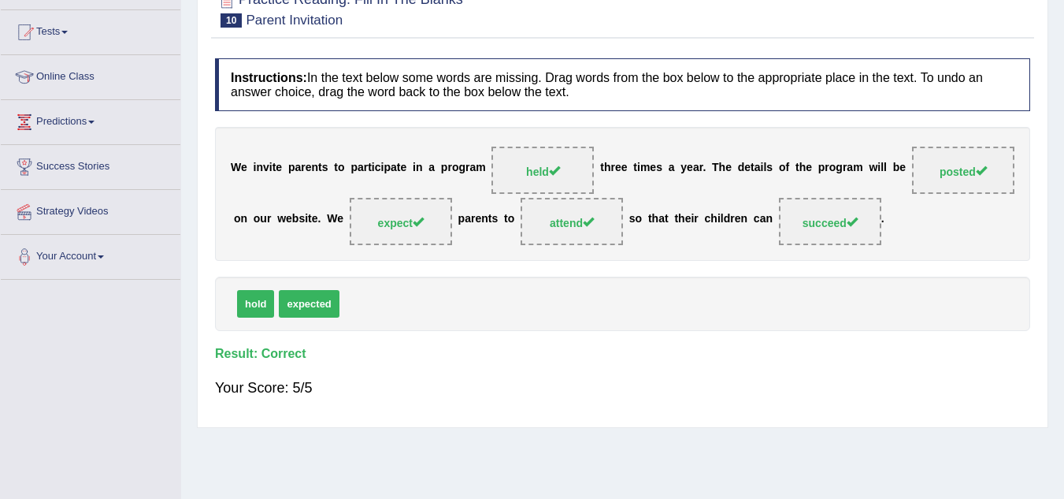
scroll to position [126, 0]
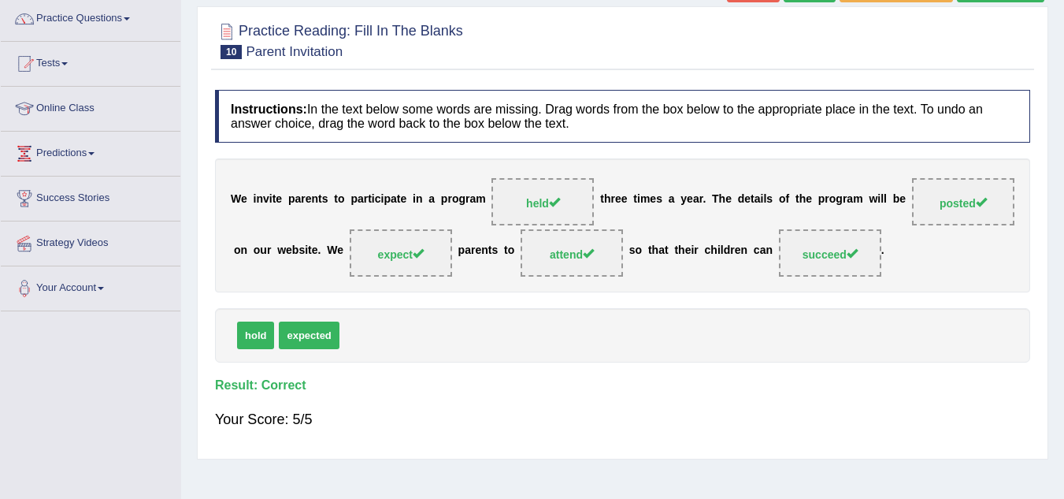
click at [918, 443] on div "Instructions: In the text below some words are missing. Drag words from the box…" at bounding box center [622, 266] width 823 height 369
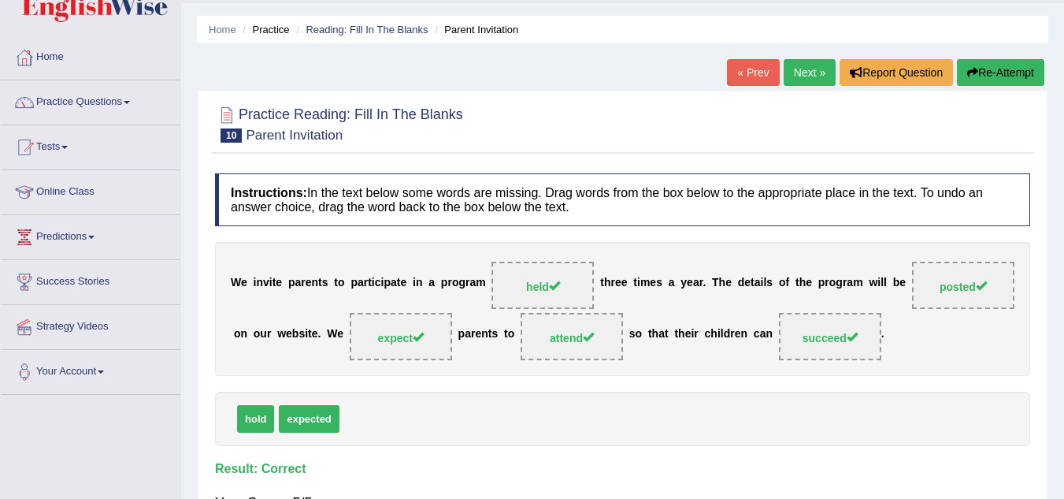
scroll to position [32, 0]
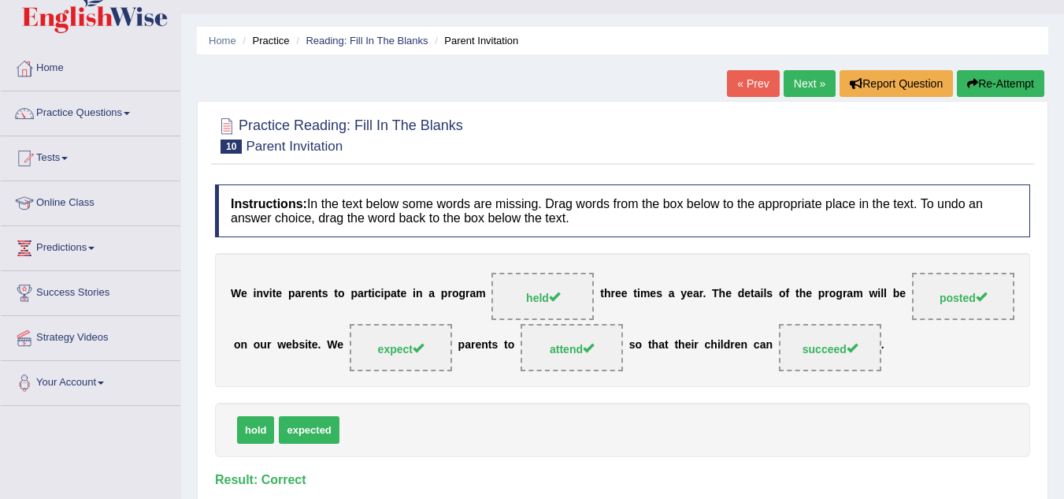
click at [812, 83] on link "Next »" at bounding box center [810, 83] width 52 height 27
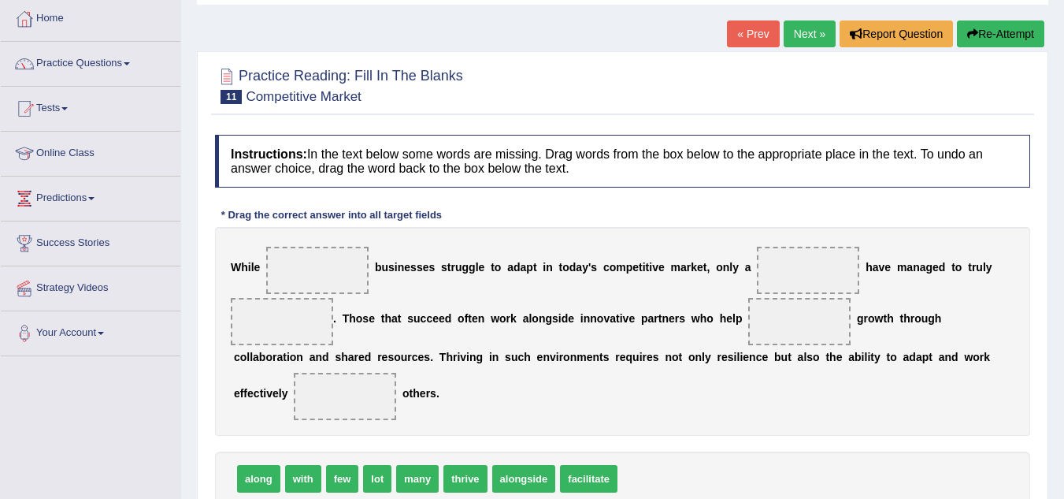
scroll to position [113, 0]
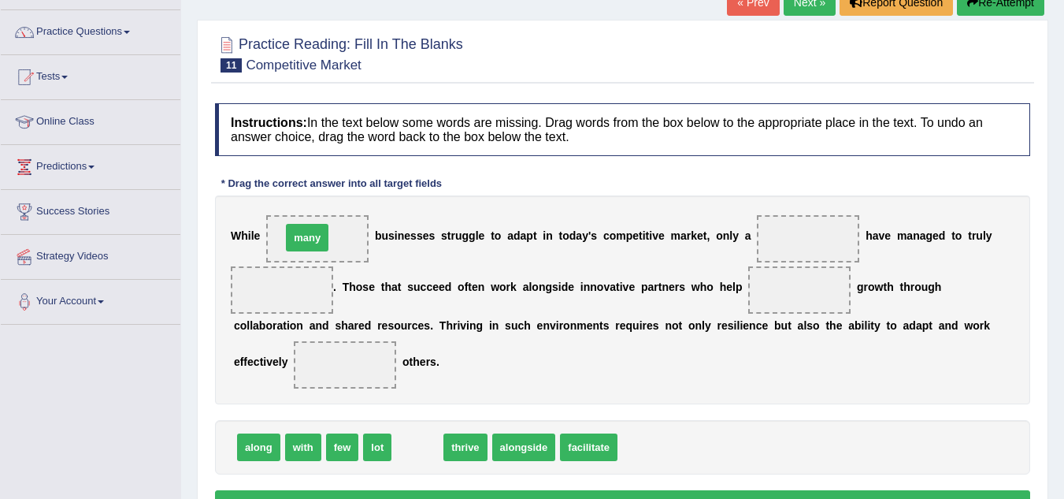
drag, startPoint x: 414, startPoint y: 446, endPoint x: 303, endPoint y: 236, distance: 237.9
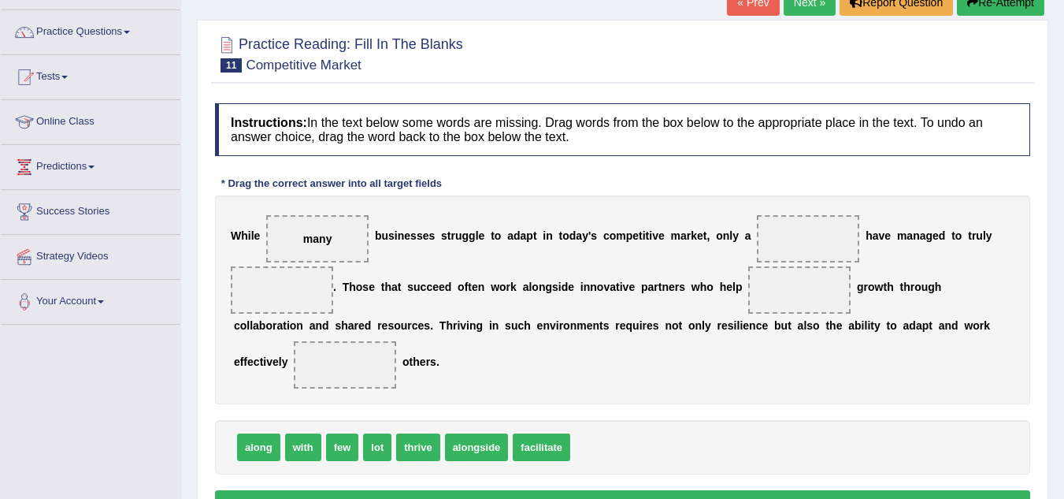
click at [262, 336] on div "W h i l e many b u s i n e s s e s s t r u g g l e t o a d a p t i n t o d a y …" at bounding box center [622, 299] width 815 height 209
drag, startPoint x: 337, startPoint y: 454, endPoint x: 801, endPoint y: 241, distance: 510.4
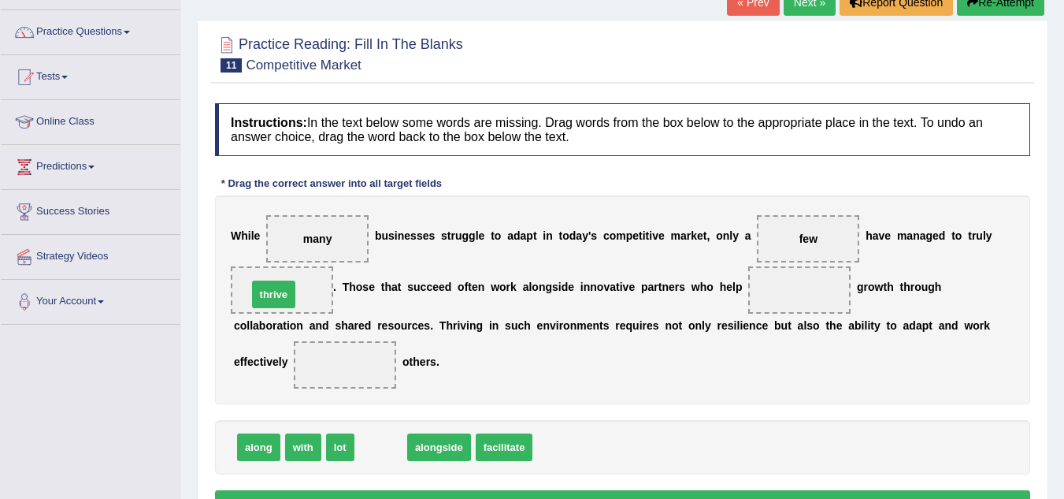
drag, startPoint x: 379, startPoint y: 440, endPoint x: 272, endPoint y: 282, distance: 190.5
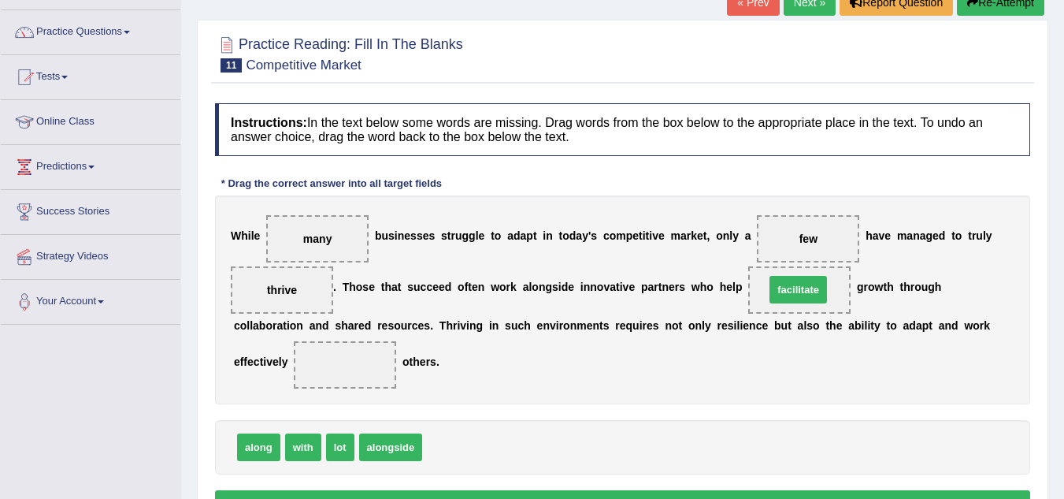
drag, startPoint x: 458, startPoint y: 451, endPoint x: 800, endPoint y: 293, distance: 377.2
drag, startPoint x: 305, startPoint y: 454, endPoint x: 346, endPoint y: 365, distance: 98.0
click at [497, 487] on div "Instructions: In the text below some words are missing. Drag words from the box…" at bounding box center [622, 312] width 823 height 434
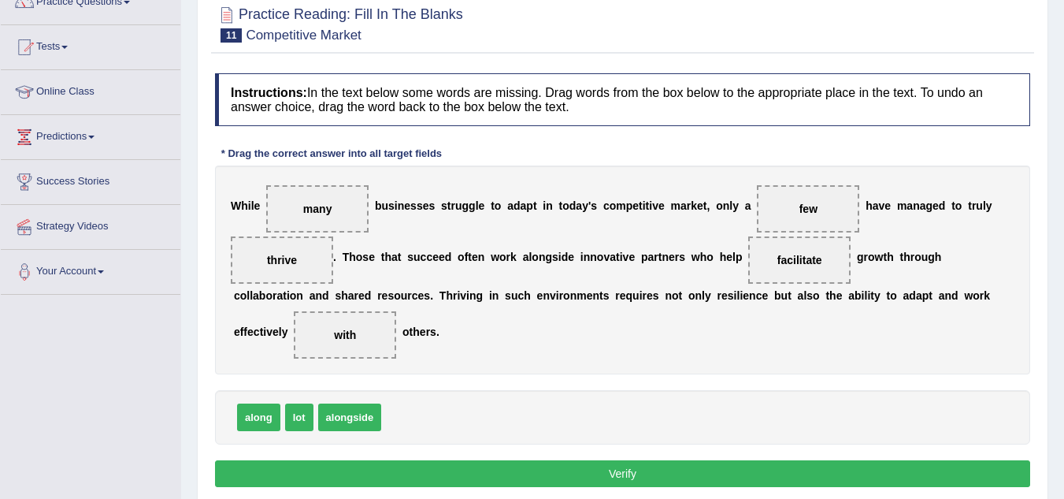
scroll to position [144, 0]
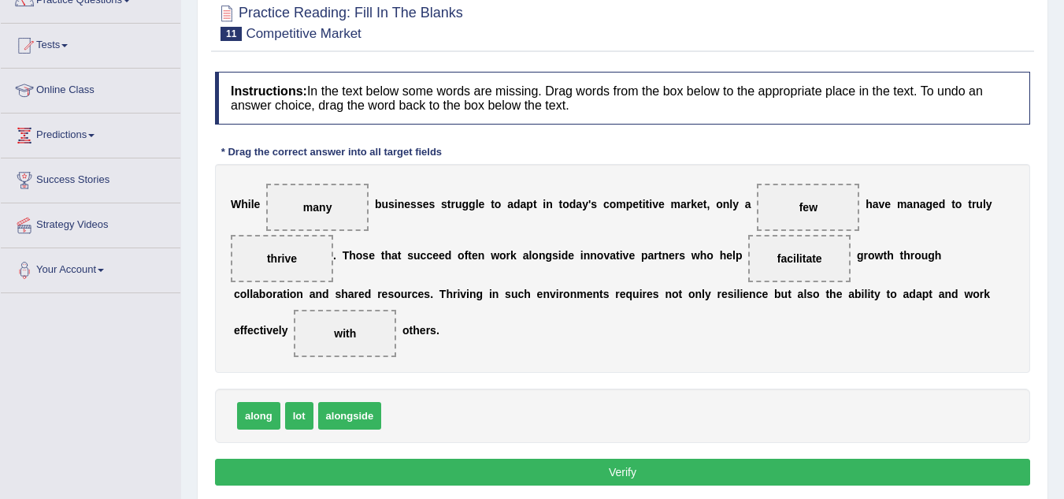
click at [531, 474] on button "Verify" at bounding box center [622, 471] width 815 height 27
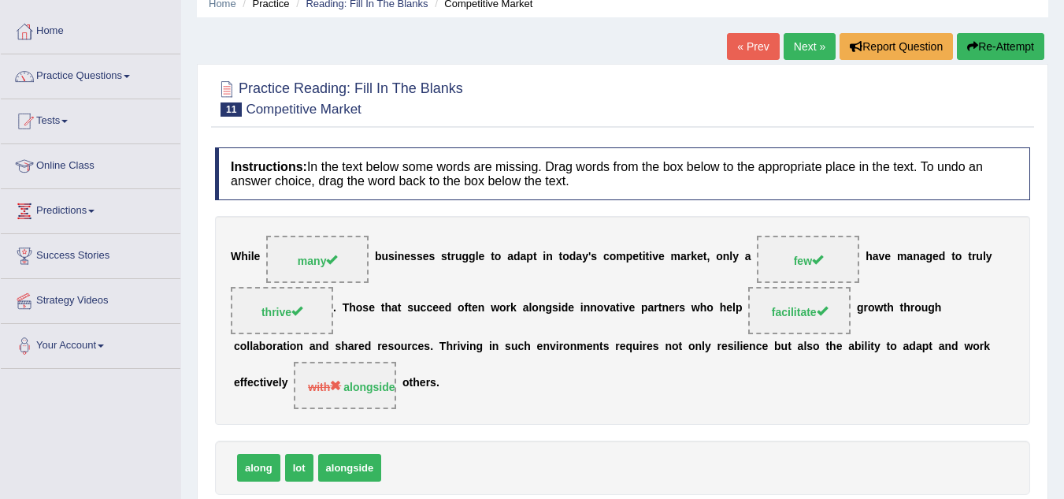
scroll to position [50, 0]
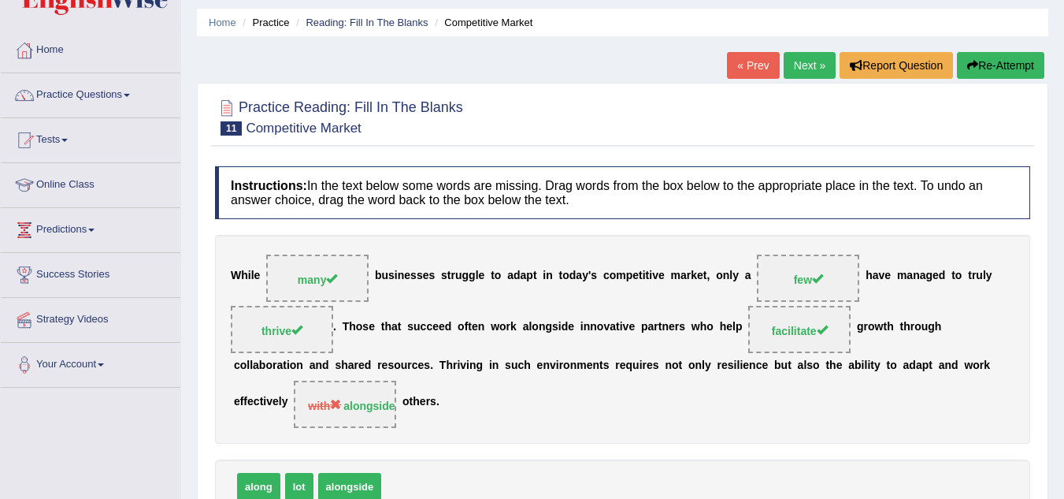
click at [803, 58] on link "Next »" at bounding box center [810, 65] width 52 height 27
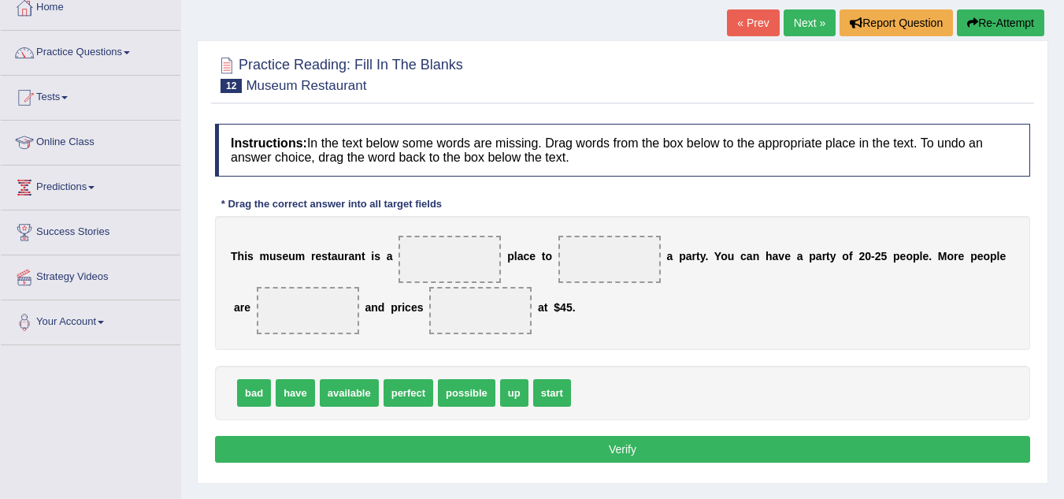
scroll to position [95, 0]
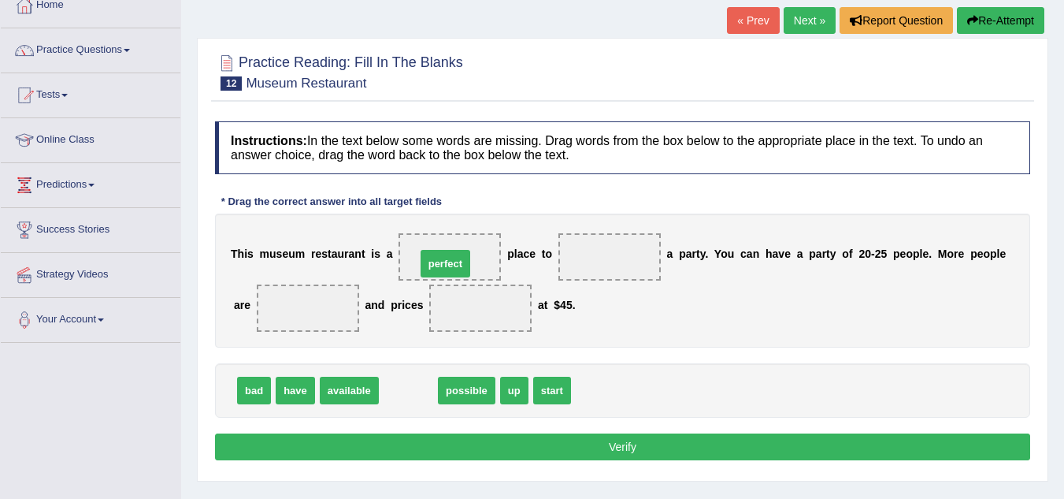
drag, startPoint x: 409, startPoint y: 391, endPoint x: 446, endPoint y: 264, distance: 132.1
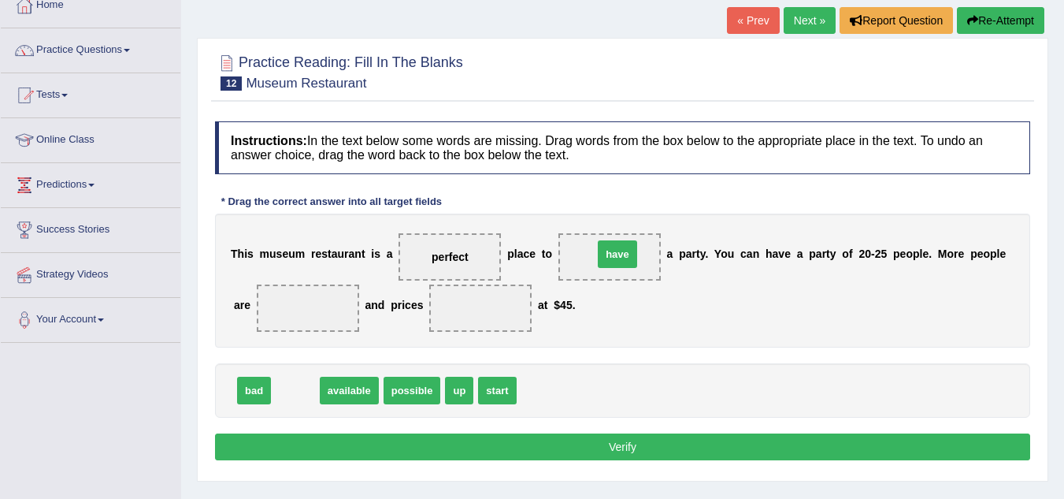
drag, startPoint x: 294, startPoint y: 388, endPoint x: 617, endPoint y: 252, distance: 350.6
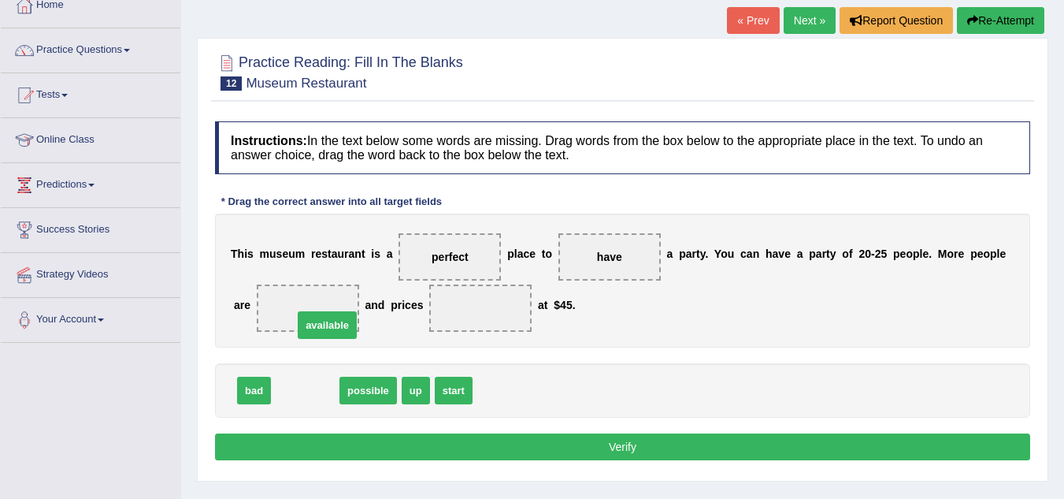
drag, startPoint x: 318, startPoint y: 389, endPoint x: 339, endPoint y: 322, distance: 70.0
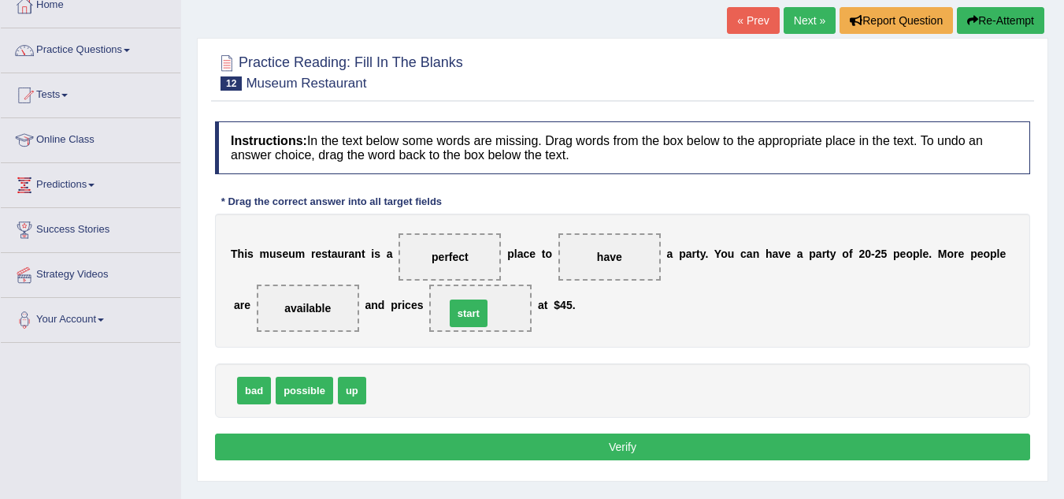
drag, startPoint x: 392, startPoint y: 389, endPoint x: 510, endPoint y: 307, distance: 143.8
click at [610, 445] on button "Verify" at bounding box center [622, 446] width 815 height 27
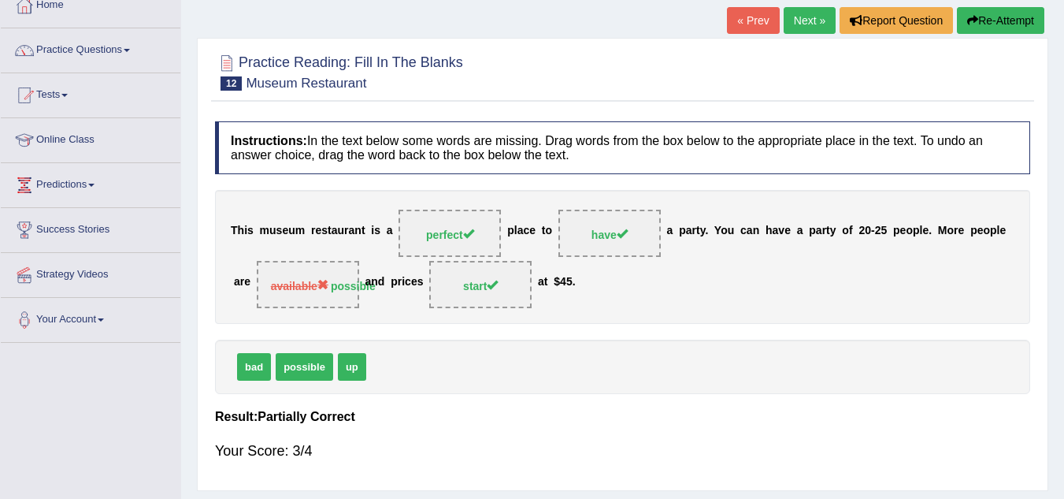
click at [810, 17] on link "Next »" at bounding box center [810, 20] width 52 height 27
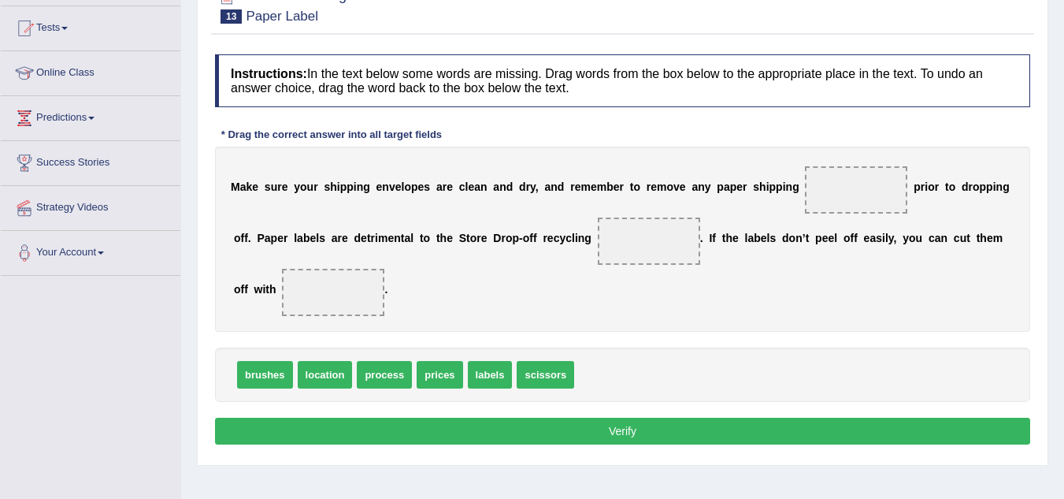
scroll to position [193, 0]
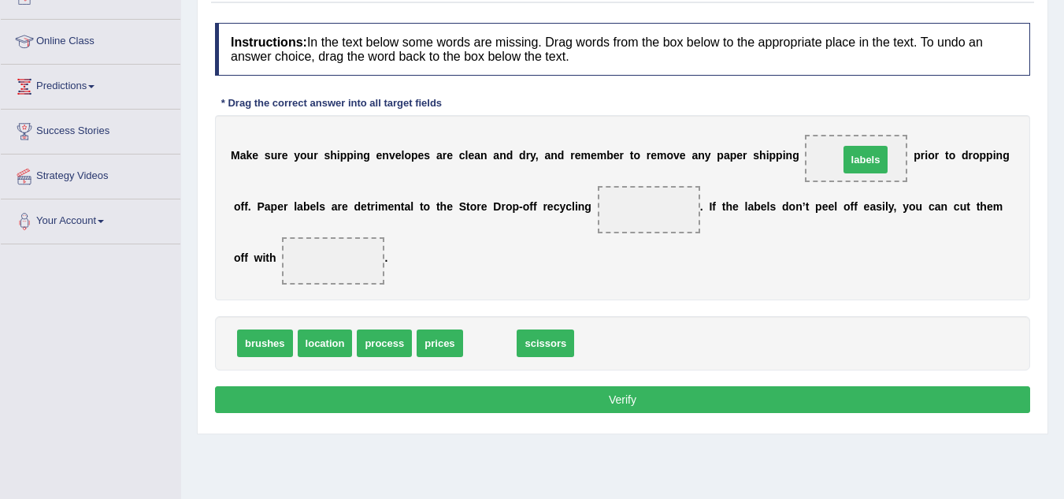
drag, startPoint x: 480, startPoint y: 347, endPoint x: 866, endPoint y: 164, distance: 427.4
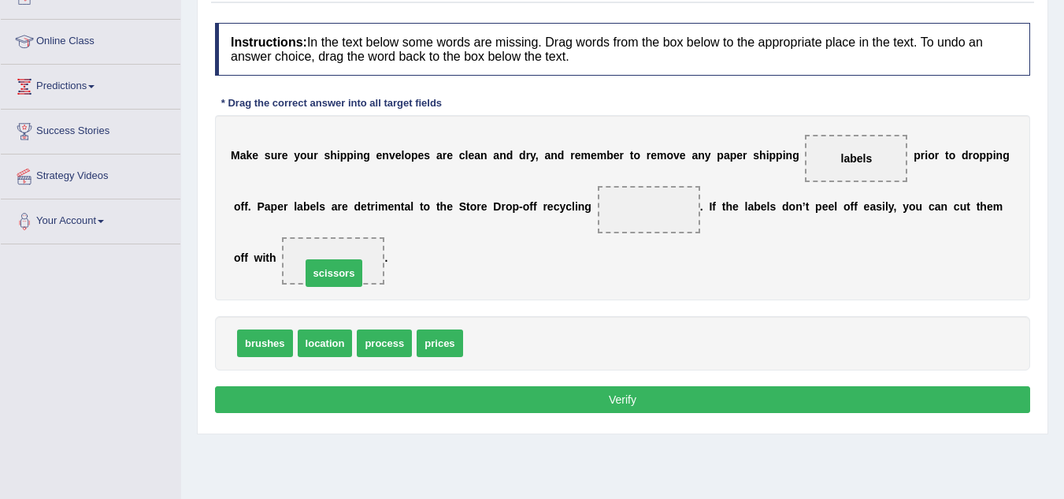
drag, startPoint x: 482, startPoint y: 340, endPoint x: 320, endPoint y: 267, distance: 177.7
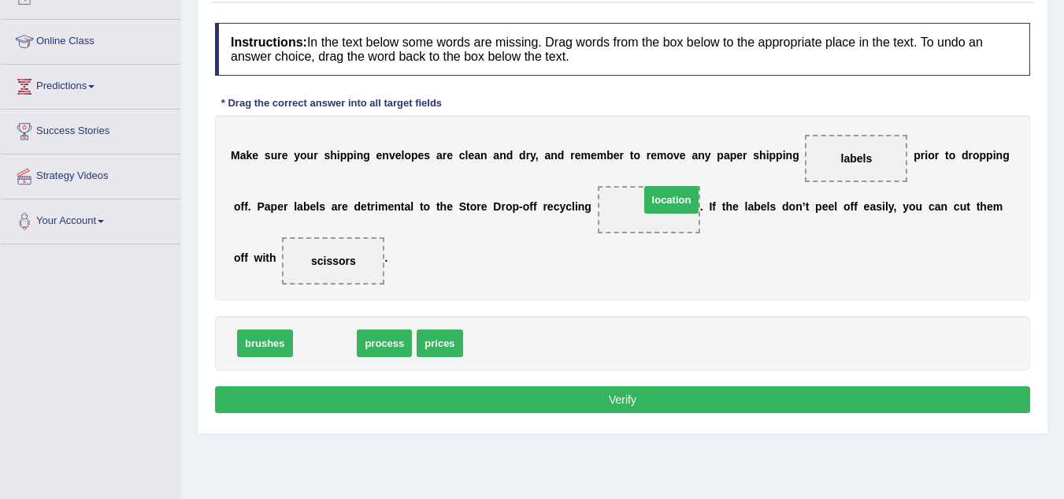
drag, startPoint x: 320, startPoint y: 347, endPoint x: 665, endPoint y: 209, distance: 371.6
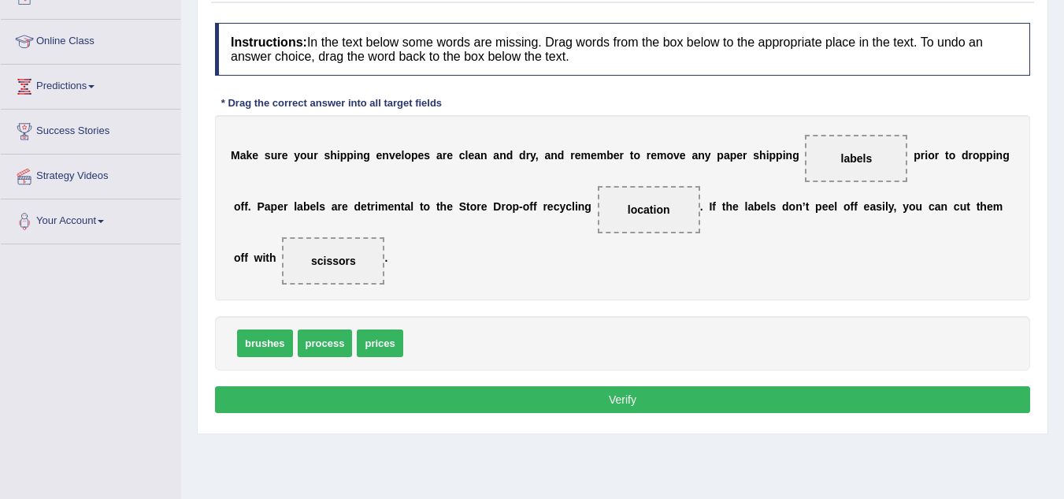
click at [604, 399] on button "Verify" at bounding box center [622, 399] width 815 height 27
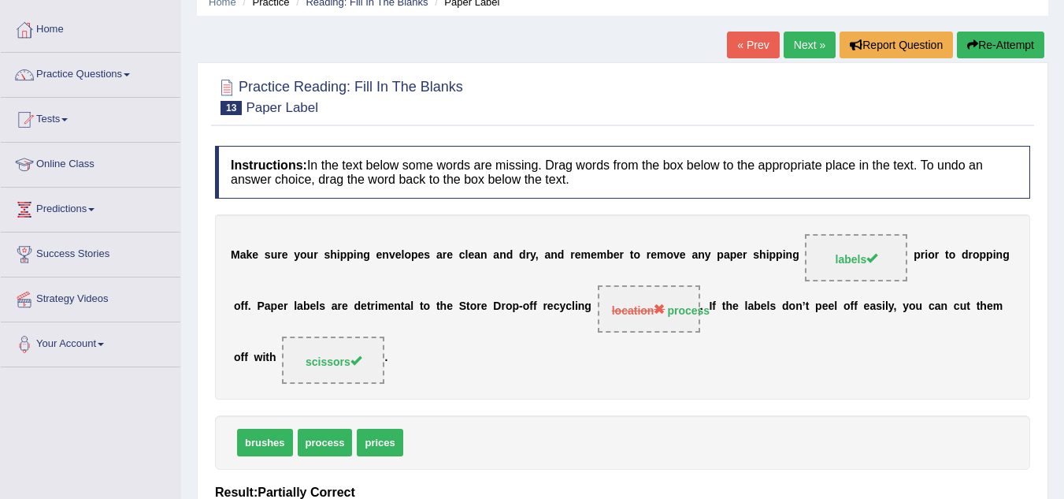
scroll to position [67, 0]
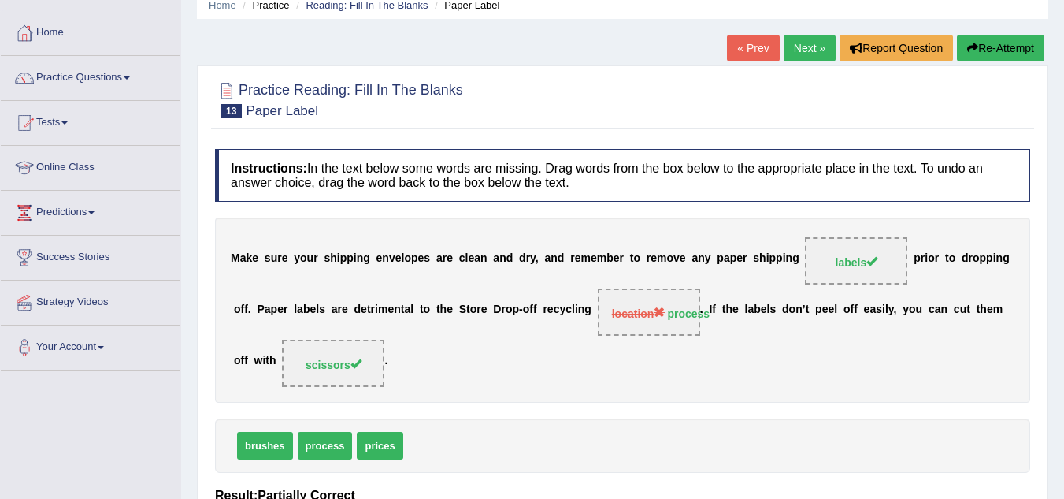
click at [807, 39] on link "Next »" at bounding box center [810, 48] width 52 height 27
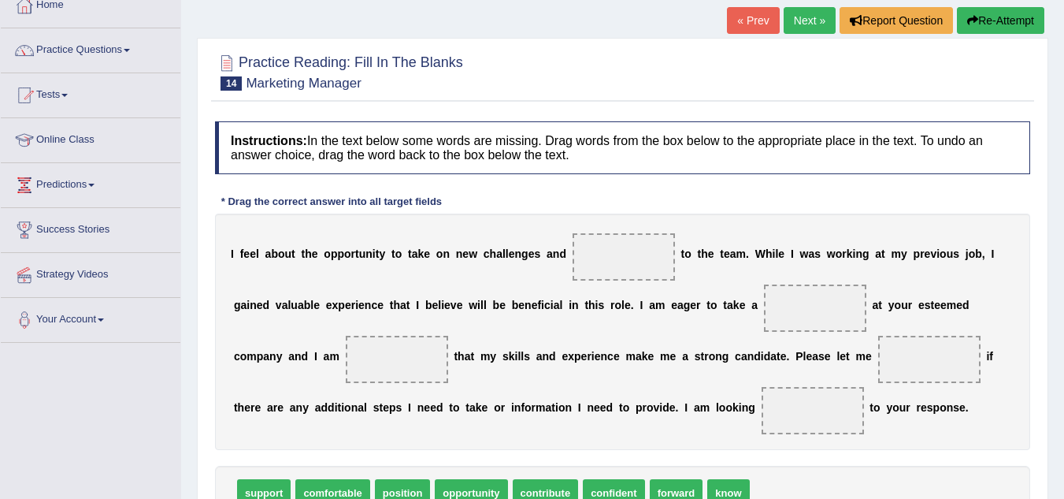
scroll to position [126, 0]
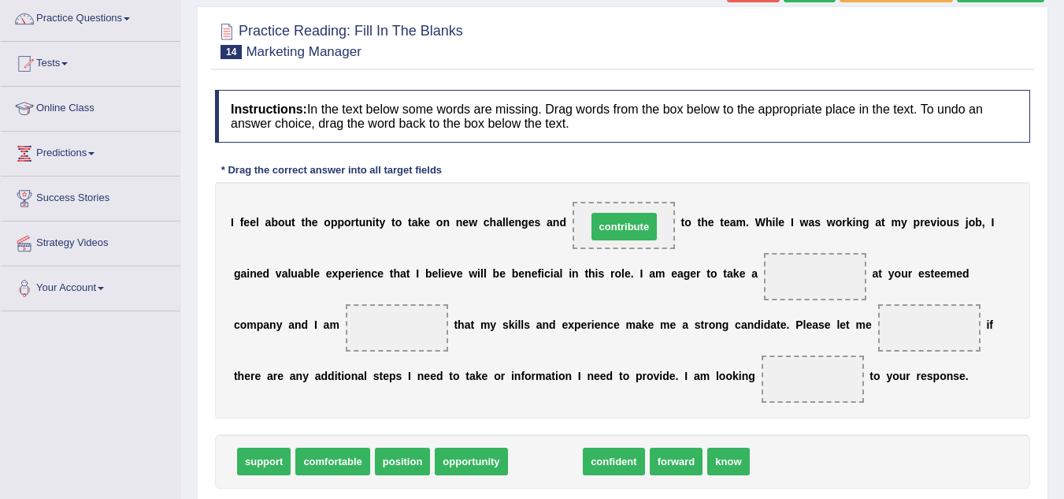
drag, startPoint x: 540, startPoint y: 464, endPoint x: 619, endPoint y: 222, distance: 254.4
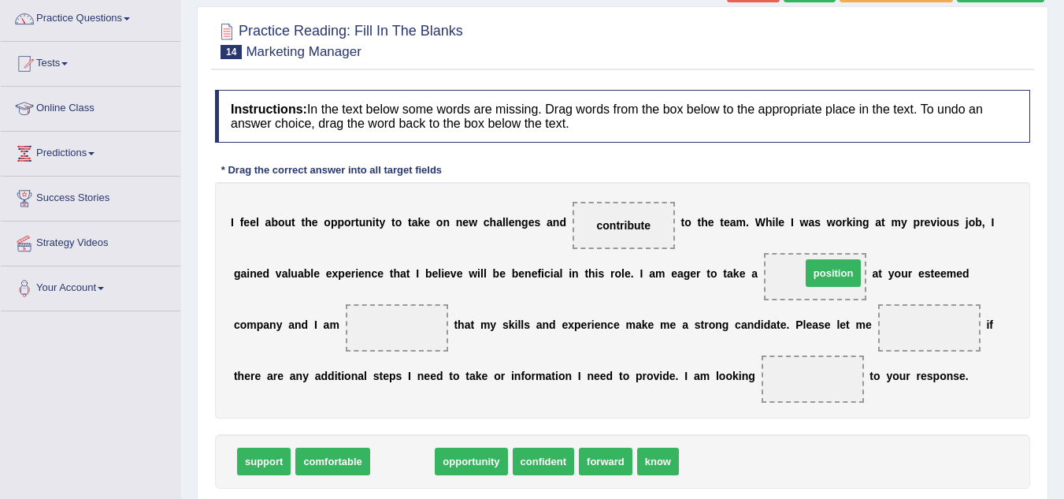
drag, startPoint x: 397, startPoint y: 465, endPoint x: 830, endPoint y: 277, distance: 472.4
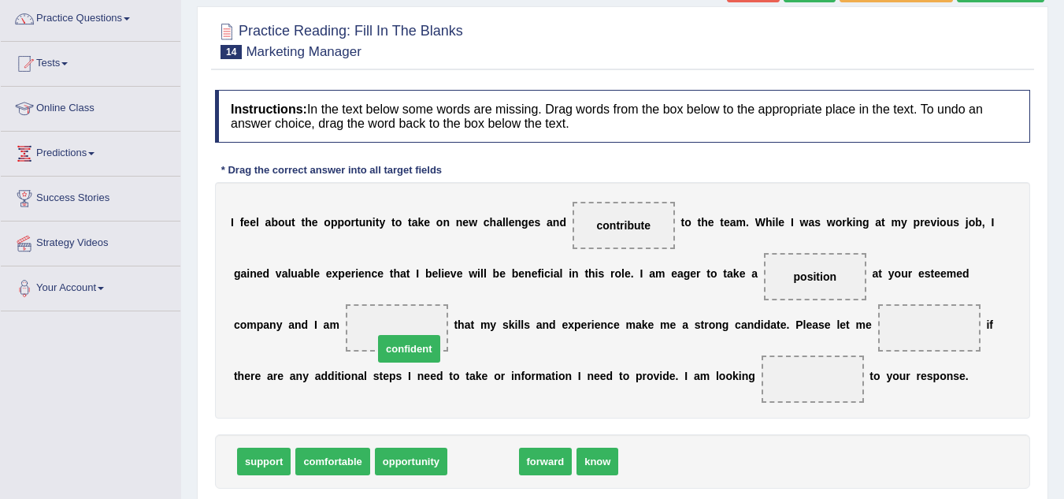
drag, startPoint x: 470, startPoint y: 459, endPoint x: 395, endPoint y: 340, distance: 141.6
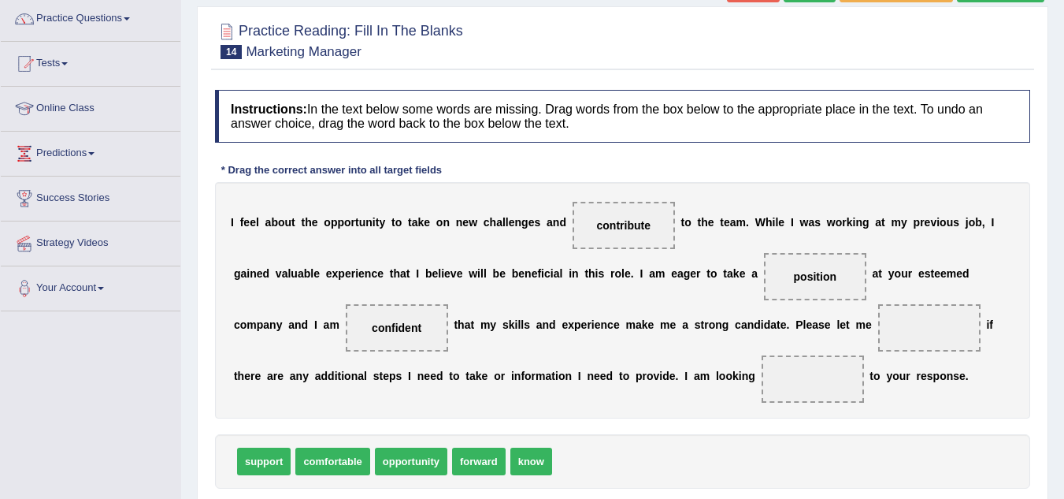
drag, startPoint x: 548, startPoint y: 460, endPoint x: 538, endPoint y: 458, distance: 10.4
drag, startPoint x: 538, startPoint y: 458, endPoint x: 689, endPoint y: 382, distance: 168.8
click at [689, 382] on div "Instructions: In the text below some words are missing. Drag words from the box…" at bounding box center [622, 313] width 823 height 462
drag, startPoint x: 536, startPoint y: 462, endPoint x: 937, endPoint y: 322, distance: 424.5
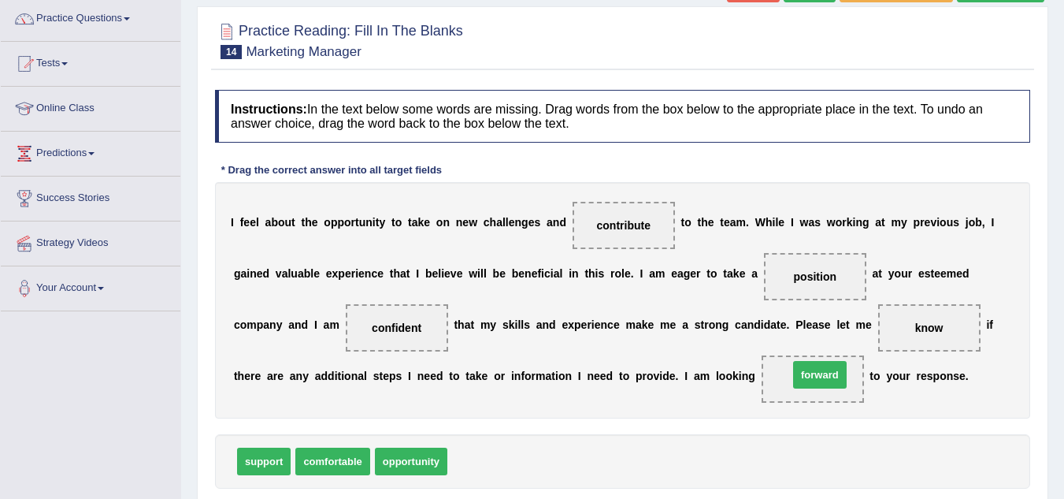
drag, startPoint x: 480, startPoint y: 454, endPoint x: 830, endPoint y: 370, distance: 359.6
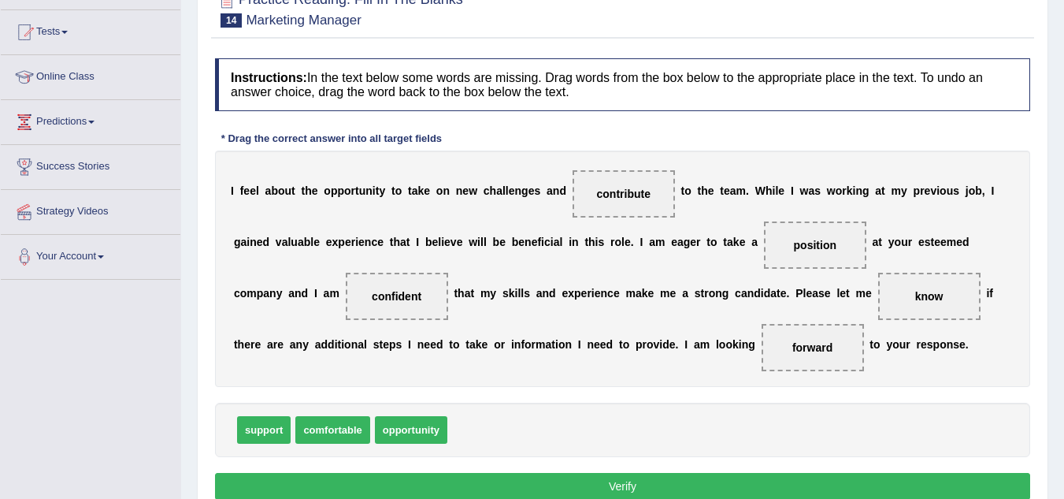
click at [726, 477] on button "Verify" at bounding box center [622, 486] width 815 height 27
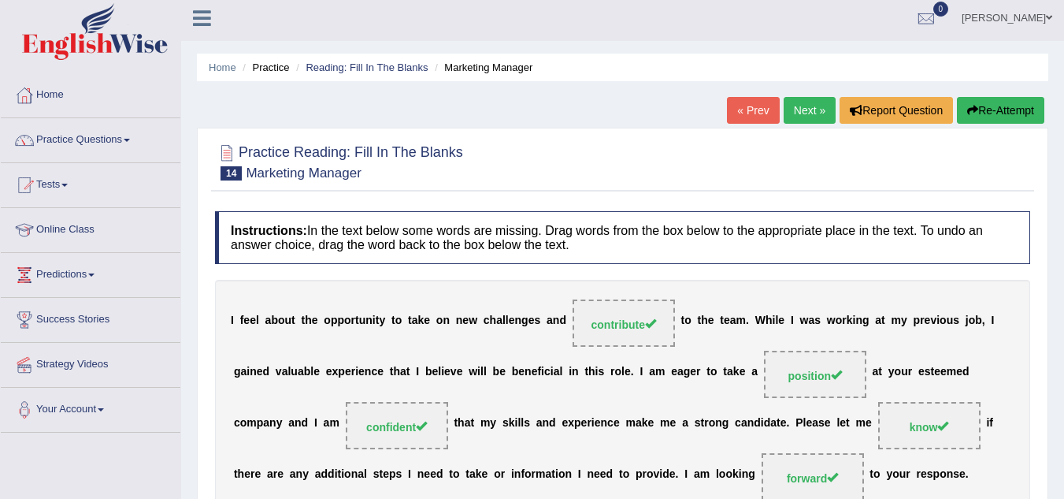
scroll to position [0, 0]
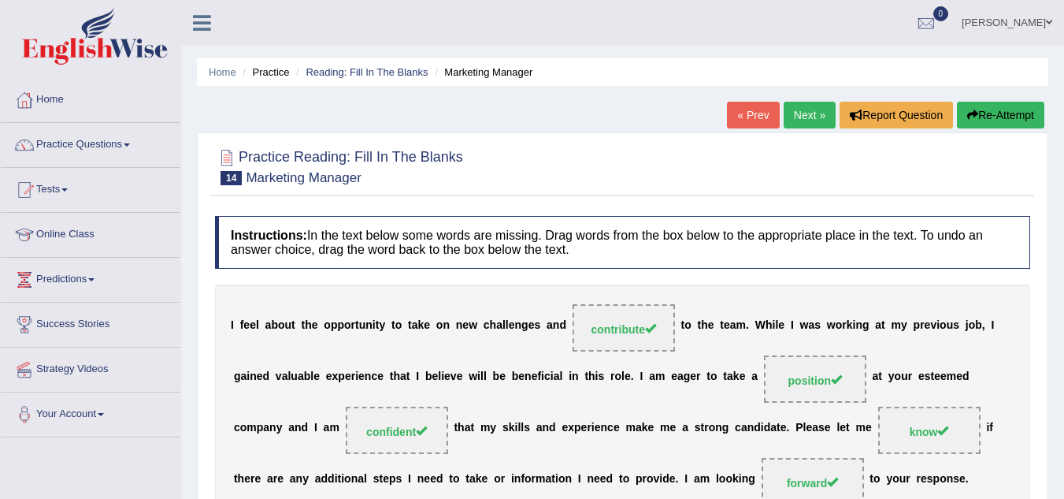
click at [811, 115] on link "Next »" at bounding box center [810, 115] width 52 height 27
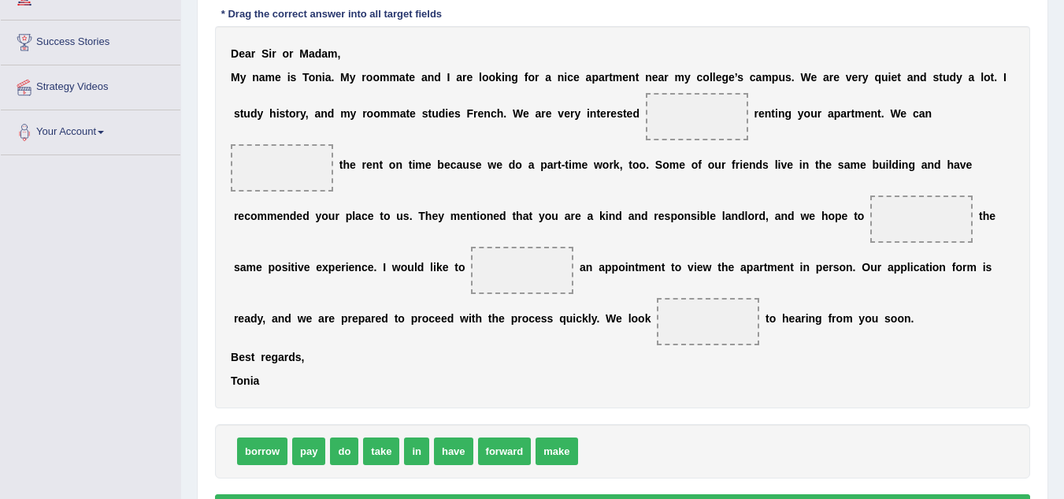
scroll to position [284, 0]
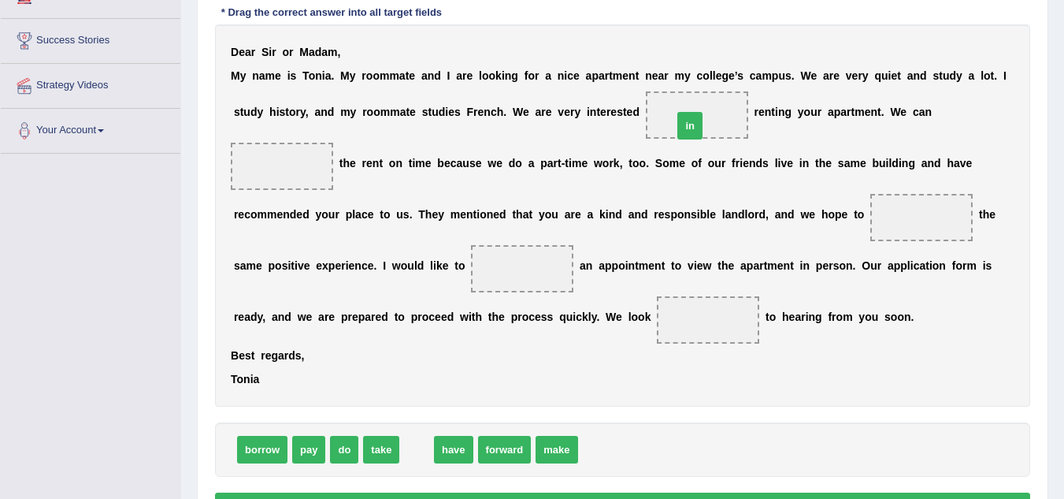
drag, startPoint x: 417, startPoint y: 449, endPoint x: 690, endPoint y: 125, distance: 423.7
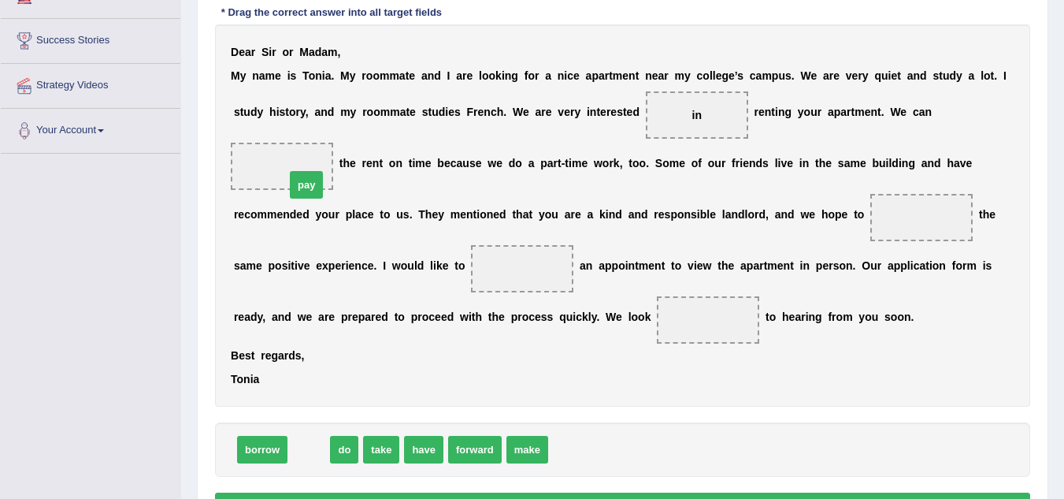
drag, startPoint x: 309, startPoint y: 444, endPoint x: 306, endPoint y: 177, distance: 267.1
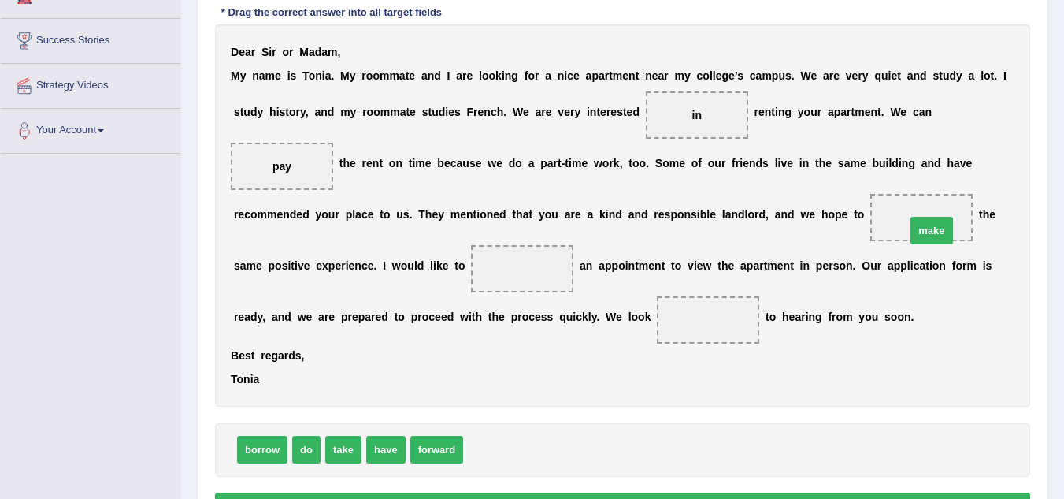
drag, startPoint x: 484, startPoint y: 452, endPoint x: 927, endPoint y: 233, distance: 494.7
drag, startPoint x: 382, startPoint y: 452, endPoint x: 526, endPoint y: 271, distance: 231.5
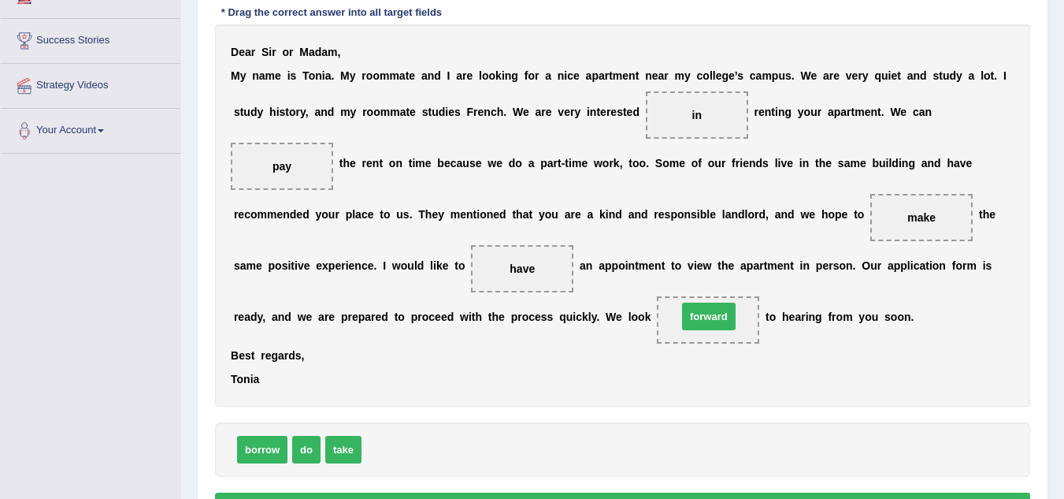
drag, startPoint x: 391, startPoint y: 447, endPoint x: 707, endPoint y: 314, distance: 343.1
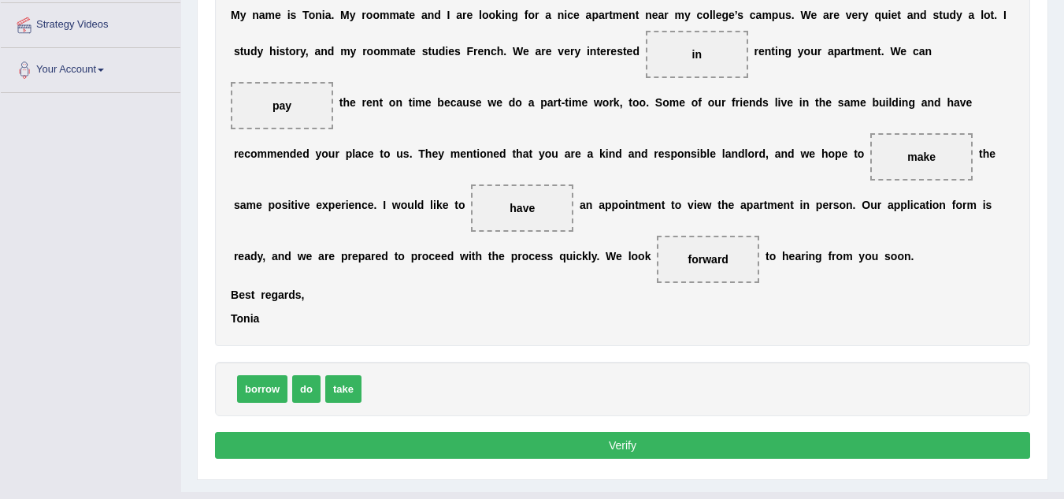
scroll to position [347, 0]
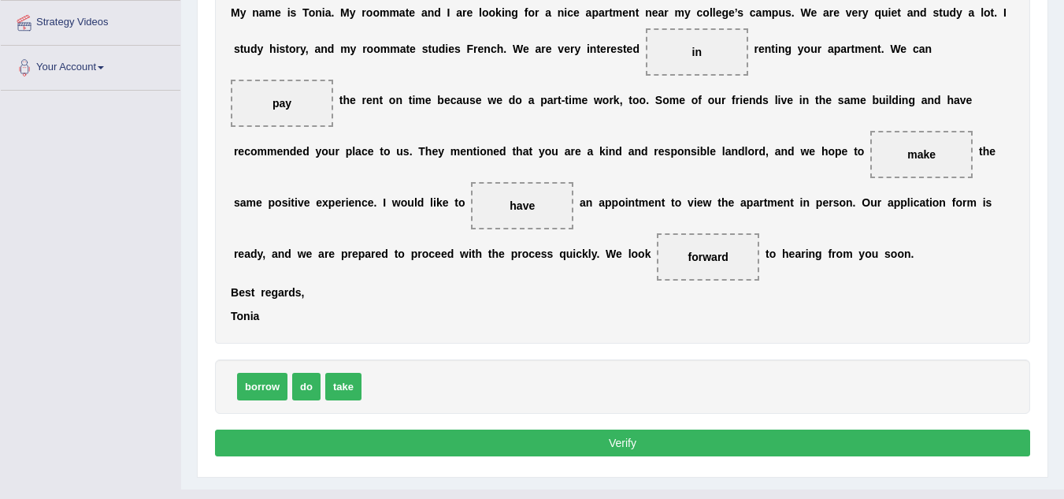
click at [627, 441] on button "Verify" at bounding box center [622, 442] width 815 height 27
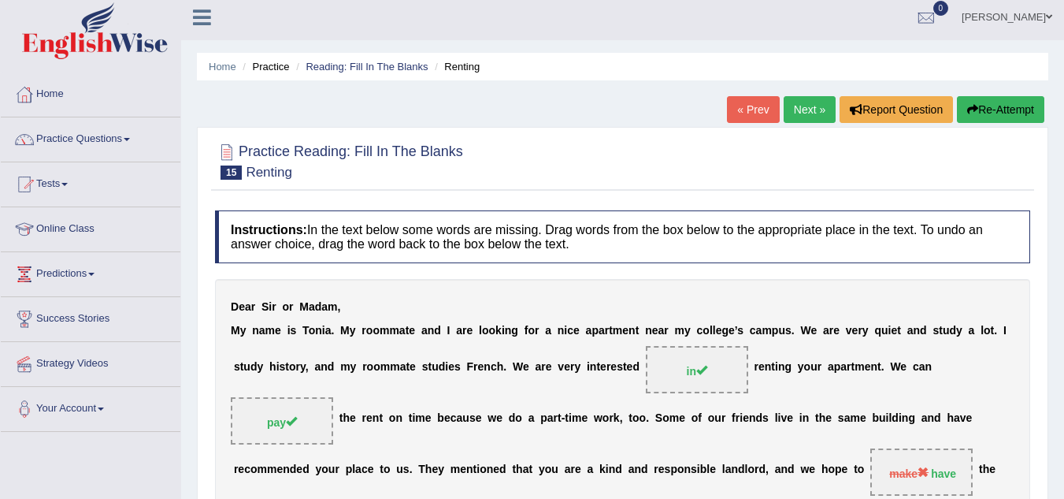
scroll to position [0, 0]
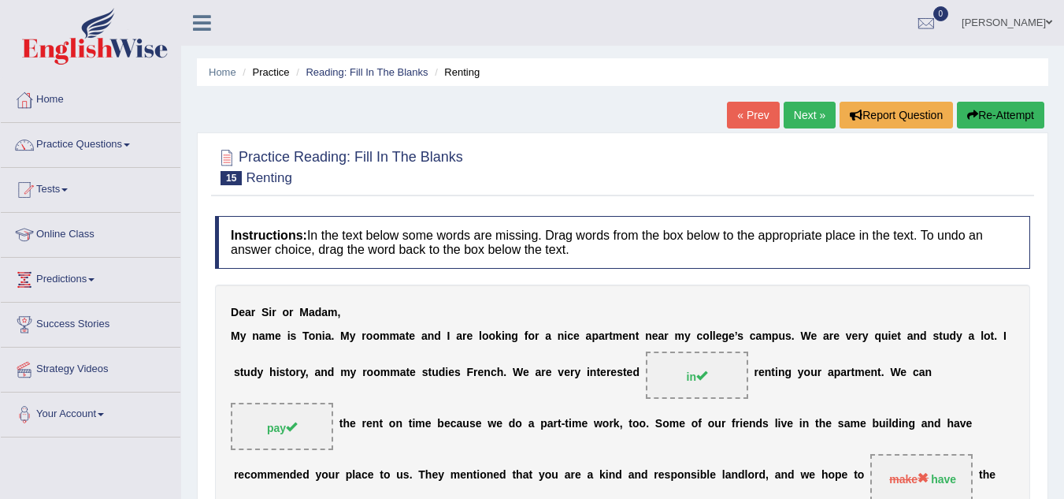
click at [793, 116] on link "Next »" at bounding box center [810, 115] width 52 height 27
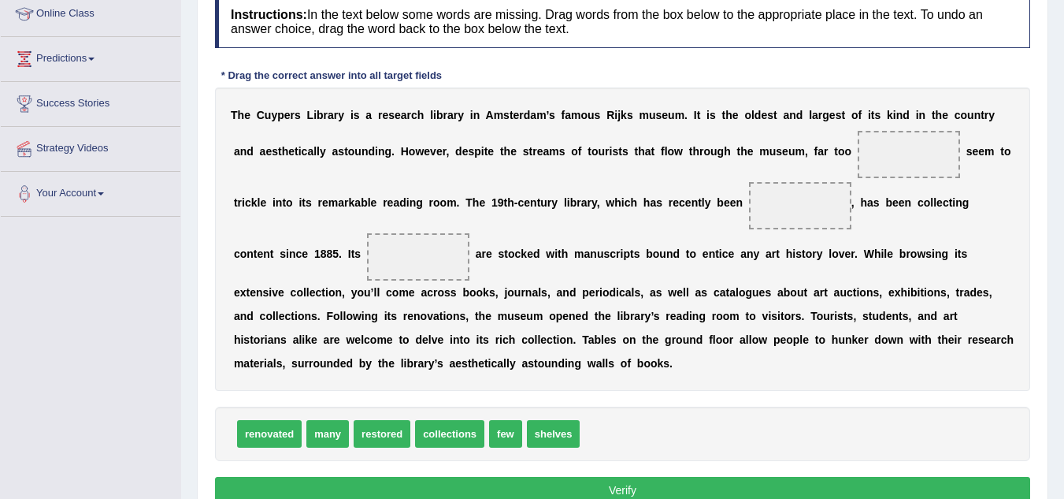
scroll to position [252, 0]
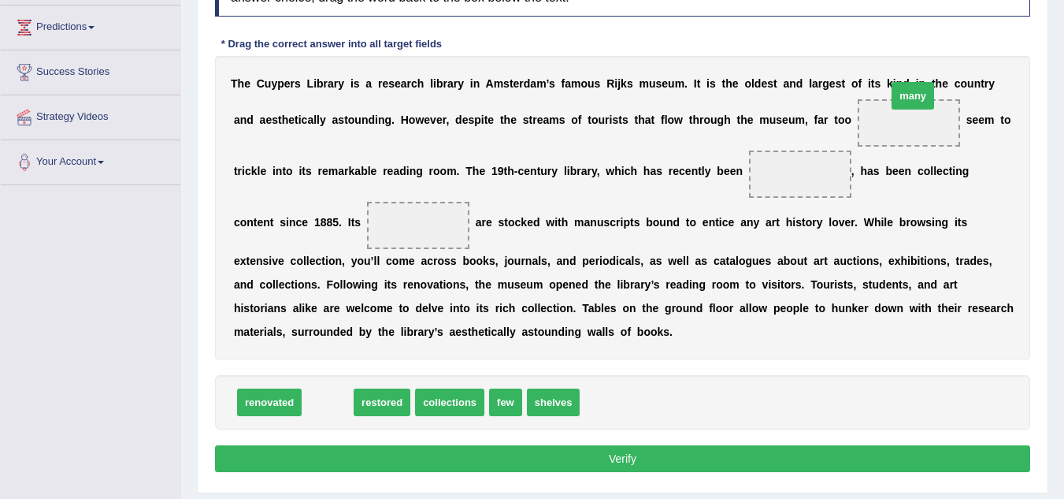
drag, startPoint x: 331, startPoint y: 407, endPoint x: 910, endPoint y: 111, distance: 650.0
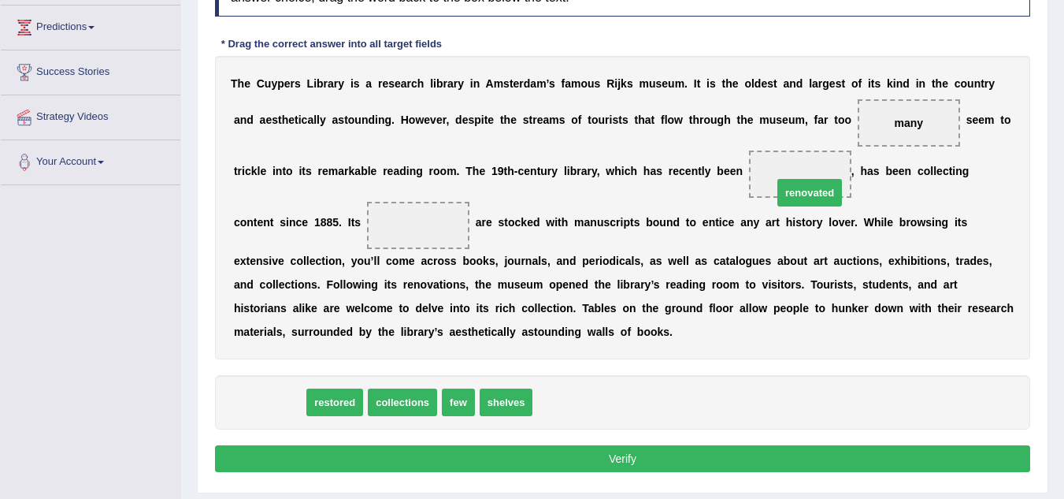
drag, startPoint x: 263, startPoint y: 403, endPoint x: 798, endPoint y: 184, distance: 578.0
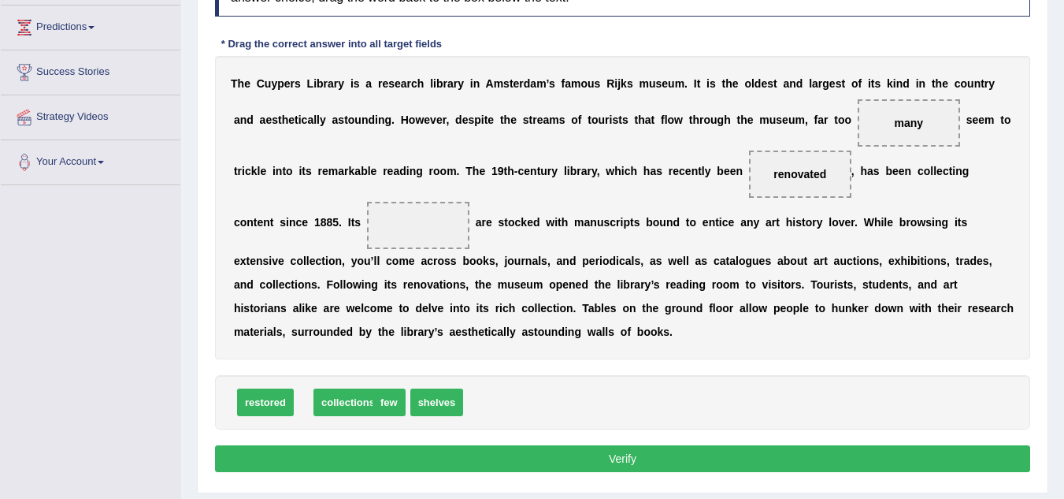
drag, startPoint x: 335, startPoint y: 400, endPoint x: 345, endPoint y: 409, distance: 13.4
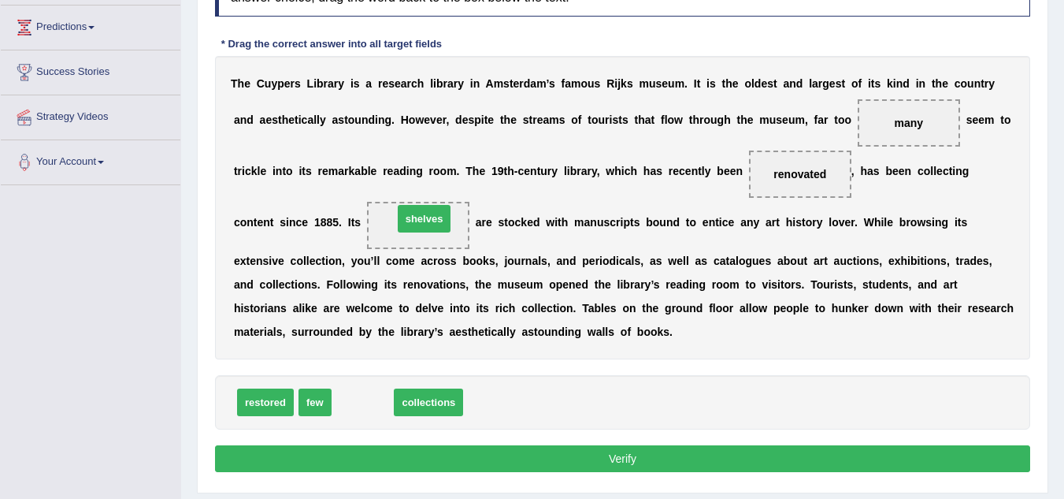
drag, startPoint x: 361, startPoint y: 398, endPoint x: 422, endPoint y: 213, distance: 195.1
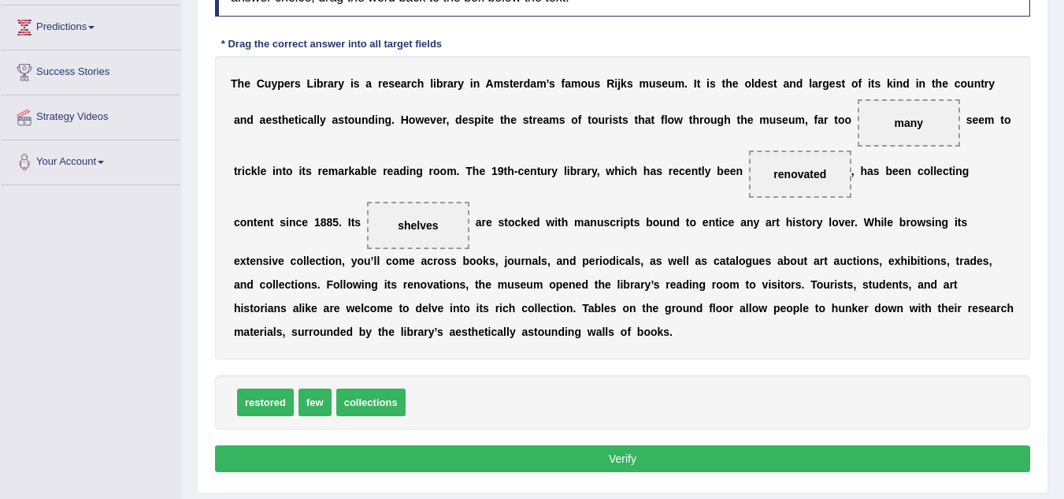
click at [684, 459] on button "Verify" at bounding box center [622, 458] width 815 height 27
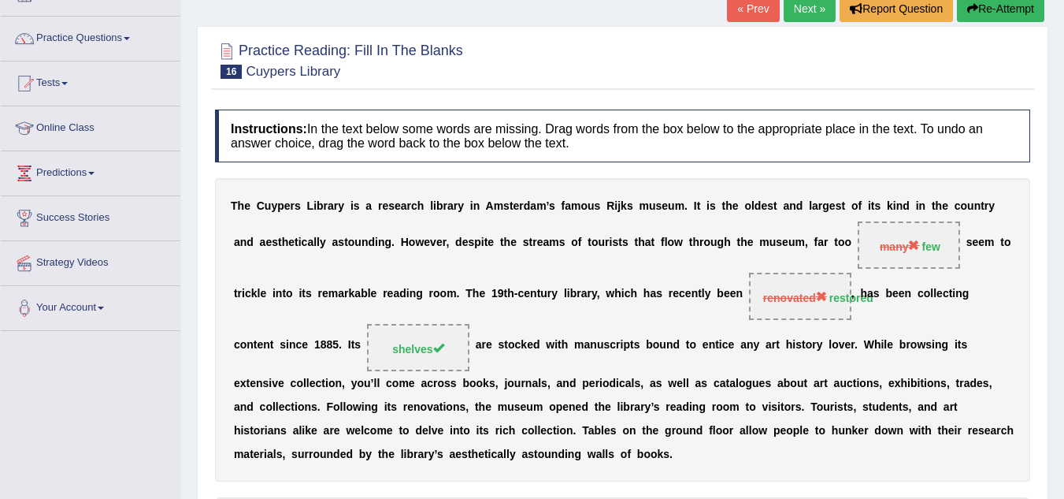
scroll to position [0, 0]
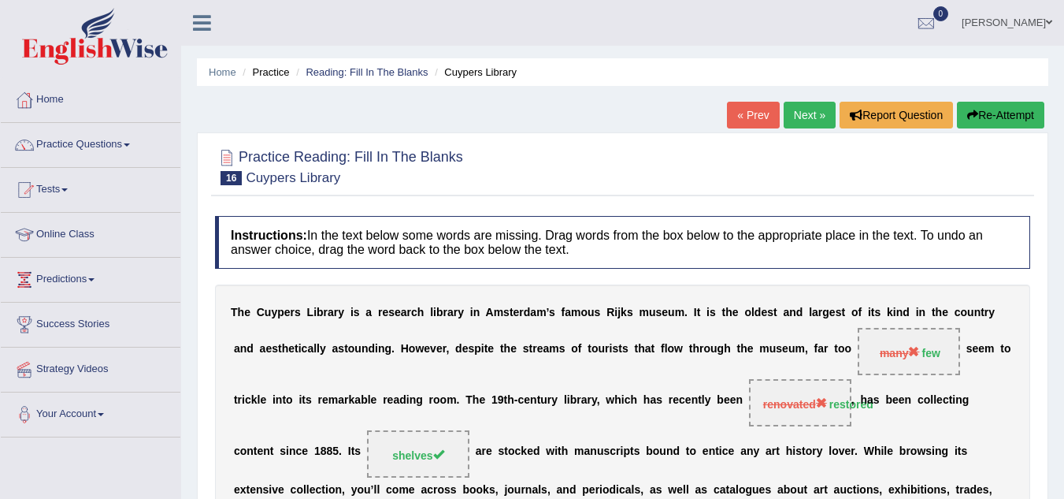
click at [799, 110] on link "Next »" at bounding box center [810, 115] width 52 height 27
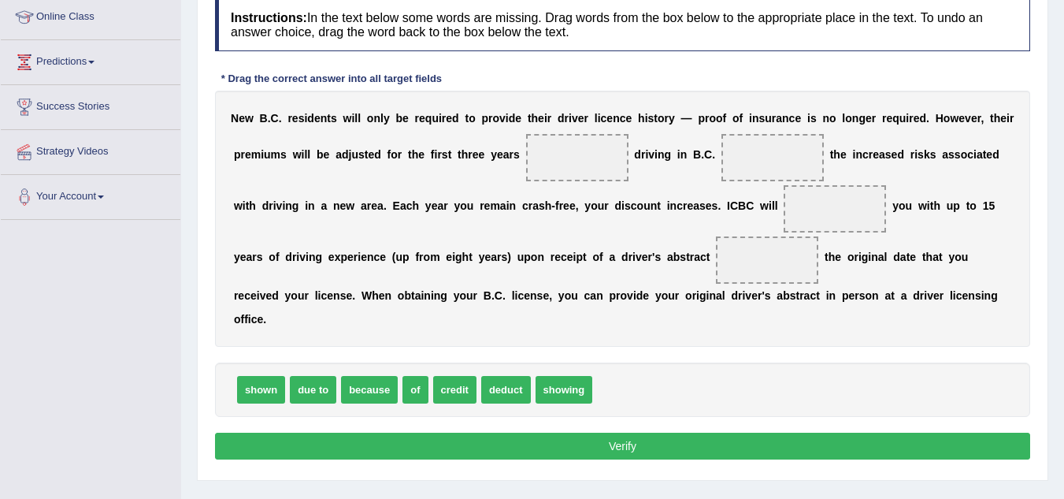
scroll to position [221, 0]
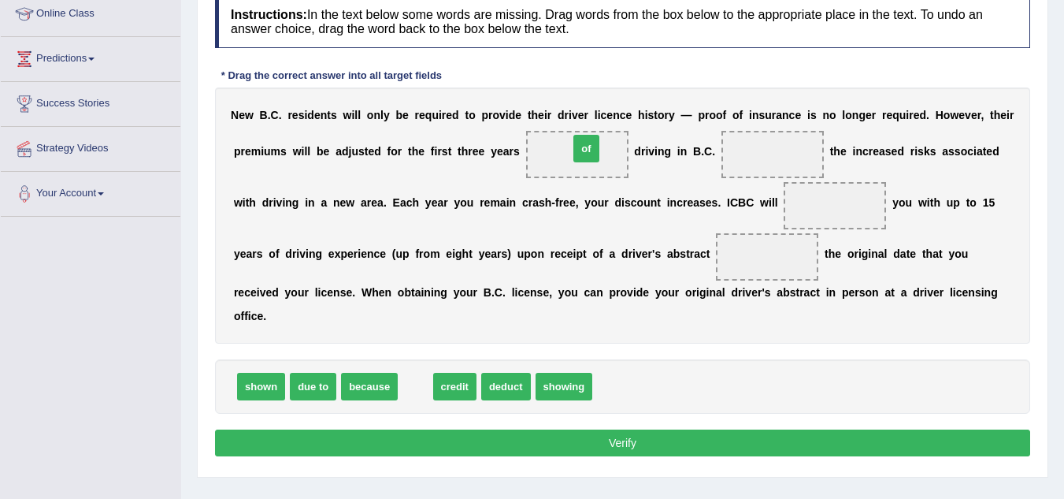
drag, startPoint x: 407, startPoint y: 390, endPoint x: 577, endPoint y: 152, distance: 293.0
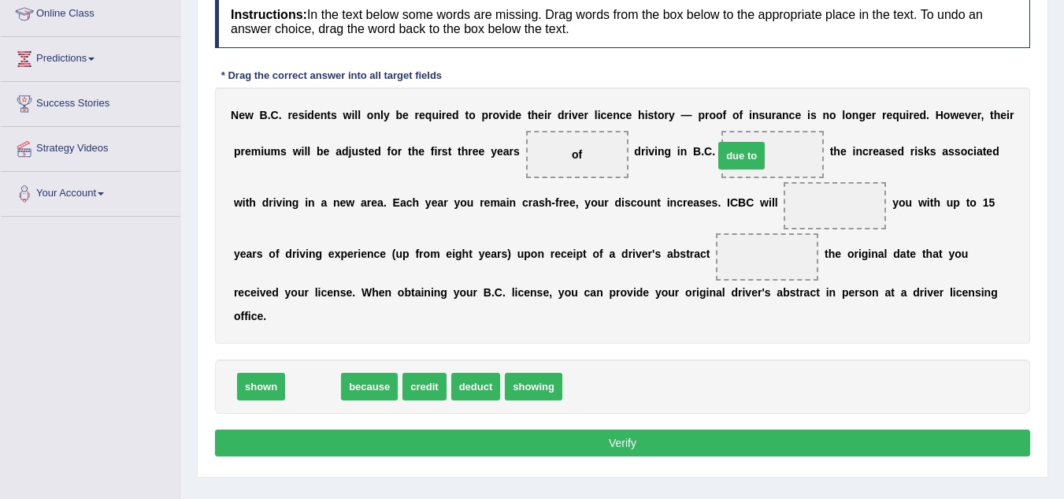
drag, startPoint x: 317, startPoint y: 381, endPoint x: 755, endPoint y: 149, distance: 495.5
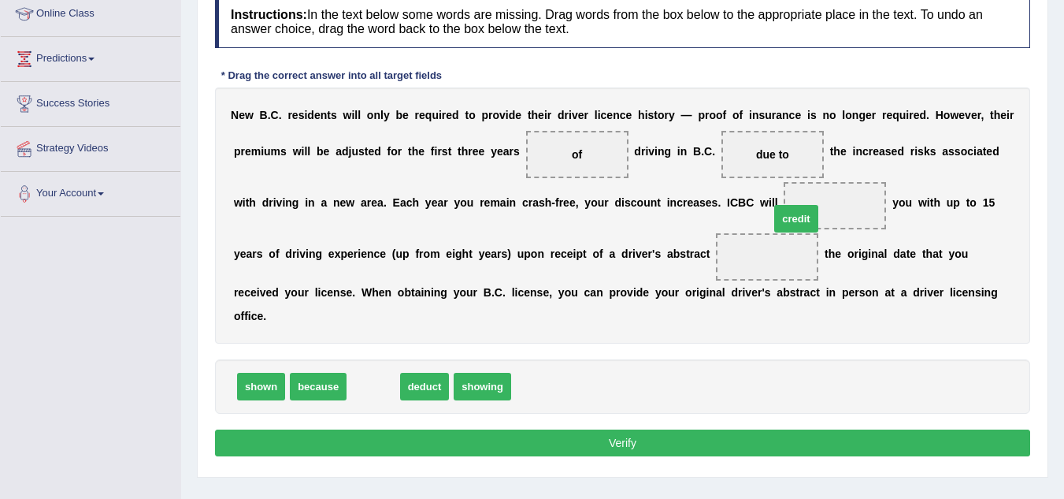
drag, startPoint x: 375, startPoint y: 388, endPoint x: 820, endPoint y: 213, distance: 478.2
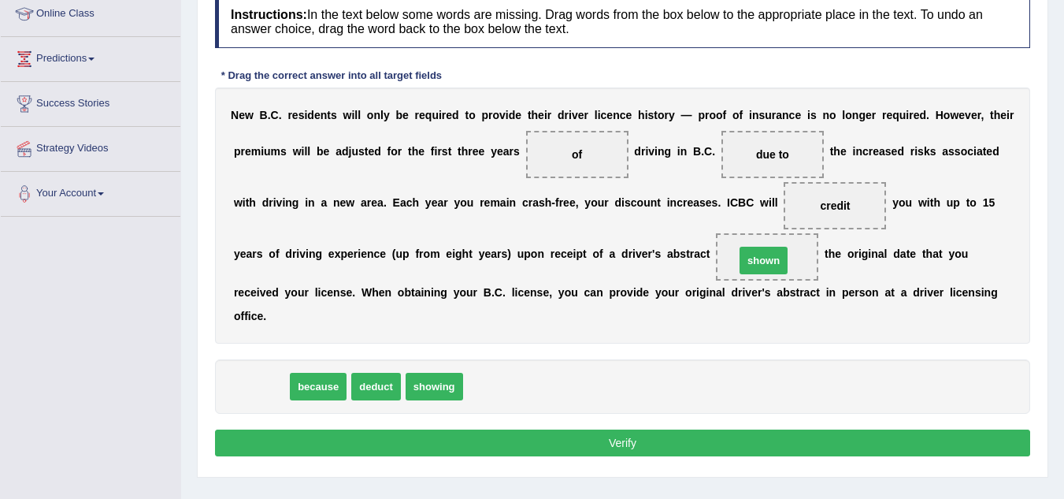
drag, startPoint x: 272, startPoint y: 380, endPoint x: 777, endPoint y: 254, distance: 520.5
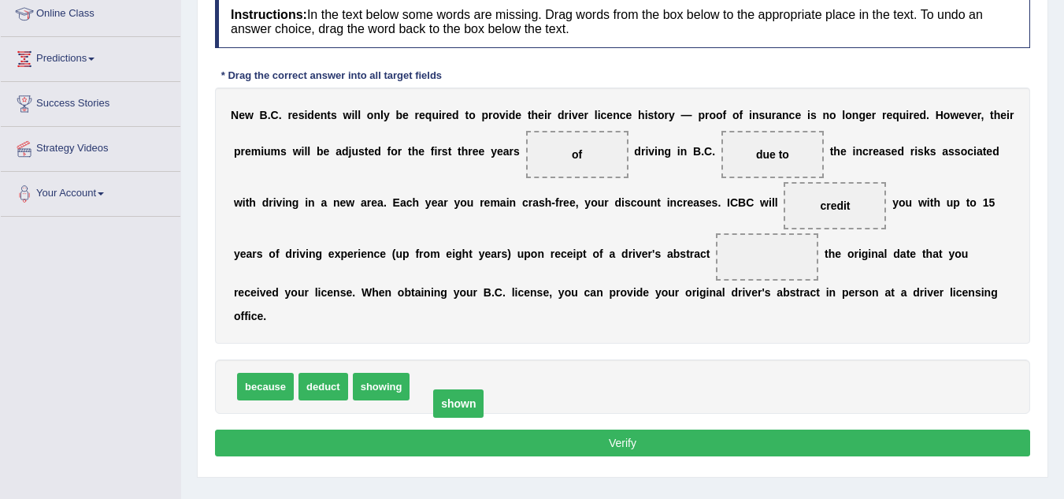
drag, startPoint x: 768, startPoint y: 253, endPoint x: 459, endPoint y: 399, distance: 341.8
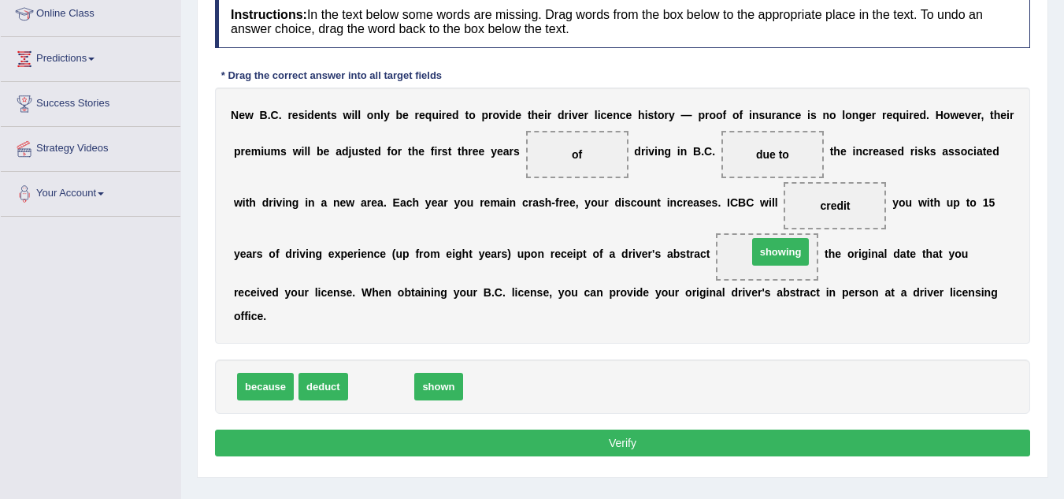
drag, startPoint x: 383, startPoint y: 383, endPoint x: 781, endPoint y: 252, distance: 418.8
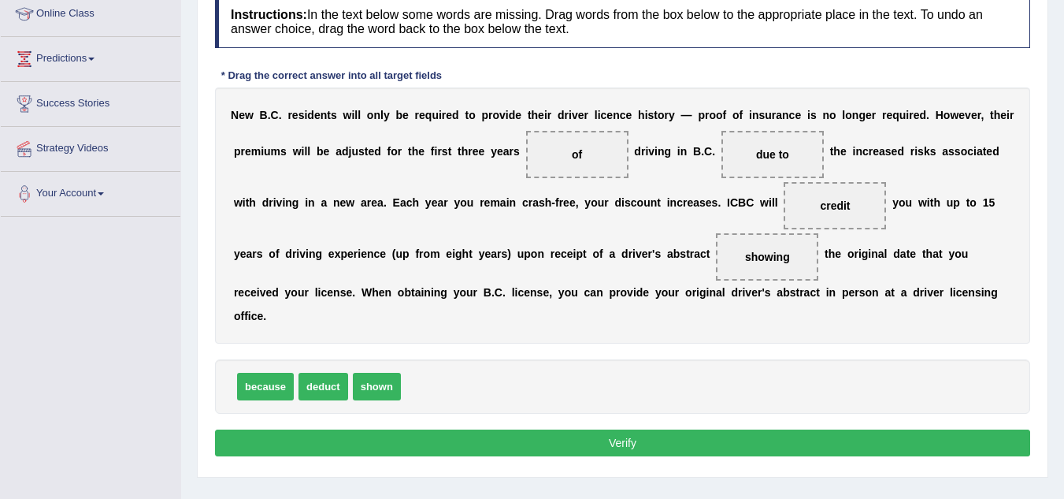
click at [658, 438] on button "Verify" at bounding box center [622, 442] width 815 height 27
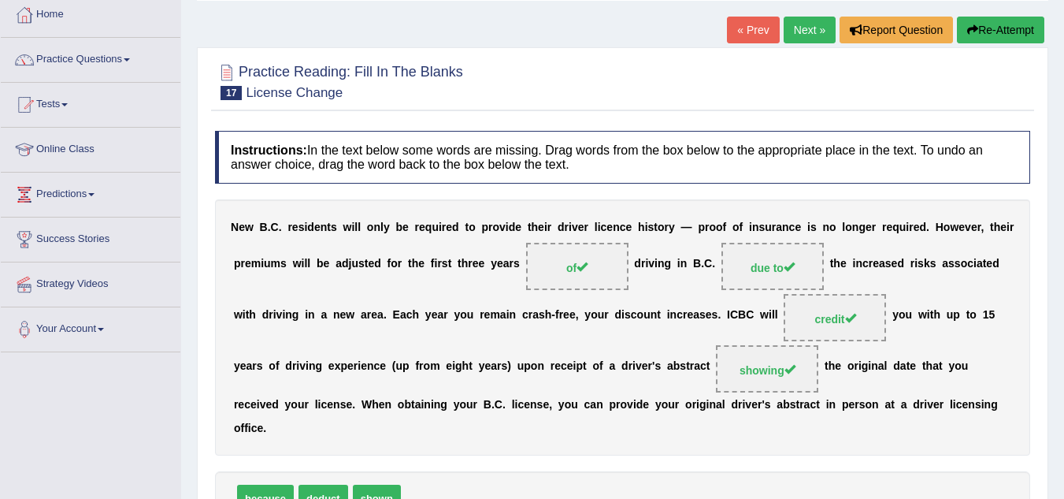
scroll to position [63, 0]
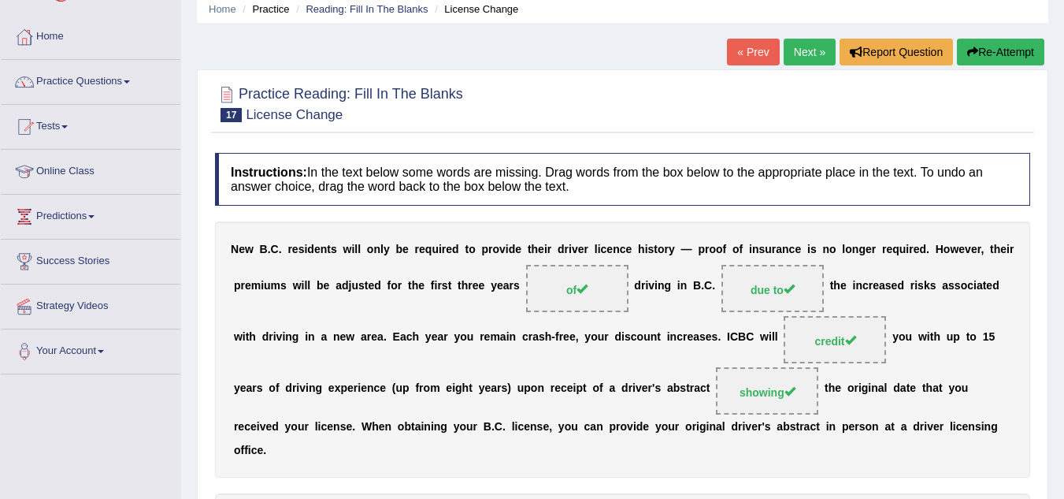
click at [808, 53] on link "Next »" at bounding box center [810, 52] width 52 height 27
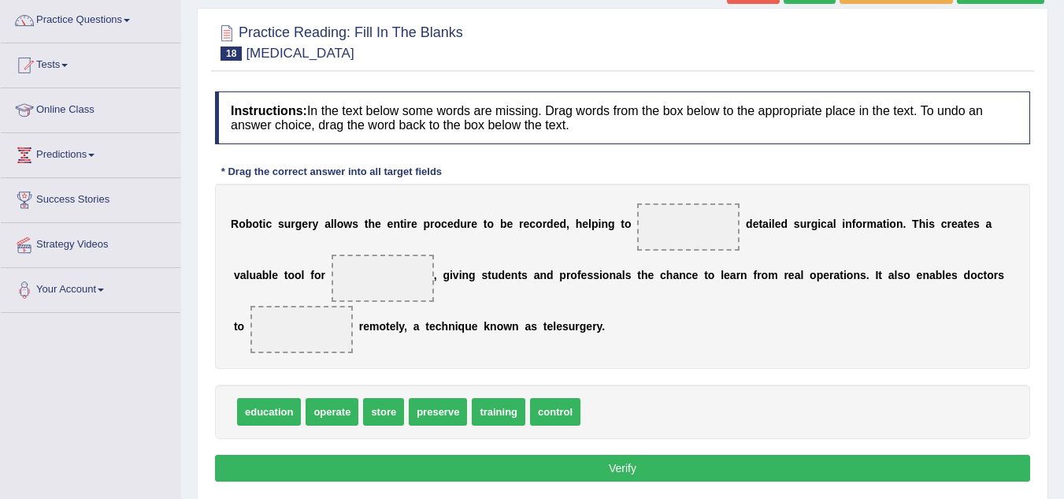
scroll to position [126, 0]
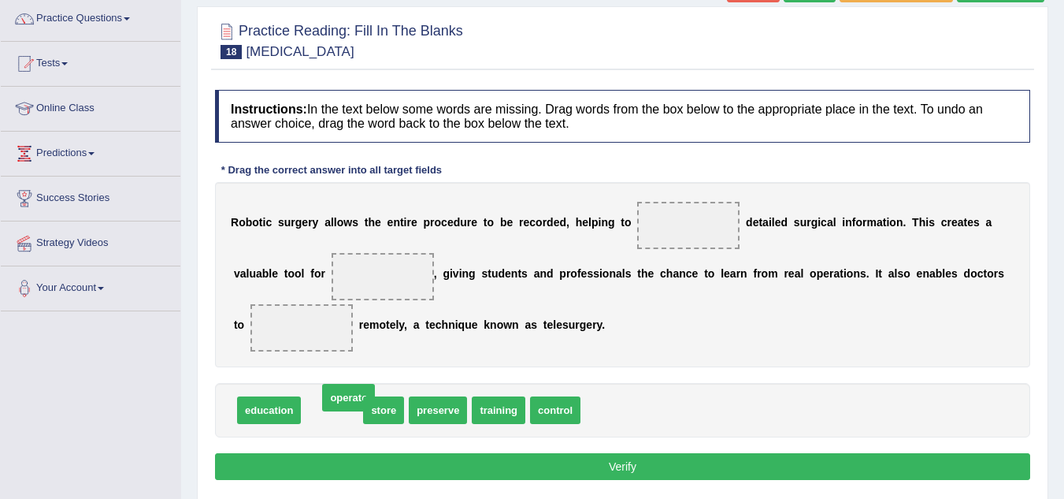
drag, startPoint x: 320, startPoint y: 407, endPoint x: 332, endPoint y: 400, distance: 14.1
drag, startPoint x: 323, startPoint y: 399, endPoint x: 677, endPoint y: 217, distance: 397.8
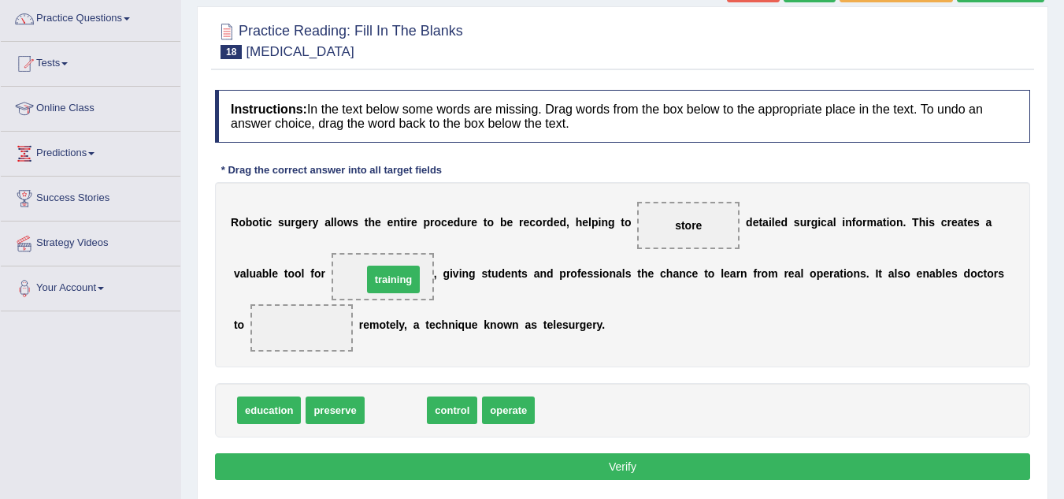
drag, startPoint x: 394, startPoint y: 415, endPoint x: 391, endPoint y: 284, distance: 131.6
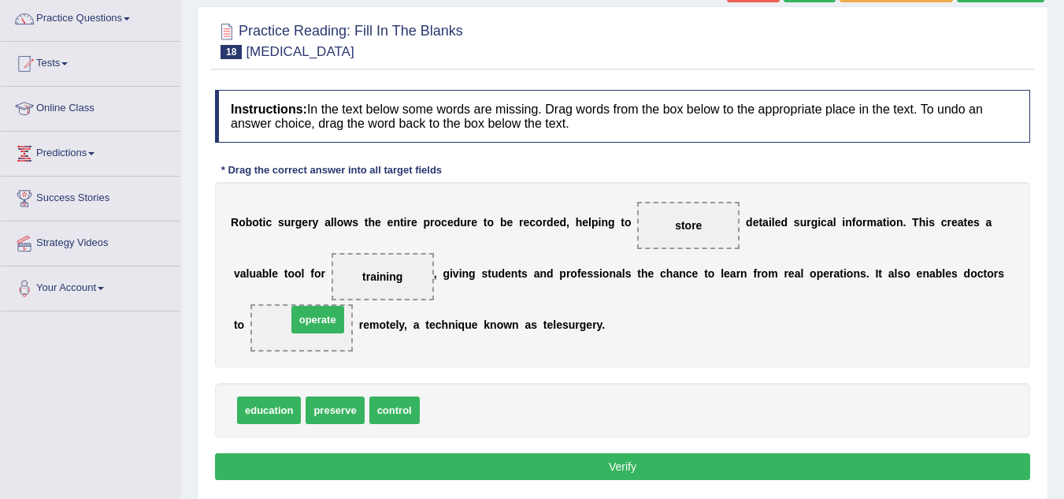
drag, startPoint x: 449, startPoint y: 415, endPoint x: 306, endPoint y: 325, distance: 168.9
click at [622, 470] on button "Verify" at bounding box center [622, 466] width 815 height 27
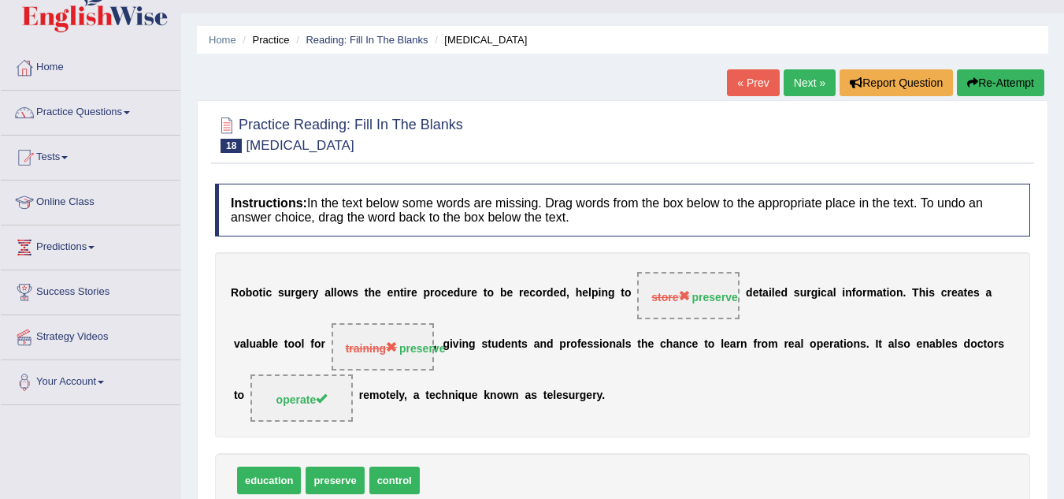
scroll to position [32, 0]
click at [798, 77] on link "Next »" at bounding box center [810, 83] width 52 height 27
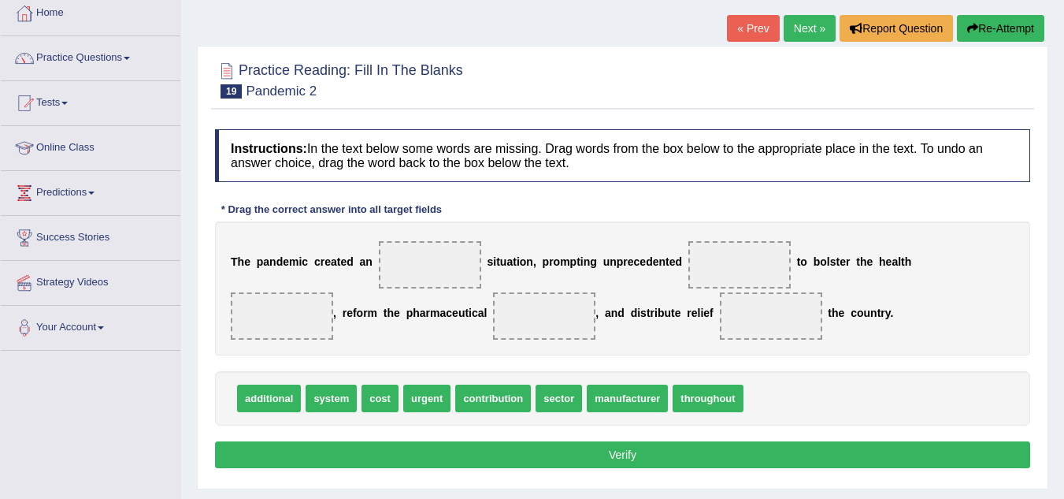
scroll to position [95, 0]
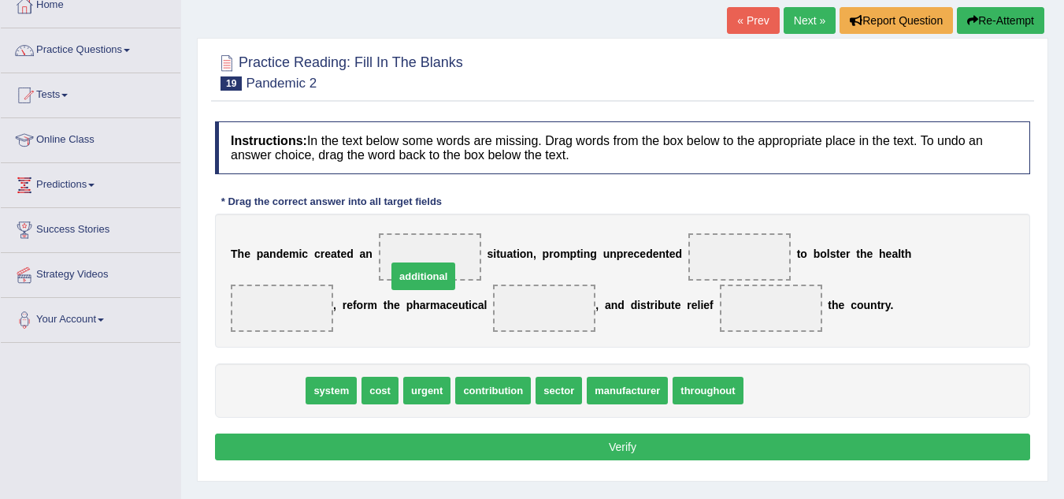
drag, startPoint x: 258, startPoint y: 387, endPoint x: 424, endPoint y: 271, distance: 201.9
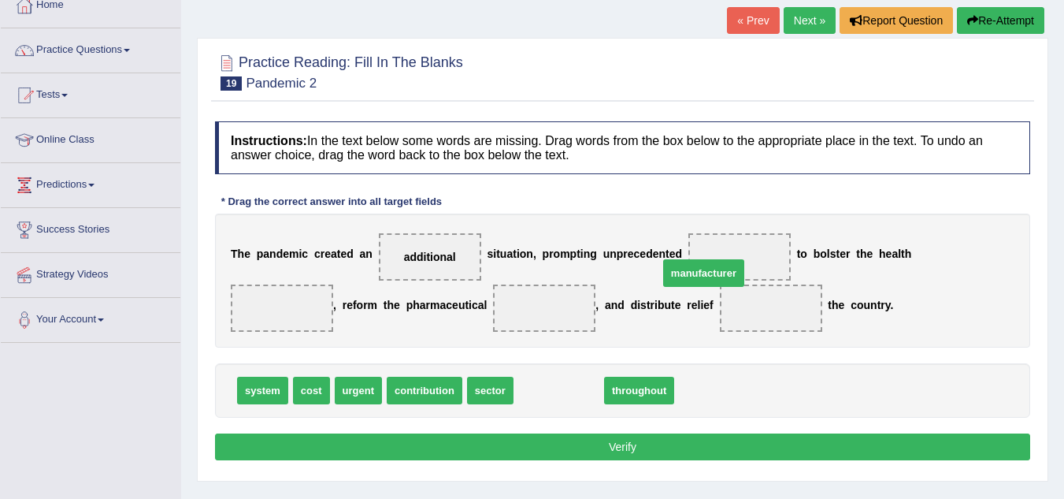
drag, startPoint x: 574, startPoint y: 379, endPoint x: 736, endPoint y: 250, distance: 206.8
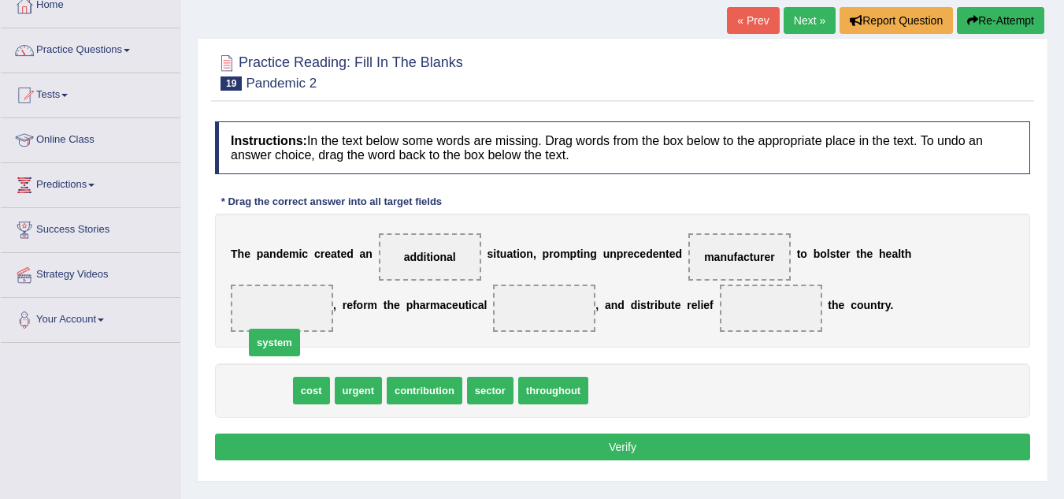
drag, startPoint x: 264, startPoint y: 384, endPoint x: 283, endPoint y: 317, distance: 69.6
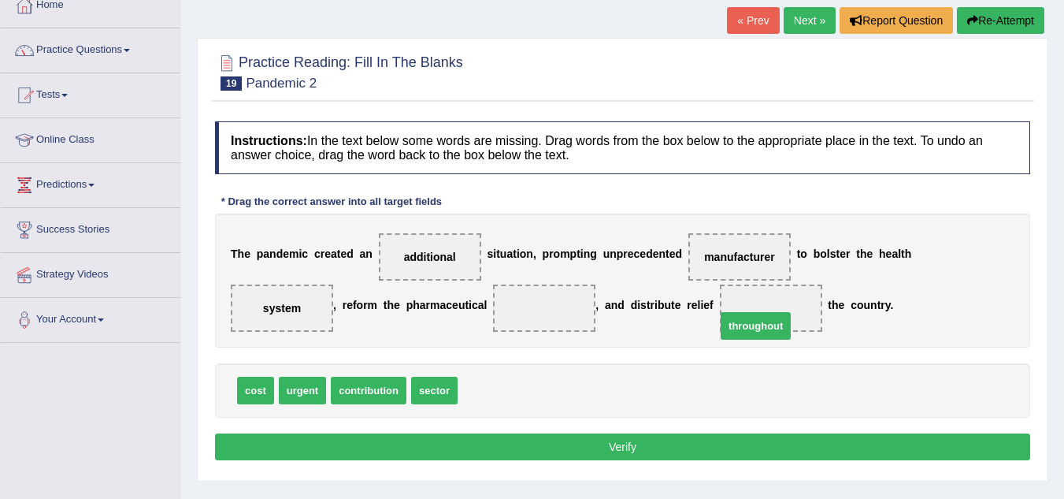
drag, startPoint x: 492, startPoint y: 392, endPoint x: 763, endPoint y: 325, distance: 278.2
drag, startPoint x: 252, startPoint y: 382, endPoint x: 550, endPoint y: 308, distance: 306.9
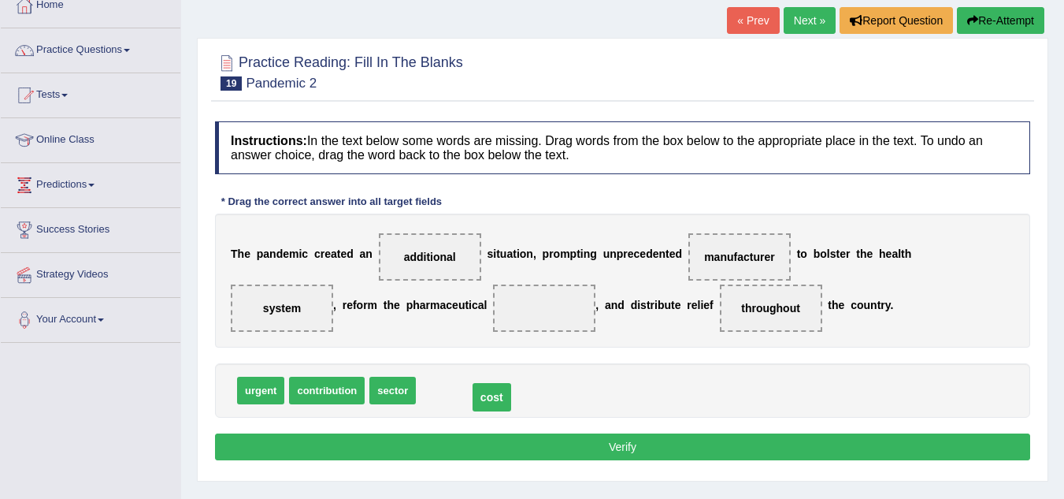
drag, startPoint x: 547, startPoint y: 307, endPoint x: 479, endPoint y: 395, distance: 111.2
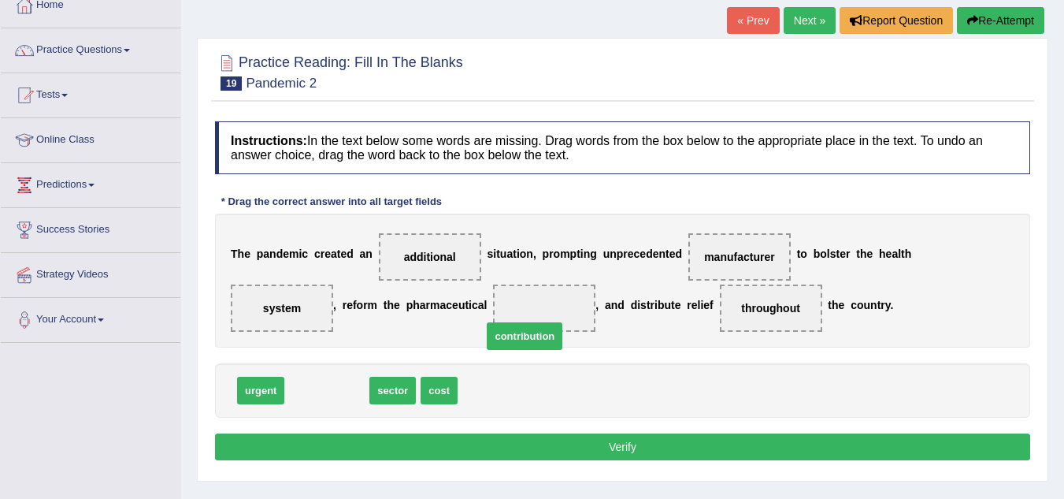
drag, startPoint x: 331, startPoint y: 382, endPoint x: 541, endPoint y: 324, distance: 218.3
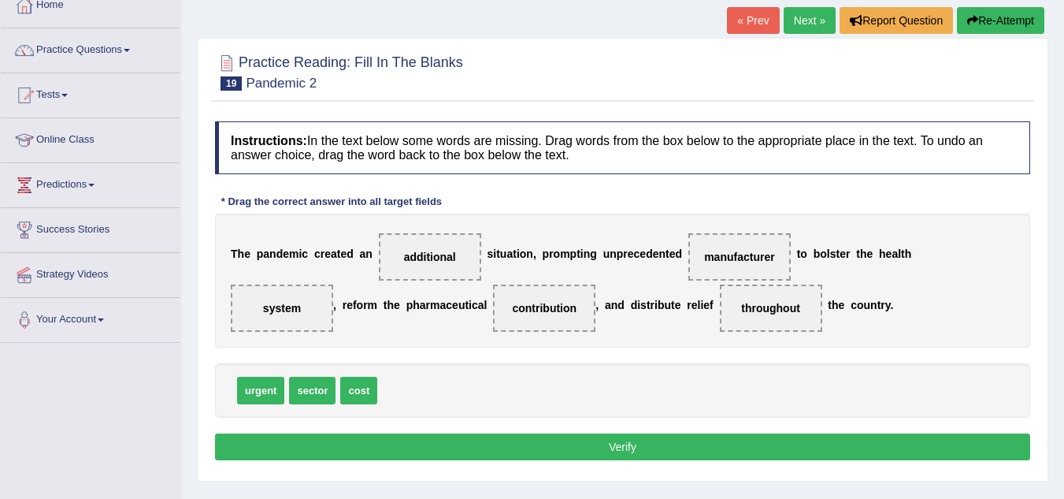
click at [611, 442] on button "Verify" at bounding box center [622, 446] width 815 height 27
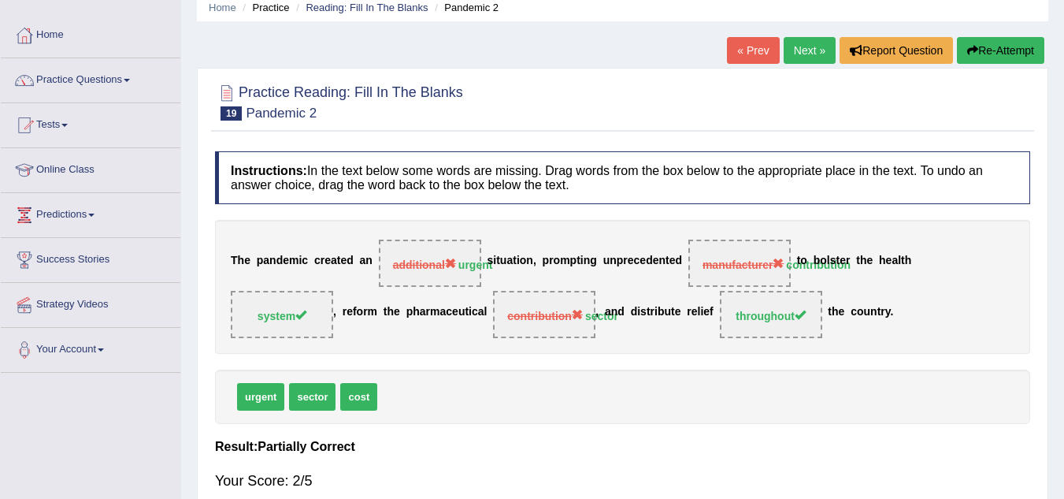
scroll to position [63, 0]
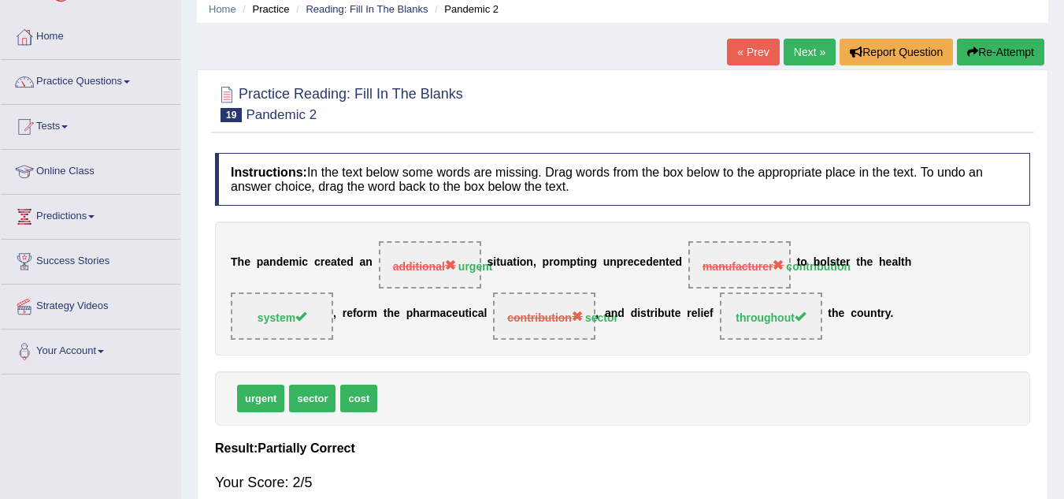
click at [804, 47] on link "Next »" at bounding box center [810, 52] width 52 height 27
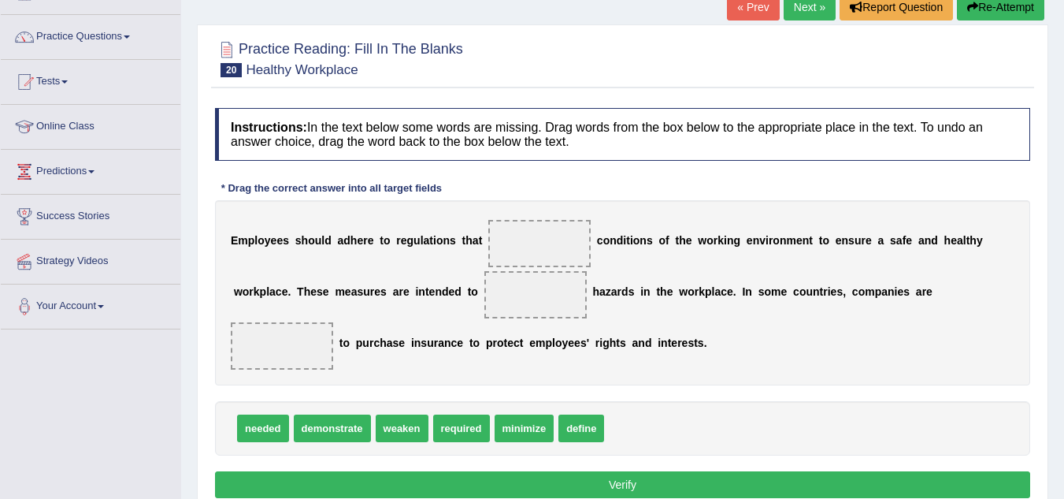
scroll to position [126, 0]
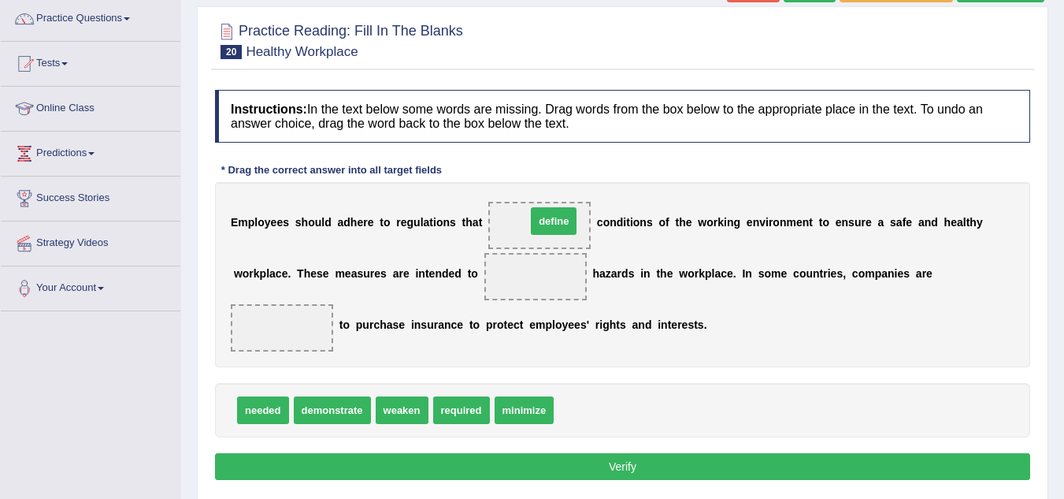
drag, startPoint x: 578, startPoint y: 406, endPoint x: 547, endPoint y: 203, distance: 204.9
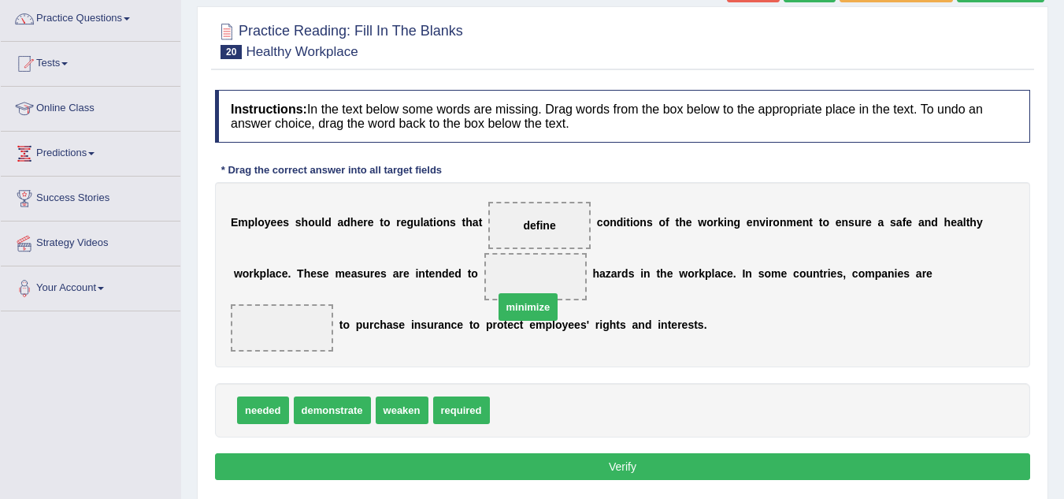
drag, startPoint x: 534, startPoint y: 411, endPoint x: 538, endPoint y: 288, distance: 123.0
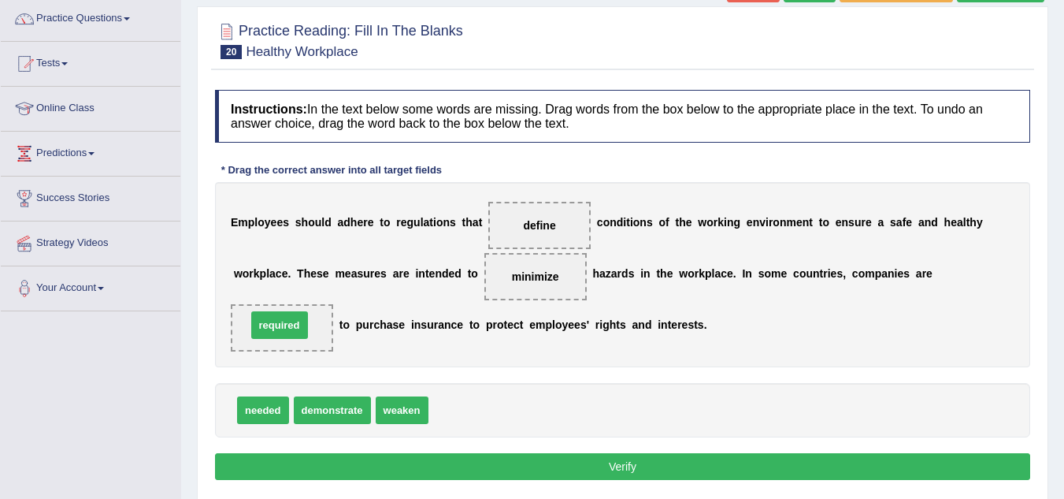
drag, startPoint x: 475, startPoint y: 407, endPoint x: 283, endPoint y: 319, distance: 211.2
click at [632, 471] on button "Verify" at bounding box center [622, 466] width 815 height 27
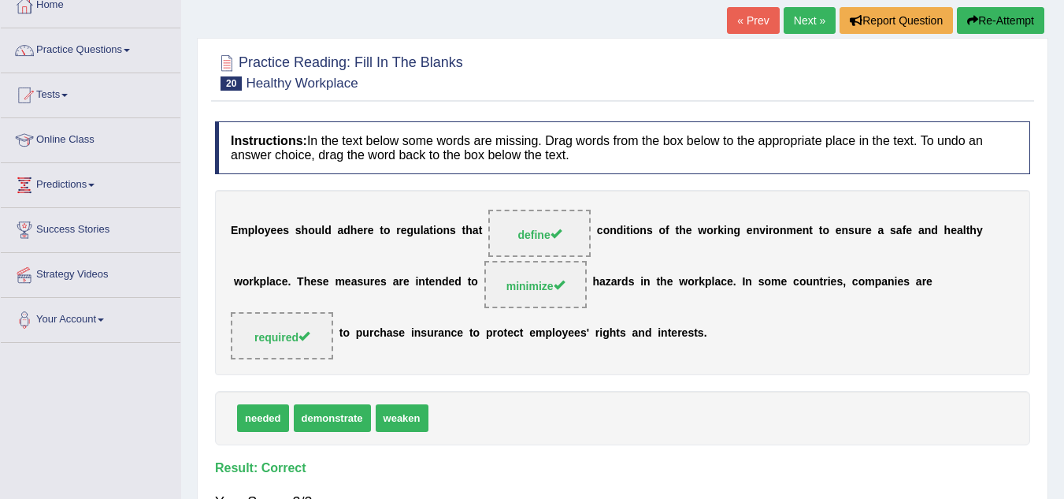
scroll to position [63, 0]
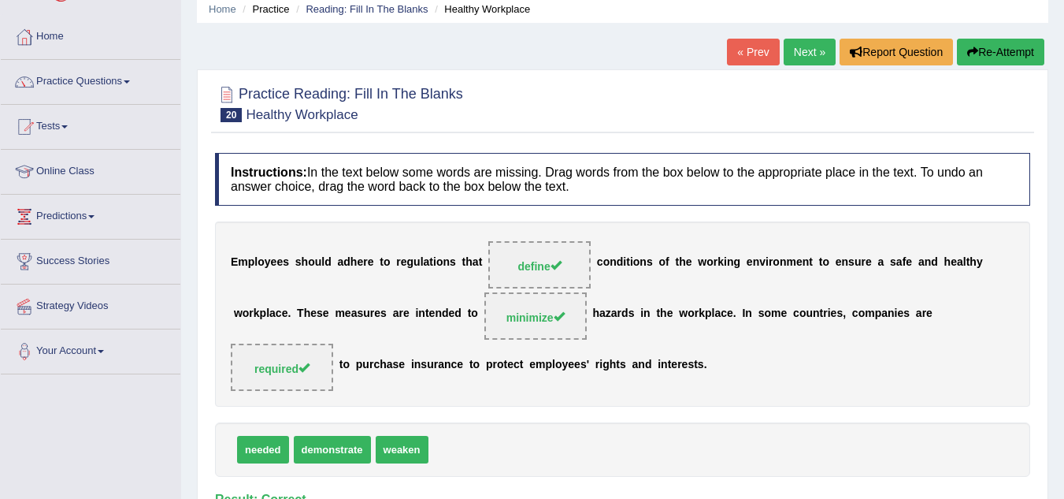
click at [807, 44] on link "Next »" at bounding box center [810, 52] width 52 height 27
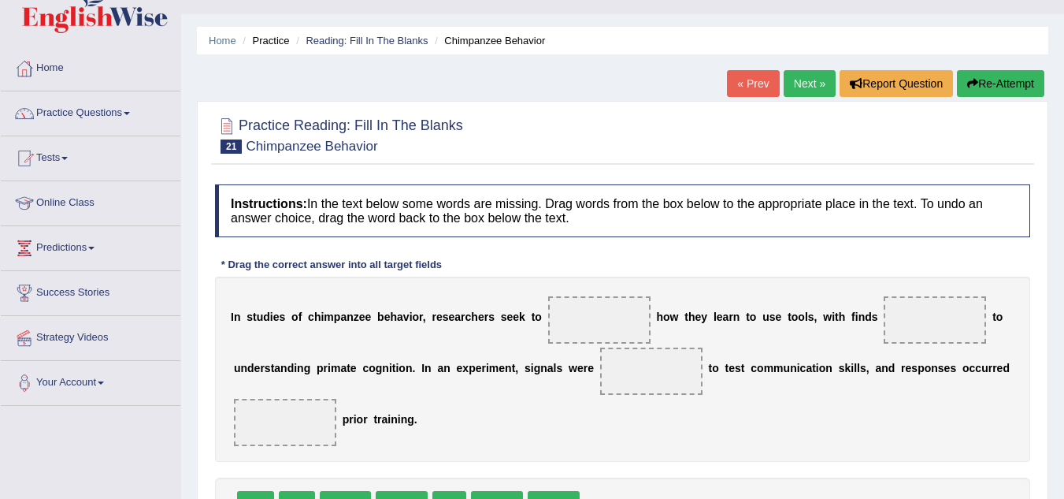
scroll to position [63, 0]
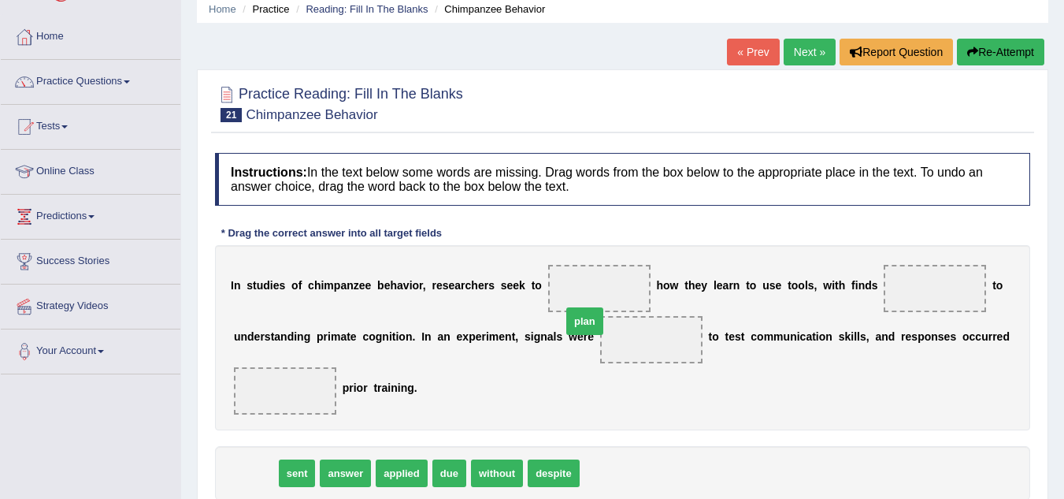
drag, startPoint x: 250, startPoint y: 465, endPoint x: 588, endPoint y: 298, distance: 377.0
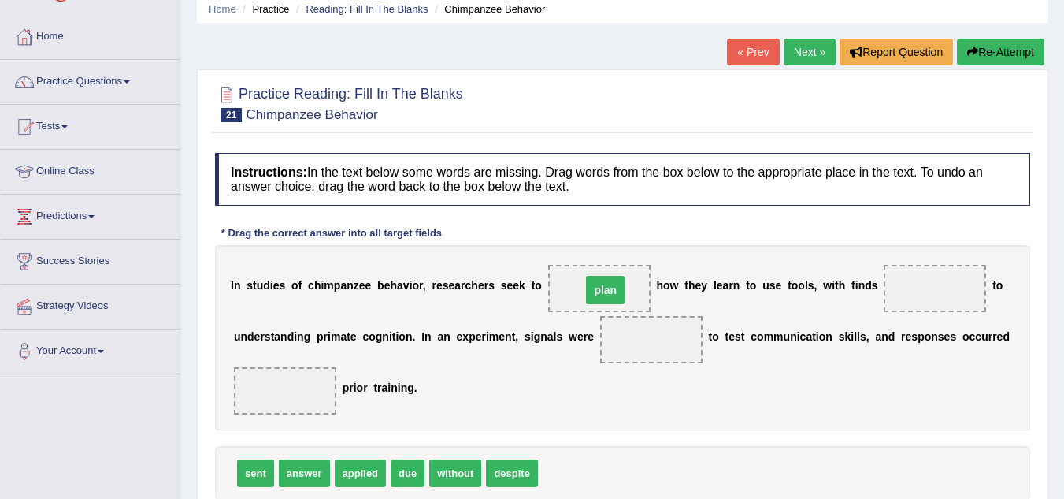
drag, startPoint x: 646, startPoint y: 338, endPoint x: 597, endPoint y: 286, distance: 71.3
drag, startPoint x: 402, startPoint y: 472, endPoint x: 919, endPoint y: 284, distance: 550.5
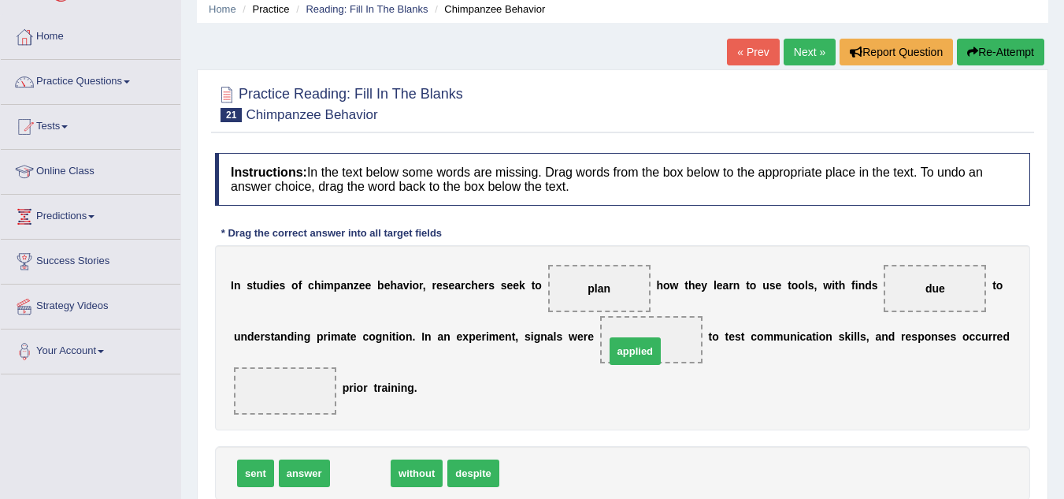
drag, startPoint x: 361, startPoint y: 473, endPoint x: 644, endPoint y: 347, distance: 309.3
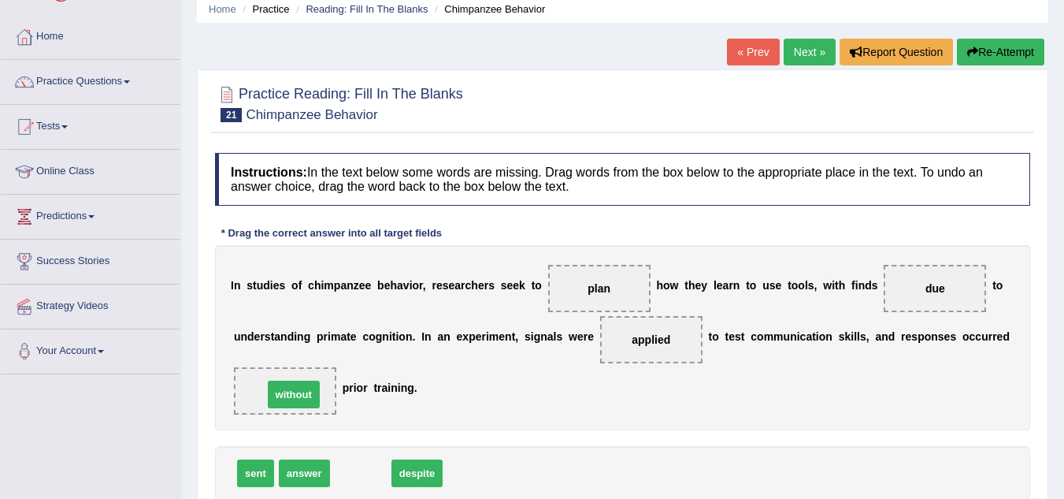
drag, startPoint x: 358, startPoint y: 477, endPoint x: 288, endPoint y: 396, distance: 106.6
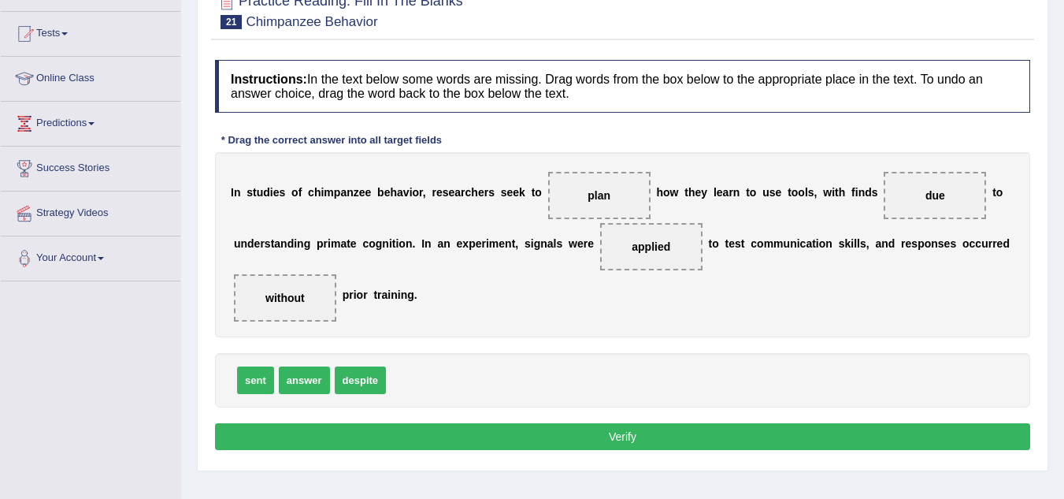
scroll to position [158, 0]
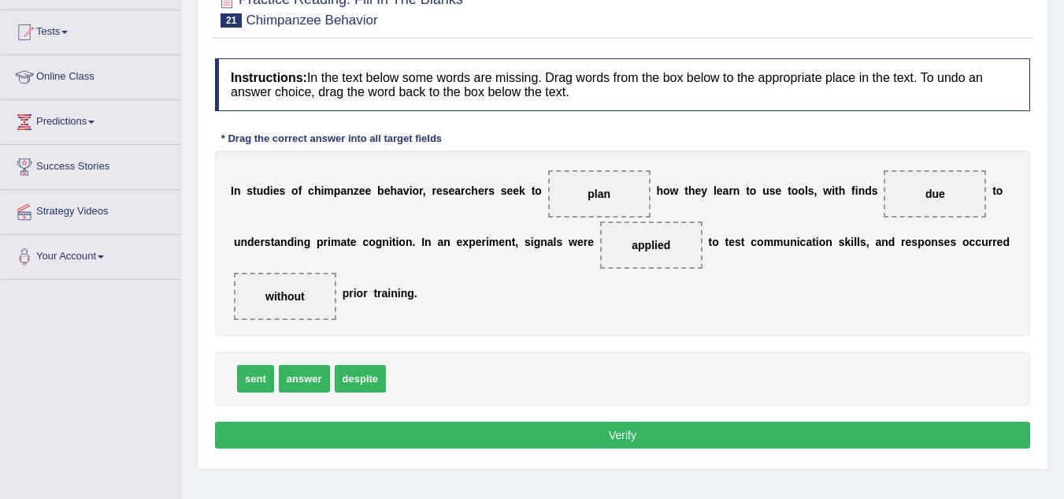
click at [666, 432] on button "Verify" at bounding box center [622, 434] width 815 height 27
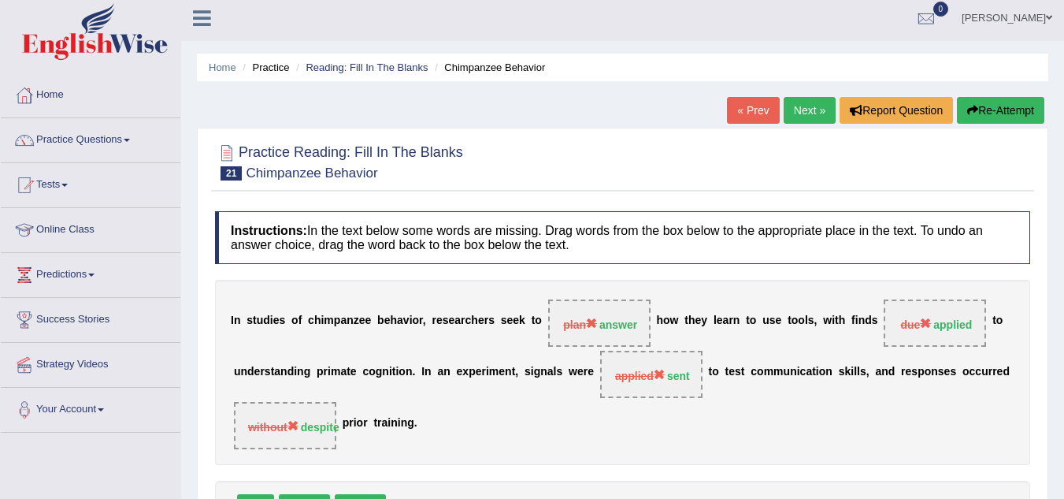
scroll to position [0, 0]
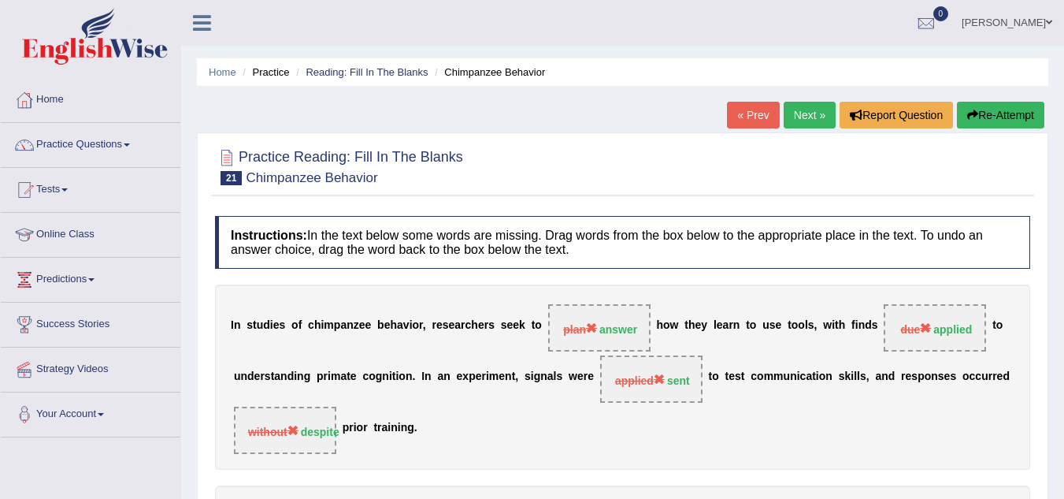
click at [805, 101] on div "Home Practice Reading: Fill In The Blanks Chimpanzee Behavior « Prev Next » Rep…" at bounding box center [622, 394] width 883 height 788
click at [796, 123] on link "Next »" at bounding box center [810, 115] width 52 height 27
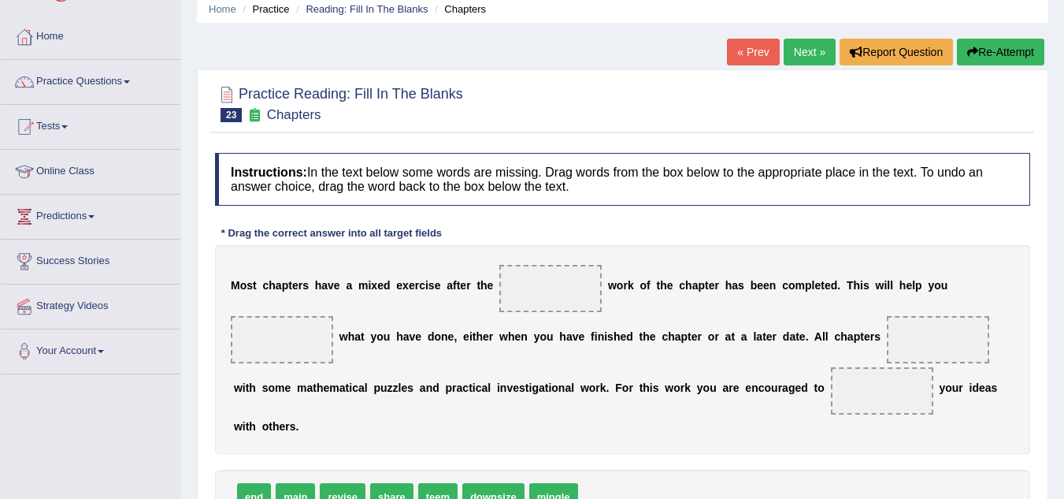
click at [745, 52] on link "« Prev" at bounding box center [753, 52] width 52 height 27
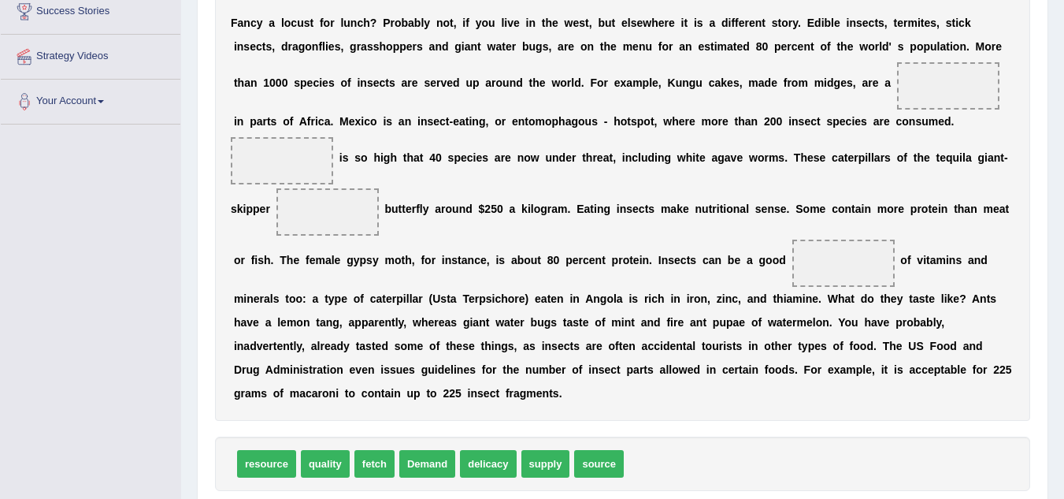
scroll to position [315, 0]
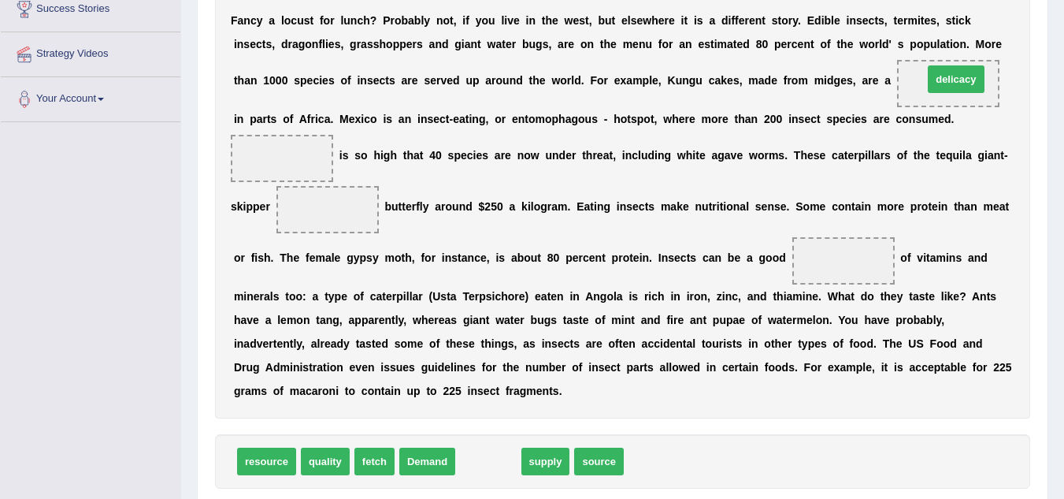
drag, startPoint x: 492, startPoint y: 460, endPoint x: 960, endPoint y: 78, distance: 604.1
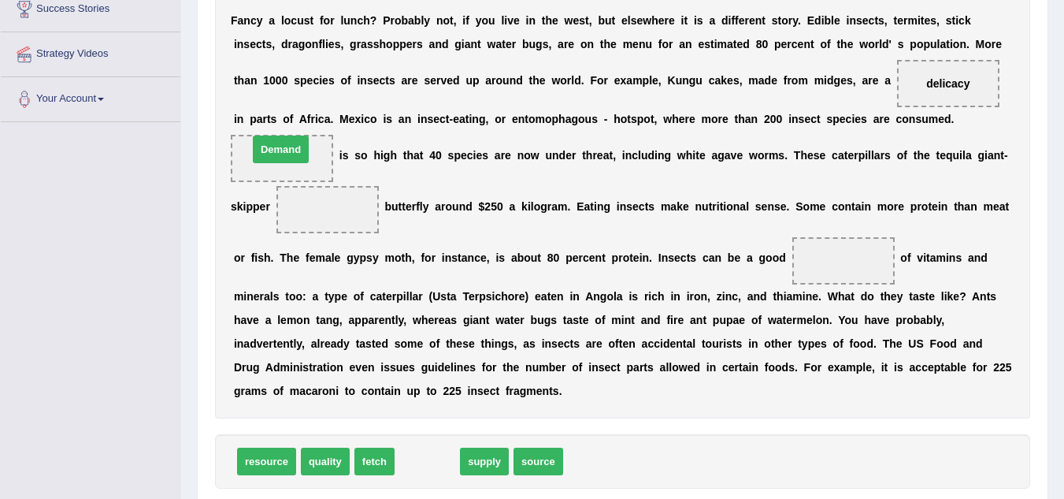
drag, startPoint x: 431, startPoint y: 455, endPoint x: 284, endPoint y: 138, distance: 348.9
click at [284, 138] on span at bounding box center [282, 158] width 102 height 47
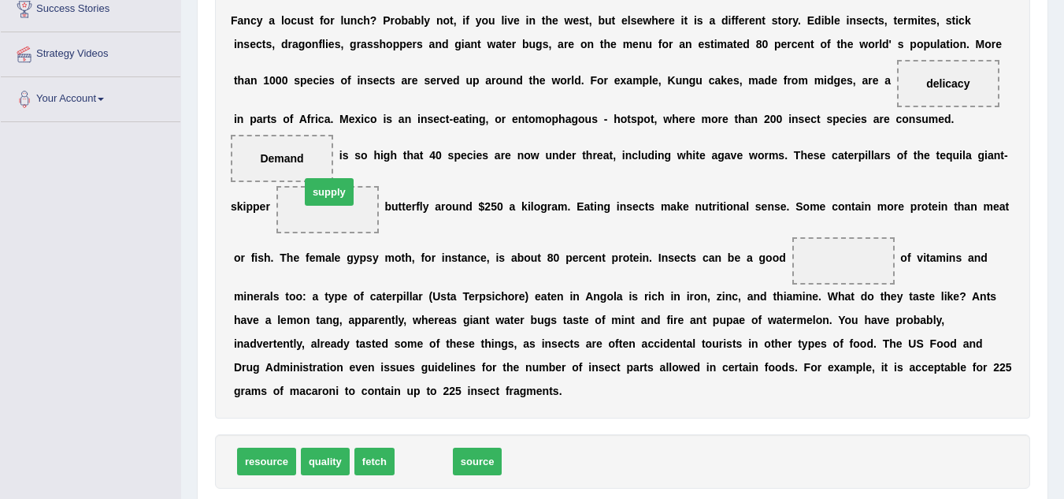
drag, startPoint x: 425, startPoint y: 466, endPoint x: 329, endPoint y: 207, distance: 275.4
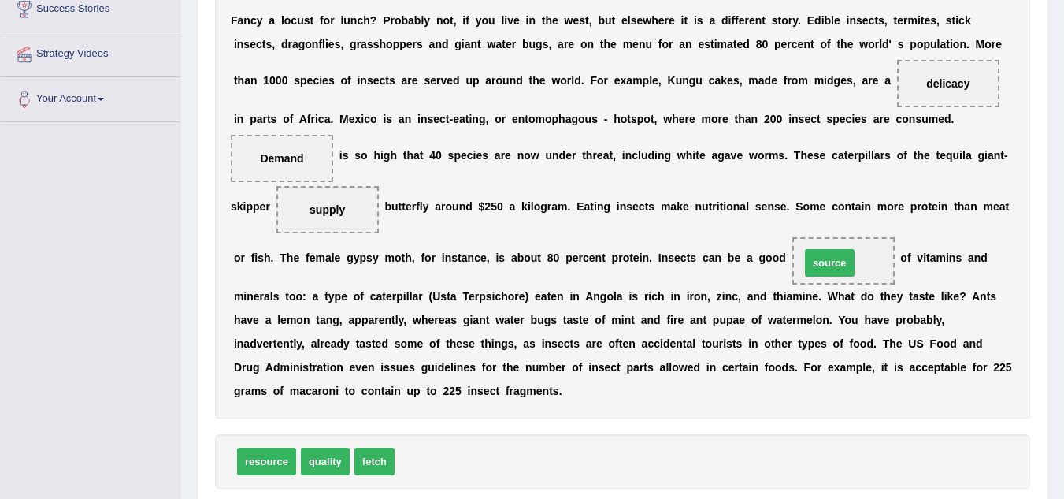
drag, startPoint x: 419, startPoint y: 466, endPoint x: 825, endPoint y: 268, distance: 451.7
click at [788, 450] on div "resource quality fetch" at bounding box center [622, 461] width 815 height 54
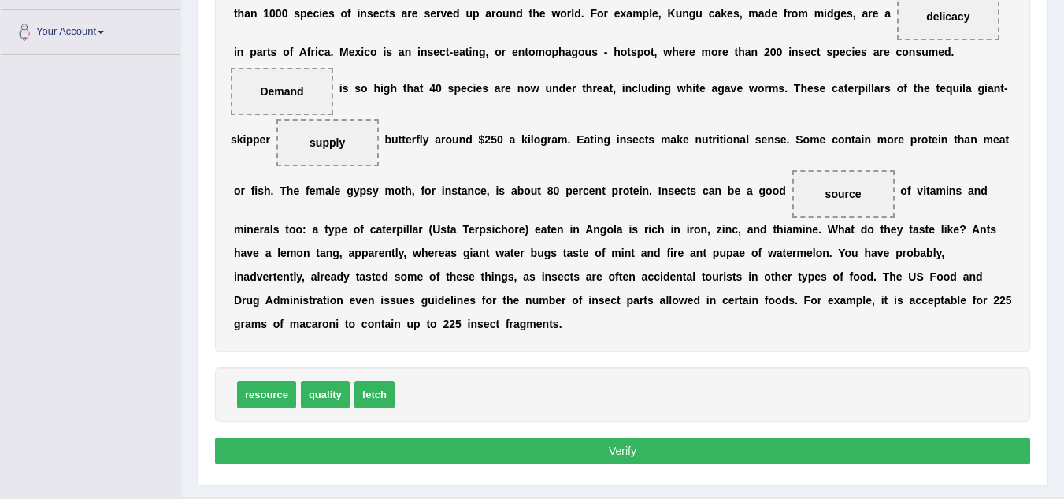
scroll to position [420, 0]
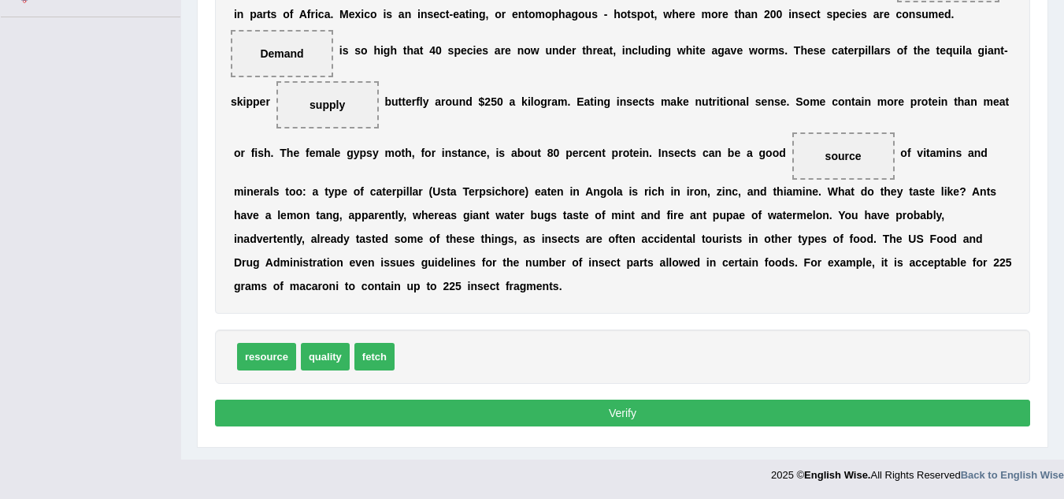
click at [772, 413] on button "Verify" at bounding box center [622, 412] width 815 height 27
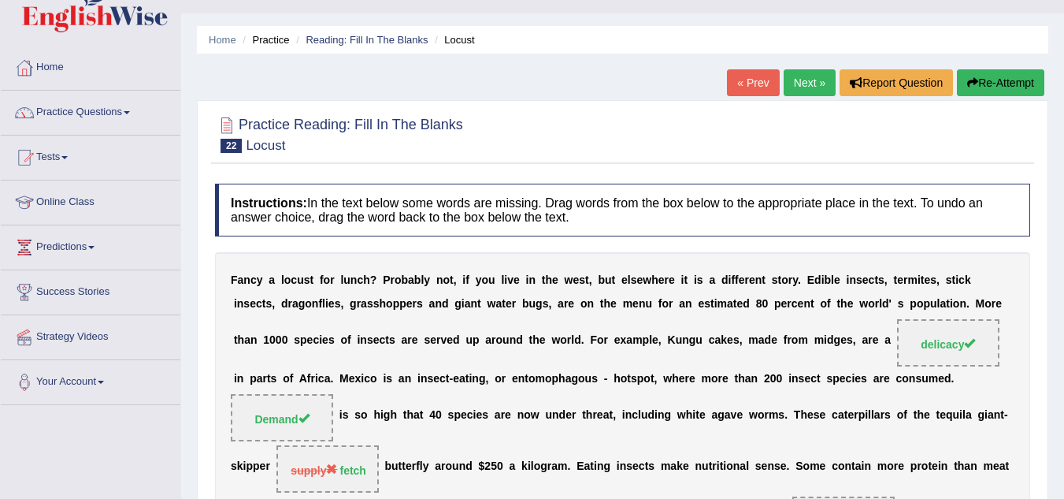
scroll to position [24, 0]
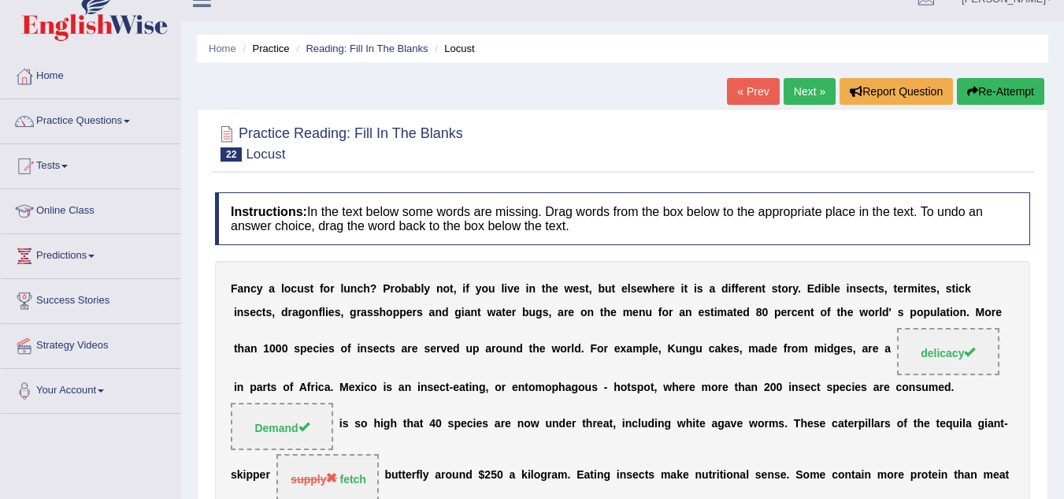
click at [793, 89] on link "Next »" at bounding box center [810, 91] width 52 height 27
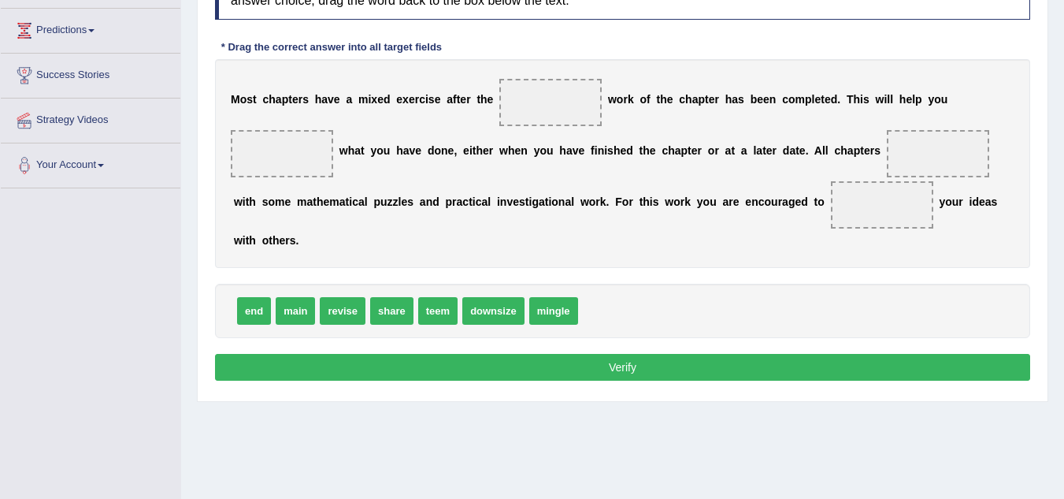
scroll to position [252, 0]
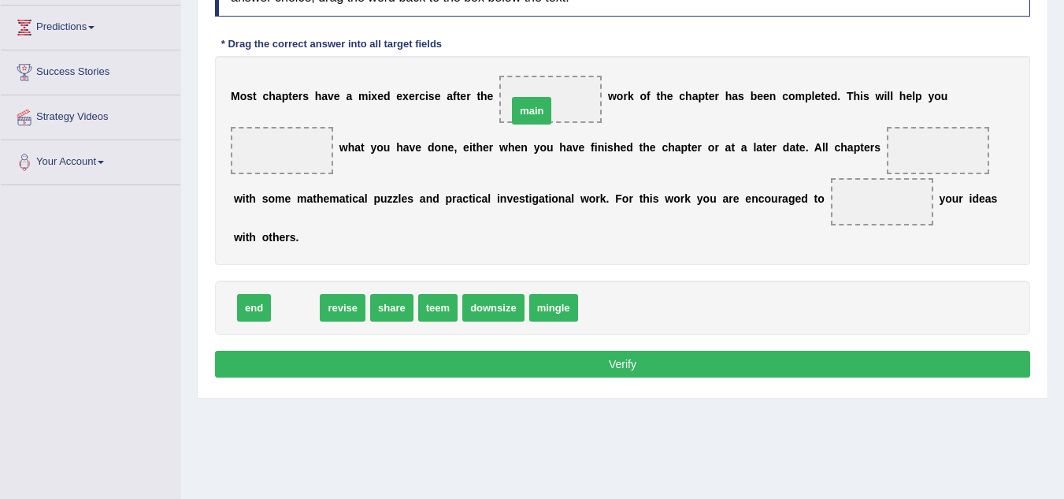
drag, startPoint x: 305, startPoint y: 307, endPoint x: 559, endPoint y: 103, distance: 325.5
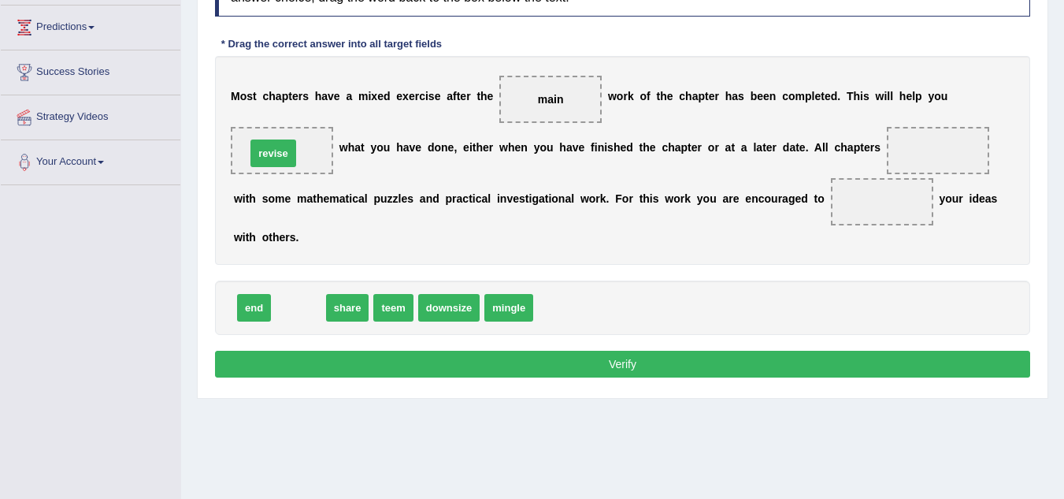
drag, startPoint x: 294, startPoint y: 314, endPoint x: 266, endPoint y: 148, distance: 167.7
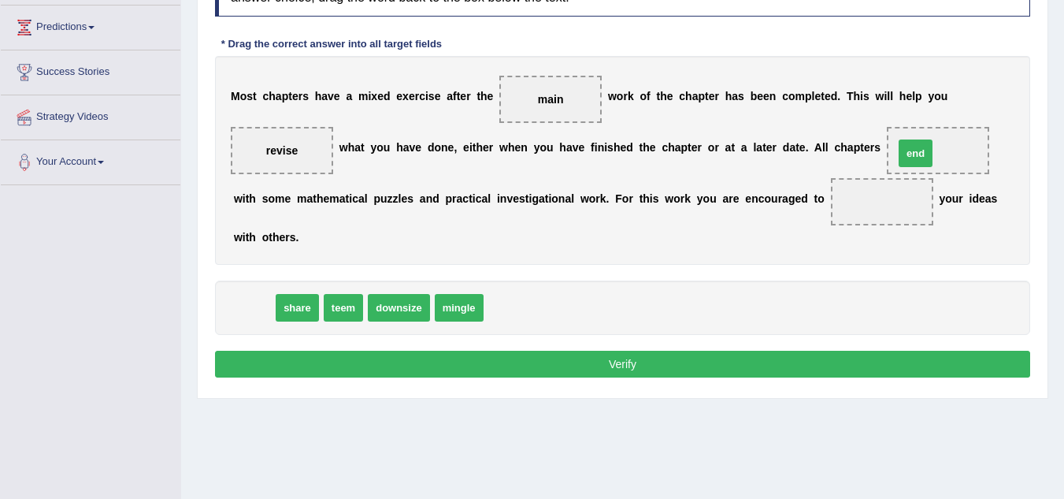
drag, startPoint x: 245, startPoint y: 312, endPoint x: 923, endPoint y: 156, distance: 695.2
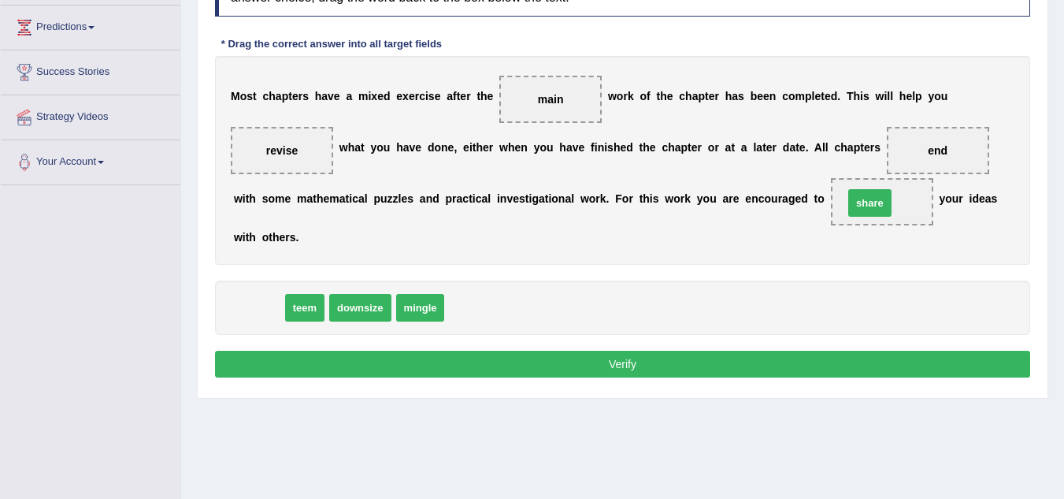
drag, startPoint x: 255, startPoint y: 309, endPoint x: 887, endPoint y: 201, distance: 641.0
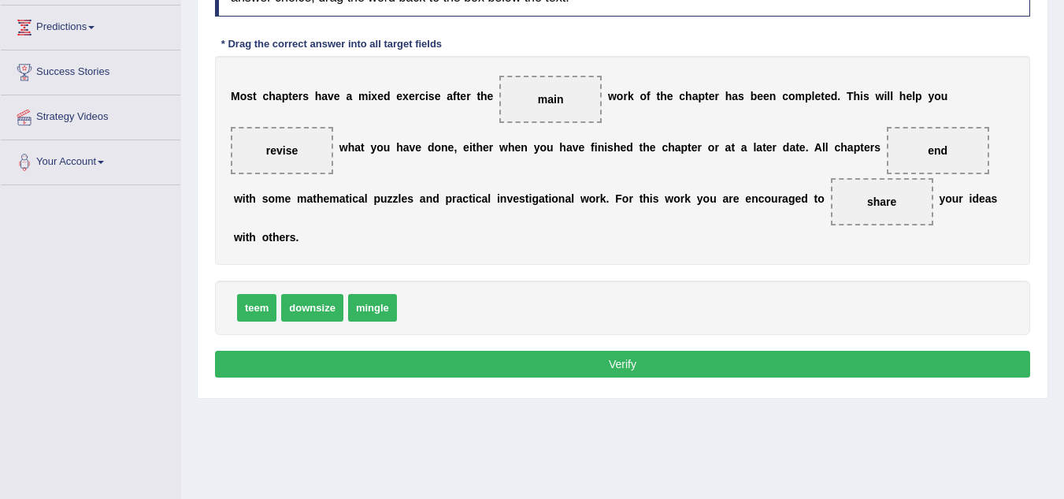
click at [715, 360] on button "Verify" at bounding box center [622, 364] width 815 height 27
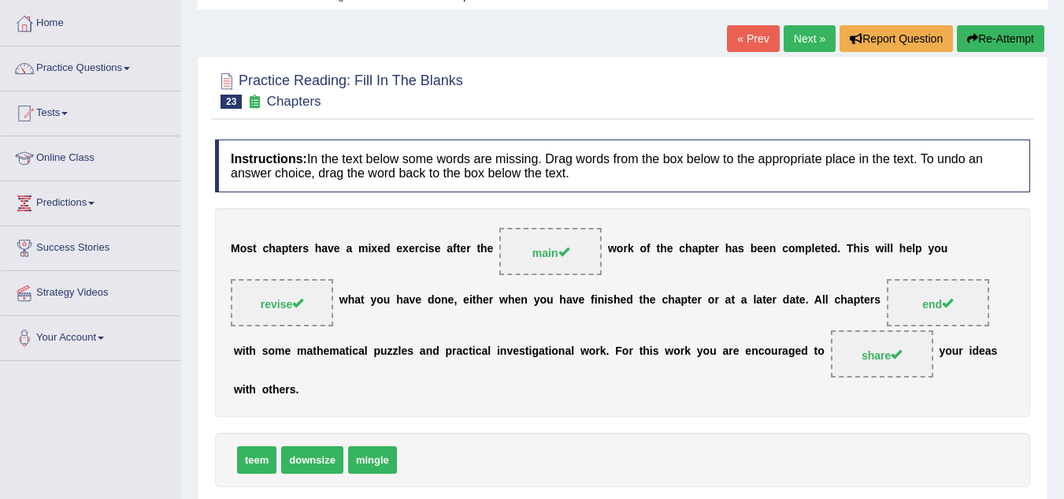
scroll to position [0, 0]
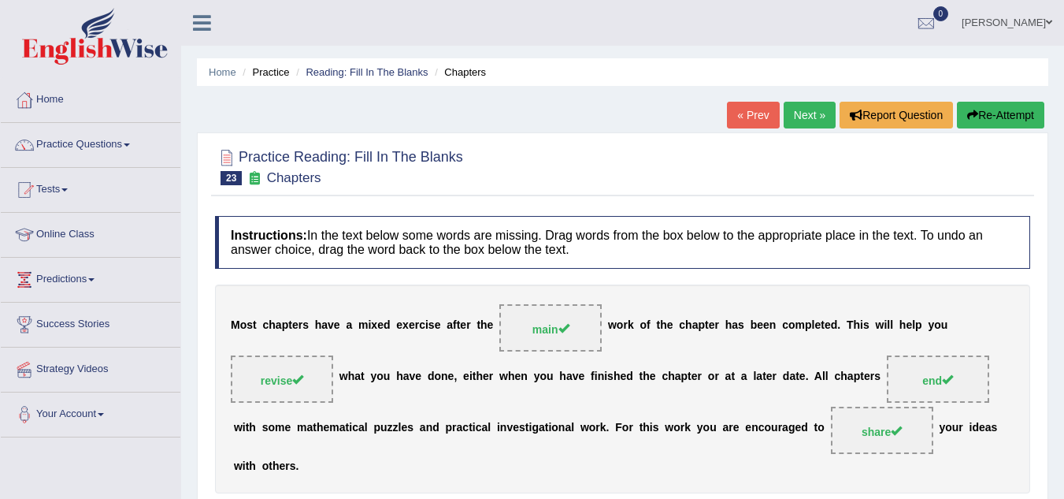
click at [811, 110] on link "Next »" at bounding box center [810, 115] width 52 height 27
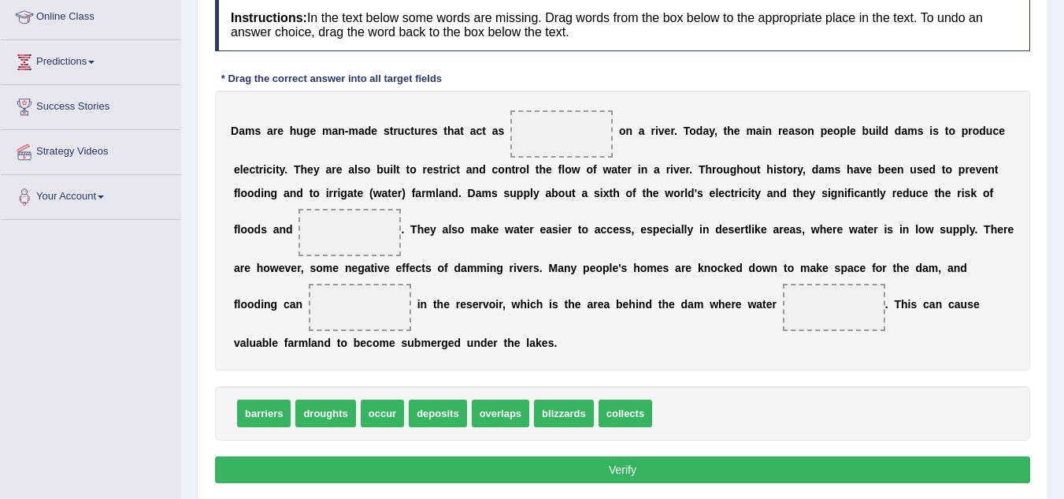
scroll to position [221, 0]
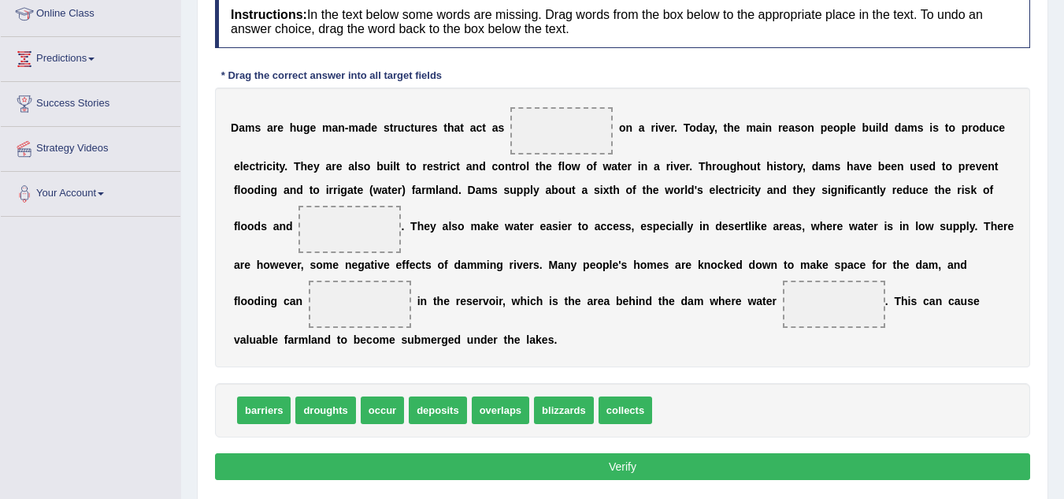
click at [262, 403] on span "barriers" at bounding box center [264, 410] width 54 height 28
drag, startPoint x: 264, startPoint y: 409, endPoint x: 561, endPoint y: 129, distance: 407.9
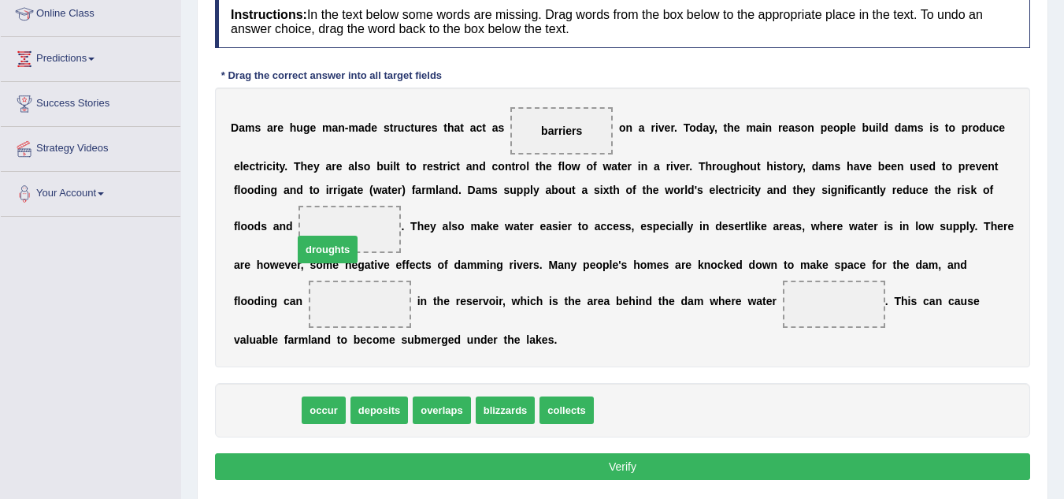
drag, startPoint x: 267, startPoint y: 407, endPoint x: 336, endPoint y: 232, distance: 188.9
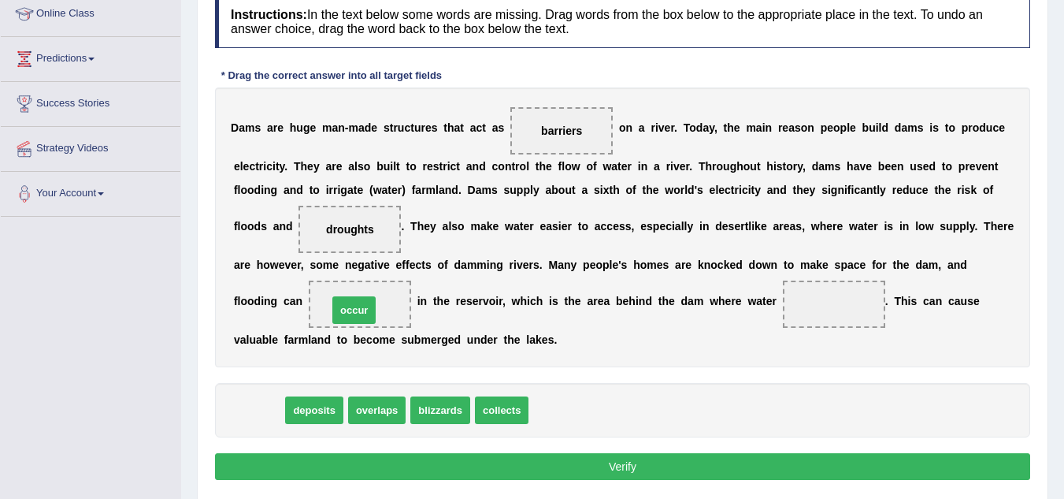
drag, startPoint x: 262, startPoint y: 409, endPoint x: 364, endPoint y: 309, distance: 143.2
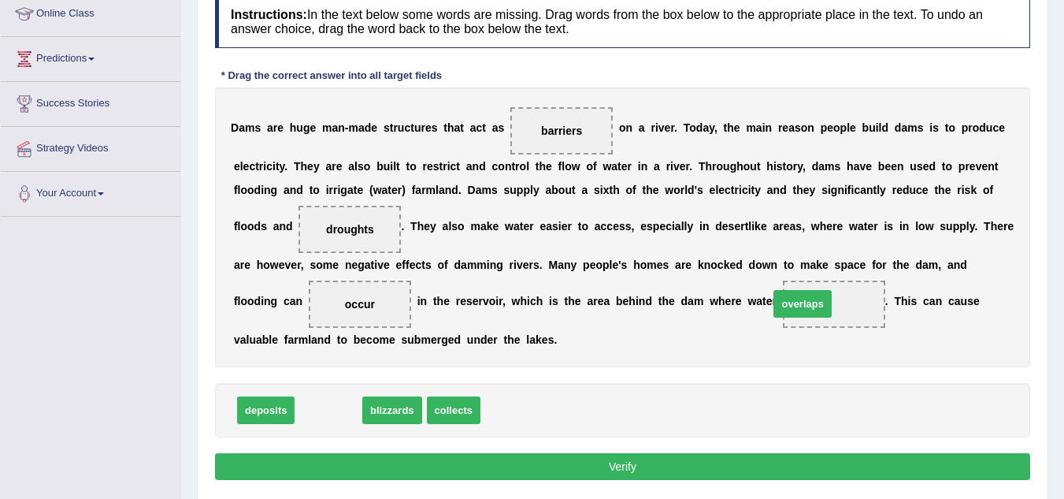
drag, startPoint x: 324, startPoint y: 411, endPoint x: 818, endPoint y: 307, distance: 504.8
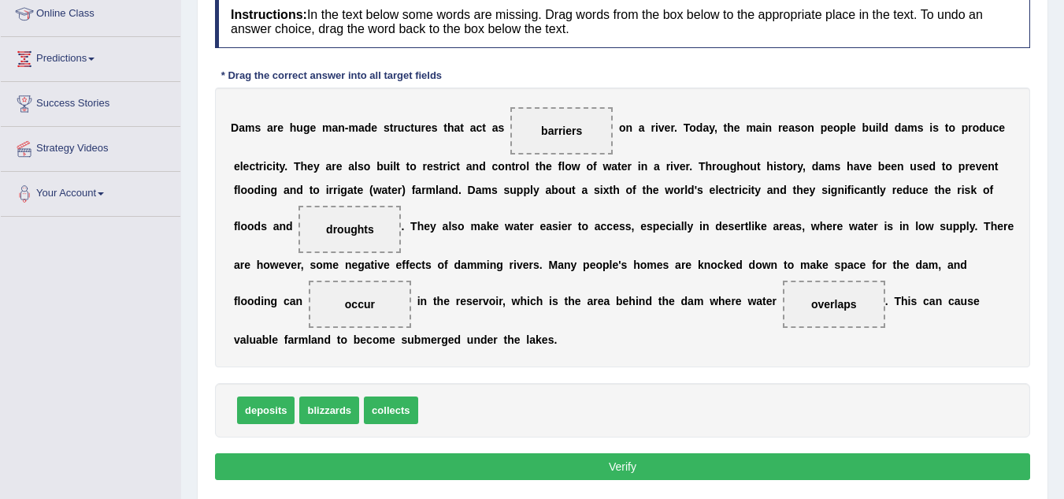
click at [602, 458] on button "Verify" at bounding box center [622, 466] width 815 height 27
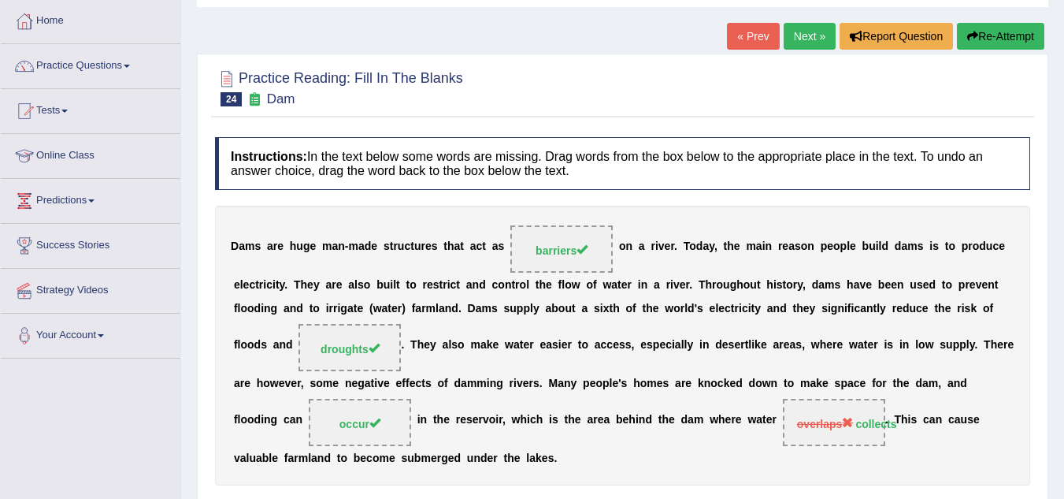
scroll to position [0, 0]
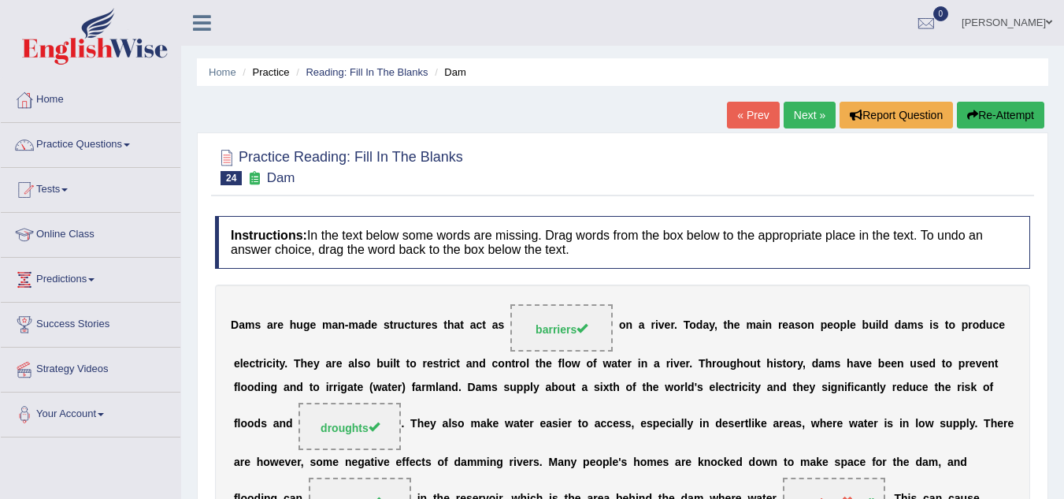
drag, startPoint x: 809, startPoint y: 101, endPoint x: 807, endPoint y: 116, distance: 15.2
click at [807, 116] on div "Home Practice Reading: Fill In The Blanks Dam « Prev Next » Report Question Re-…" at bounding box center [622, 394] width 883 height 788
click at [807, 116] on link "Next »" at bounding box center [810, 115] width 52 height 27
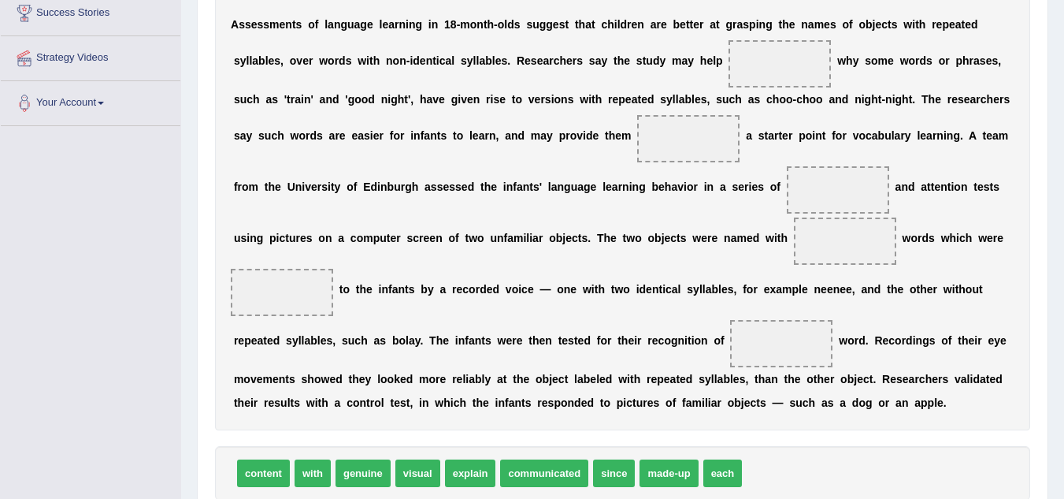
scroll to position [315, 0]
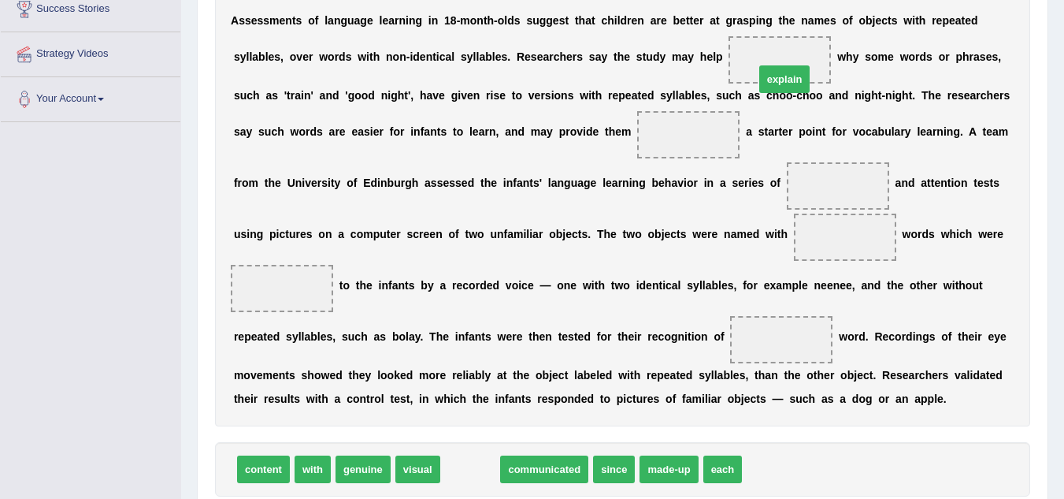
drag, startPoint x: 459, startPoint y: 473, endPoint x: 770, endPoint y: 65, distance: 513.3
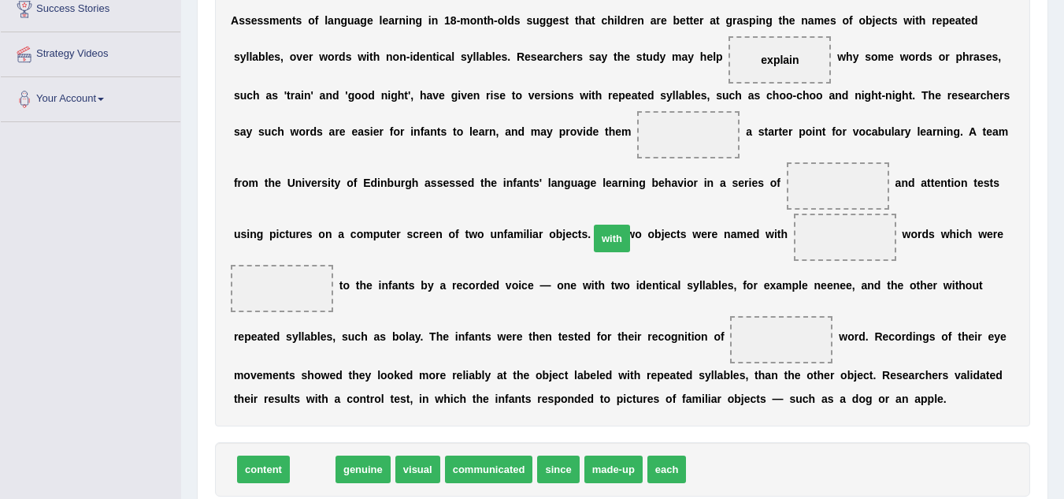
drag, startPoint x: 307, startPoint y: 468, endPoint x: 654, endPoint y: 200, distance: 438.1
click at [630, 225] on span "with" at bounding box center [612, 239] width 36 height 28
drag, startPoint x: 657, startPoint y: 182, endPoint x: 622, endPoint y: 162, distance: 39.9
click at [622, 162] on div "A s s e s s m e n t s o f l a n g u a g e l e a r n i n g i n 1 8 - m o n t h -…" at bounding box center [622, 209] width 815 height 433
drag, startPoint x: 312, startPoint y: 466, endPoint x: 678, endPoint y: 132, distance: 495.7
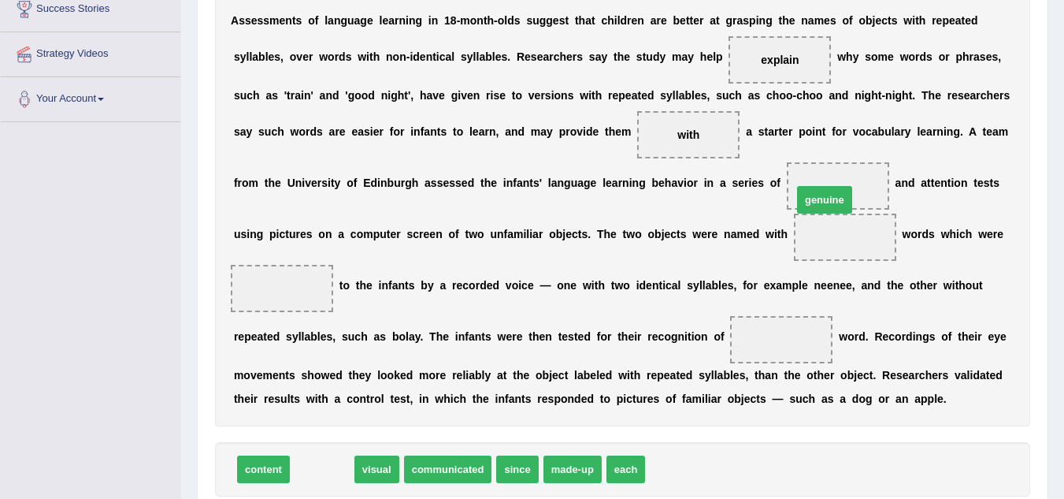
drag, startPoint x: 327, startPoint y: 465, endPoint x: 830, endPoint y: 195, distance: 570.3
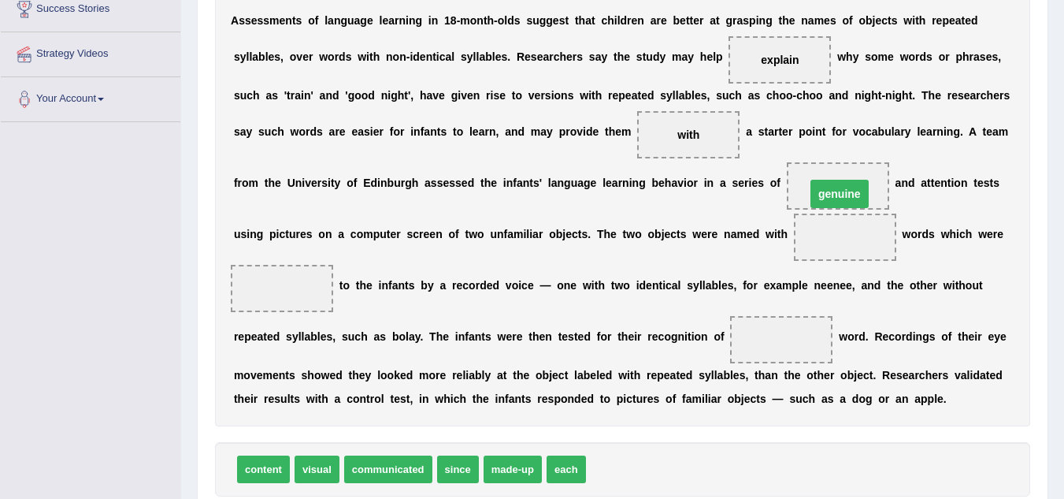
drag, startPoint x: 837, startPoint y: 235, endPoint x: 831, endPoint y: 187, distance: 48.4
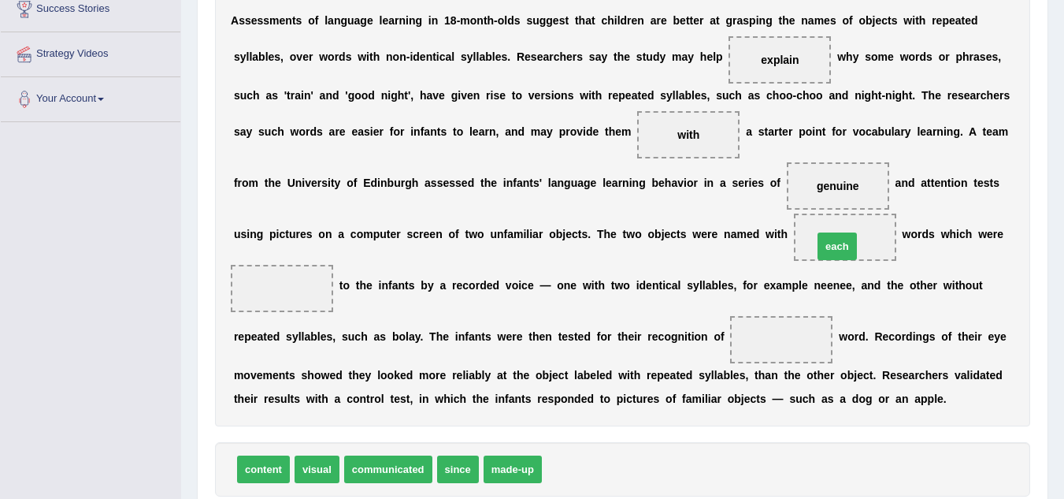
drag, startPoint x: 560, startPoint y: 462, endPoint x: 834, endPoint y: 232, distance: 357.9
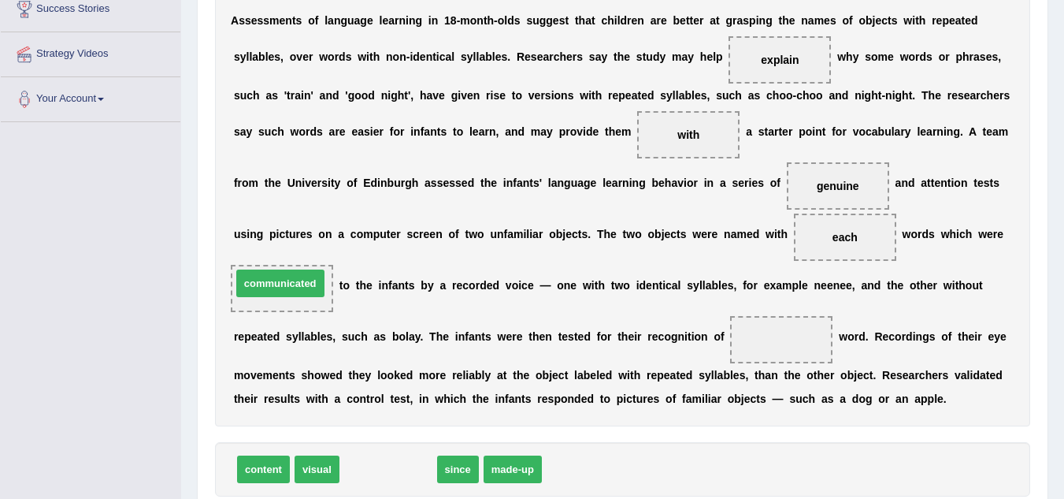
drag, startPoint x: 377, startPoint y: 457, endPoint x: 266, endPoint y: 265, distance: 221.3
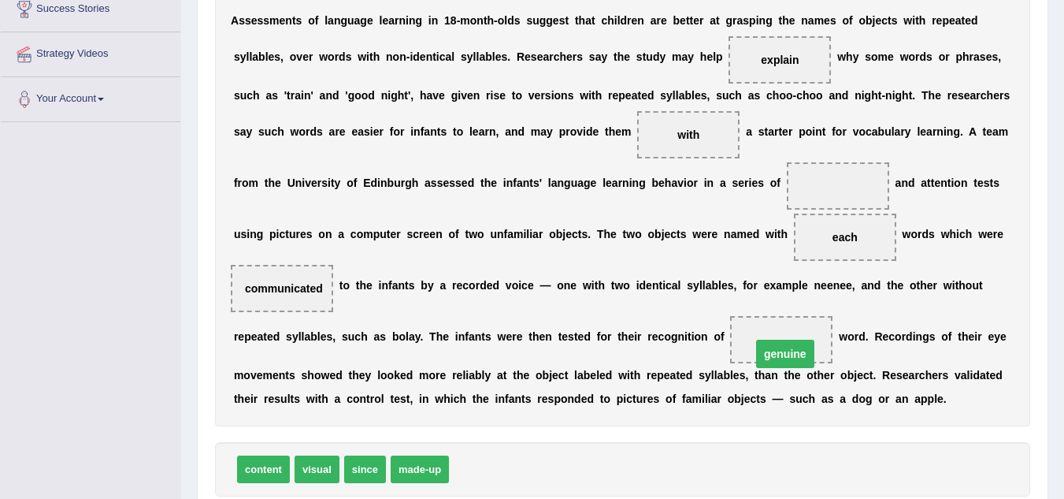
drag, startPoint x: 829, startPoint y: 187, endPoint x: 774, endPoint y: 351, distance: 173.6
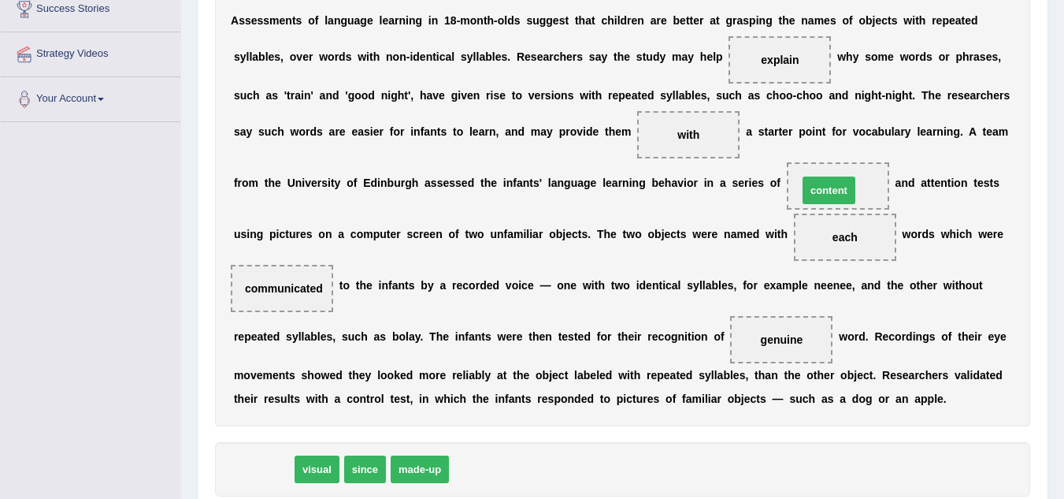
drag, startPoint x: 262, startPoint y: 466, endPoint x: 829, endPoint y: 187, distance: 631.4
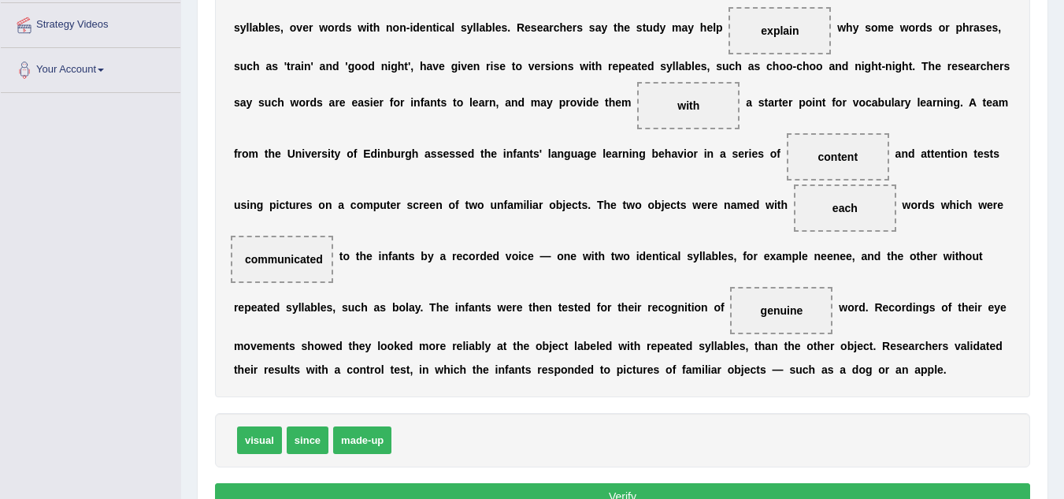
scroll to position [347, 0]
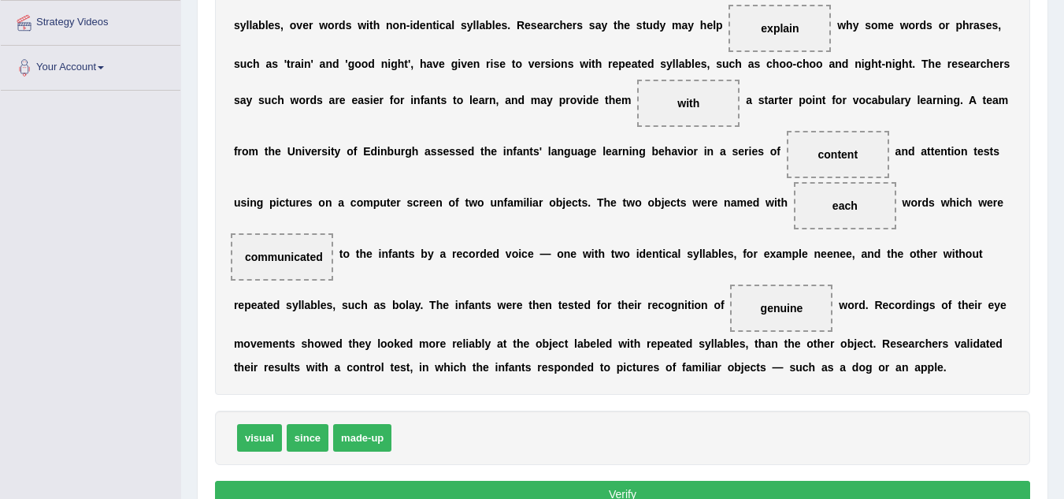
click at [829, 187] on span "each" at bounding box center [845, 205] width 102 height 47
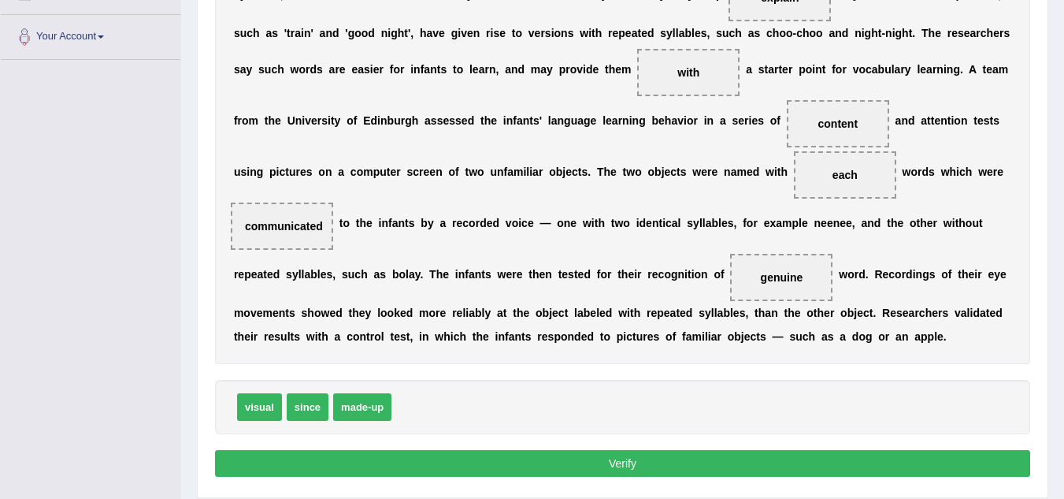
scroll to position [378, 0]
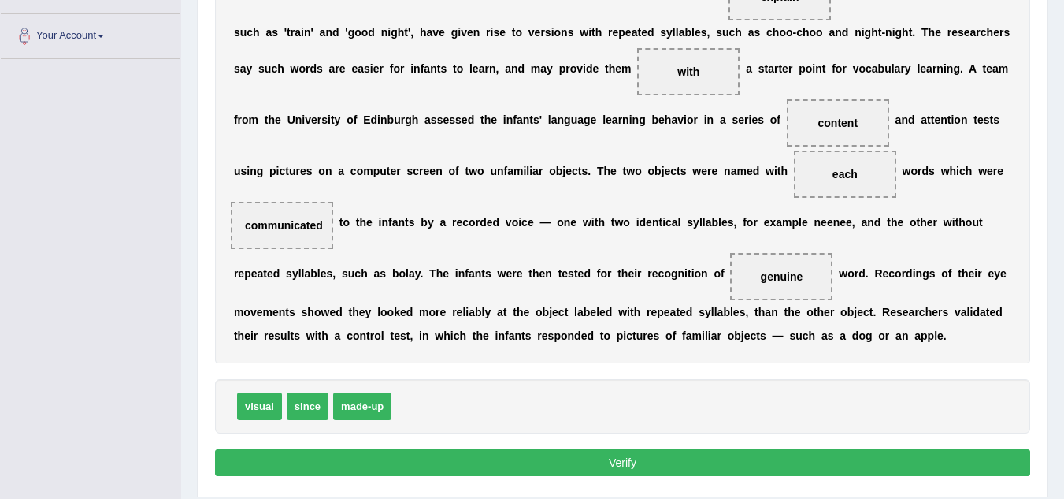
click at [707, 465] on button "Verify" at bounding box center [622, 462] width 815 height 27
